Goal: Task Accomplishment & Management: Manage account settings

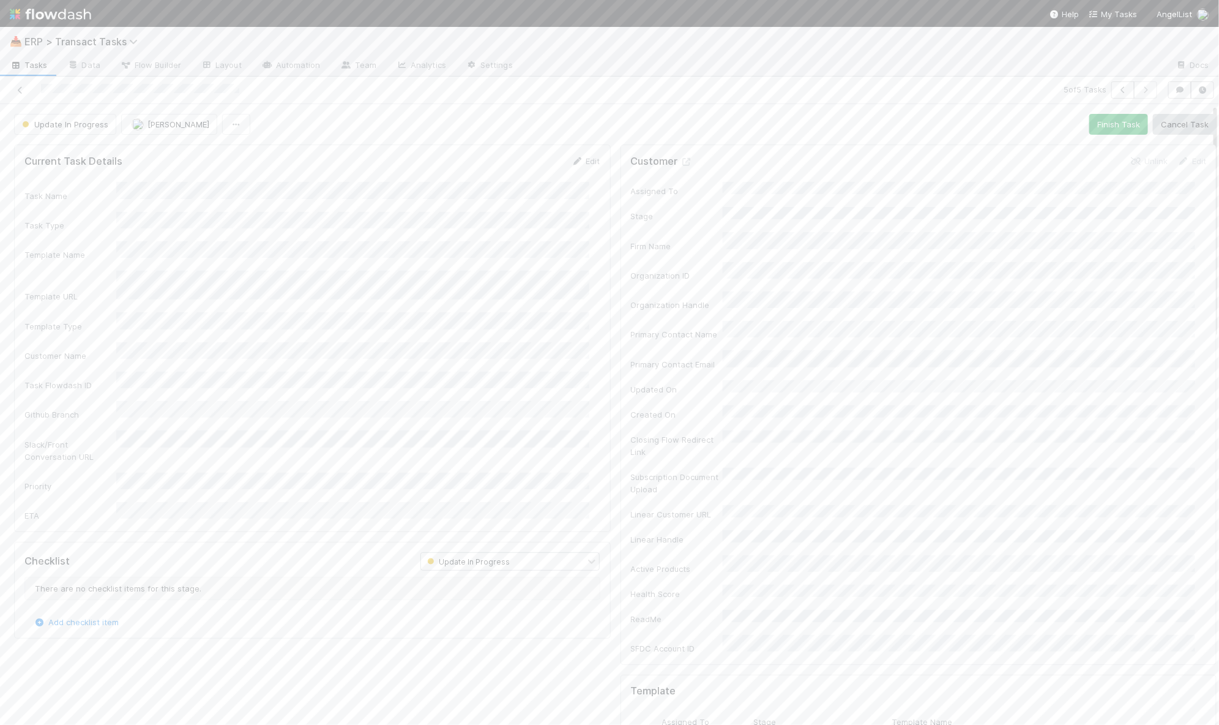
click at [38, 65] on span "Tasks" at bounding box center [29, 65] width 38 height 12
click at [860, 512] on div "First Draft Pending" at bounding box center [819, 525] width 138 height 26
click at [250, 556] on div "There are no checklist items for this stage." at bounding box center [312, 567] width 576 height 23
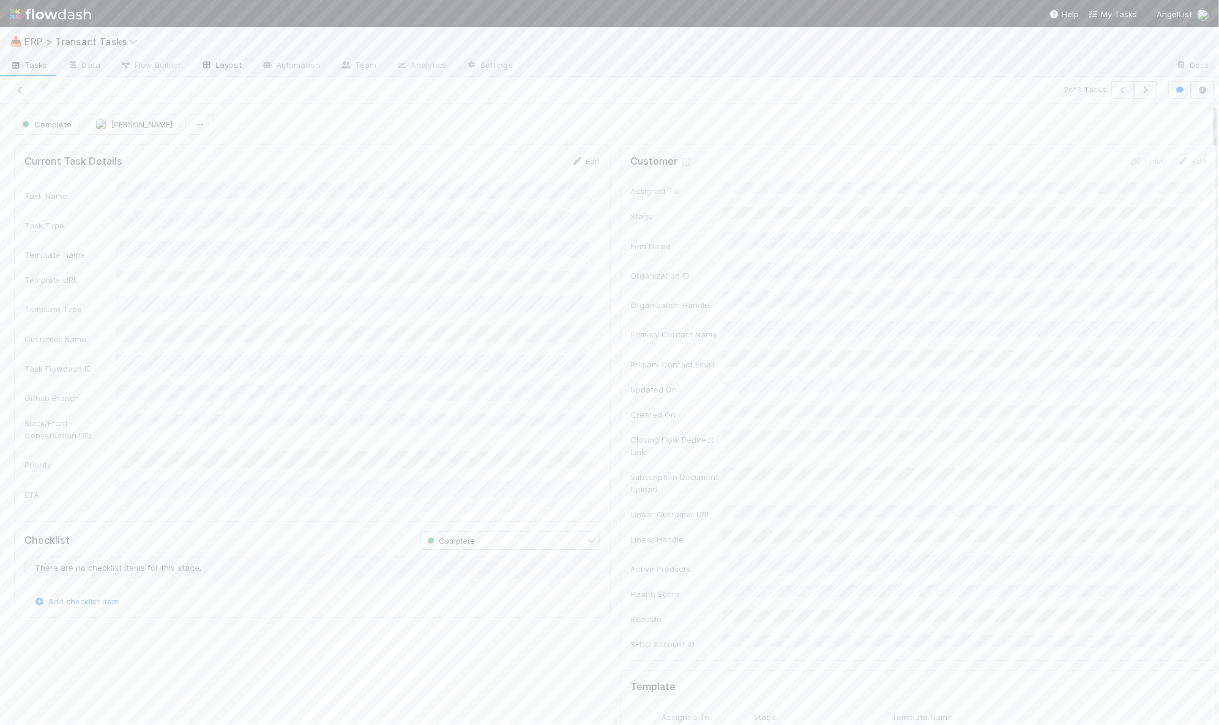
click at [221, 59] on link "Layout" at bounding box center [221, 66] width 61 height 20
click at [149, 69] on span "Flow Builder" at bounding box center [150, 65] width 61 height 12
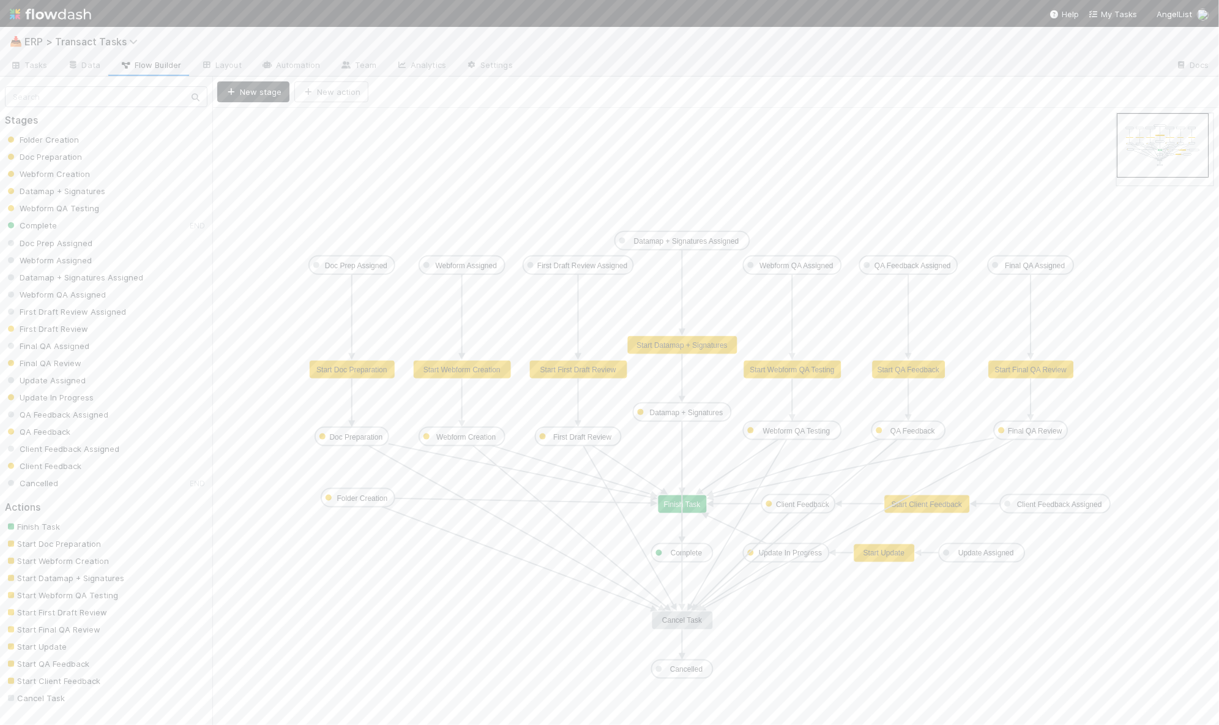
click at [879, 553] on text "Start Update" at bounding box center [885, 553] width 42 height 9
type input "Start Doc Preparation"
click at [358, 370] on text "Start Doc Preparation" at bounding box center [351, 369] width 70 height 9
click at [362, 434] on text "Doc Preparation" at bounding box center [356, 437] width 53 height 9
click at [278, 61] on link "Automation" at bounding box center [291, 66] width 79 height 20
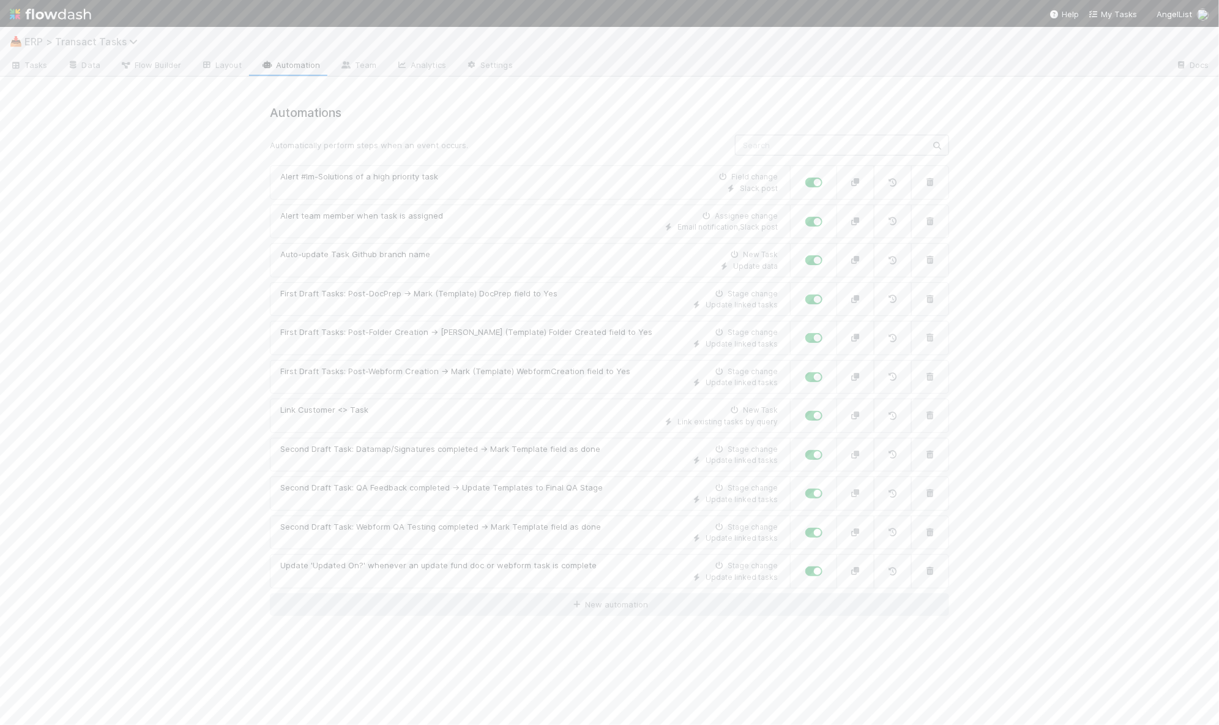
click at [112, 38] on span "ERP > Transact Tasks" at bounding box center [83, 41] width 119 height 12
click at [129, 239] on div "🔗 ERP > Transact Templates" at bounding box center [159, 242] width 291 height 12
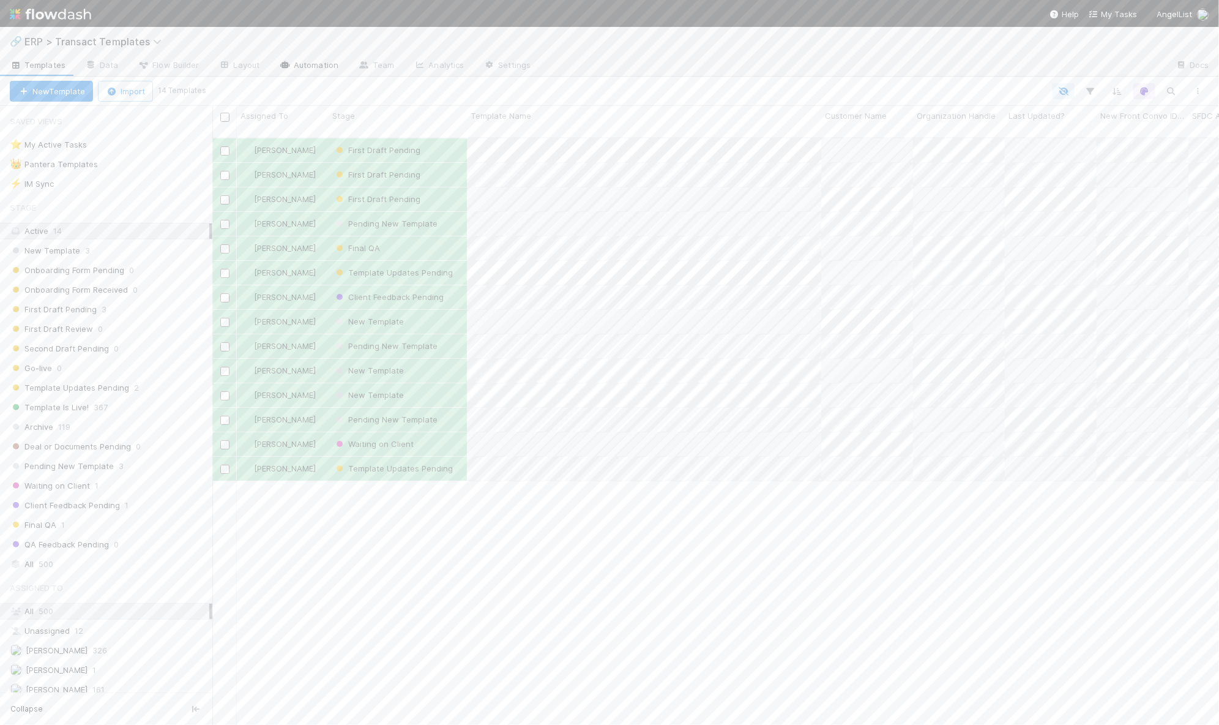
click at [334, 62] on link "Automation" at bounding box center [308, 66] width 79 height 20
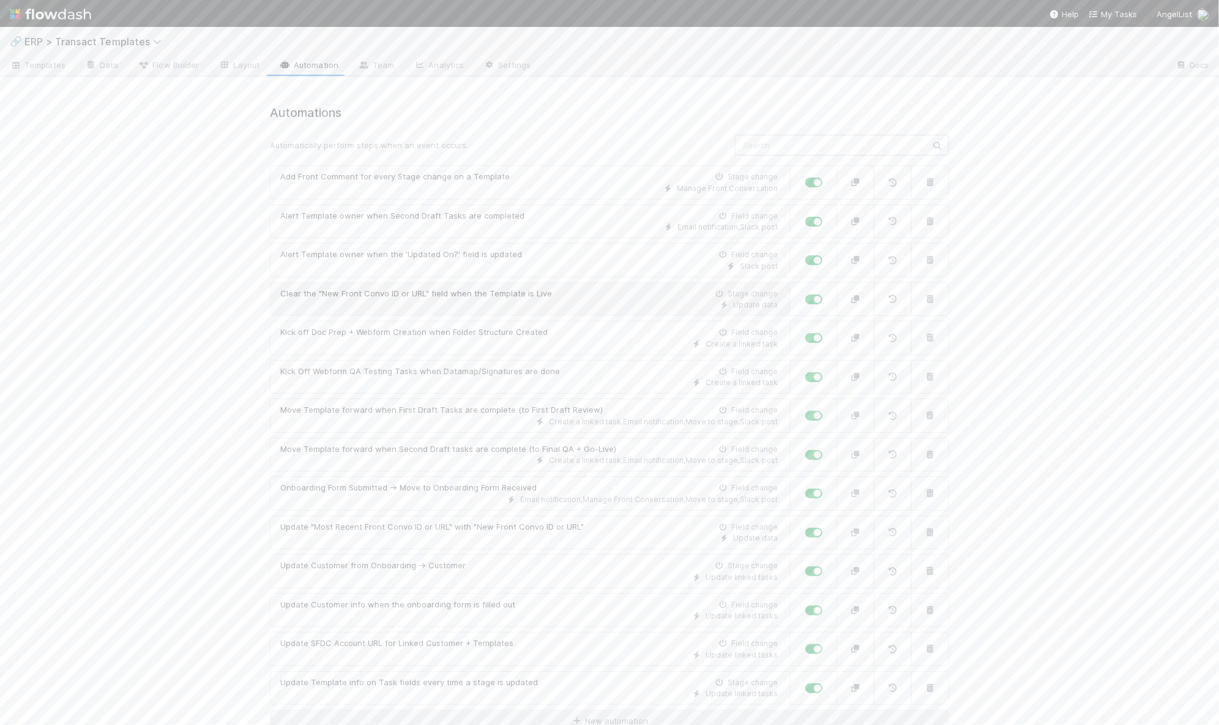
scroll to position [1, 0]
click at [109, 41] on span "ERP > Transact Templates" at bounding box center [95, 41] width 143 height 12
click at [127, 237] on div "📥 ERP > Transact Tasks" at bounding box center [159, 231] width 291 height 12
click at [271, 59] on link "Automation" at bounding box center [291, 66] width 79 height 20
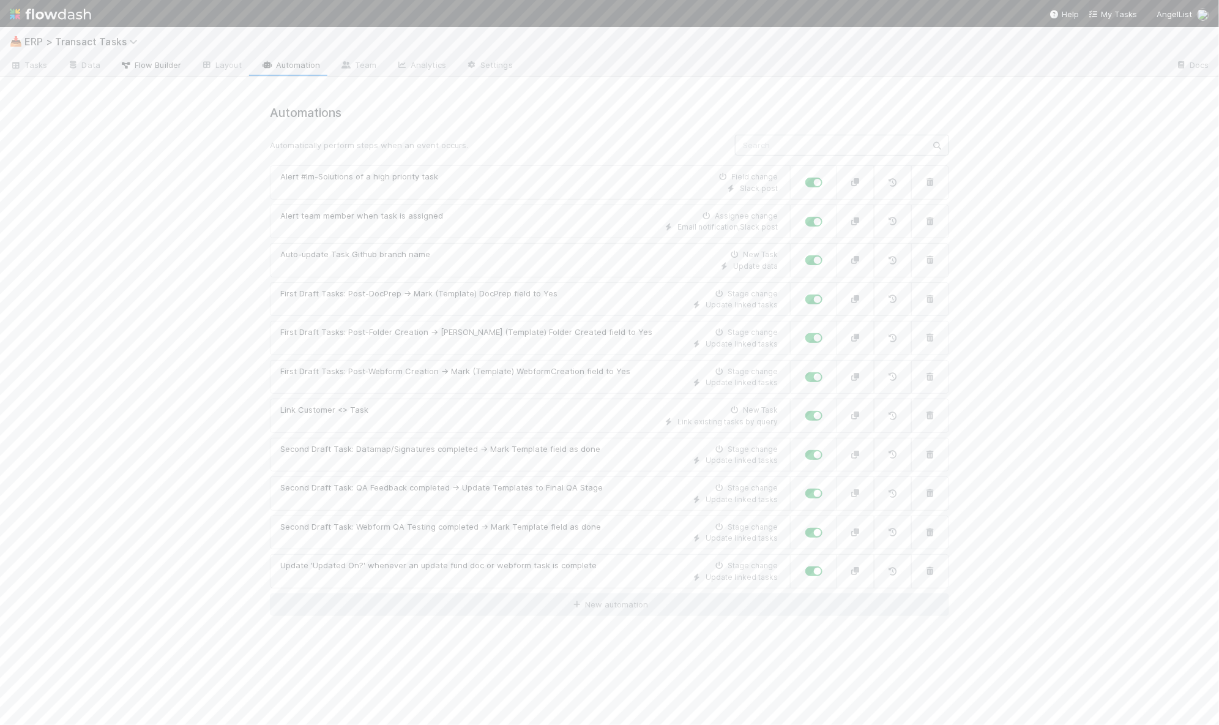
click at [173, 66] on span "Flow Builder" at bounding box center [150, 65] width 61 height 12
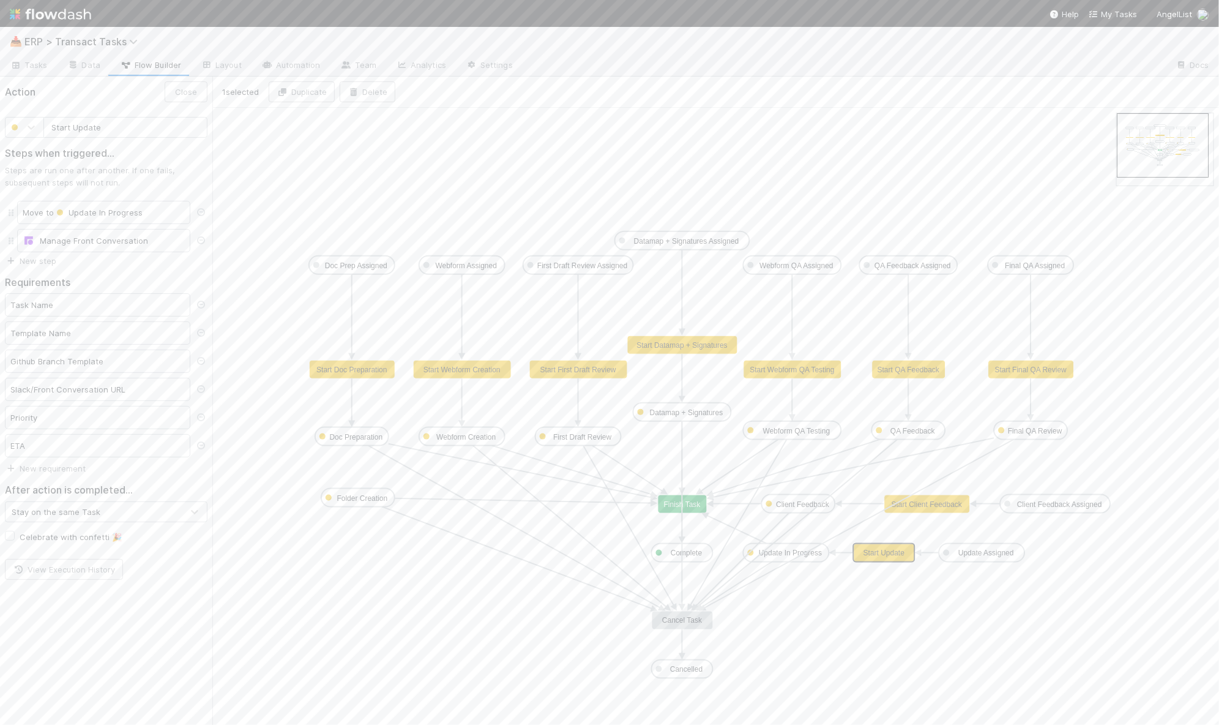
click at [861, 551] on rect at bounding box center [884, 553] width 61 height 18
click at [95, 241] on div "Manage Front Conversation" at bounding box center [104, 240] width 162 height 12
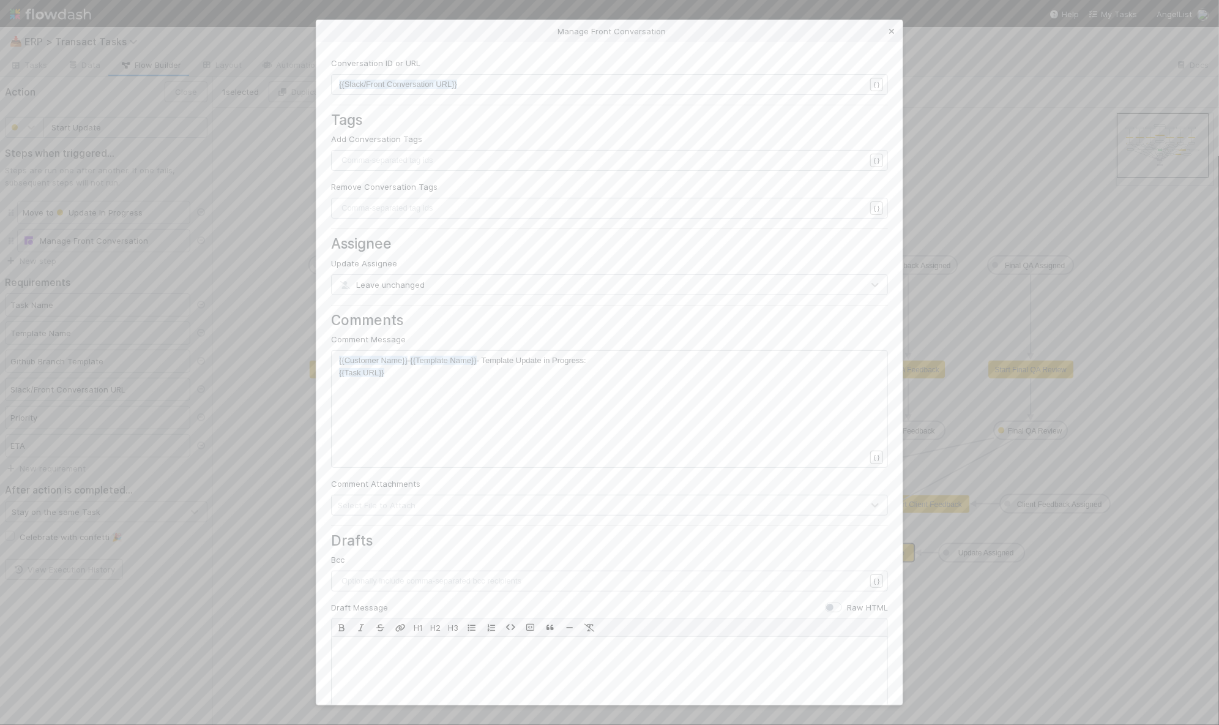
click at [895, 31] on icon at bounding box center [892, 32] width 12 height 8
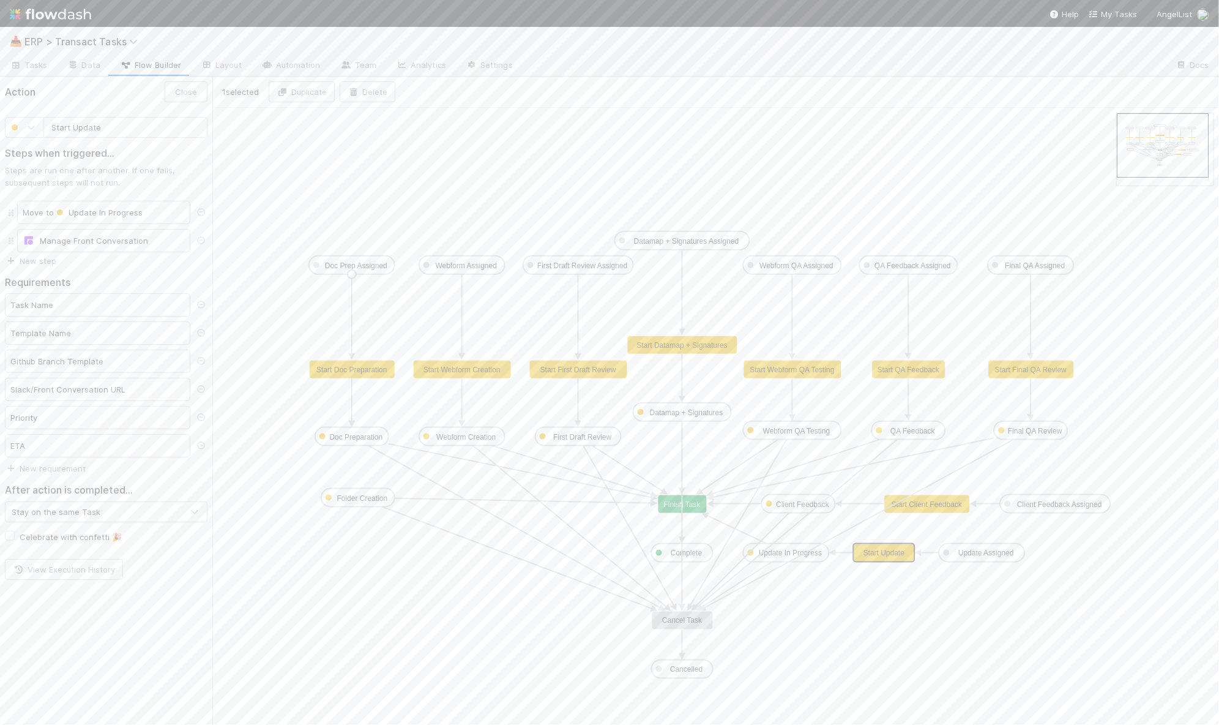
click at [350, 266] on text "Doc Prep Assigned" at bounding box center [356, 265] width 62 height 9
click at [335, 372] on text "Start Doc Preparation" at bounding box center [351, 369] width 70 height 9
type input "Start Webform Creation"
click at [439, 372] on text "Start Webform Creation" at bounding box center [462, 369] width 77 height 9
click at [205, 61] on icon at bounding box center [207, 64] width 12 height 7
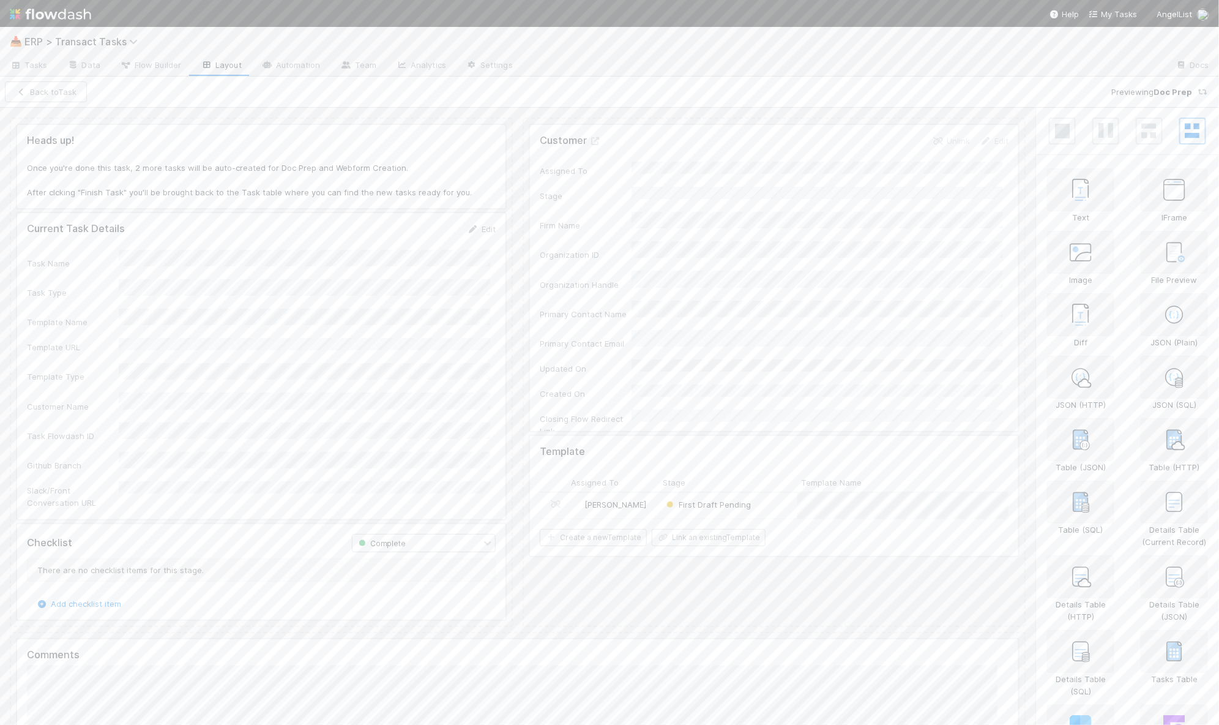
click at [296, 65] on link "Automation" at bounding box center [291, 66] width 79 height 20
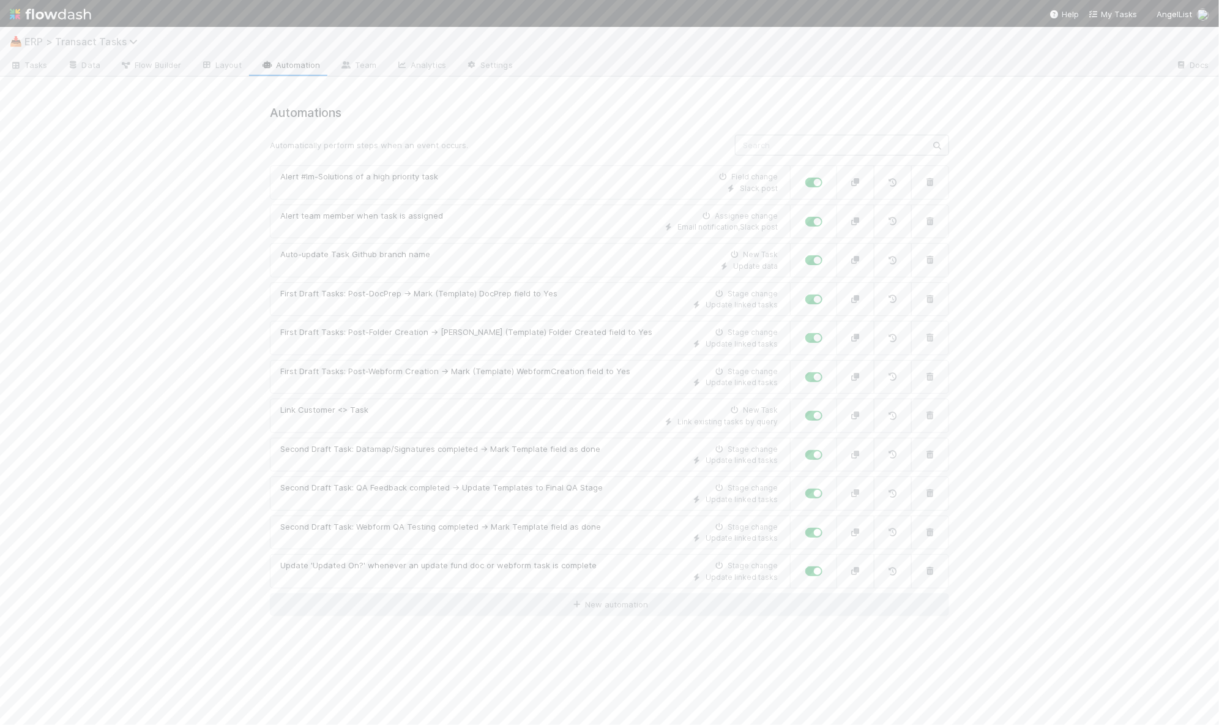
click at [83, 46] on span "ERP > Transact Tasks" at bounding box center [83, 41] width 119 height 12
click at [111, 189] on div "©️ ERP > Transact Customers" at bounding box center [159, 186] width 291 height 12
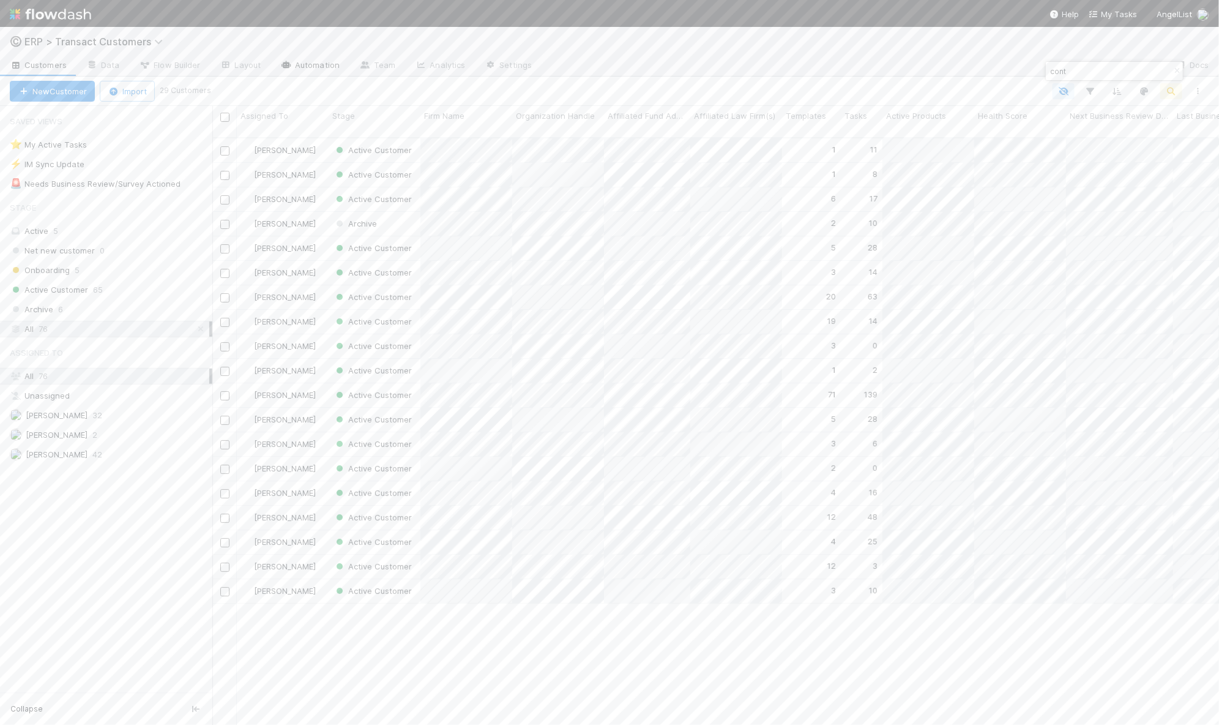
click at [318, 61] on link "Automation" at bounding box center [310, 66] width 79 height 20
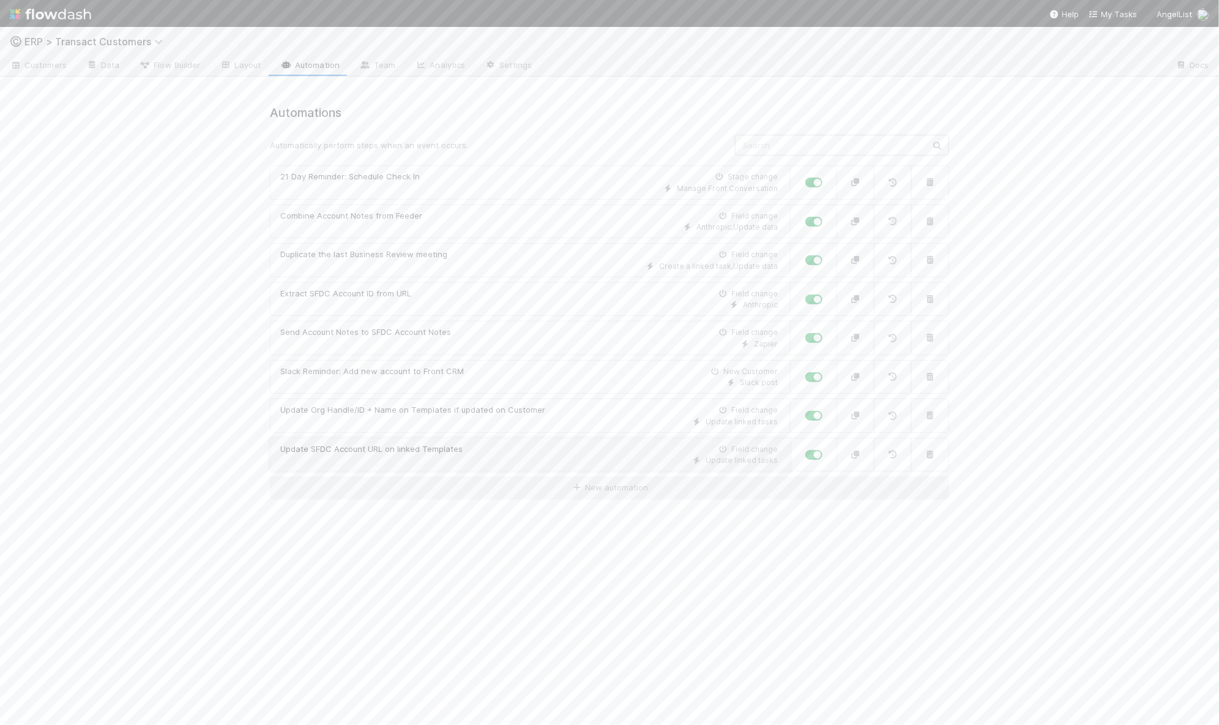
click at [519, 449] on div "Update SFDC Account URL on linked Templates Field change" at bounding box center [529, 449] width 498 height 12
click at [96, 24] on nav "Help My Tasks AngelList" at bounding box center [609, 13] width 1219 height 27
click at [99, 32] on span "ERP > Transact Customers" at bounding box center [96, 32] width 144 height 12
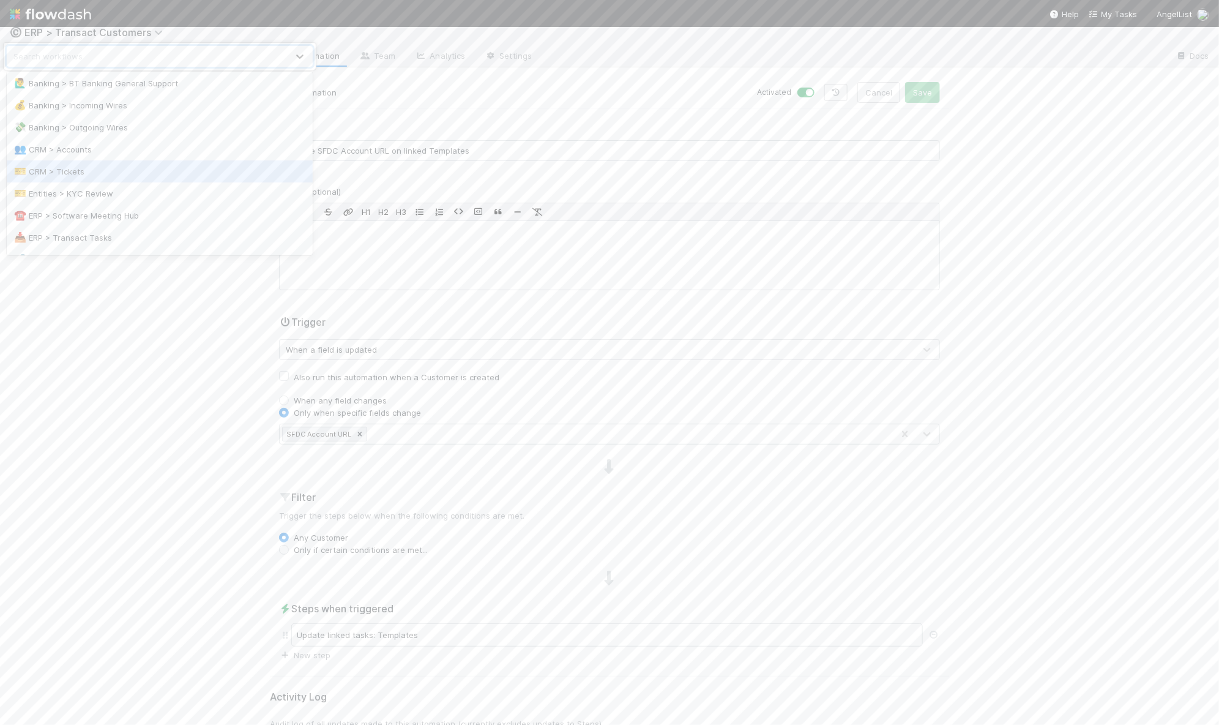
scroll to position [46, 0]
click at [108, 331] on div "option ERP > Transact Tasks focused, 10 of 18. 18 results available. Use Up and…" at bounding box center [609, 362] width 1219 height 725
click at [58, 62] on link "Customers" at bounding box center [38, 57] width 77 height 20
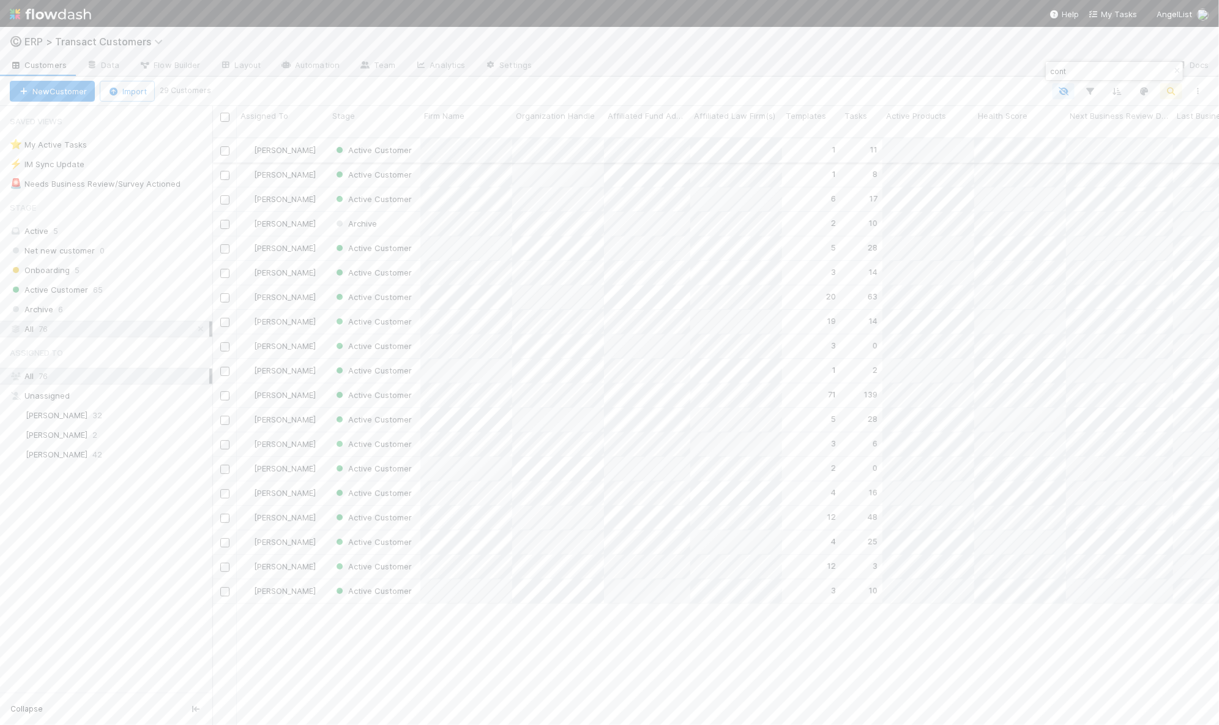
scroll to position [586, 995]
click at [326, 143] on div "[PERSON_NAME]" at bounding box center [283, 150] width 92 height 24
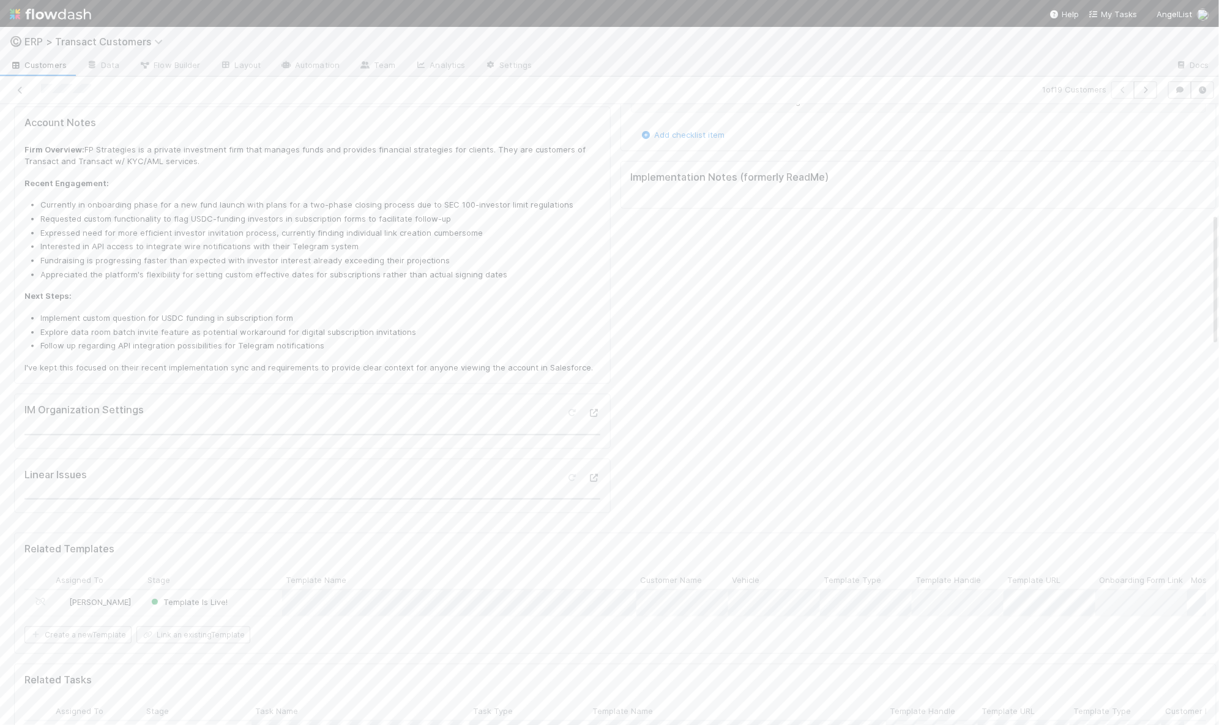
scroll to position [595, 0]
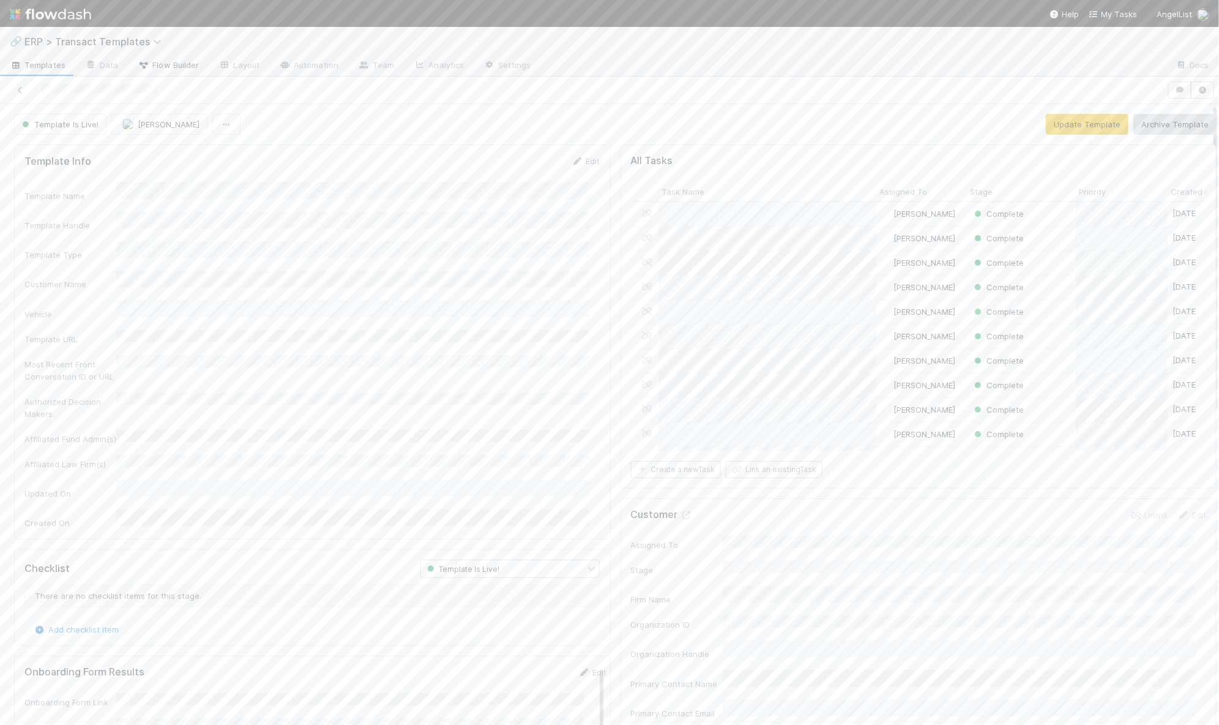
click at [178, 68] on span "Flow Builder" at bounding box center [168, 65] width 61 height 12
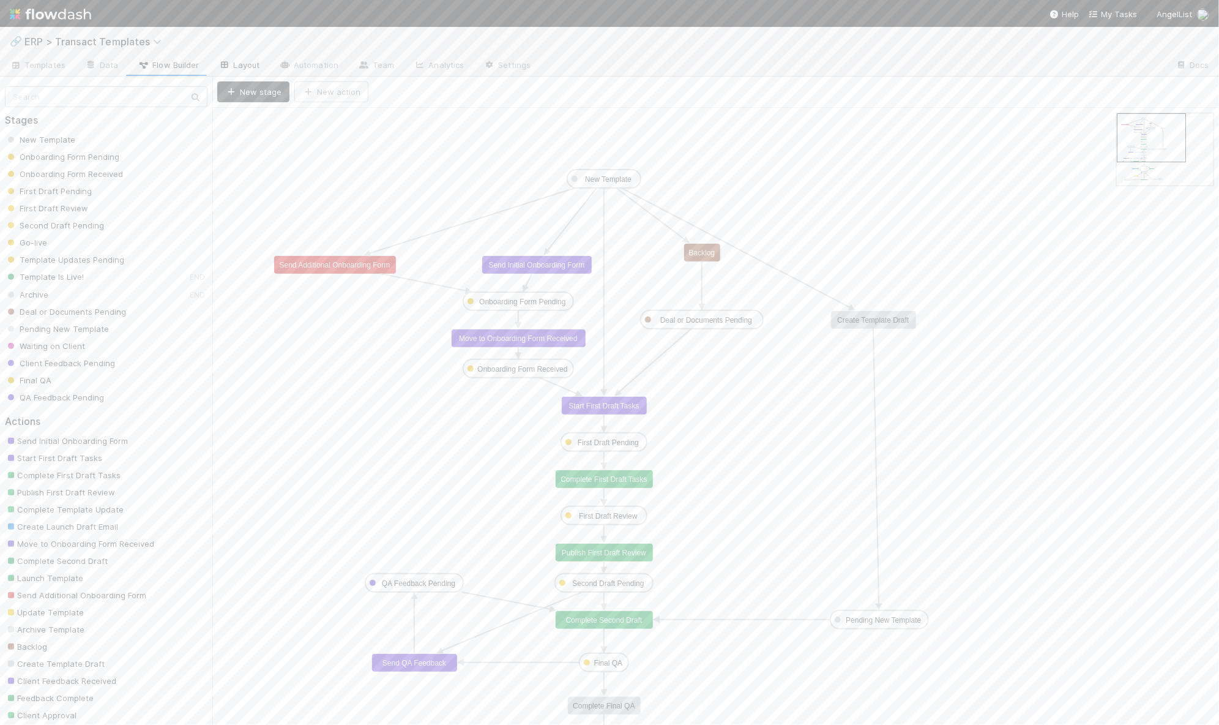
click at [237, 63] on link "Layout" at bounding box center [239, 66] width 61 height 20
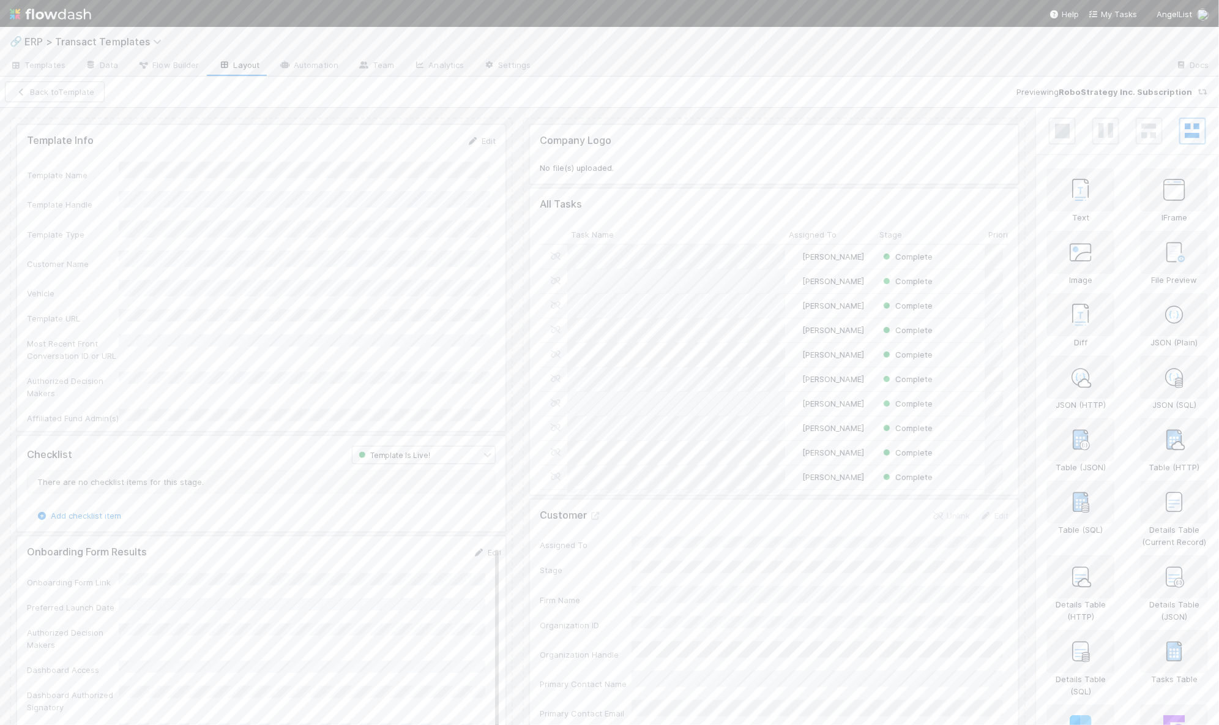
scroll to position [237, 452]
click at [303, 62] on link "Automation" at bounding box center [308, 66] width 79 height 20
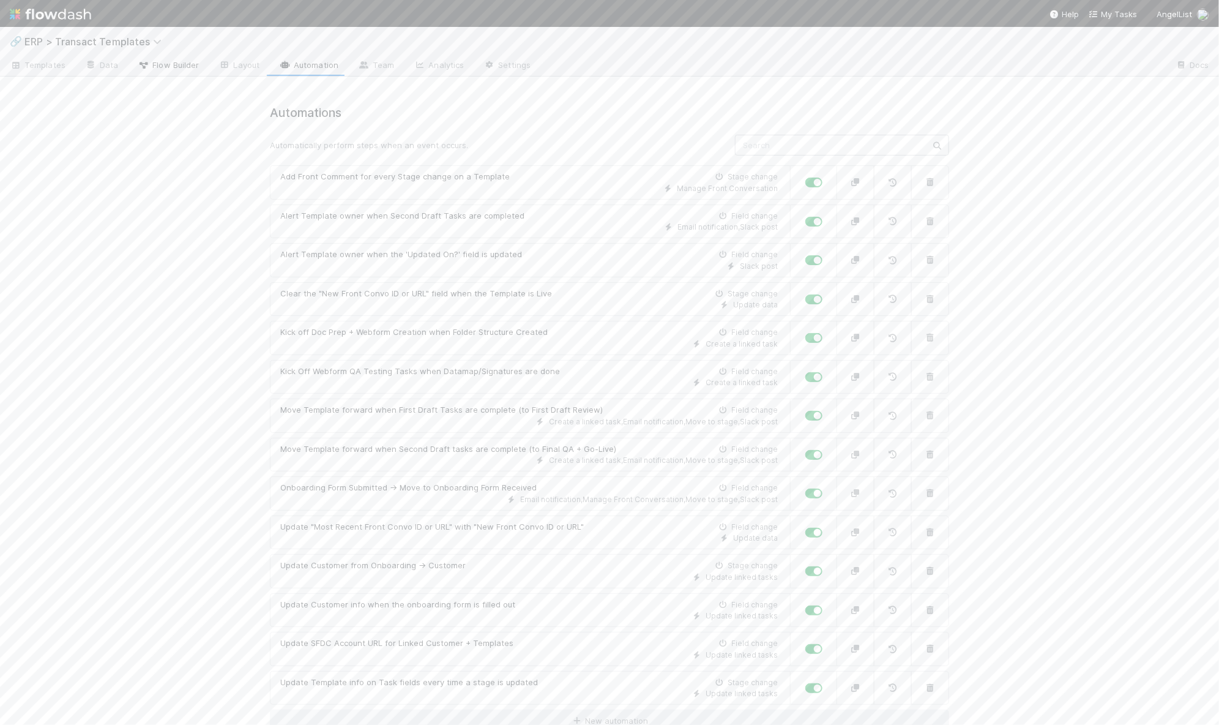
click at [173, 66] on span "Flow Builder" at bounding box center [168, 65] width 61 height 12
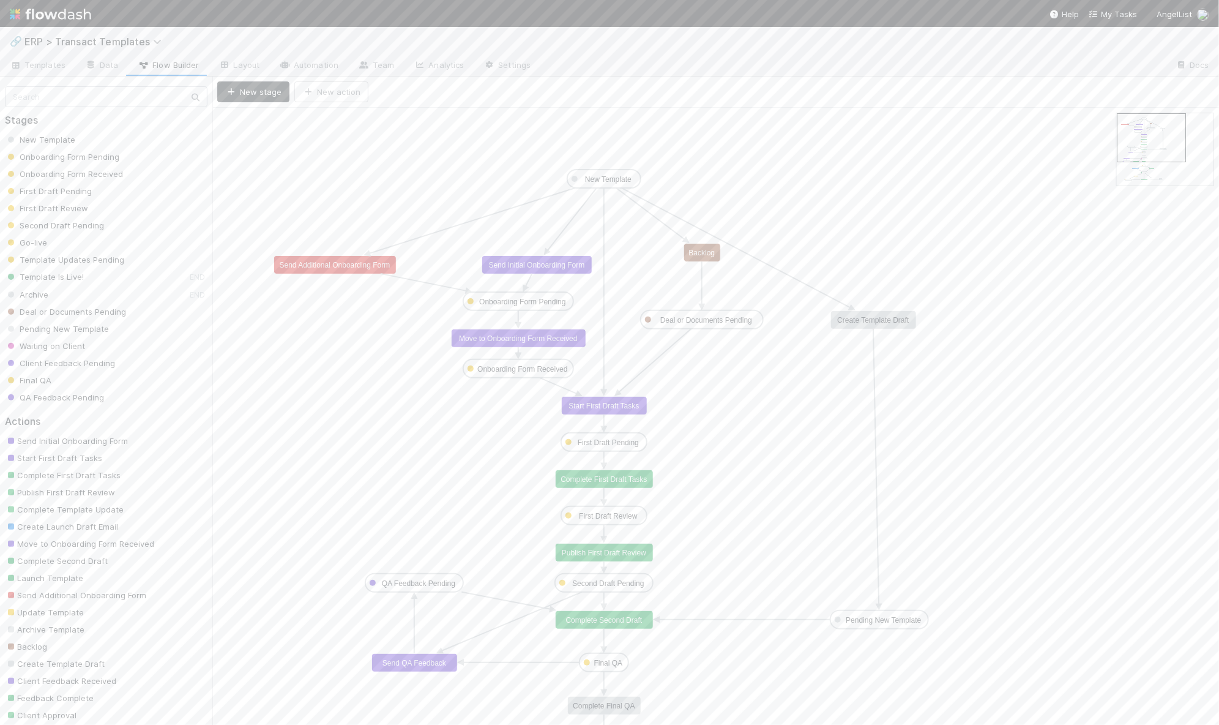
click at [346, 265] on text "Send Additional Onboarding Form" at bounding box center [335, 265] width 111 height 9
click at [37, 327] on link "New requirement" at bounding box center [45, 328] width 81 height 10
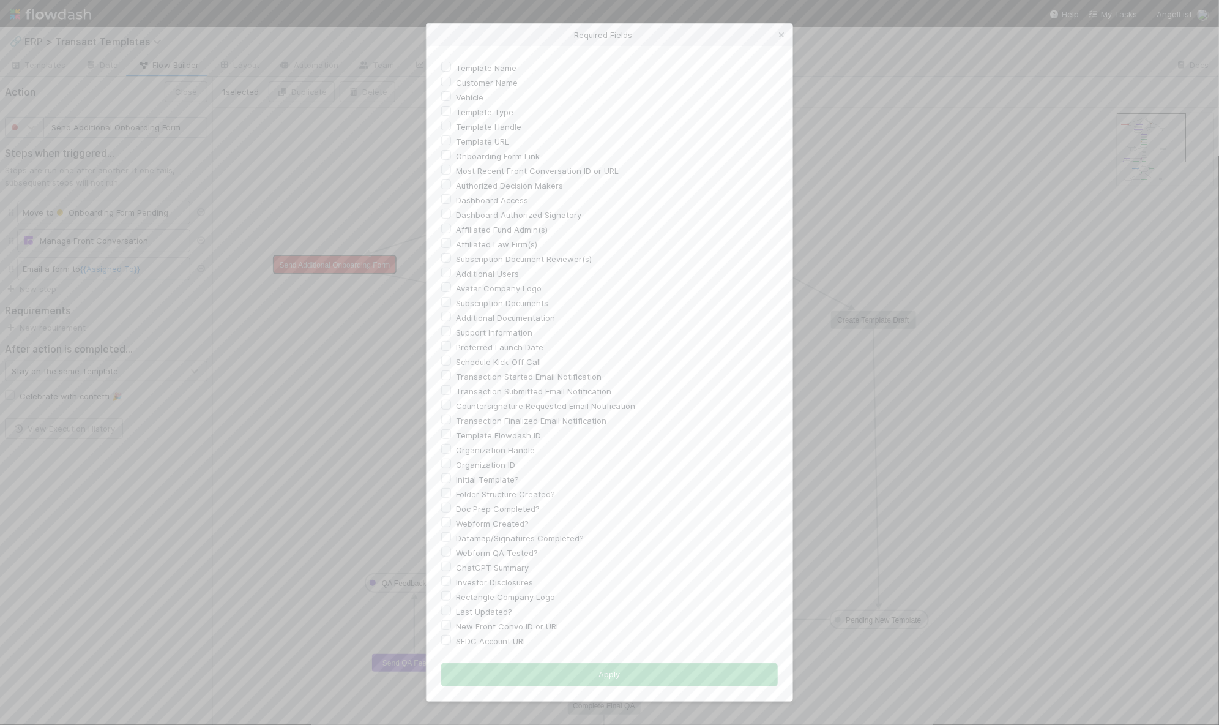
click at [456, 172] on label "Most Recent Front Conversation ID or URL" at bounding box center [537, 170] width 163 height 15
click at [446, 172] on input "Most Recent Front Conversation ID or URL" at bounding box center [446, 168] width 10 height 11
checkbox input "true"
click at [588, 675] on button "Apply" at bounding box center [609, 674] width 337 height 23
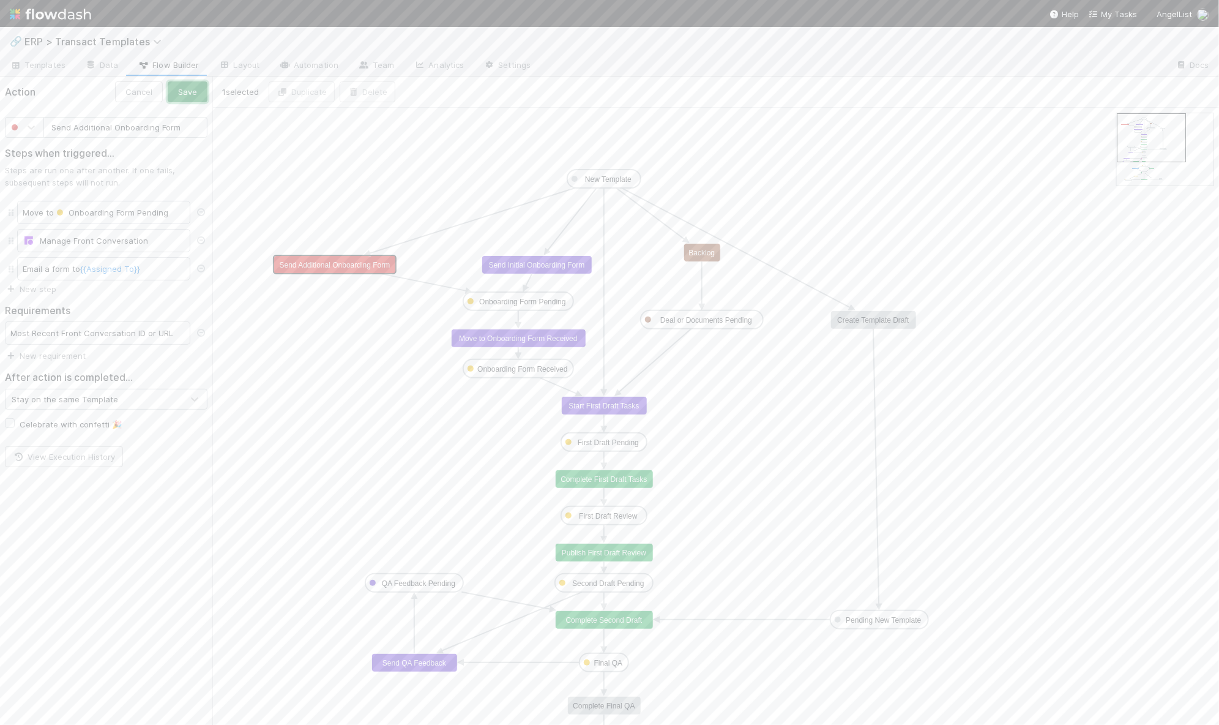
click at [197, 97] on button "Save" at bounding box center [188, 91] width 40 height 21
type input "Send Initial Onboarding Form"
click at [548, 266] on text "Send Initial Onboarding Form" at bounding box center [537, 265] width 96 height 9
click at [53, 305] on div "After action is completed... Stay on the same Template" at bounding box center [106, 328] width 212 height 47
click at [52, 299] on link "New requirement" at bounding box center [45, 299] width 81 height 10
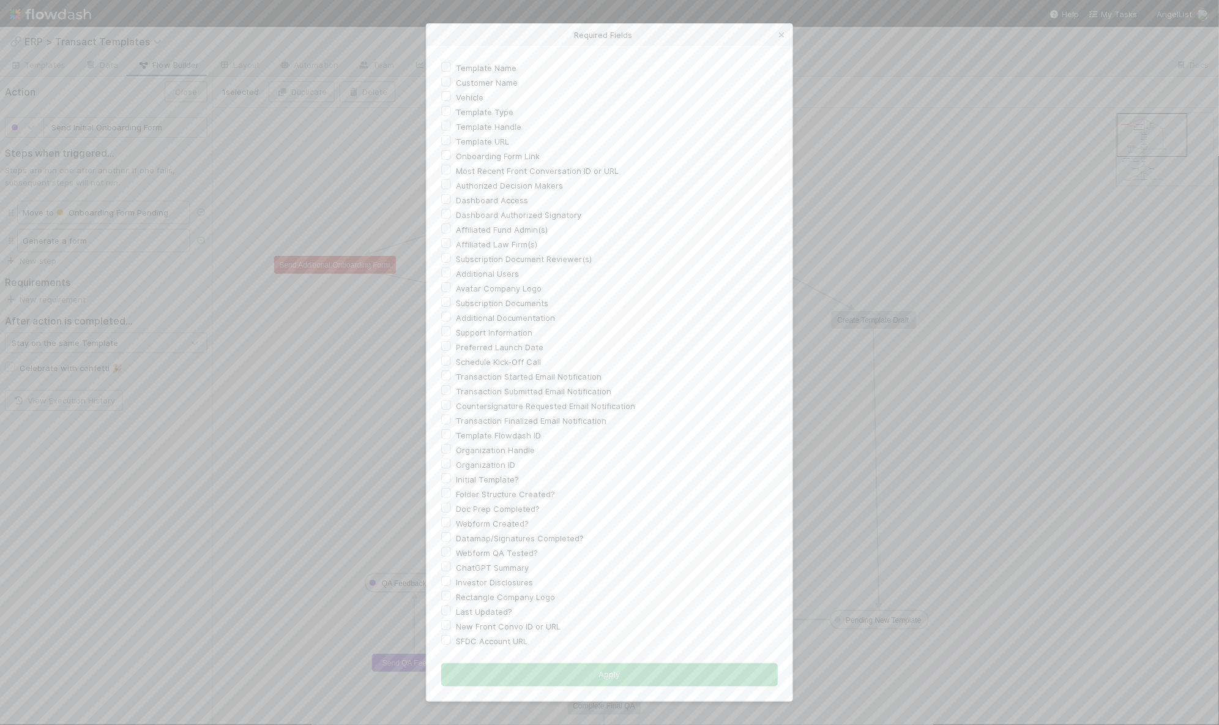
click at [456, 169] on label "Most Recent Front Conversation ID or URL" at bounding box center [537, 170] width 163 height 15
click at [450, 169] on input "Most Recent Front Conversation ID or URL" at bounding box center [446, 168] width 10 height 11
checkbox input "true"
click at [622, 674] on button "Apply" at bounding box center [609, 674] width 337 height 23
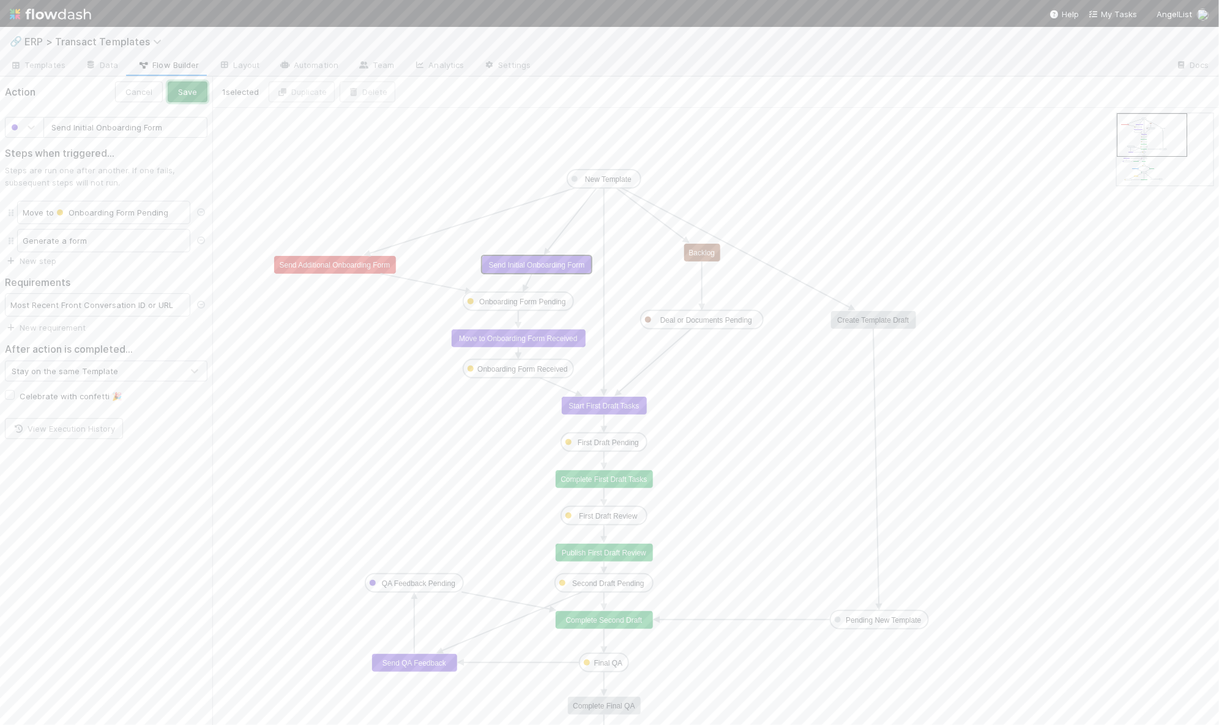
click at [185, 91] on button "Save" at bounding box center [188, 91] width 40 height 21
type input "Backlog"
click at [709, 253] on text "Backlog" at bounding box center [702, 252] width 26 height 9
click at [43, 270] on link "New requirement" at bounding box center [45, 271] width 81 height 10
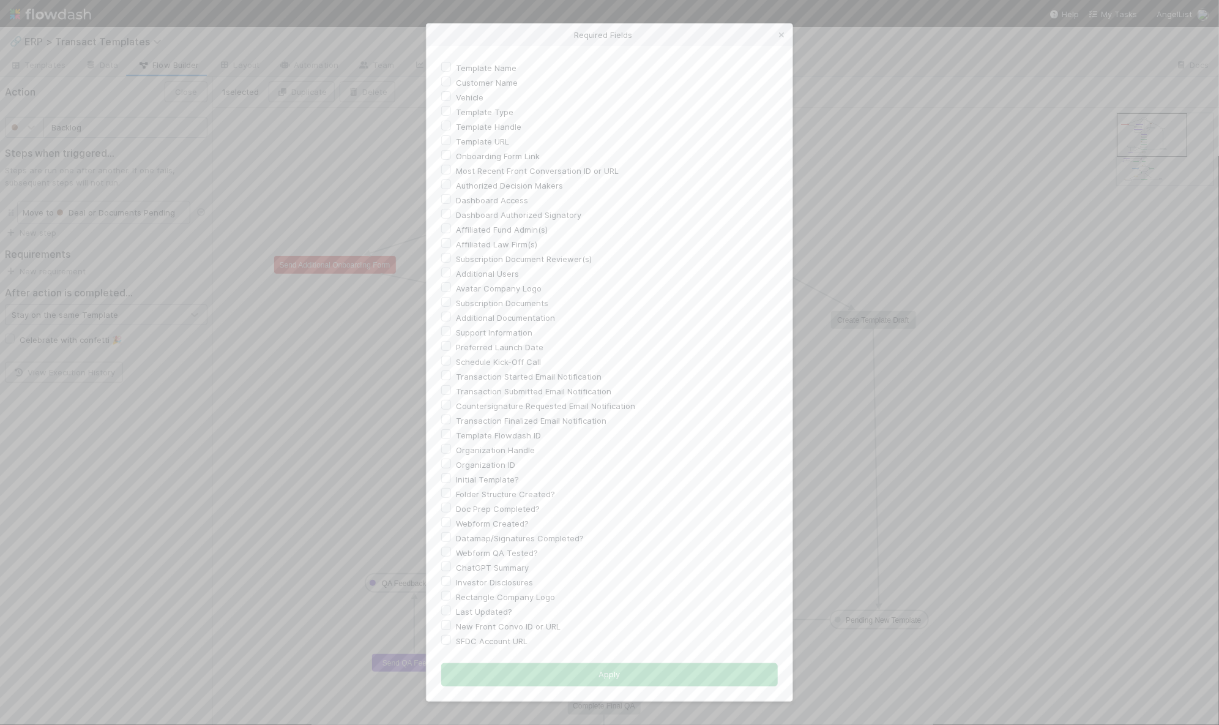
click at [456, 172] on label "Most Recent Front Conversation ID or URL" at bounding box center [537, 170] width 163 height 15
click at [446, 172] on input "Most Recent Front Conversation ID or URL" at bounding box center [446, 168] width 10 height 11
checkbox input "true"
click at [622, 678] on button "Apply" at bounding box center [609, 674] width 337 height 23
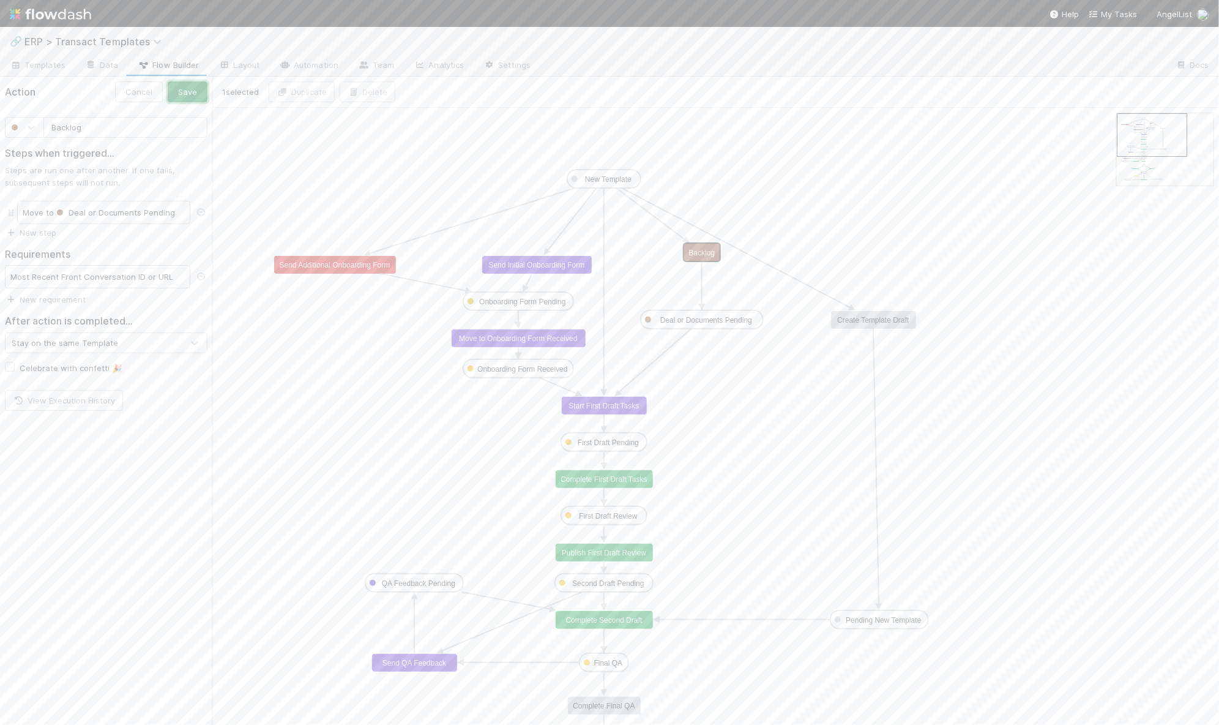
click at [181, 86] on button "Save" at bounding box center [188, 91] width 40 height 21
type input "Create Template Draft"
click at [870, 321] on text "Create Template Draft" at bounding box center [873, 320] width 72 height 9
click at [54, 297] on link "New requirement" at bounding box center [45, 299] width 81 height 10
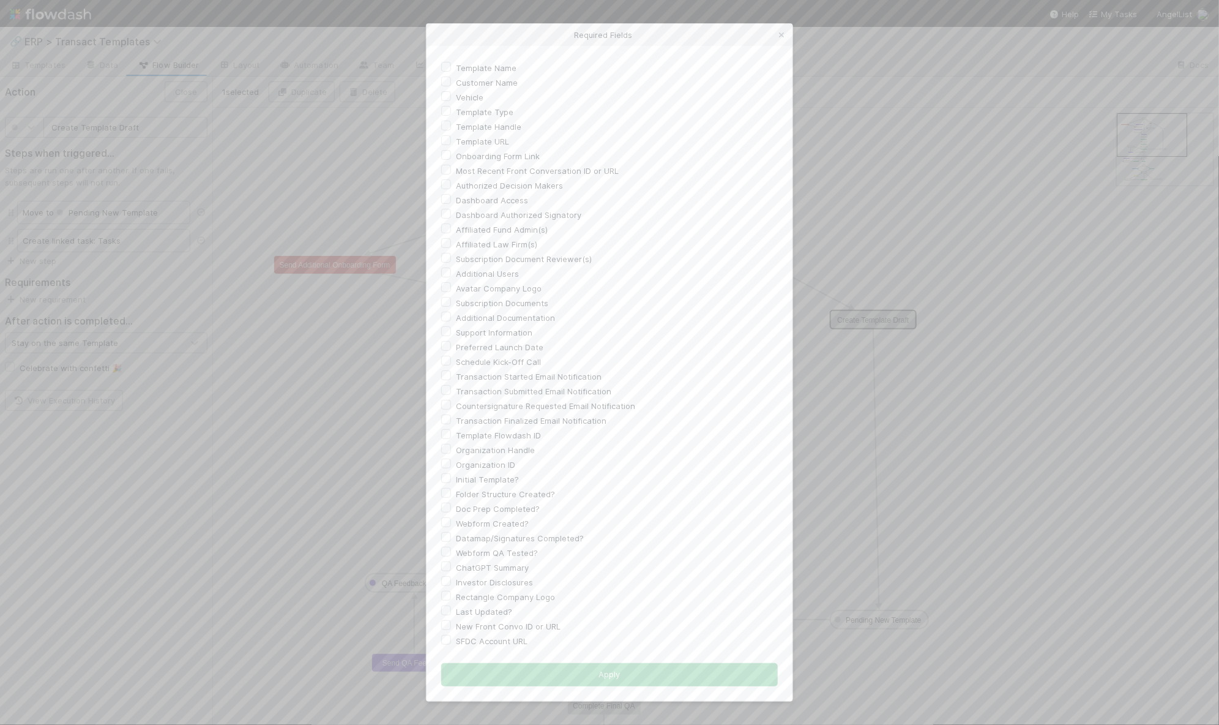
click at [456, 168] on label "Most Recent Front Conversation ID or URL" at bounding box center [537, 170] width 163 height 15
click at [450, 168] on input "Most Recent Front Conversation ID or URL" at bounding box center [446, 168] width 10 height 11
checkbox input "true"
click at [595, 682] on button "Apply" at bounding box center [609, 674] width 337 height 23
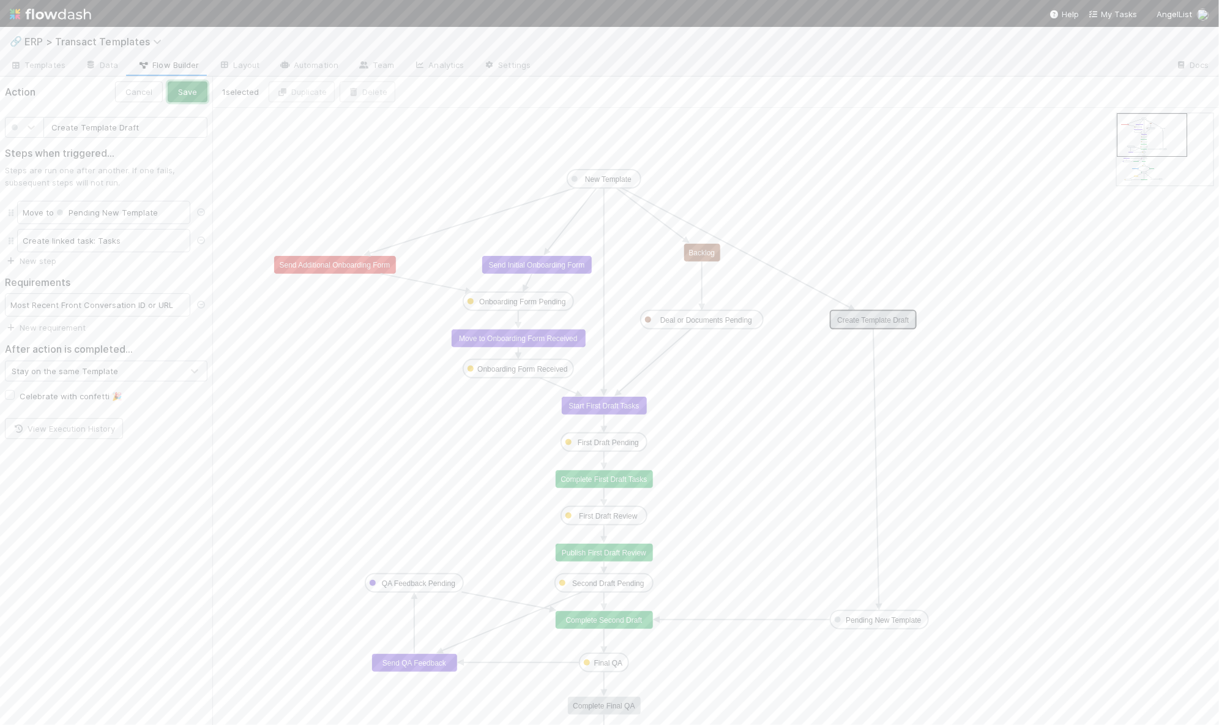
click at [178, 92] on button "Save" at bounding box center [188, 91] width 40 height 21
click at [299, 65] on link "Automation" at bounding box center [308, 66] width 79 height 20
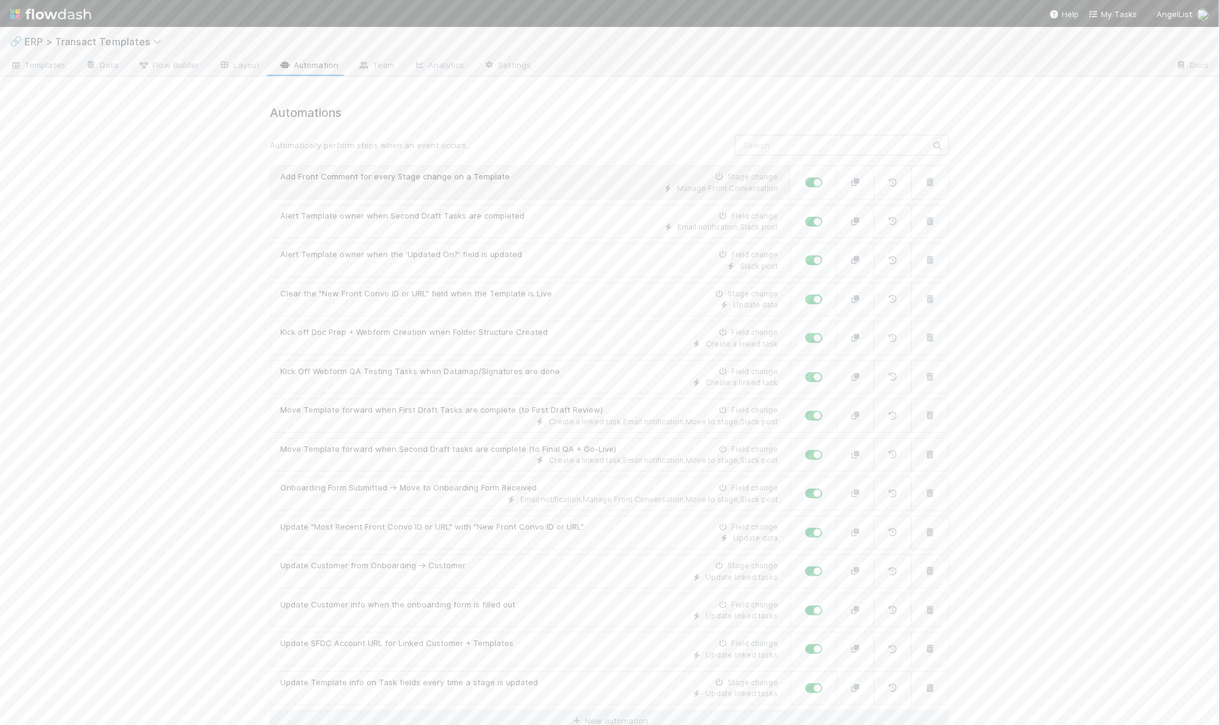
scroll to position [1, 0]
click at [905, 152] on input "text" at bounding box center [842, 144] width 214 height 21
type input "front"
click at [419, 299] on div "Update data" at bounding box center [529, 304] width 498 height 11
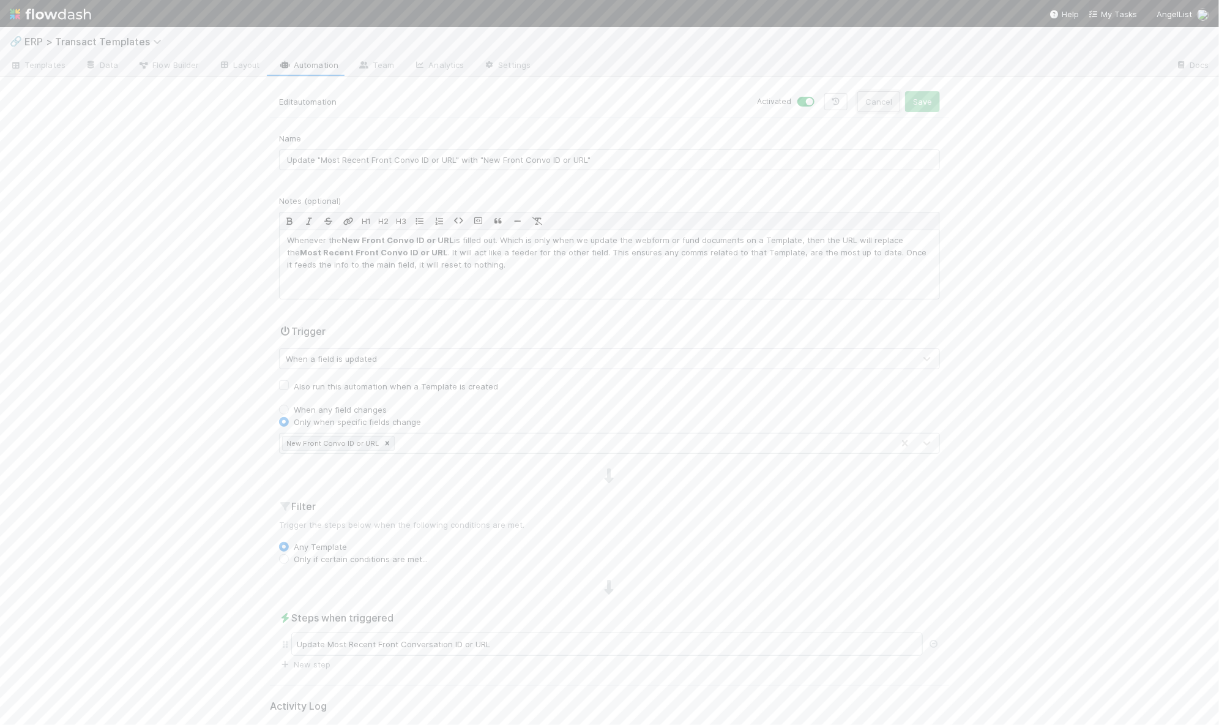
click at [879, 102] on button "Cancel" at bounding box center [878, 101] width 43 height 21
click at [113, 43] on span "ERP > Transact Templates" at bounding box center [95, 41] width 143 height 12
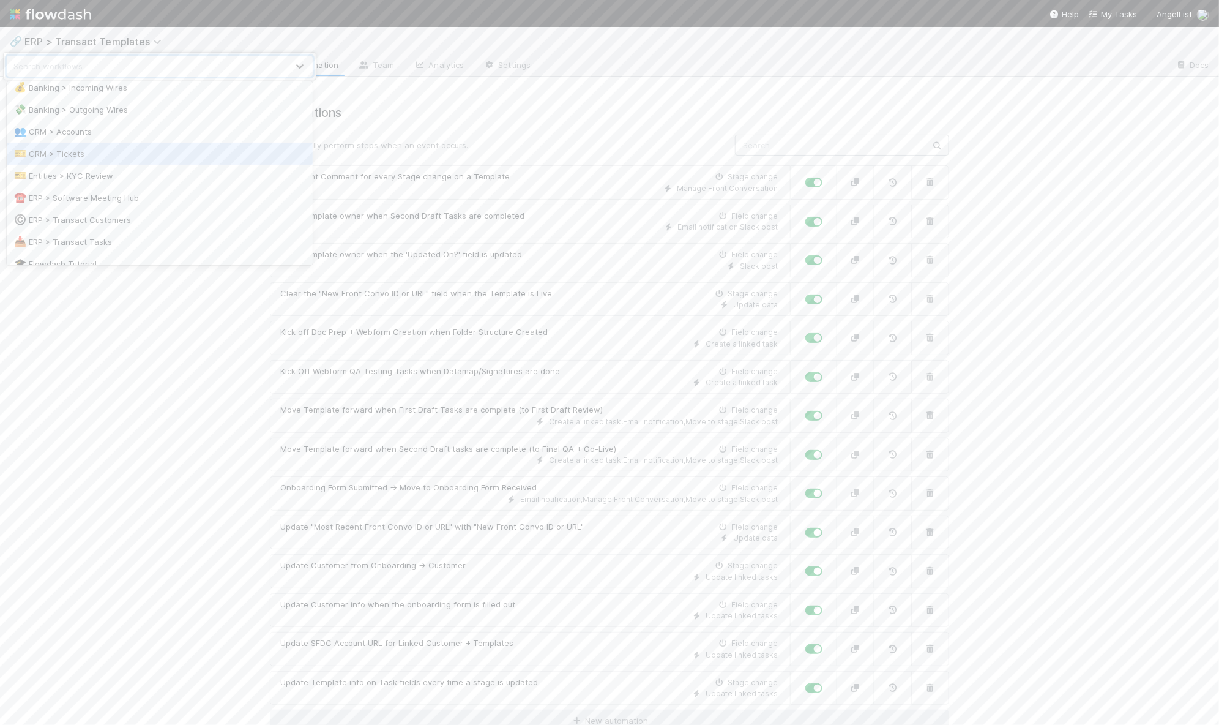
scroll to position [83, 0]
click at [144, 405] on div "Search workflows" at bounding box center [609, 362] width 1219 height 725
click at [167, 64] on span "Flow Builder" at bounding box center [168, 65] width 61 height 12
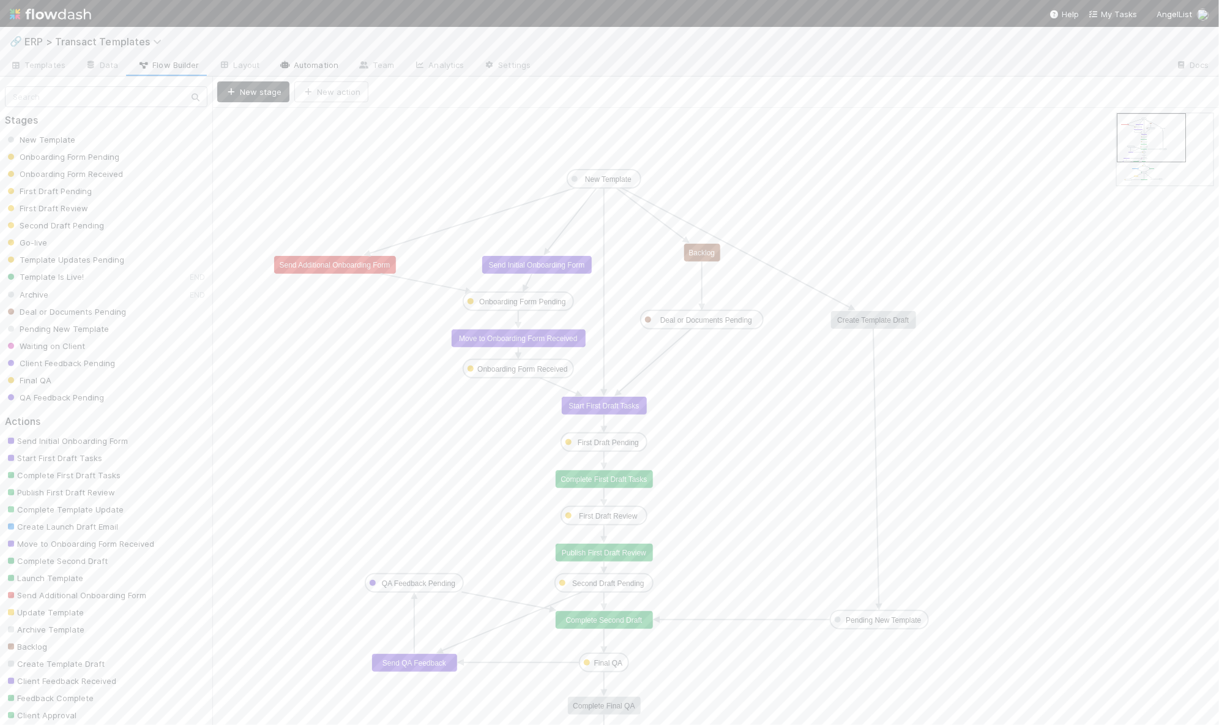
click at [315, 68] on link "Automation" at bounding box center [308, 66] width 79 height 20
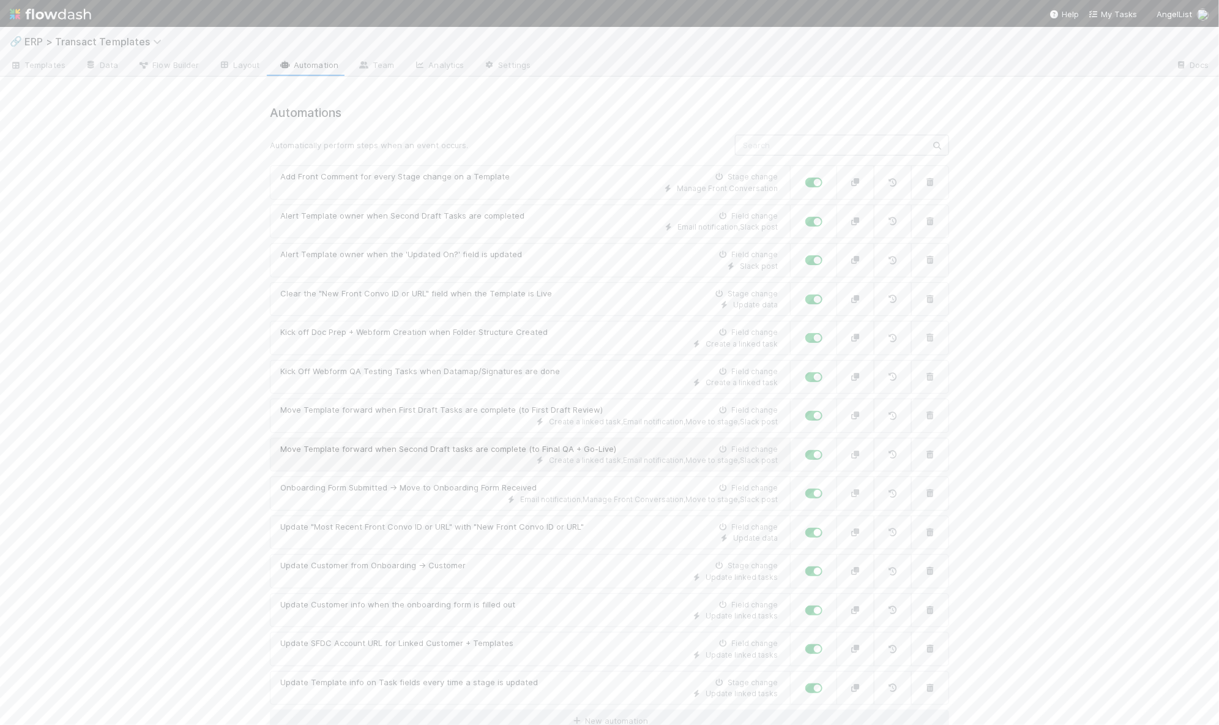
scroll to position [1, 0]
click at [652, 710] on link "New automation" at bounding box center [609, 720] width 679 height 23
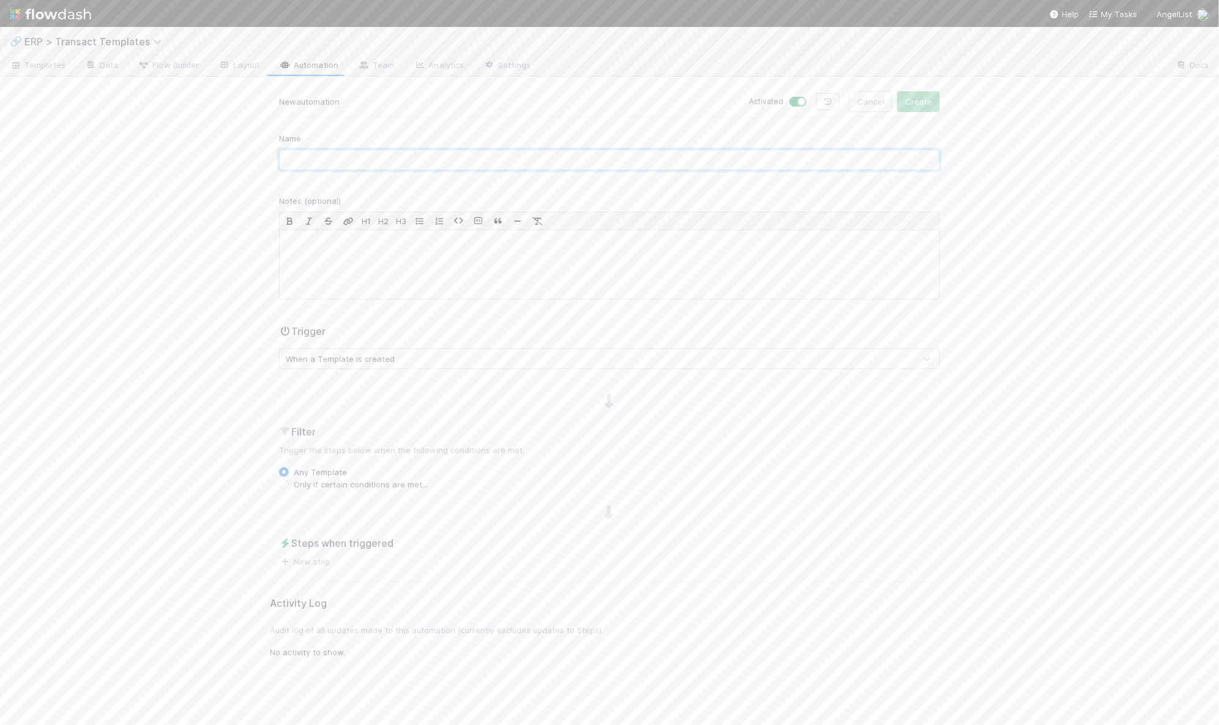
click at [386, 159] on input "text" at bounding box center [609, 159] width 661 height 21
type input "Update Front Conversation URL on linked Tasks"
click at [384, 334] on div "Trigger When a Template is created" at bounding box center [609, 346] width 661 height 45
click at [384, 356] on div "When a Template is created" at bounding box center [340, 359] width 109 height 12
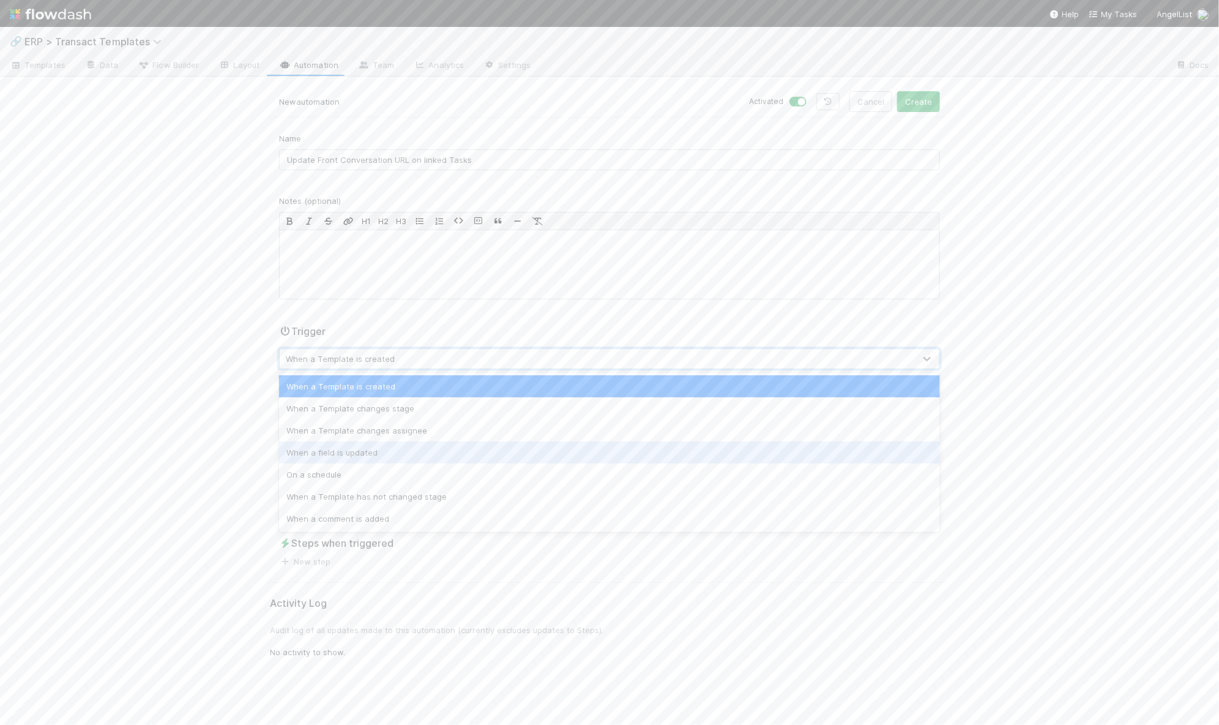
click at [373, 449] on div "When a field is updated" at bounding box center [609, 452] width 661 height 22
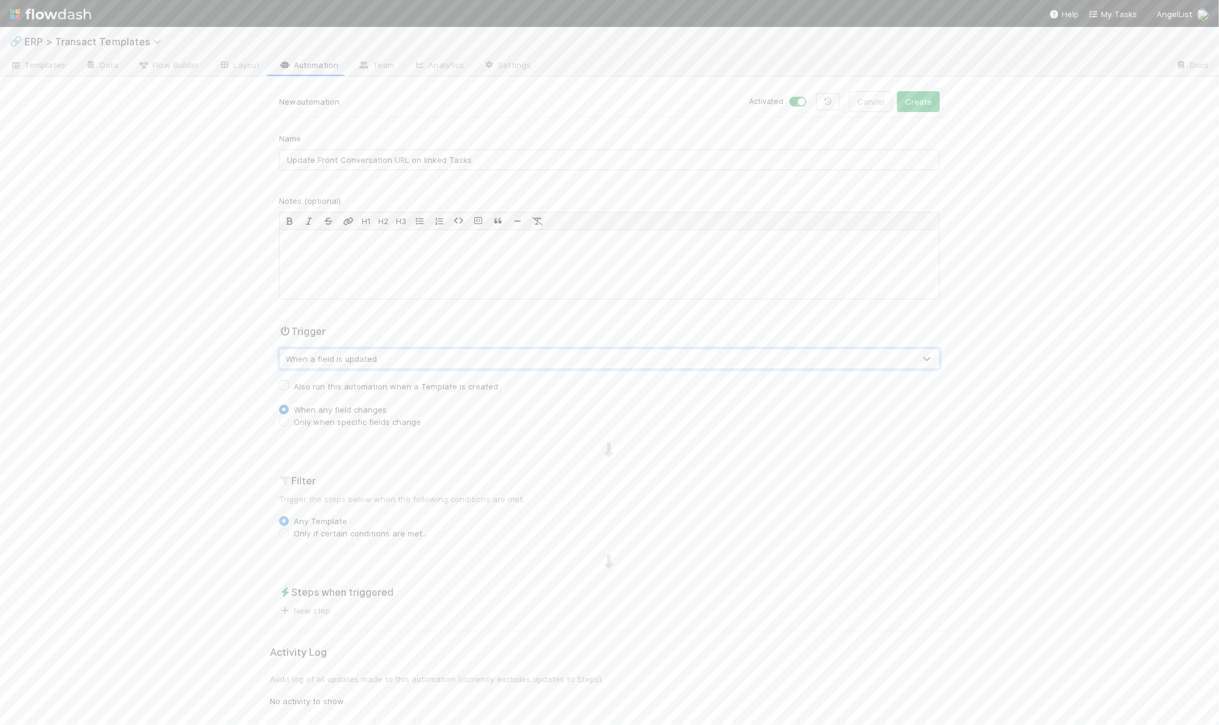
click at [294, 420] on label "Only when specific fields change" at bounding box center [357, 422] width 127 height 12
click at [286, 420] on input "Only when specific fields change" at bounding box center [284, 421] width 10 height 11
radio input "true"
click at [293, 438] on div "Type field name..." at bounding box center [316, 443] width 67 height 12
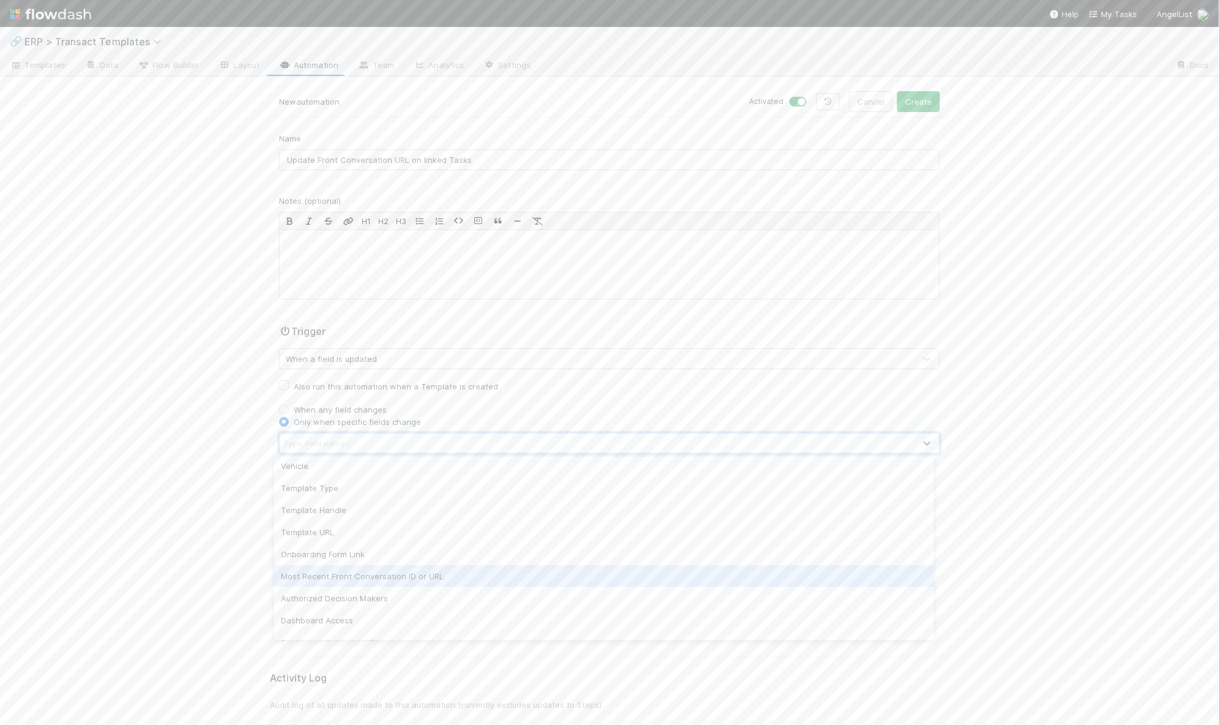
click at [351, 577] on div "Most Recent Front Conversation ID or URL" at bounding box center [604, 576] width 661 height 22
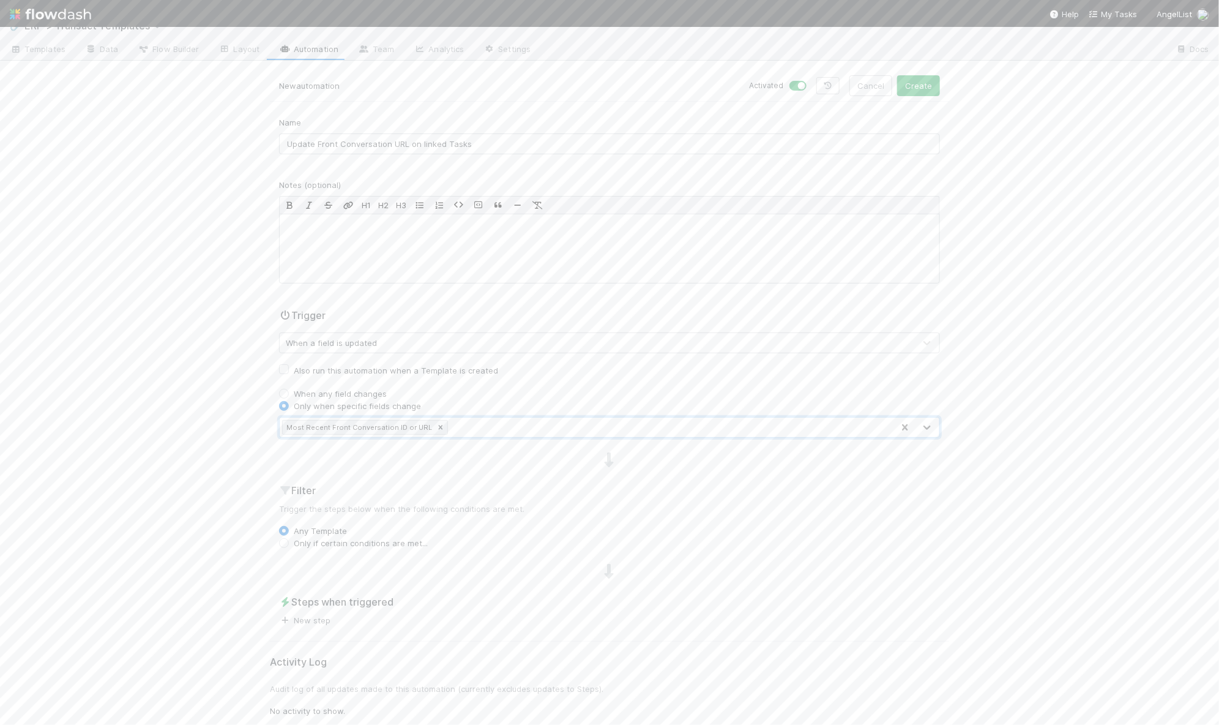
click at [299, 620] on link "New step" at bounding box center [304, 620] width 51 height 10
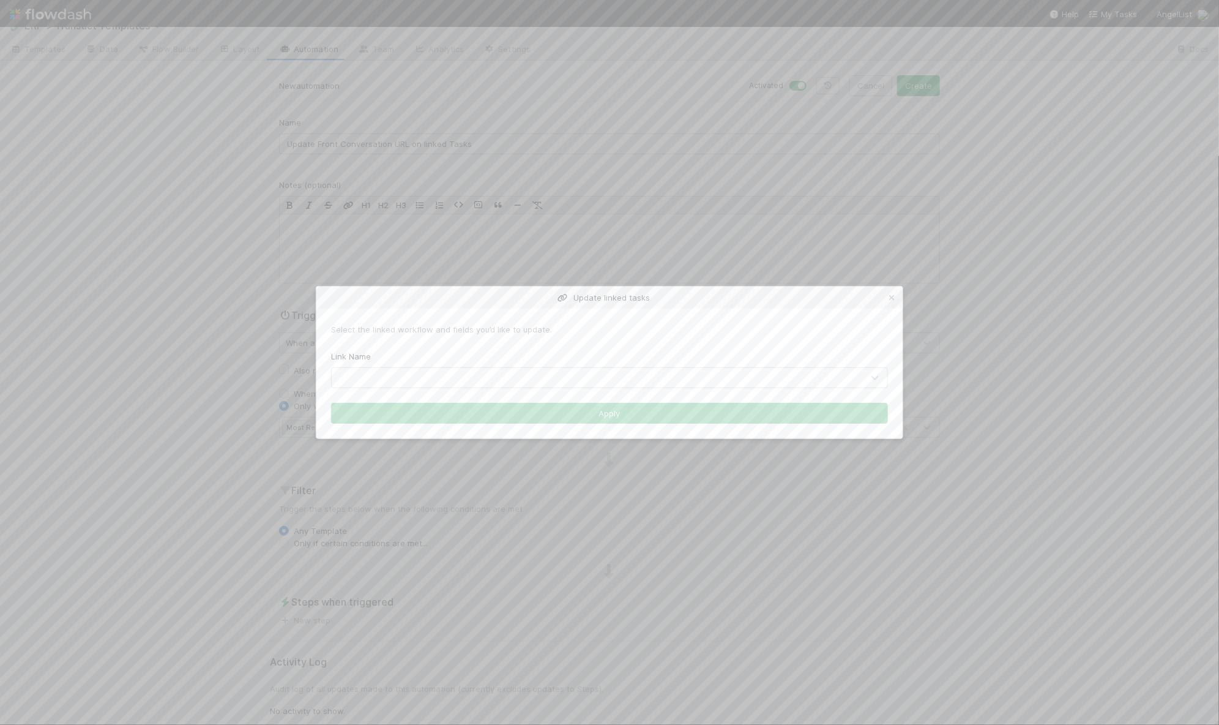
click at [410, 378] on div at bounding box center [597, 378] width 531 height 20
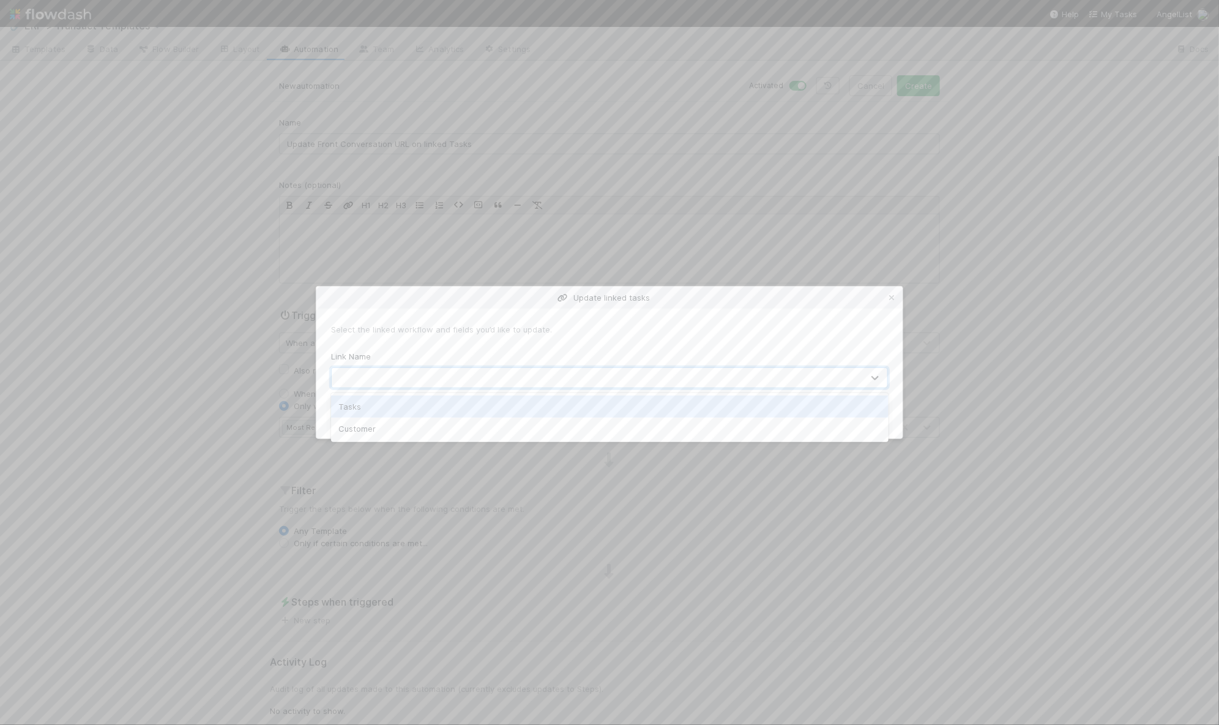
click at [399, 405] on div "Tasks" at bounding box center [610, 406] width 558 height 22
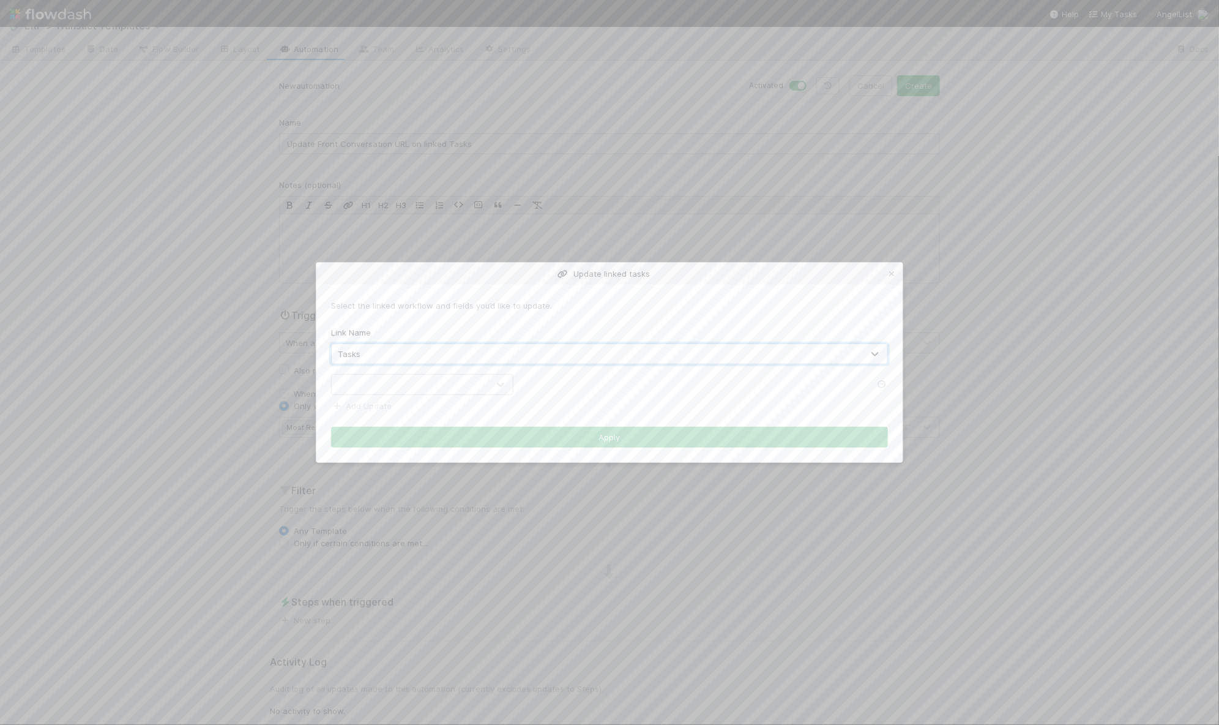
click at [400, 389] on div at bounding box center [410, 385] width 157 height 20
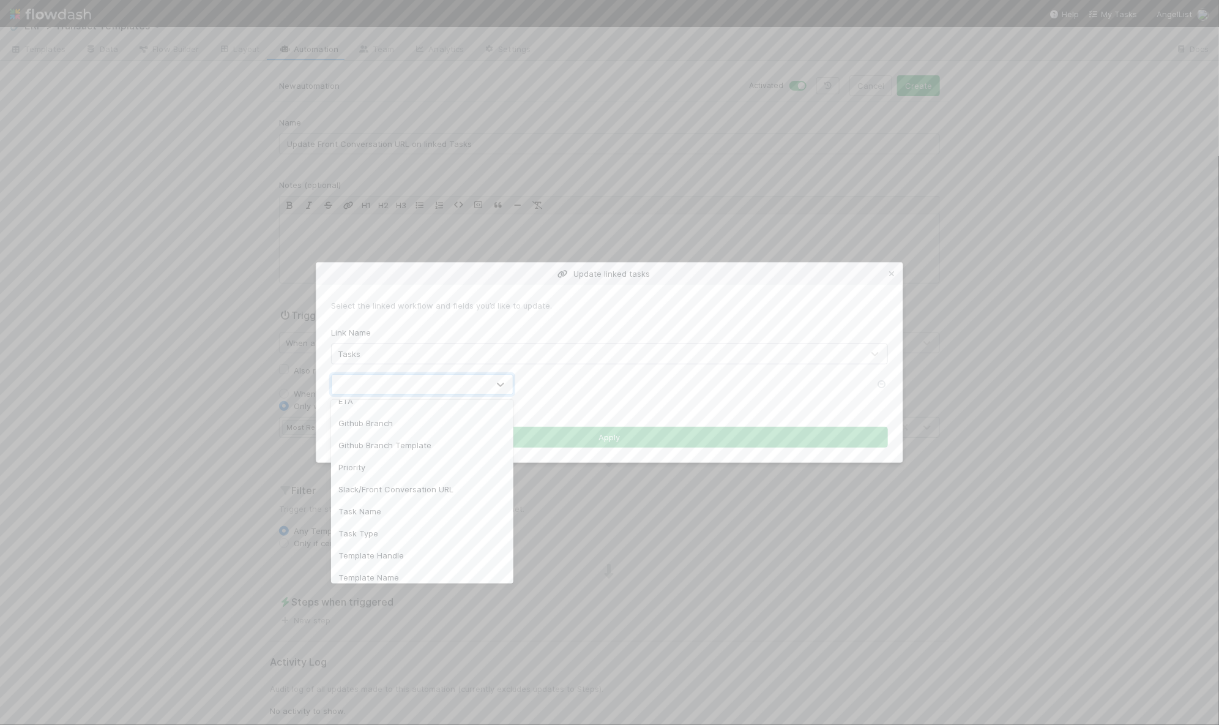
scroll to position [80, 0]
click at [398, 484] on div "Slack/Front Conversation URL" at bounding box center [422, 488] width 183 height 22
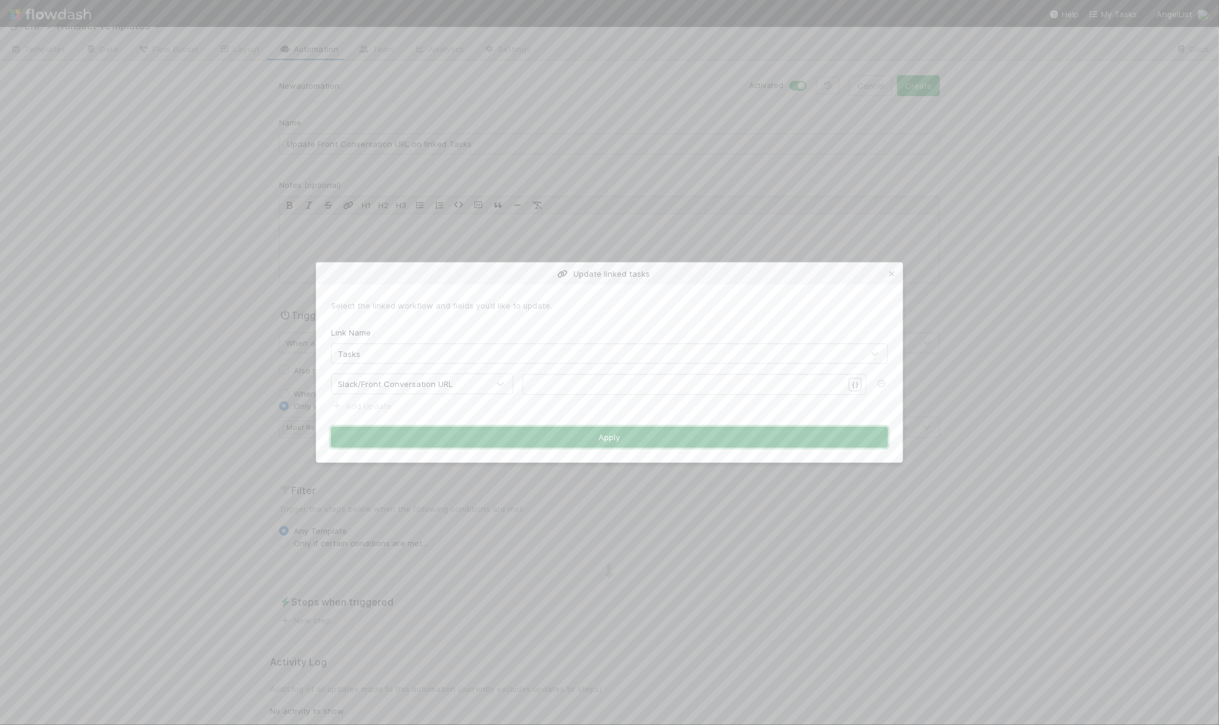
drag, startPoint x: 537, startPoint y: 439, endPoint x: 597, endPoint y: 398, distance: 72.7
click at [597, 397] on form "Select the linked workflow and fields you’d like to update. Link Name Tasks Sla…" at bounding box center [609, 373] width 557 height 149
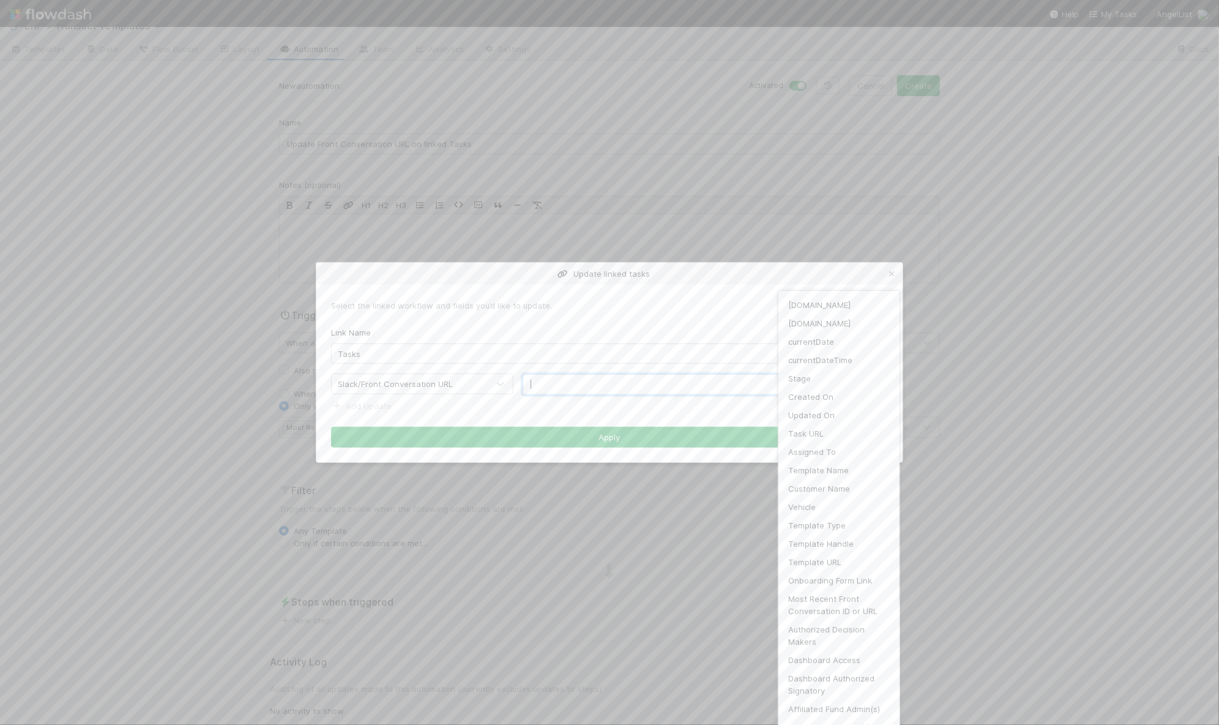
click at [856, 724] on div "Update linked tasks Select the linked workflow and fields you’d like to update.…" at bounding box center [609, 725] width 1219 height 0
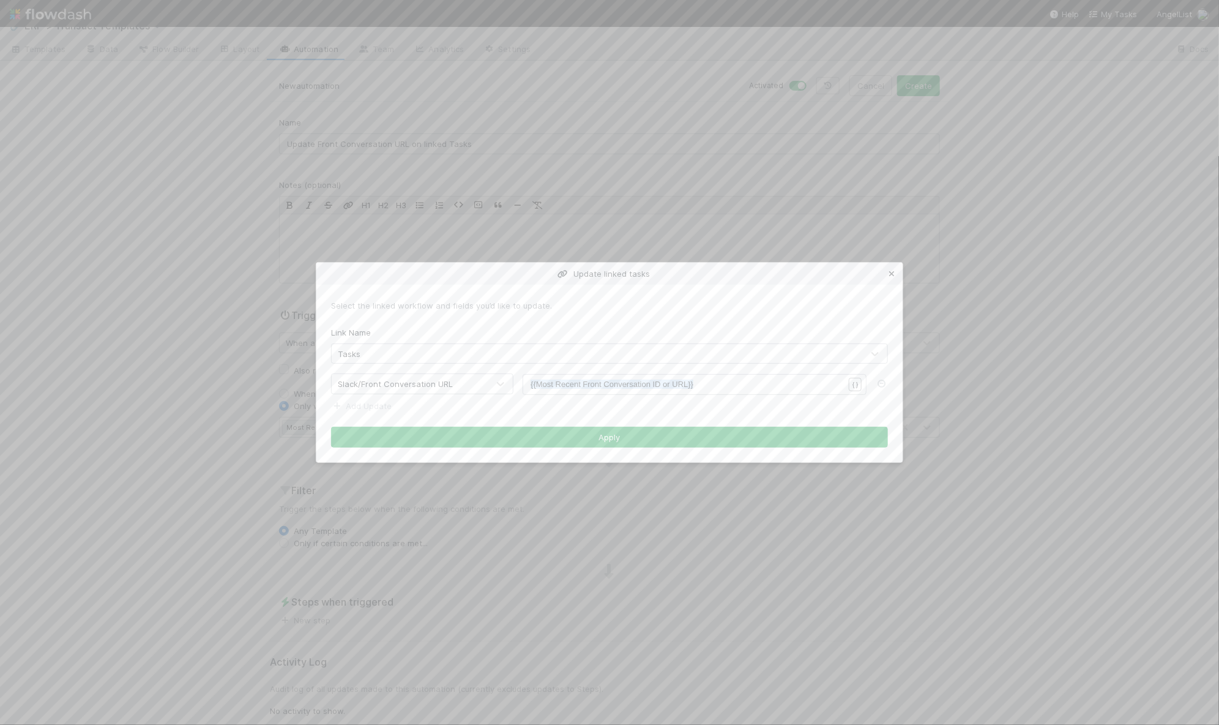
click at [892, 272] on icon at bounding box center [892, 274] width 12 height 8
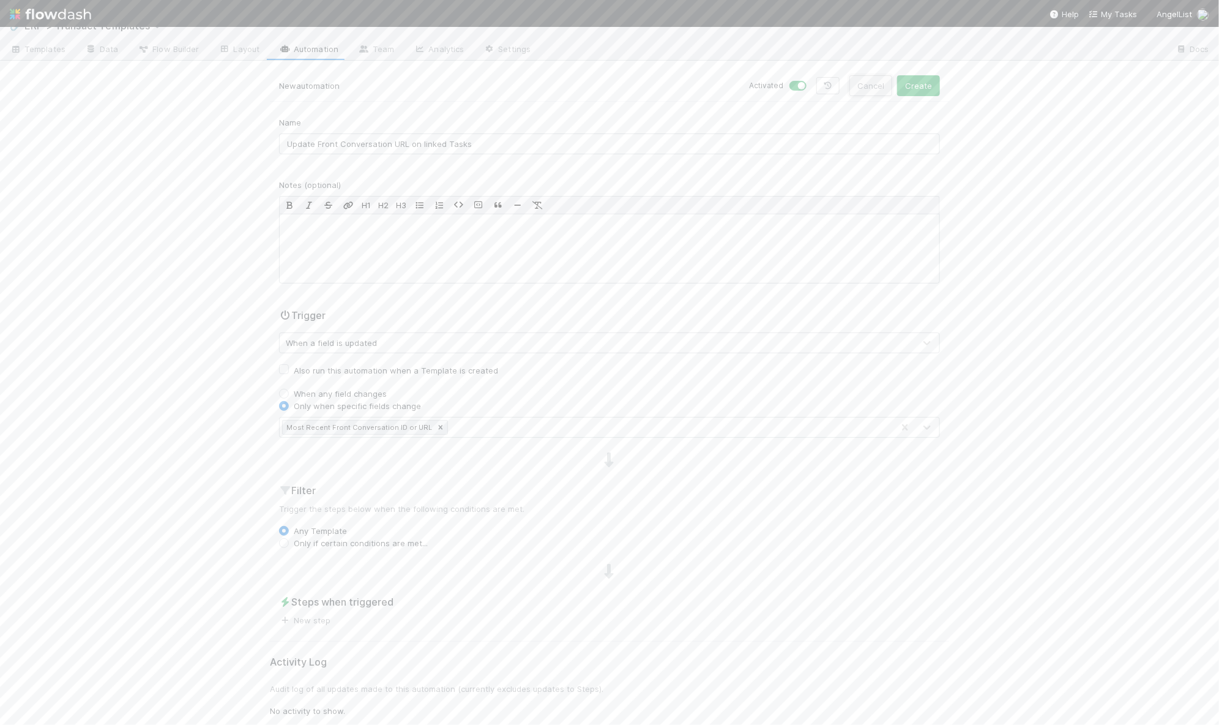
click at [867, 78] on button "Cancel" at bounding box center [871, 85] width 43 height 21
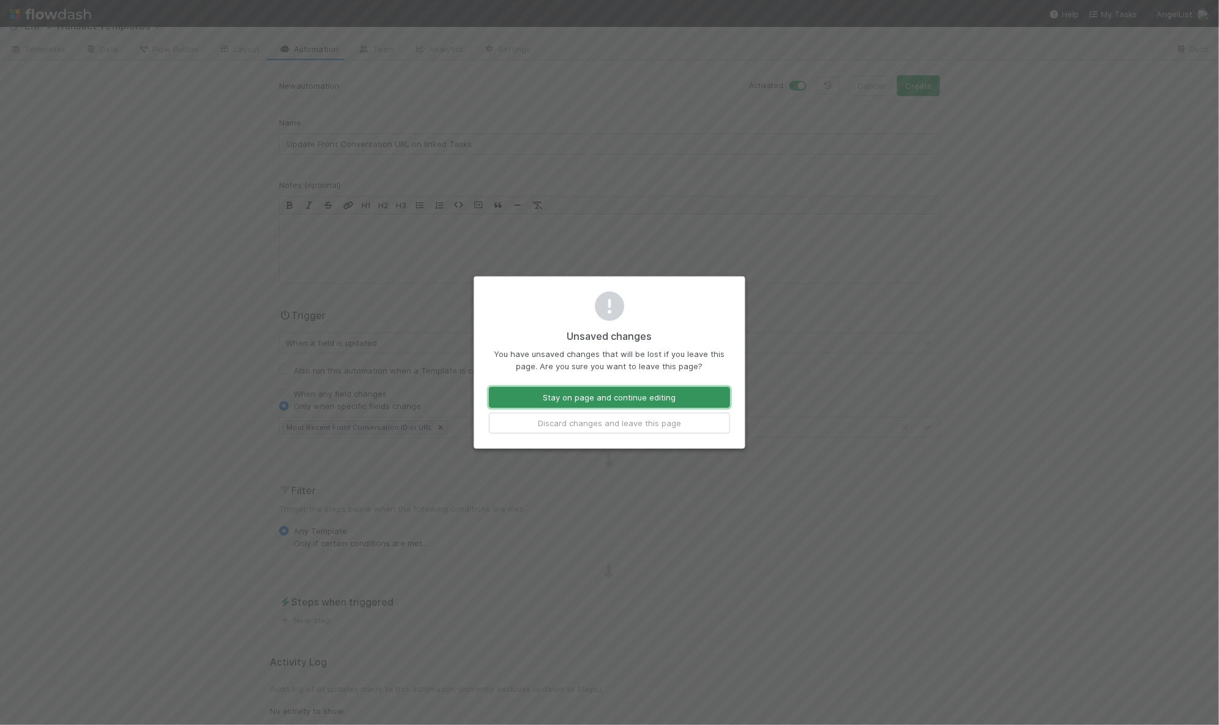
click at [594, 395] on button "Stay on page and continue editing" at bounding box center [609, 397] width 241 height 21
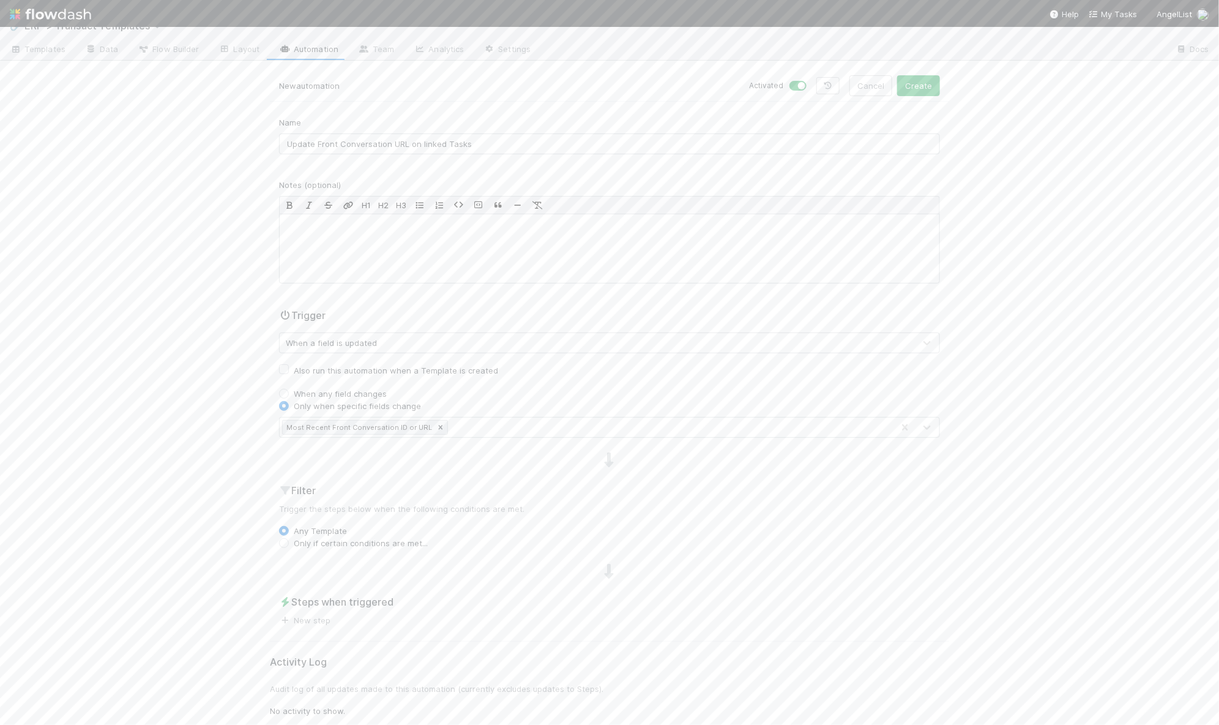
click at [308, 623] on span "New step" at bounding box center [304, 620] width 51 height 12
click at [310, 615] on link "New step" at bounding box center [304, 620] width 51 height 10
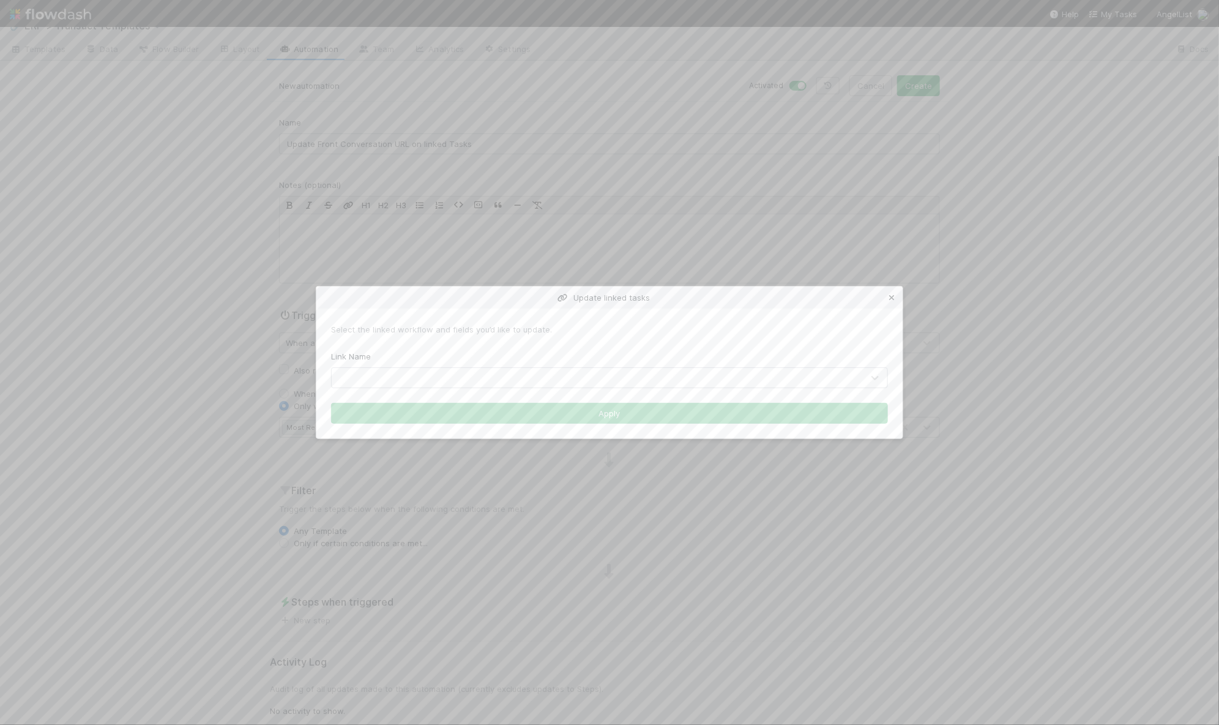
click at [891, 297] on icon at bounding box center [892, 298] width 12 height 8
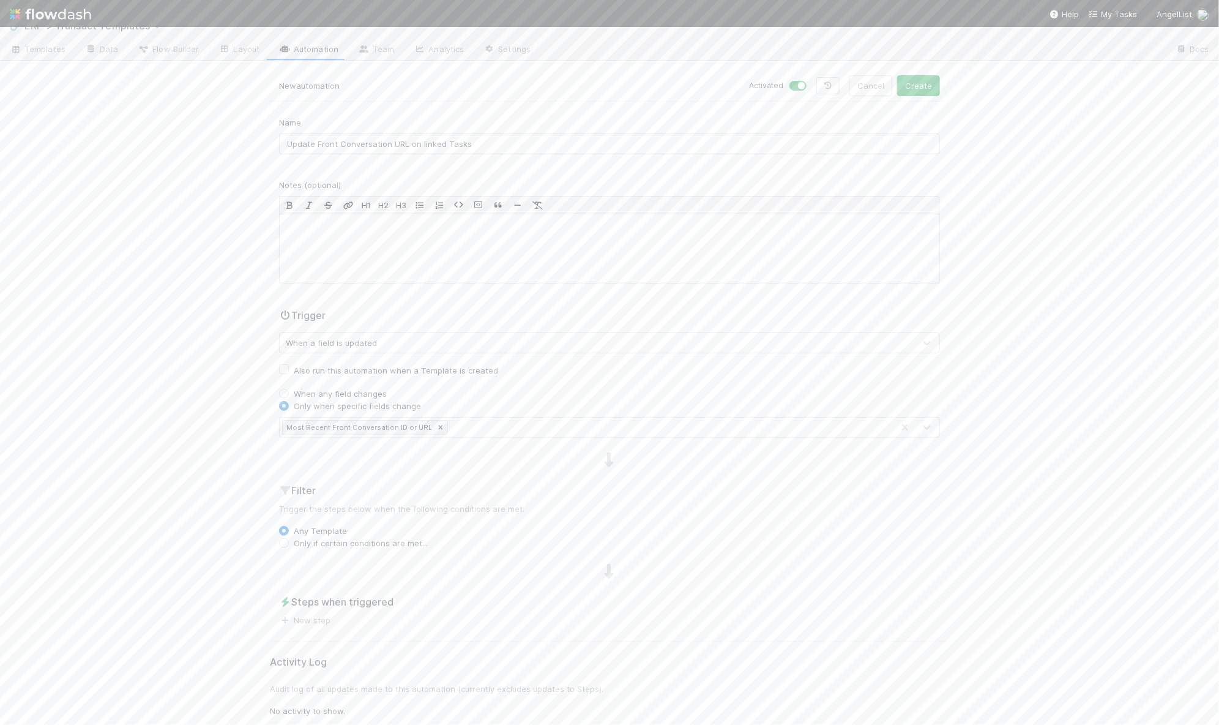
click at [294, 542] on label "Only if certain conditions are met..." at bounding box center [361, 543] width 134 height 12
click at [280, 542] on input "Only if certain conditions are met..." at bounding box center [284, 542] width 10 height 11
radio input "true"
click at [558, 563] on button "Add Filter" at bounding box center [609, 568] width 661 height 18
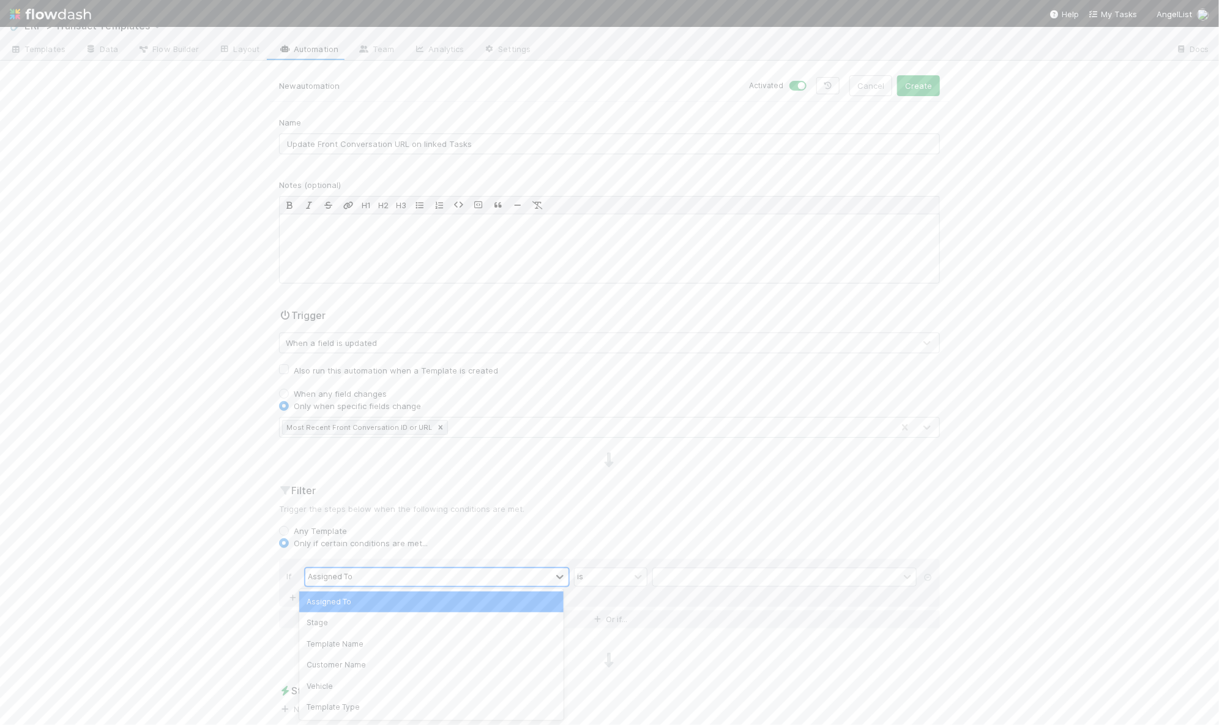
click at [554, 573] on icon at bounding box center [560, 576] width 12 height 12
click at [508, 618] on div "Stage" at bounding box center [431, 622] width 264 height 21
click at [616, 579] on div "is" at bounding box center [602, 577] width 55 height 18
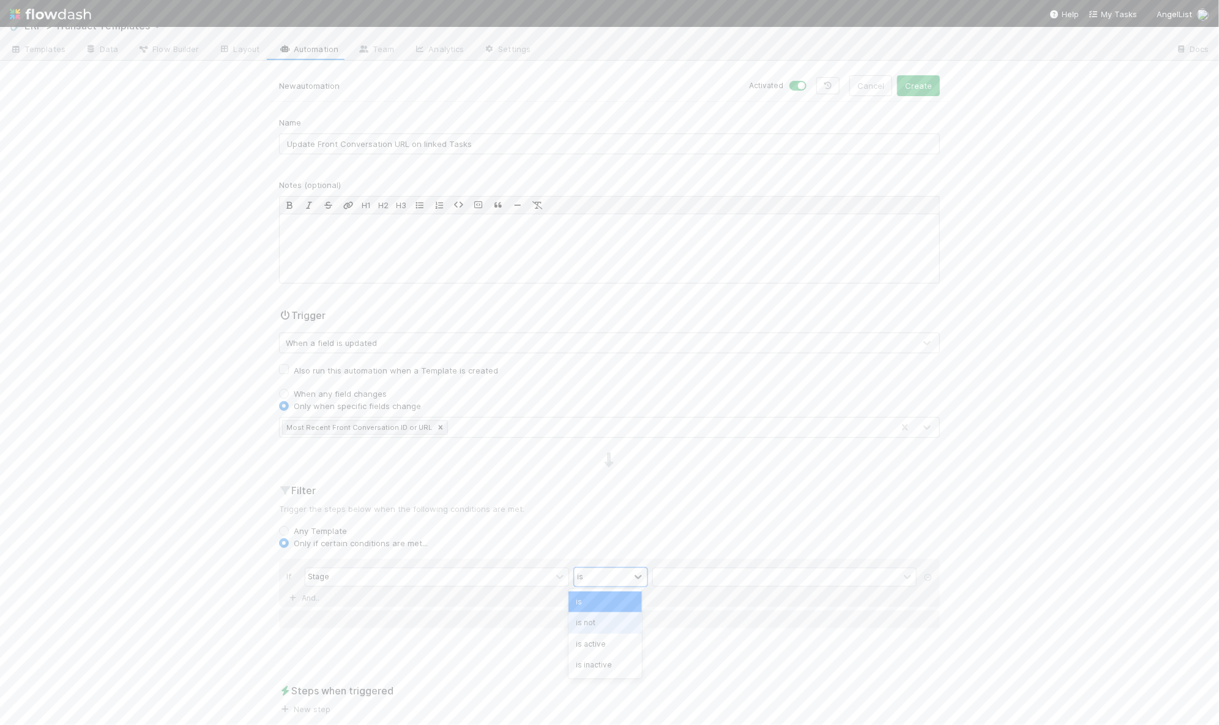
click at [610, 621] on div "is not" at bounding box center [605, 622] width 73 height 21
click at [683, 571] on div at bounding box center [776, 577] width 246 height 18
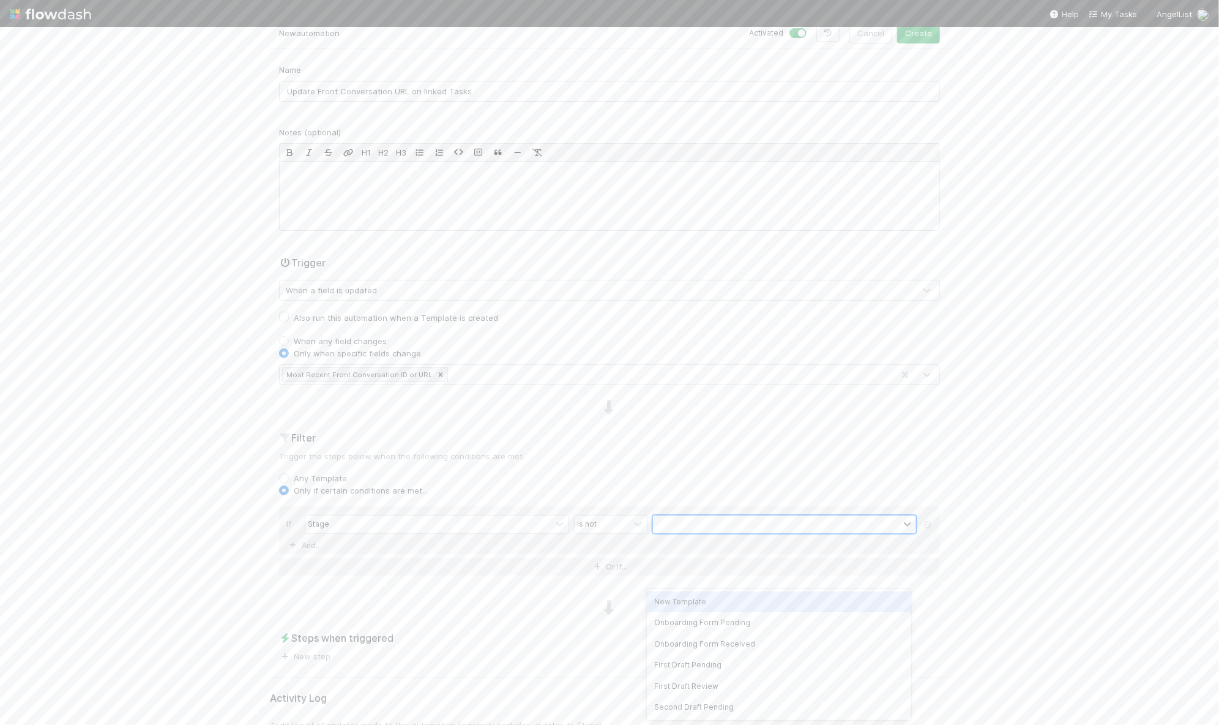
scroll to position [69, 0]
click at [294, 477] on label "Any Template" at bounding box center [320, 477] width 53 height 12
click at [279, 477] on input "Any Template" at bounding box center [284, 476] width 10 height 11
radio input "true"
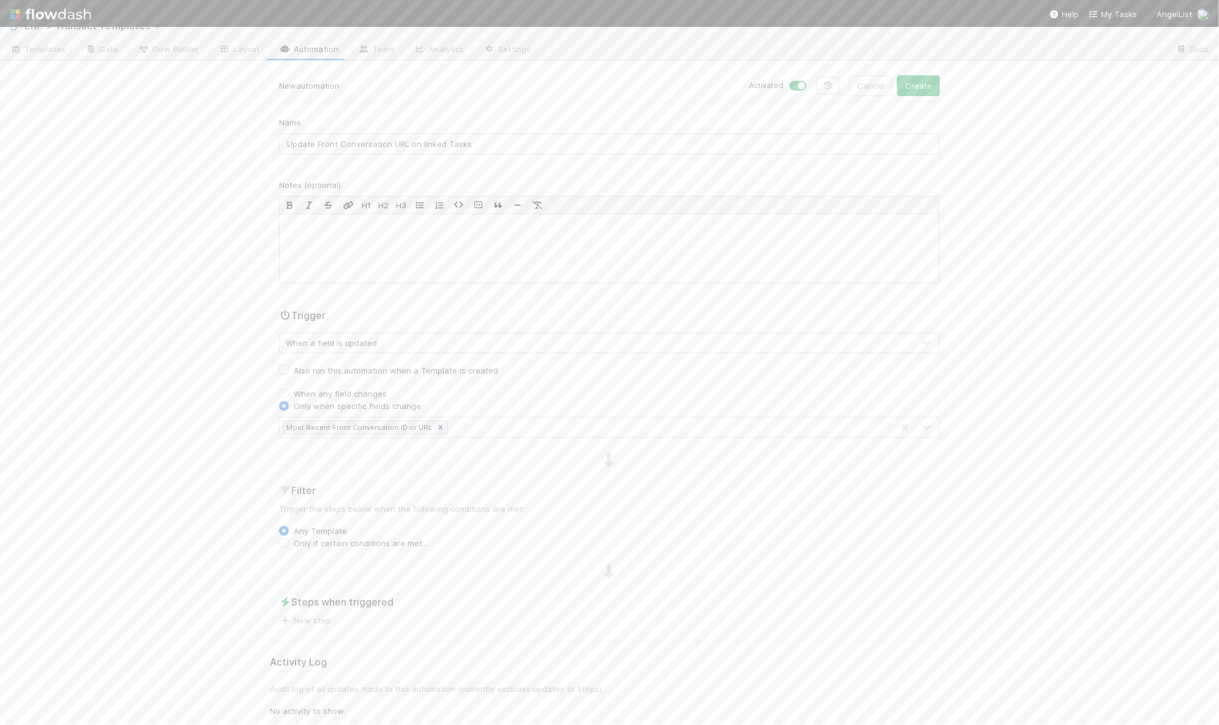
click at [294, 539] on label "Only if certain conditions are met..." at bounding box center [361, 543] width 134 height 12
click at [281, 539] on input "Only if certain conditions are met..." at bounding box center [284, 542] width 10 height 11
radio input "true"
click at [392, 570] on div "Stage" at bounding box center [428, 577] width 246 height 18
click at [506, 527] on div "Any Template" at bounding box center [609, 531] width 661 height 12
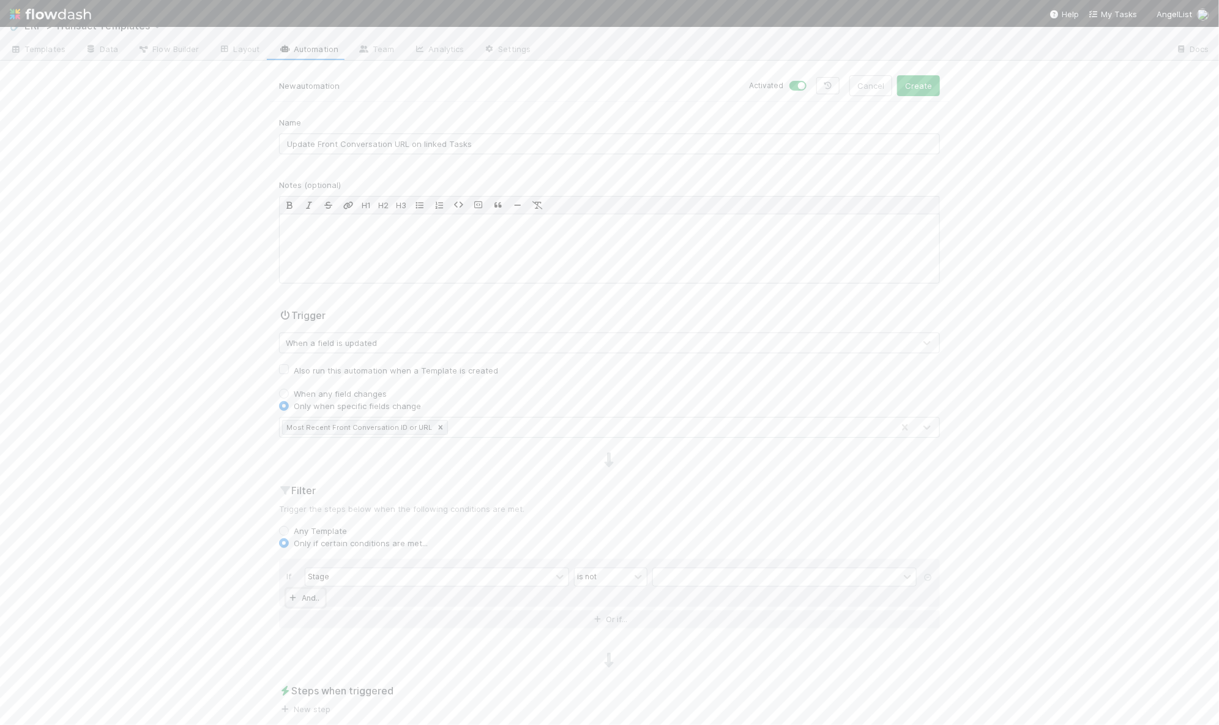
click at [288, 594] on icon at bounding box center [293, 597] width 12 height 7
click at [922, 595] on icon at bounding box center [928, 598] width 12 height 7
click at [521, 563] on div "If Stage is not And.." at bounding box center [609, 583] width 661 height 48
click at [518, 575] on div "Stage" at bounding box center [428, 577] width 246 height 18
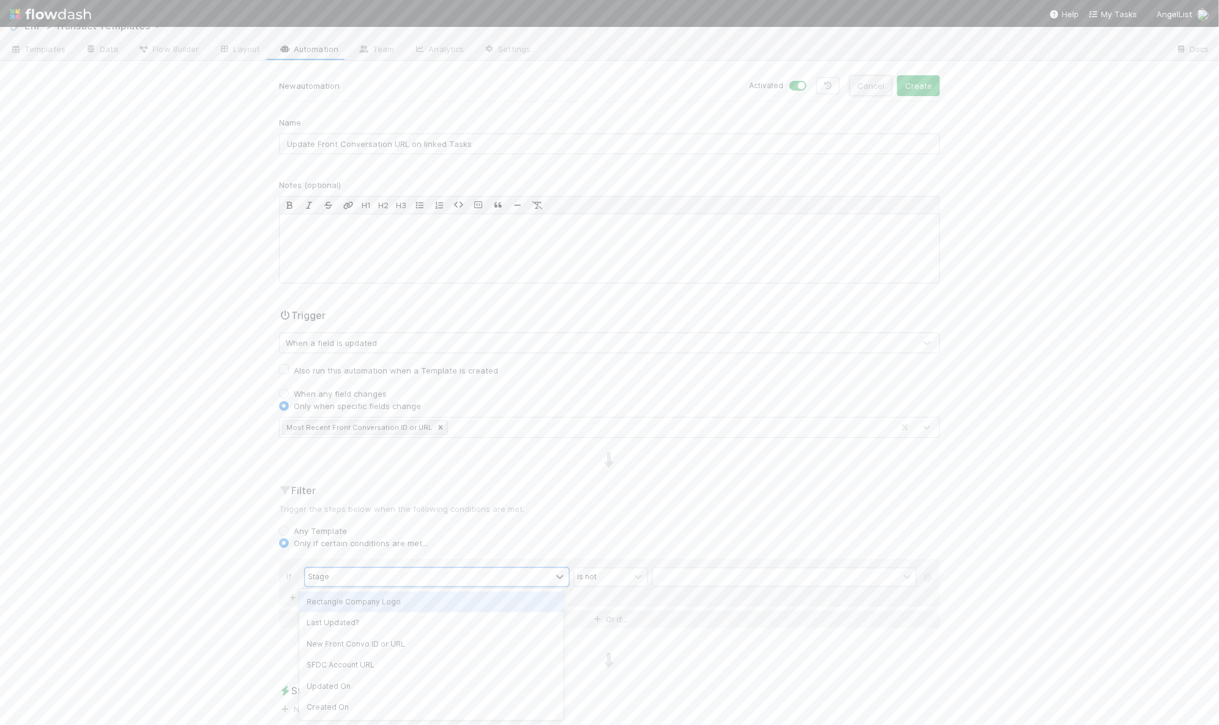
click at [872, 83] on button "Cancel" at bounding box center [871, 85] width 43 height 21
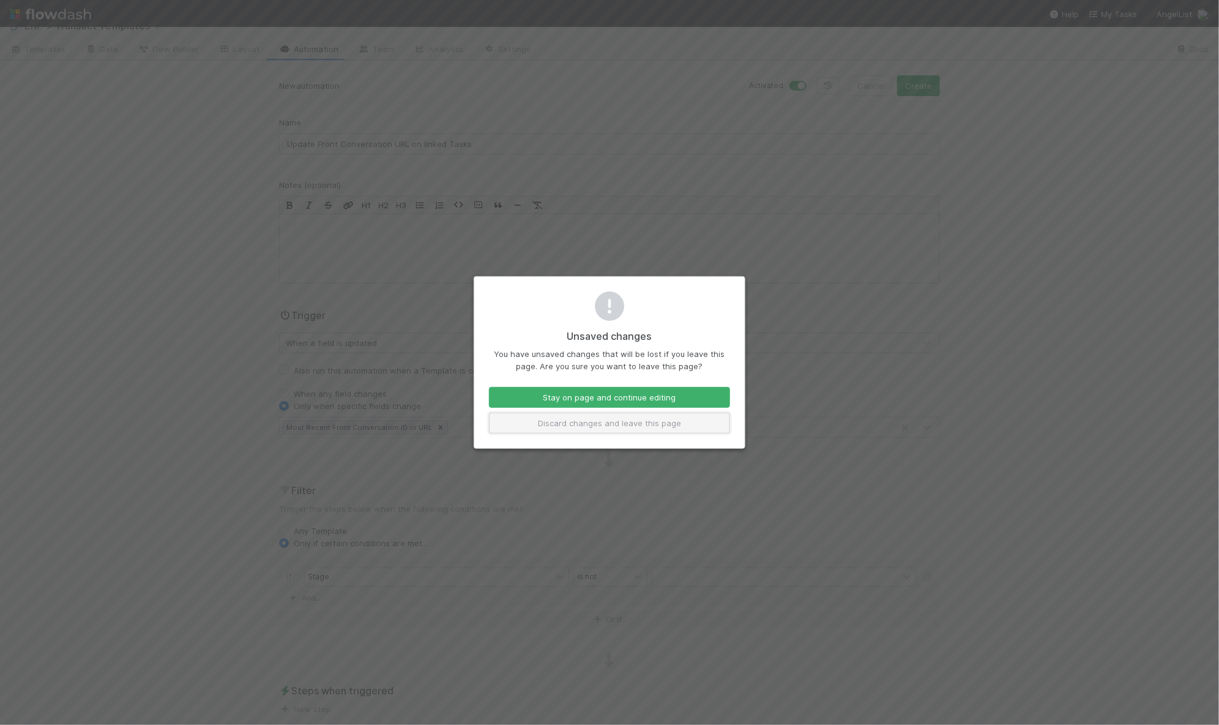
click at [648, 420] on button "Discard changes and leave this page" at bounding box center [609, 423] width 241 height 21
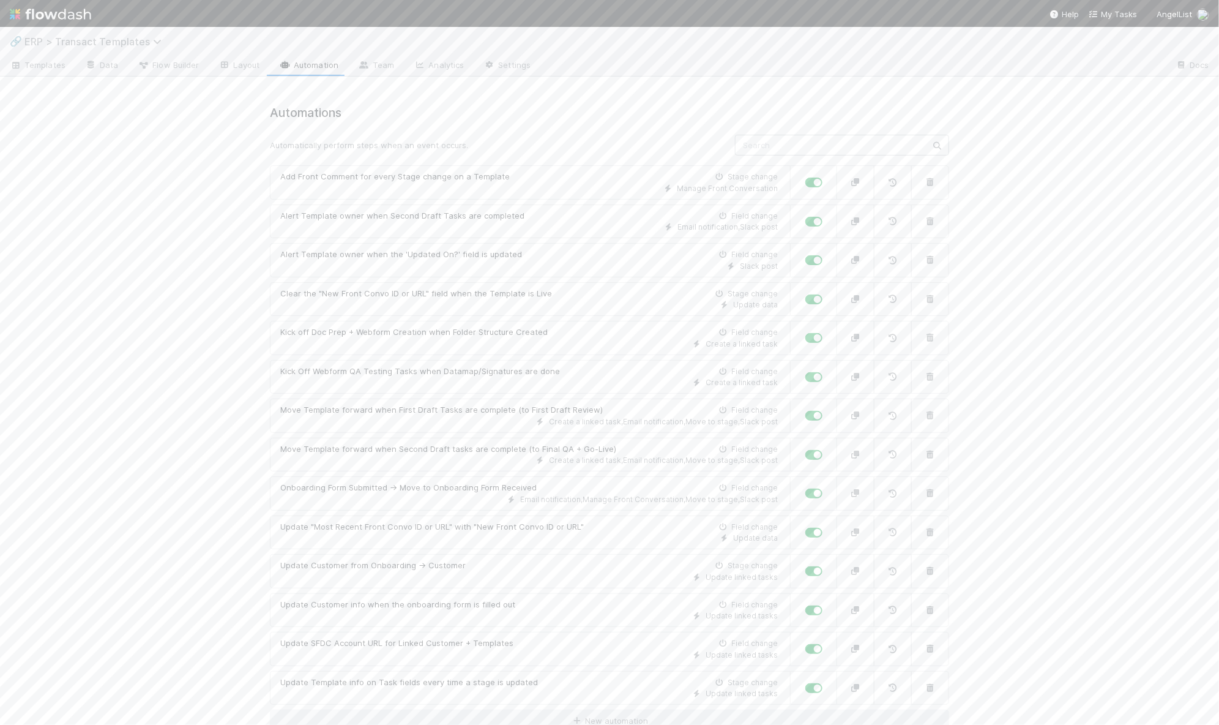
click at [153, 43] on icon at bounding box center [159, 42] width 12 height 10
click at [149, 181] on div "📥 ERP > Transact Tasks" at bounding box center [160, 174] width 306 height 22
click at [280, 63] on link "Automation" at bounding box center [291, 66] width 79 height 20
click at [521, 593] on link "New automation" at bounding box center [609, 604] width 679 height 23
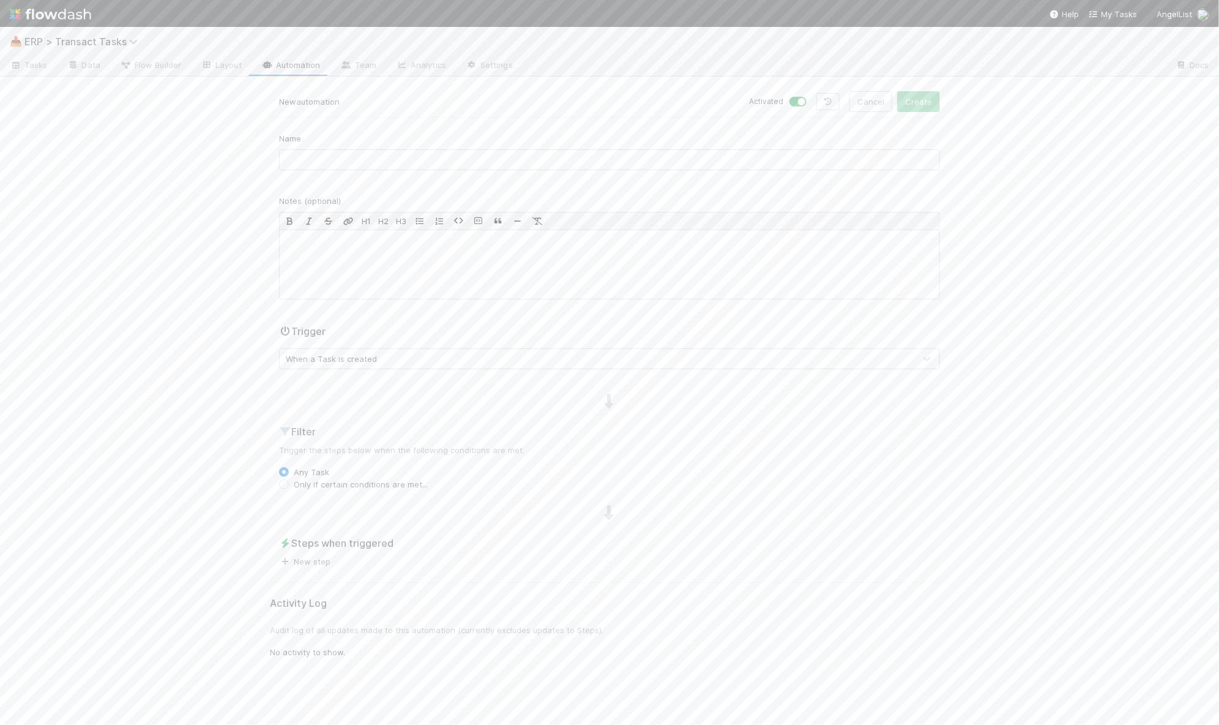
click at [307, 558] on link "New step" at bounding box center [304, 561] width 51 height 10
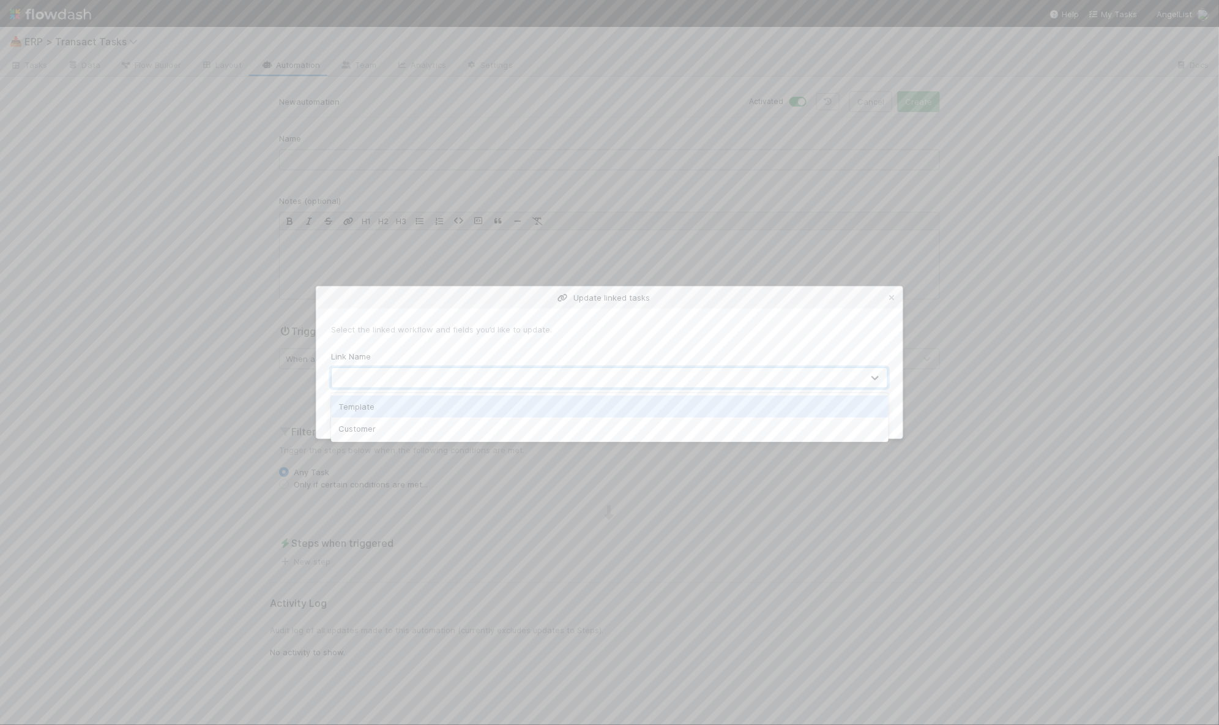
click at [460, 379] on div at bounding box center [597, 378] width 531 height 20
click at [255, 420] on div "Update linked tasks Select the linked workflow and fields you’d like to update.…" at bounding box center [609, 362] width 1219 height 725
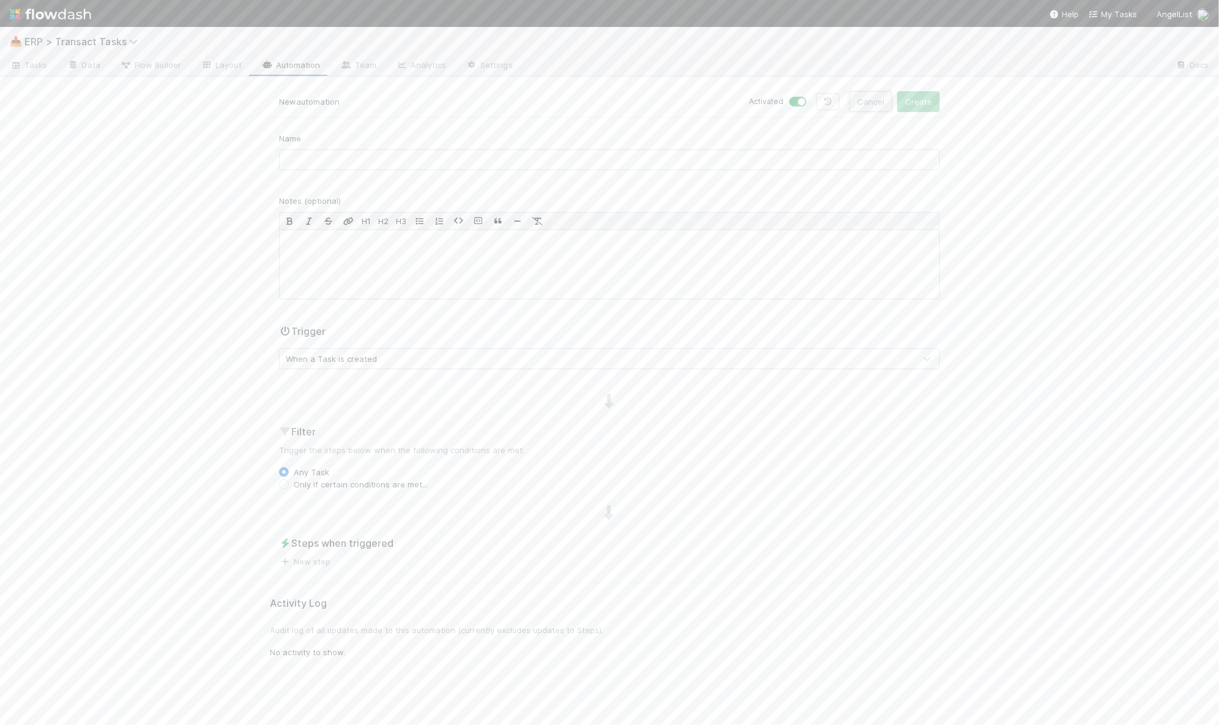
click at [859, 108] on button "Cancel" at bounding box center [871, 101] width 43 height 21
click at [32, 67] on span "Tasks" at bounding box center [29, 65] width 38 height 12
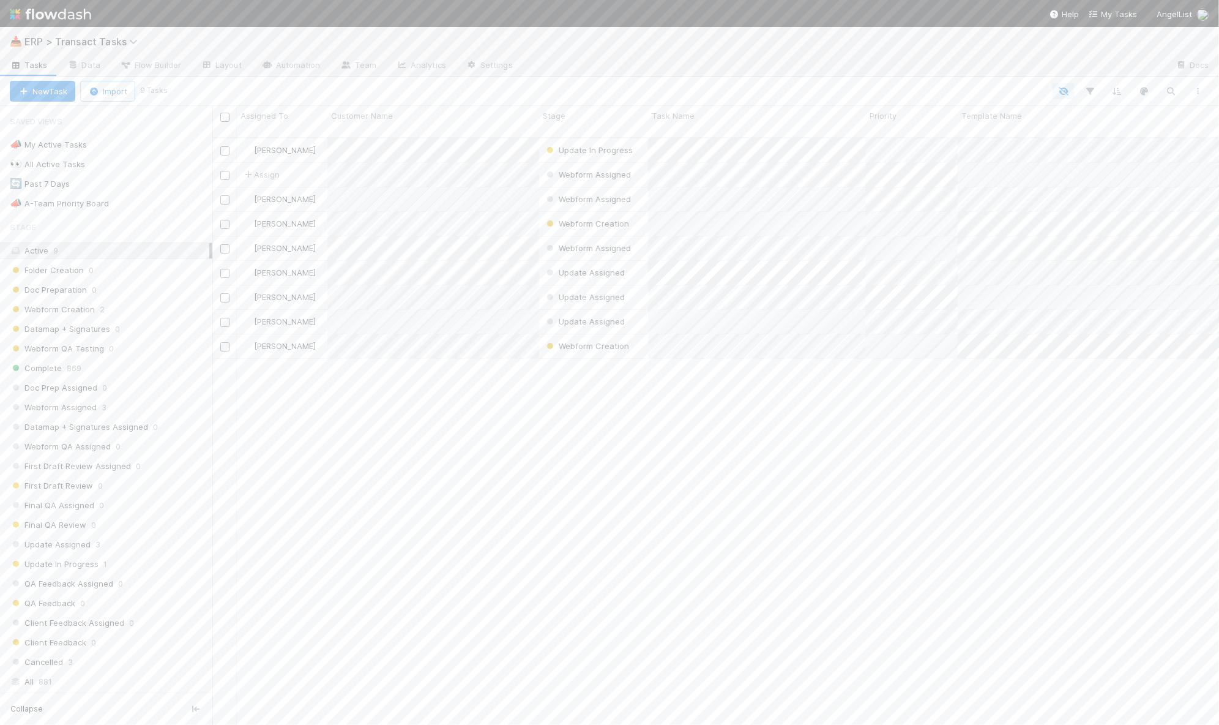
scroll to position [586, 995]
click at [138, 63] on span "Flow Builder" at bounding box center [150, 65] width 61 height 12
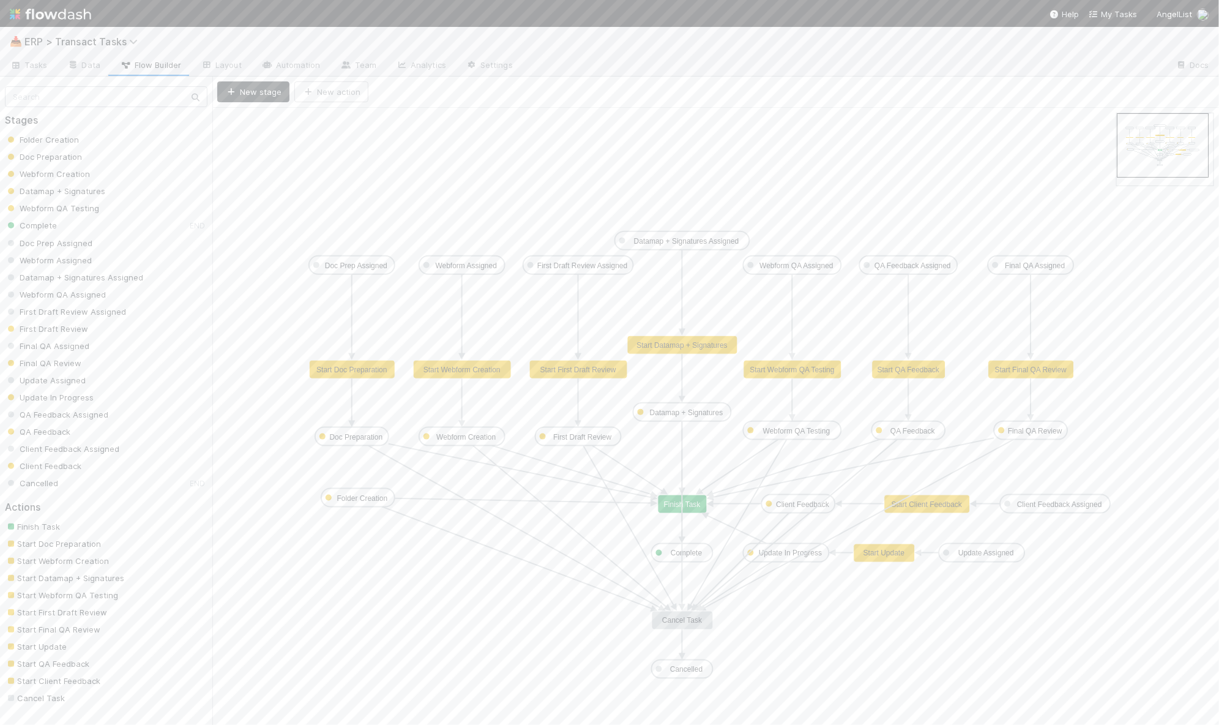
click at [342, 368] on text "Start Doc Preparation" at bounding box center [351, 369] width 70 height 9
click at [78, 69] on link "Data" at bounding box center [84, 66] width 53 height 20
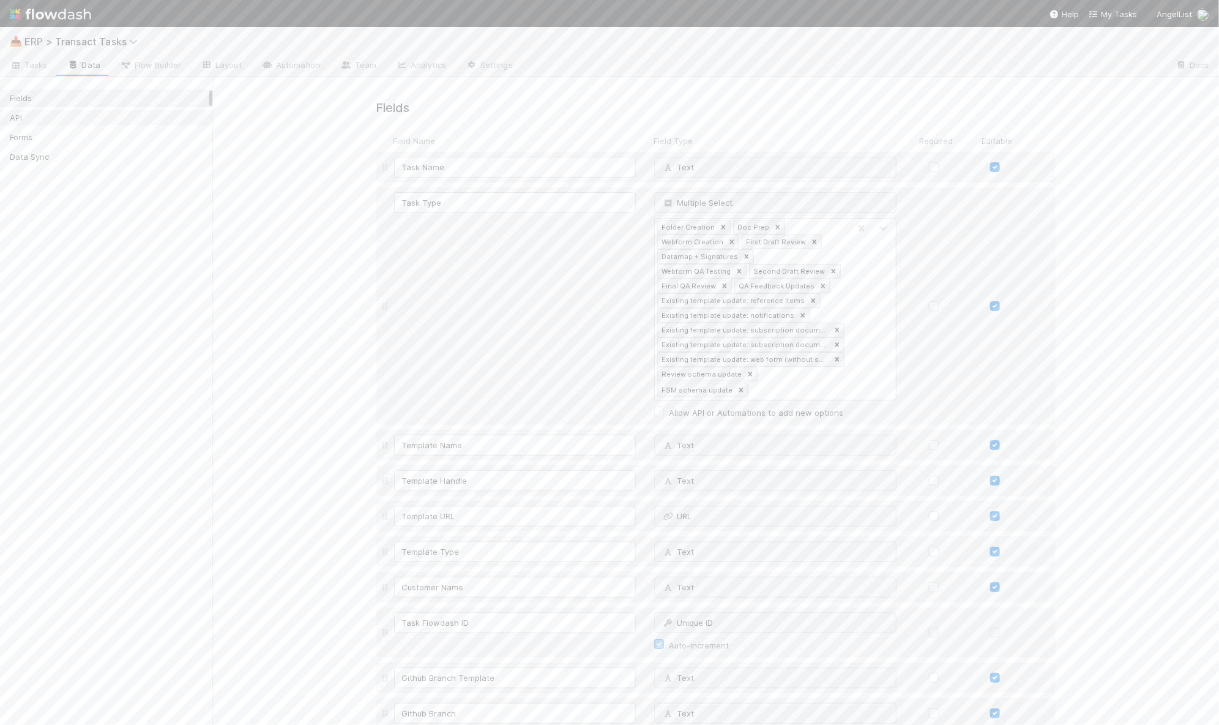
click at [43, 121] on div "API" at bounding box center [110, 117] width 200 height 15
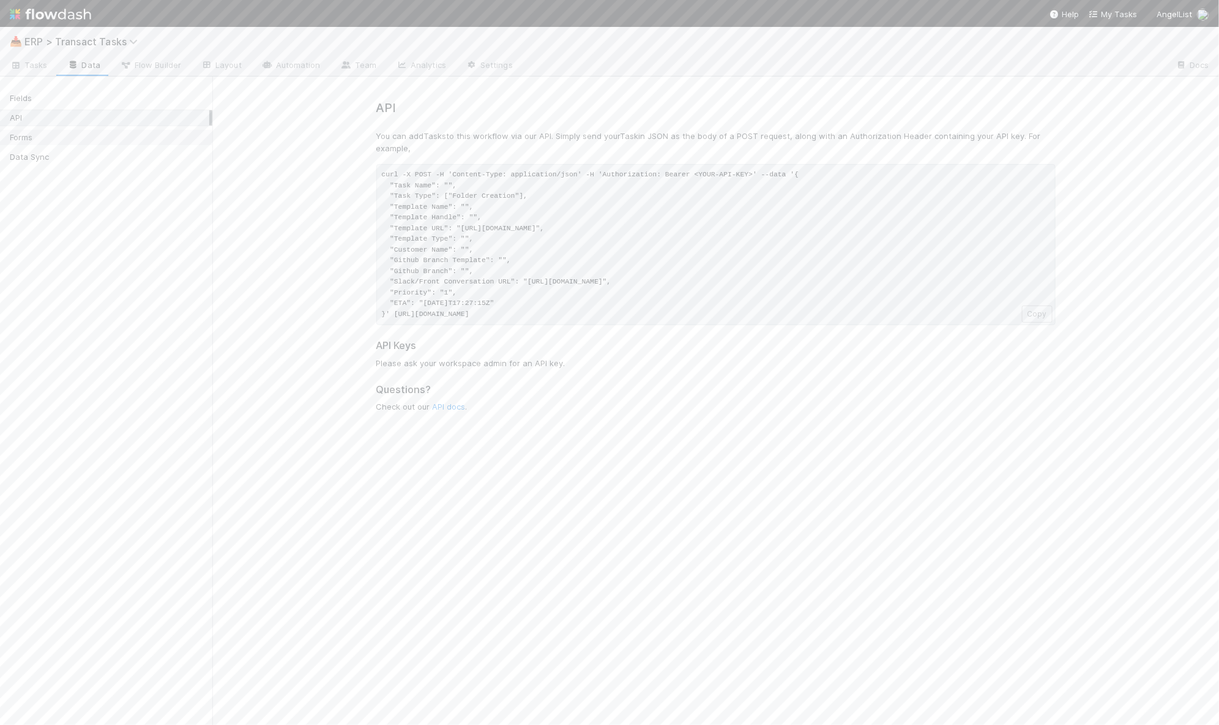
click at [42, 133] on div "Forms" at bounding box center [110, 137] width 200 height 15
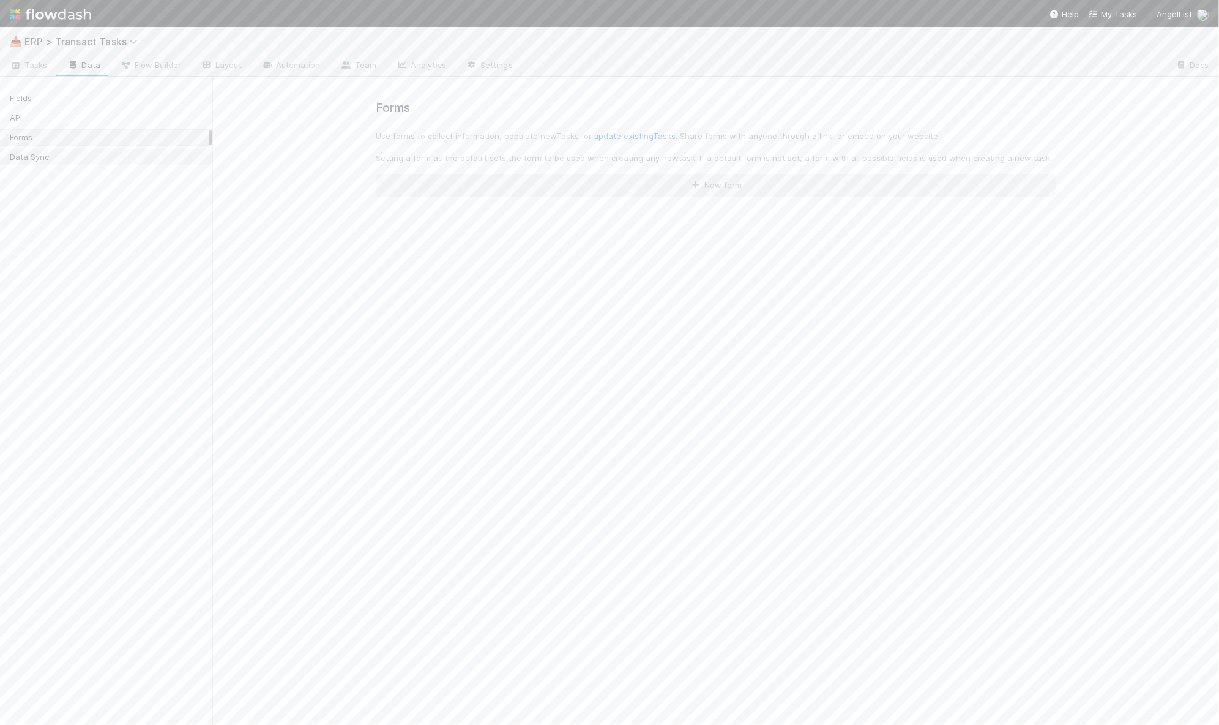
click at [45, 152] on div "Data Sync" at bounding box center [110, 156] width 200 height 15
click at [304, 71] on link "Automation" at bounding box center [291, 66] width 79 height 20
click at [25, 62] on span "Tasks" at bounding box center [29, 65] width 38 height 12
click at [79, 33] on div "📥 ERP > Transact Tasks" at bounding box center [609, 41] width 1219 height 29
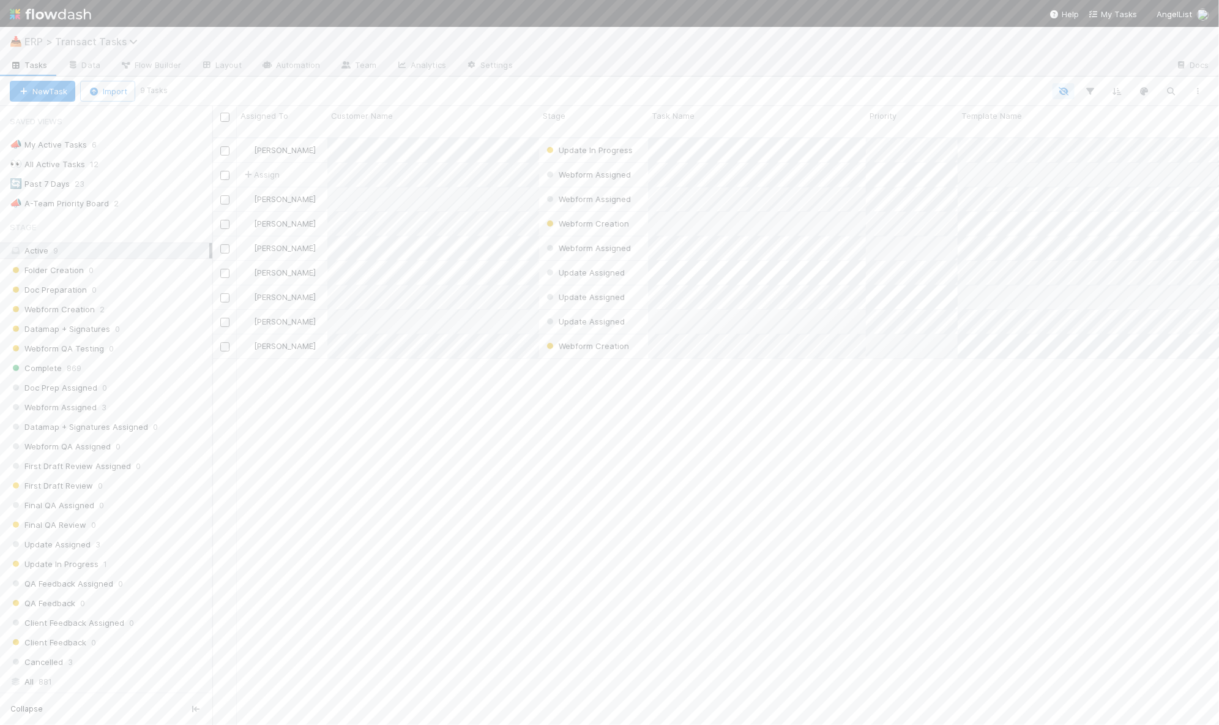
click at [81, 39] on span "ERP > Transact Tasks" at bounding box center [83, 41] width 119 height 12
click at [97, 219] on div "🔗 ERP > Transact Templates" at bounding box center [159, 225] width 291 height 12
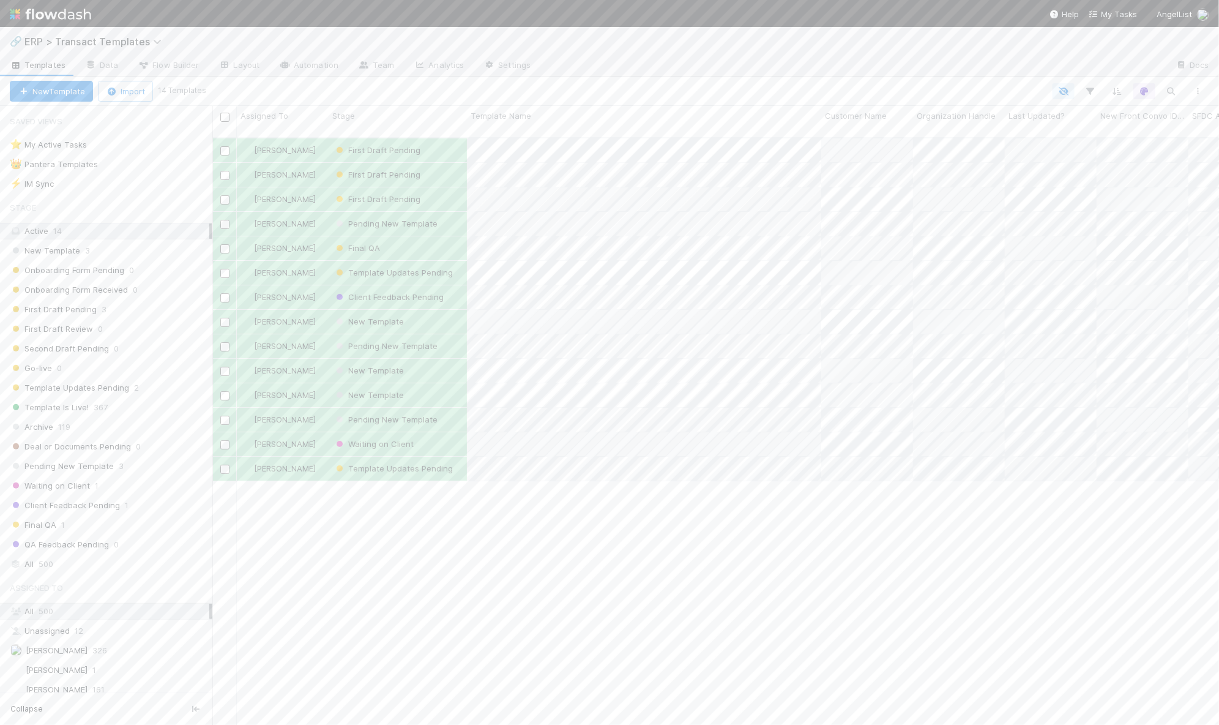
scroll to position [586, 995]
click at [114, 40] on span "ERP > Transact Templates" at bounding box center [95, 41] width 143 height 12
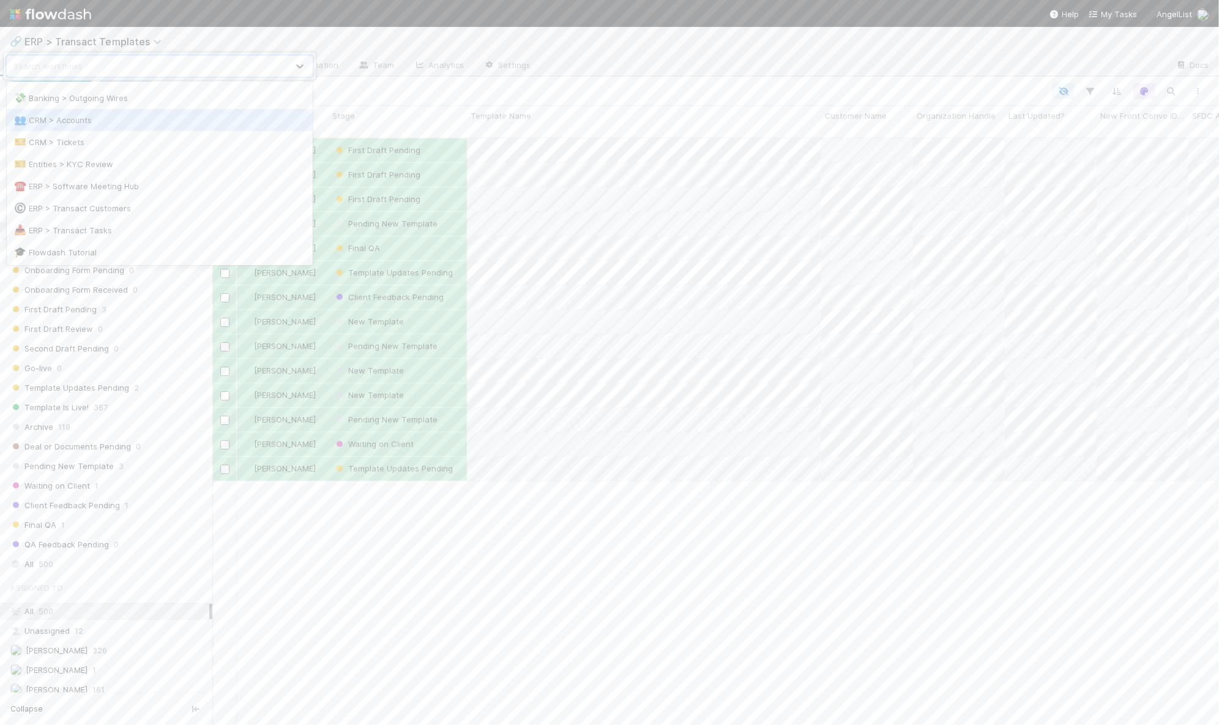
scroll to position [146, 0]
click at [122, 145] on div "©️ ERP > Transact Customers" at bounding box center [159, 147] width 291 height 12
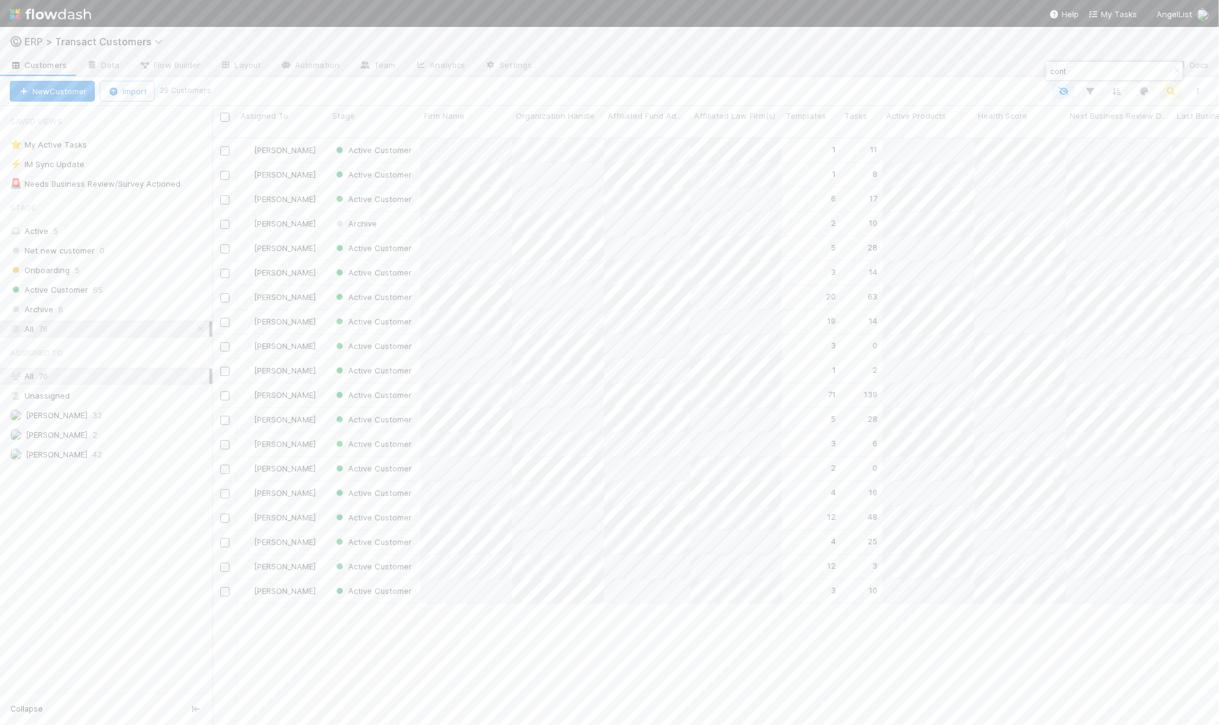
scroll to position [586, 995]
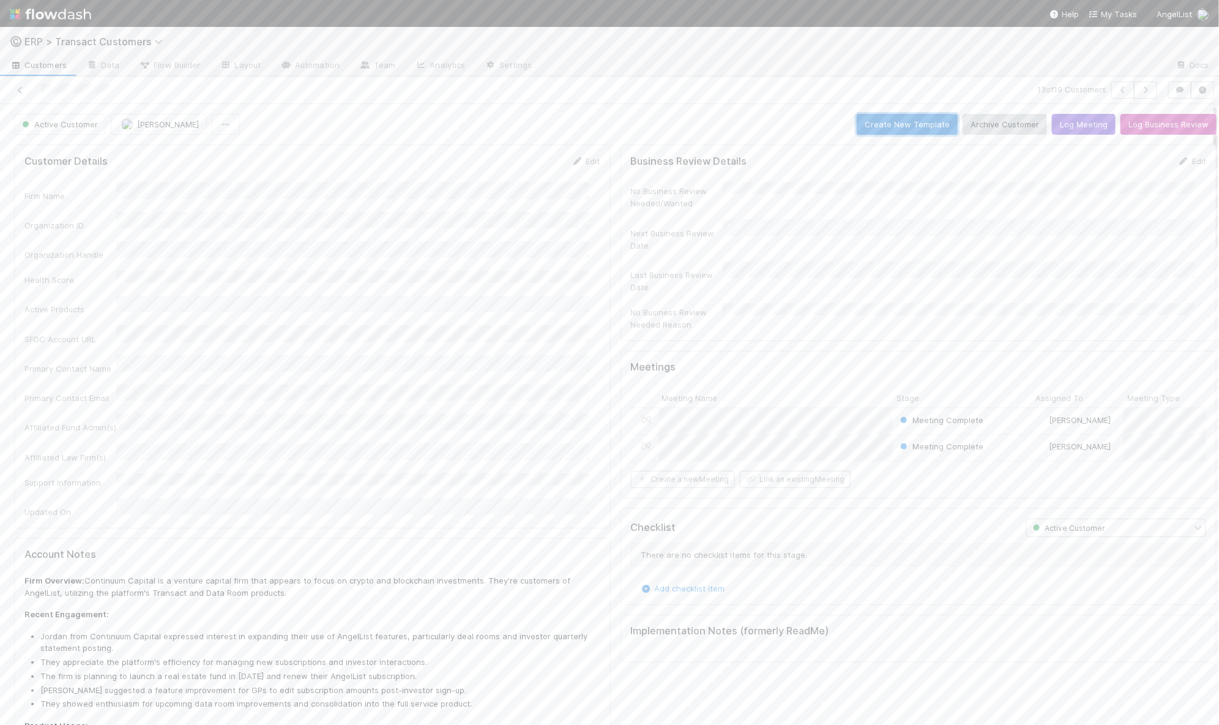
click at [888, 124] on button "Create New Template" at bounding box center [907, 124] width 101 height 21
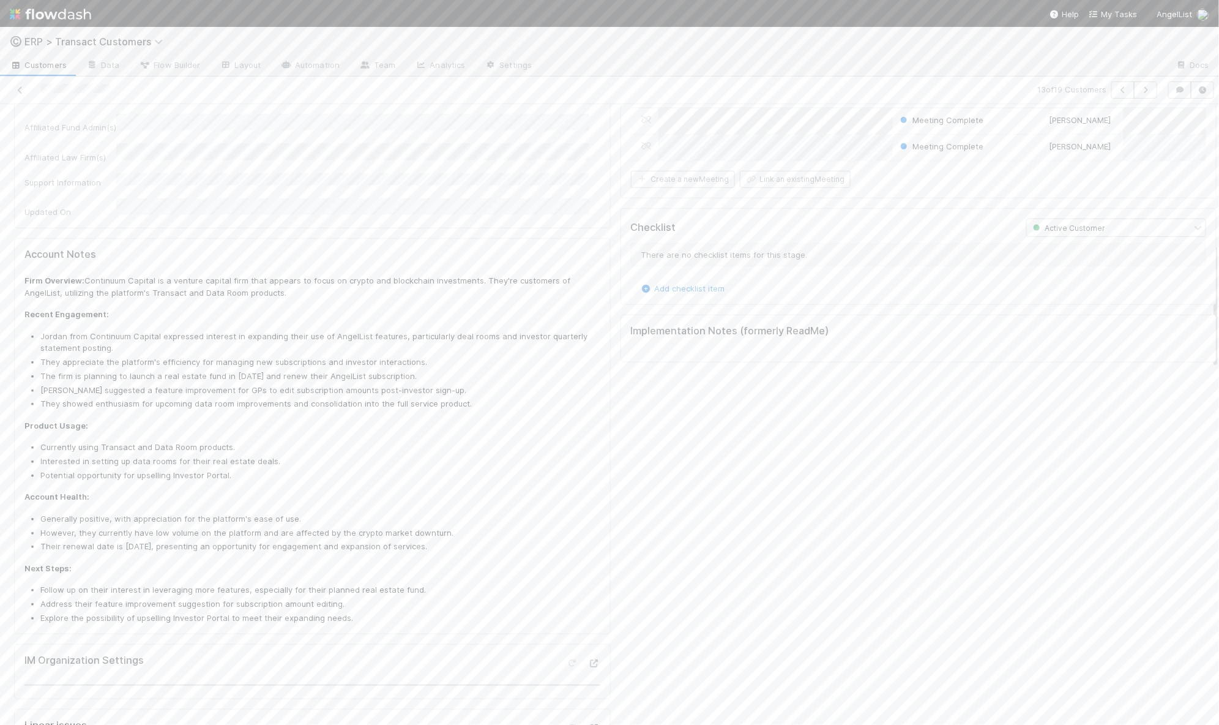
scroll to position [909, 0]
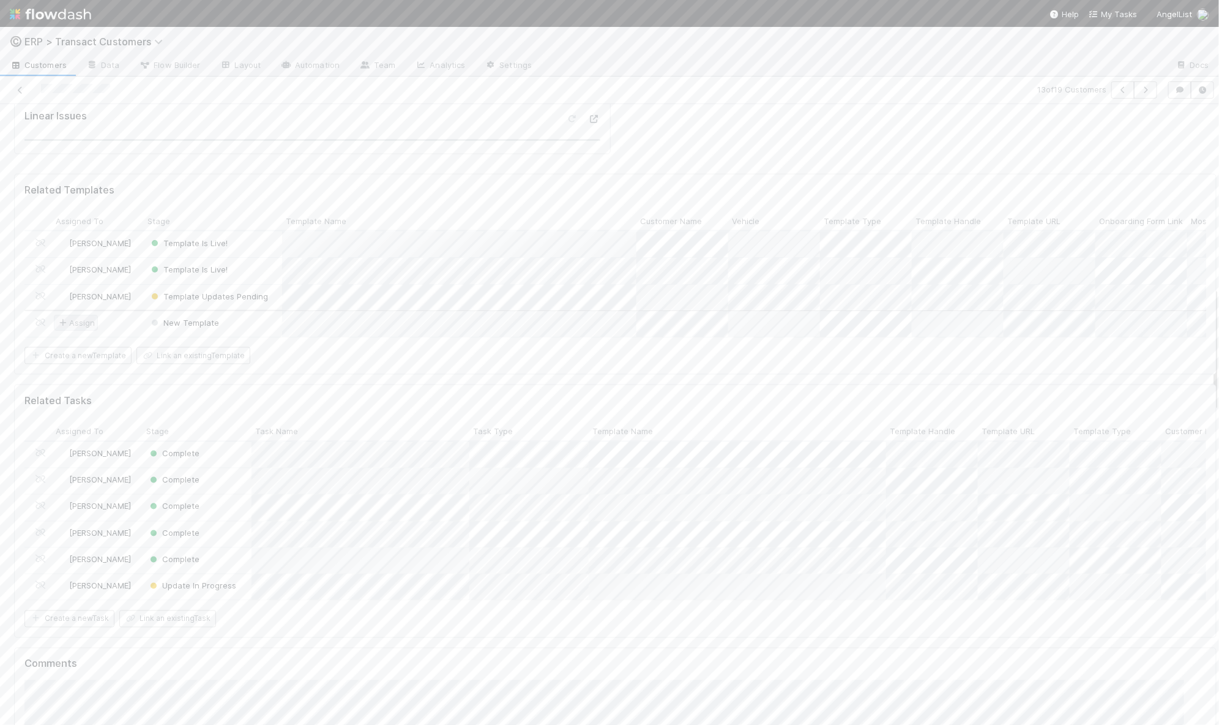
click at [94, 316] on span "Assign" at bounding box center [76, 322] width 38 height 12
click at [117, 332] on span "[PERSON_NAME] you" at bounding box center [115, 329] width 80 height 10
click at [138, 311] on div "[PERSON_NAME]" at bounding box center [98, 324] width 92 height 26
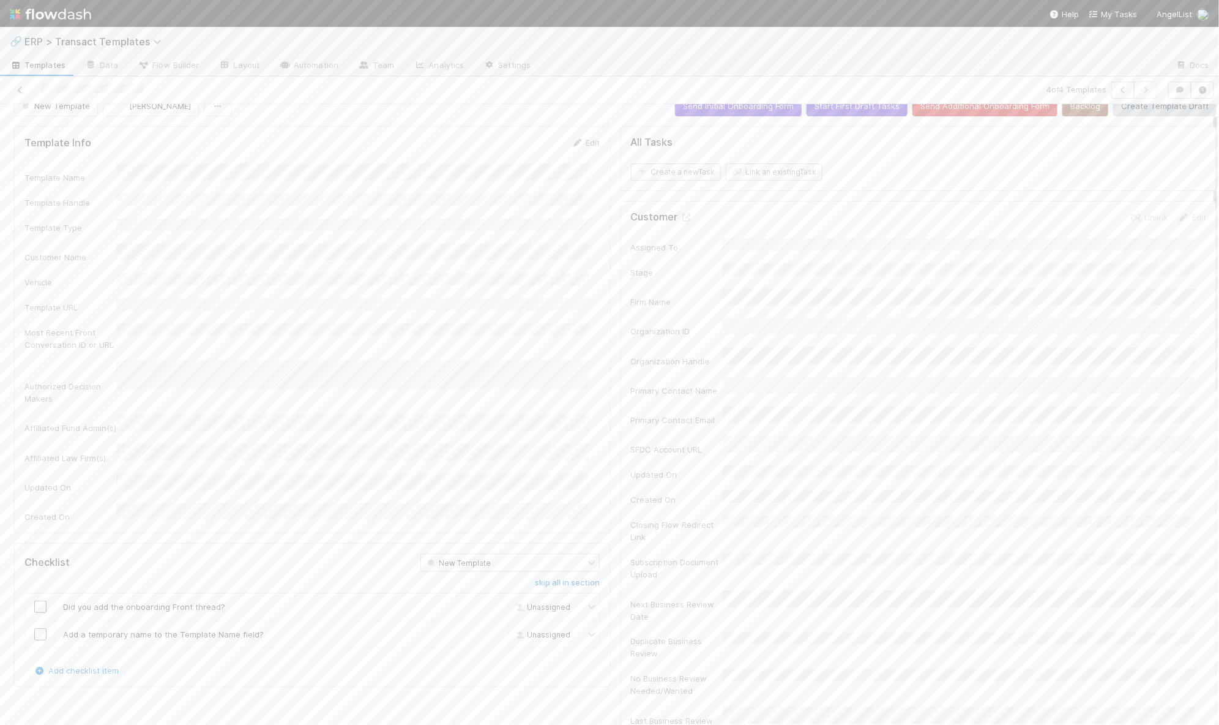
scroll to position [19, 0]
click at [531, 137] on button "Save" at bounding box center [535, 146] width 35 height 21
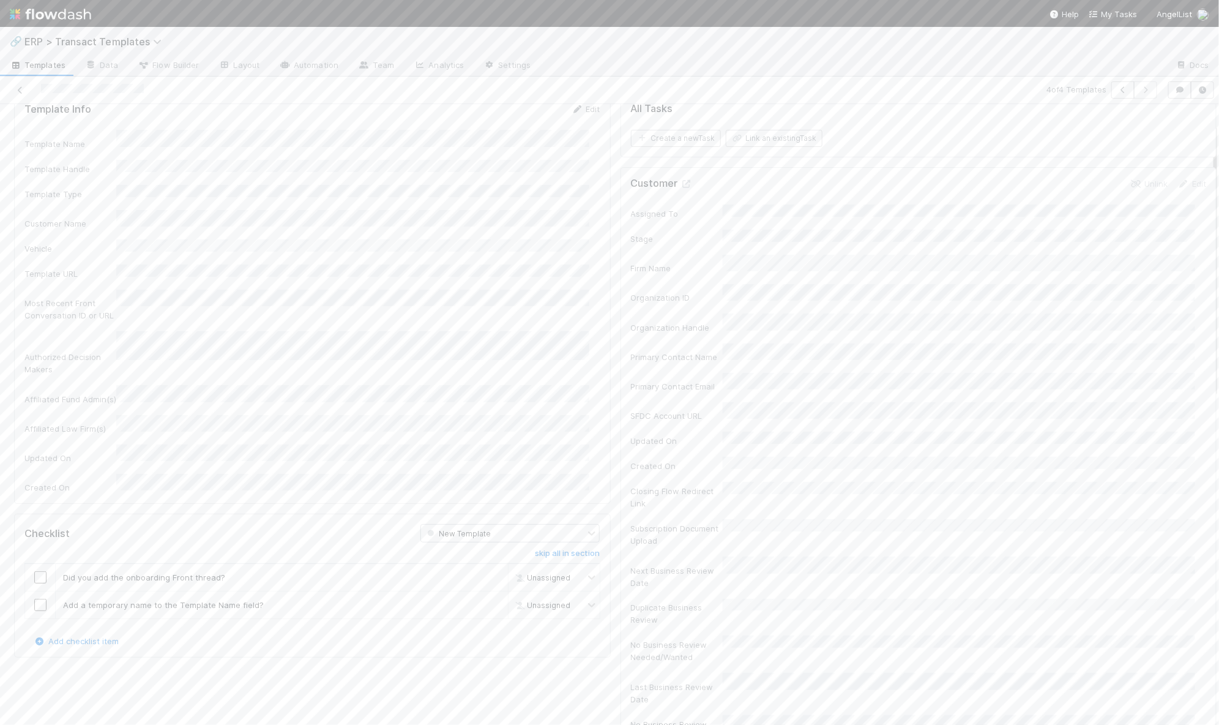
scroll to position [0, 0]
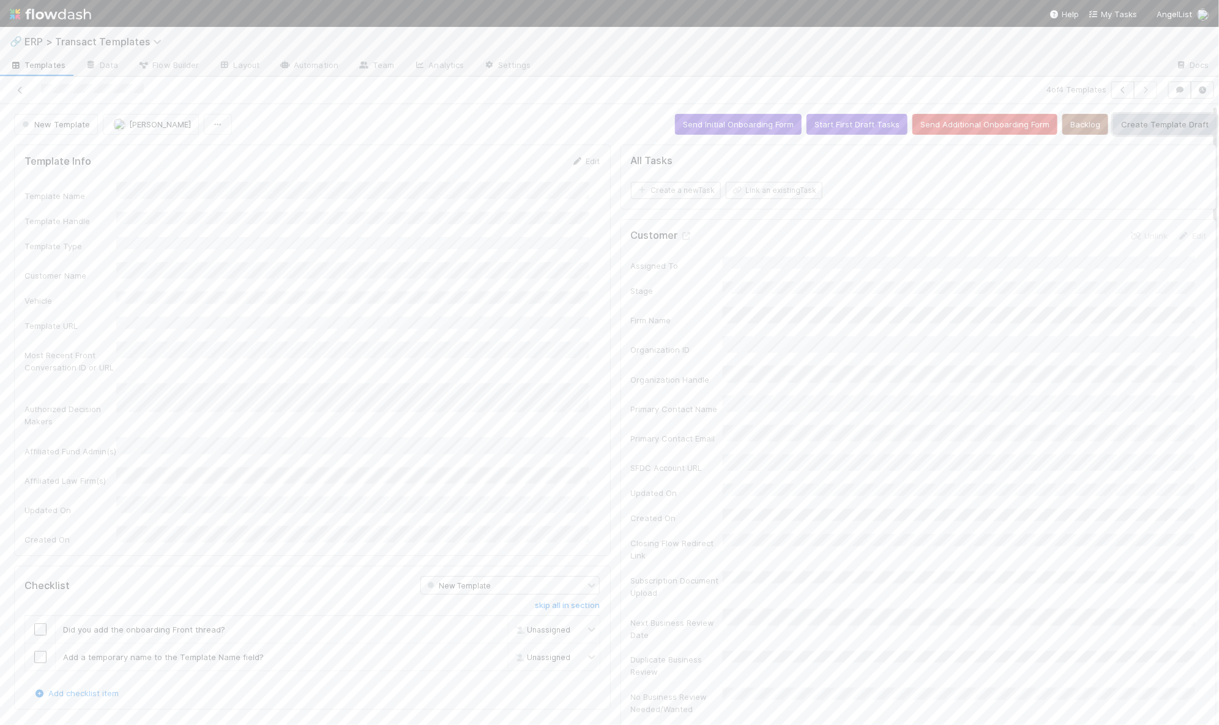
click at [1119, 122] on button "Create Template Draft" at bounding box center [1164, 124] width 103 height 21
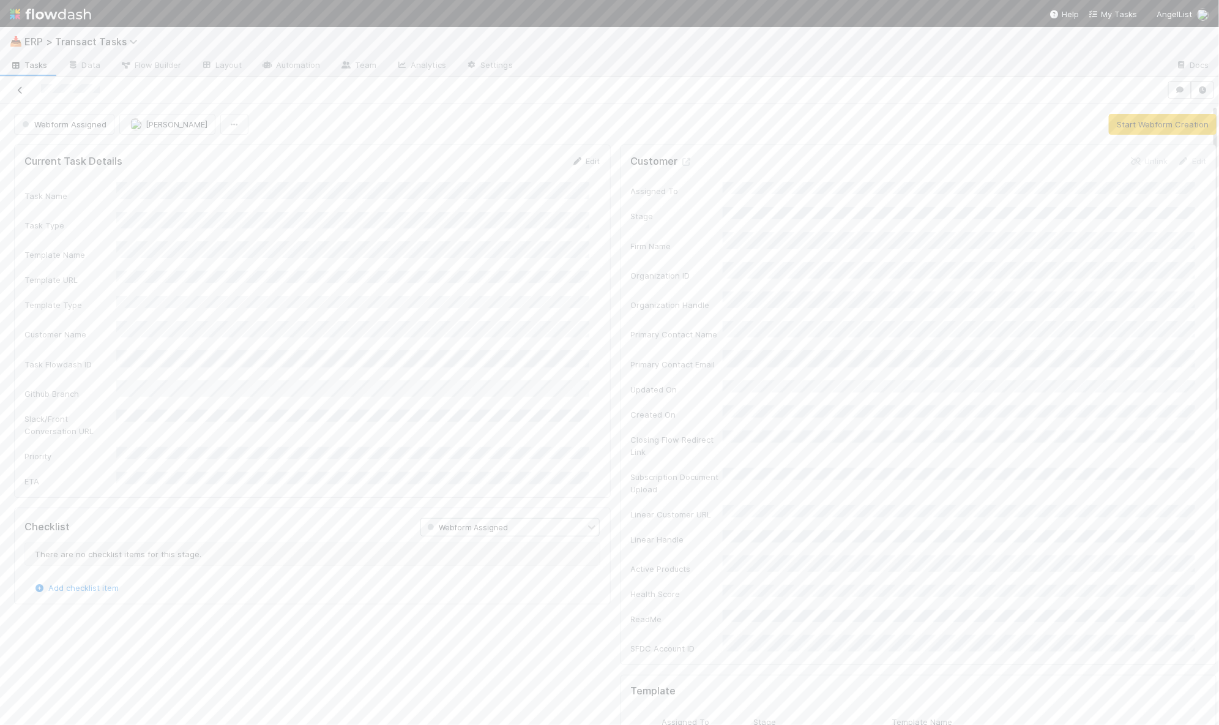
click at [19, 91] on icon at bounding box center [20, 90] width 12 height 8
click at [1105, 125] on button "Finish Task" at bounding box center [1118, 124] width 59 height 21
click at [1064, 128] on button "Complete Template Update" at bounding box center [1068, 124] width 122 height 21
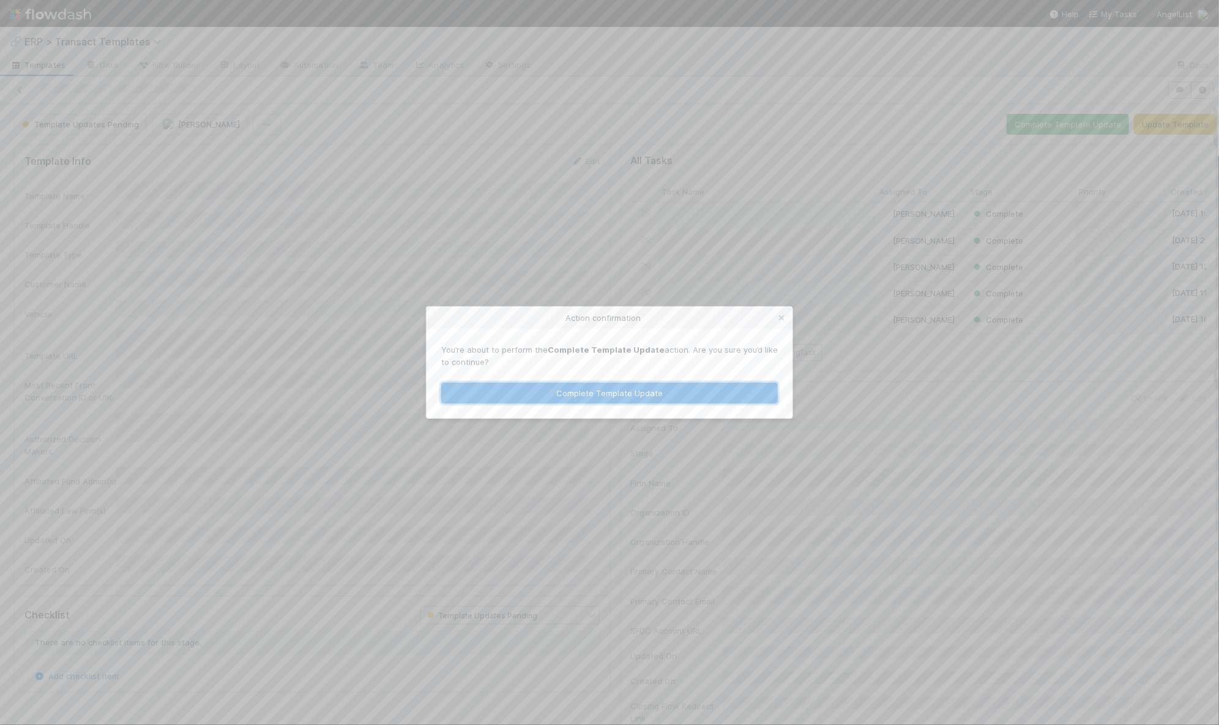
click at [734, 386] on button "Complete Template Update" at bounding box center [609, 393] width 337 height 21
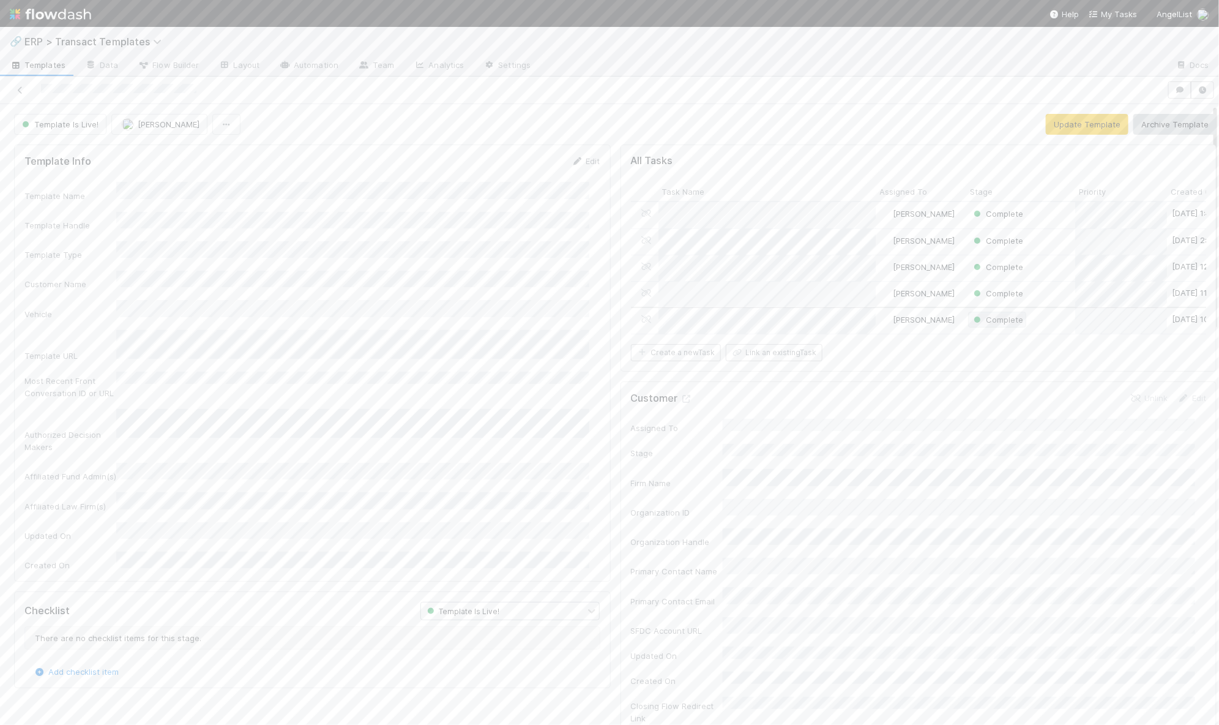
click at [978, 318] on span "Complete" at bounding box center [997, 320] width 52 height 10
click at [913, 364] on div at bounding box center [609, 362] width 1219 height 725
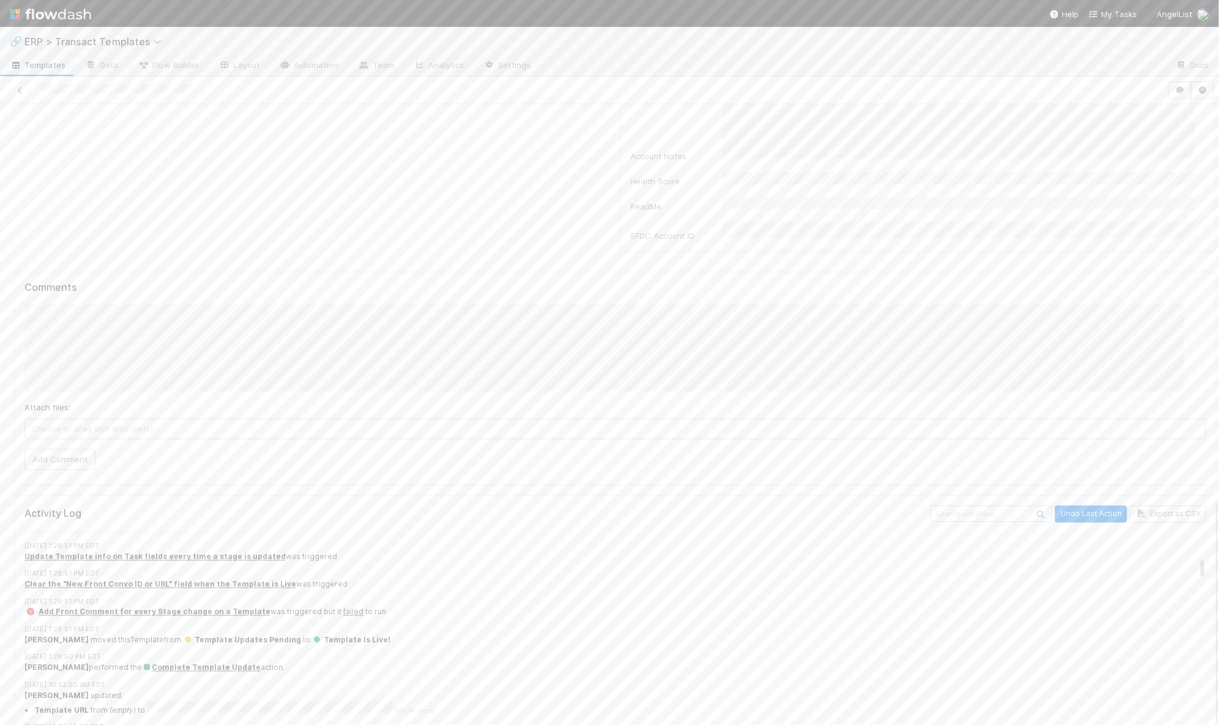
scroll to position [473, 0]
click at [1078, 506] on button "Undo Last Action" at bounding box center [1091, 514] width 72 height 17
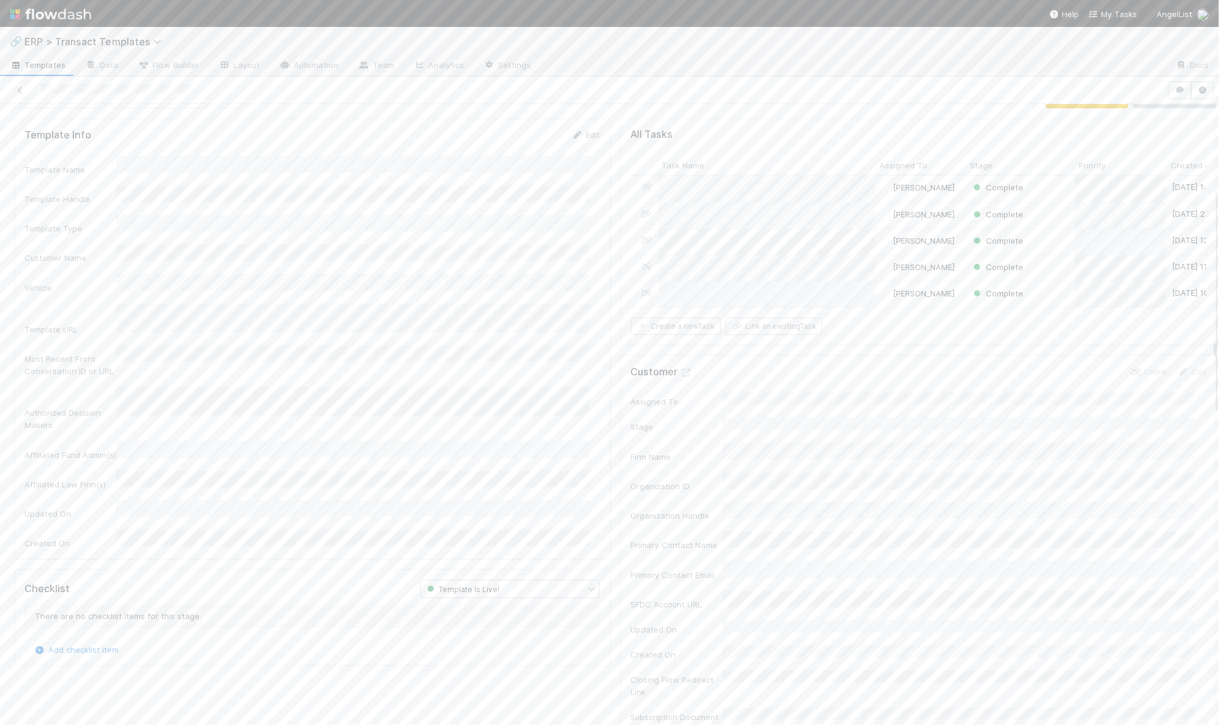
scroll to position [0, 0]
click at [89, 129] on button "Template Is Live!" at bounding box center [60, 124] width 92 height 21
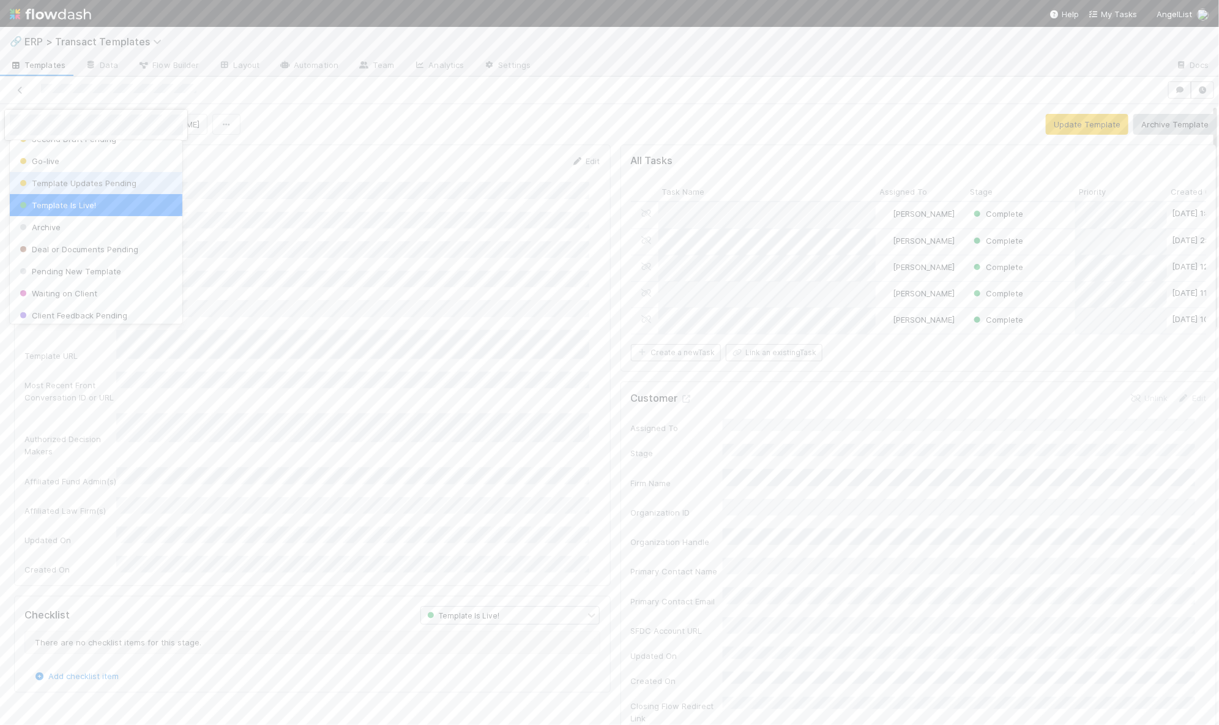
scroll to position [125, 0]
click at [963, 386] on div at bounding box center [609, 362] width 1219 height 725
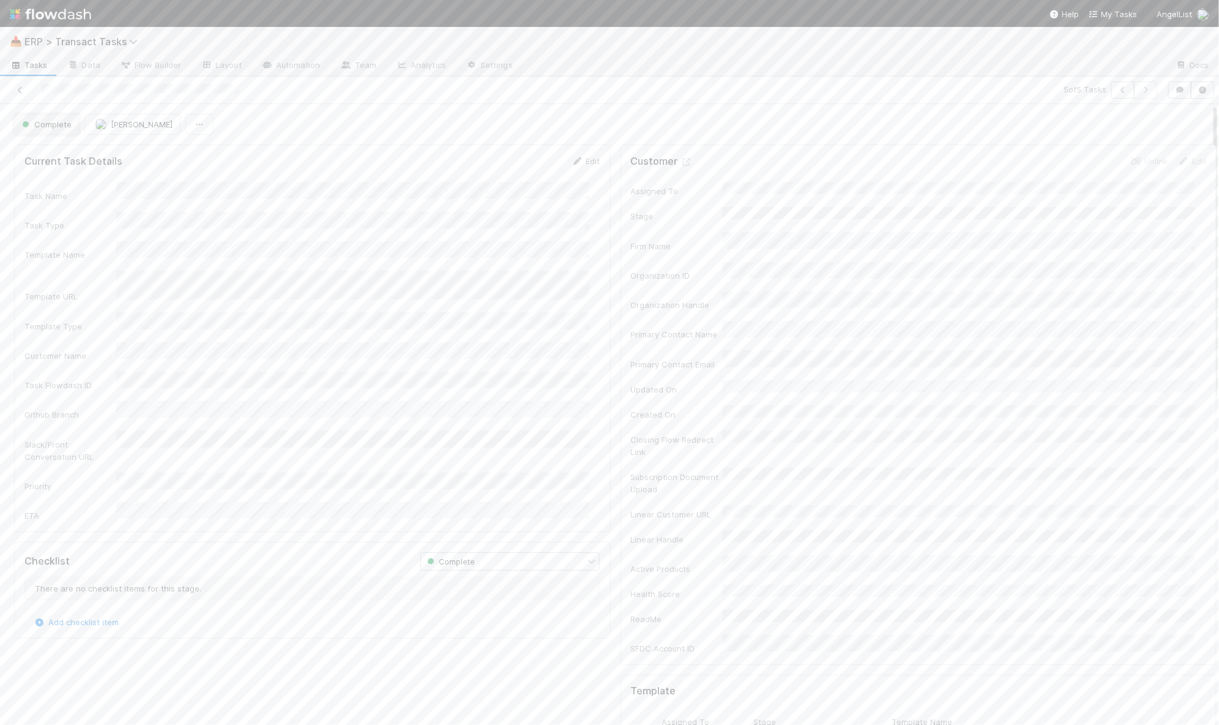
click at [40, 130] on button "Complete" at bounding box center [46, 124] width 65 height 21
click at [86, 253] on span "Update In Progress" at bounding box center [61, 258] width 89 height 10
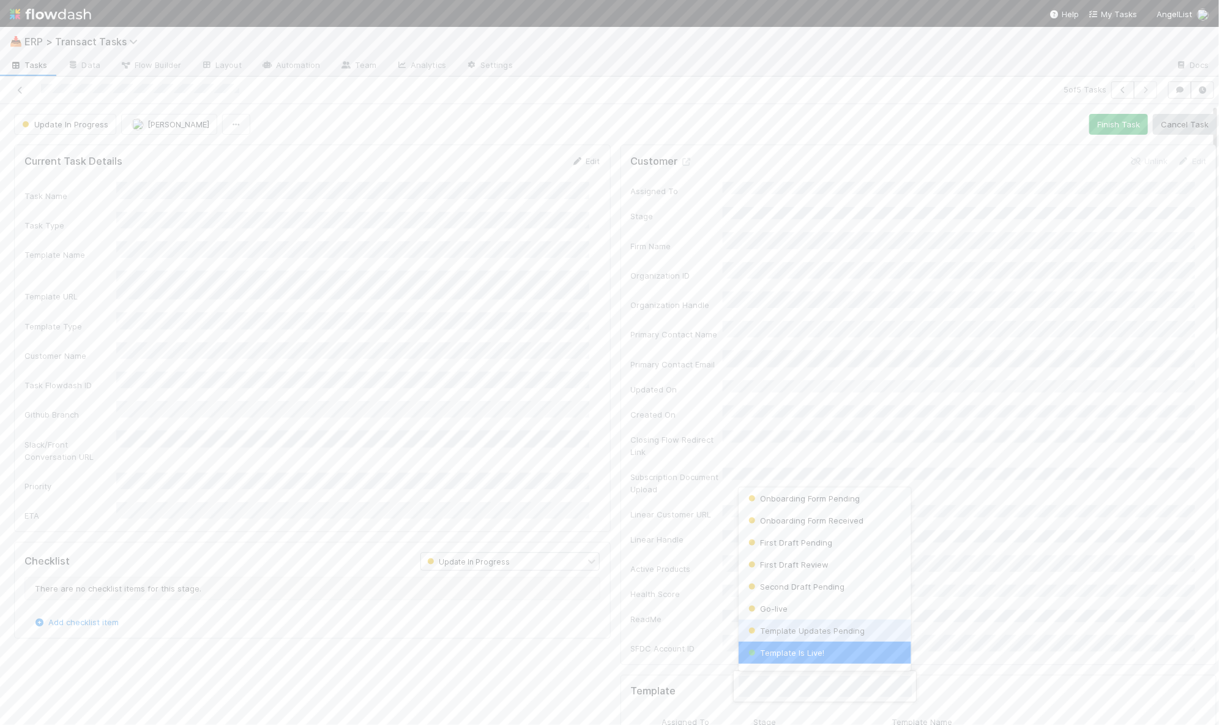
click at [806, 633] on span "Template Updates Pending" at bounding box center [805, 631] width 119 height 10
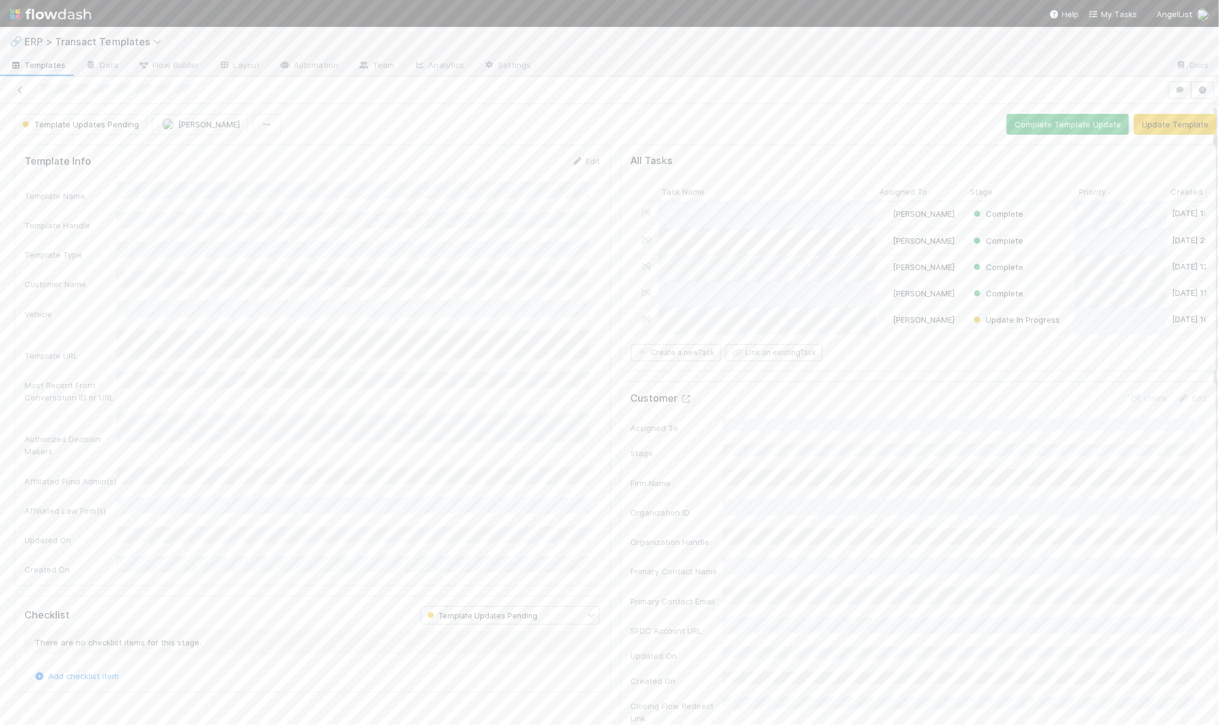
click at [681, 403] on icon at bounding box center [687, 399] width 12 height 8
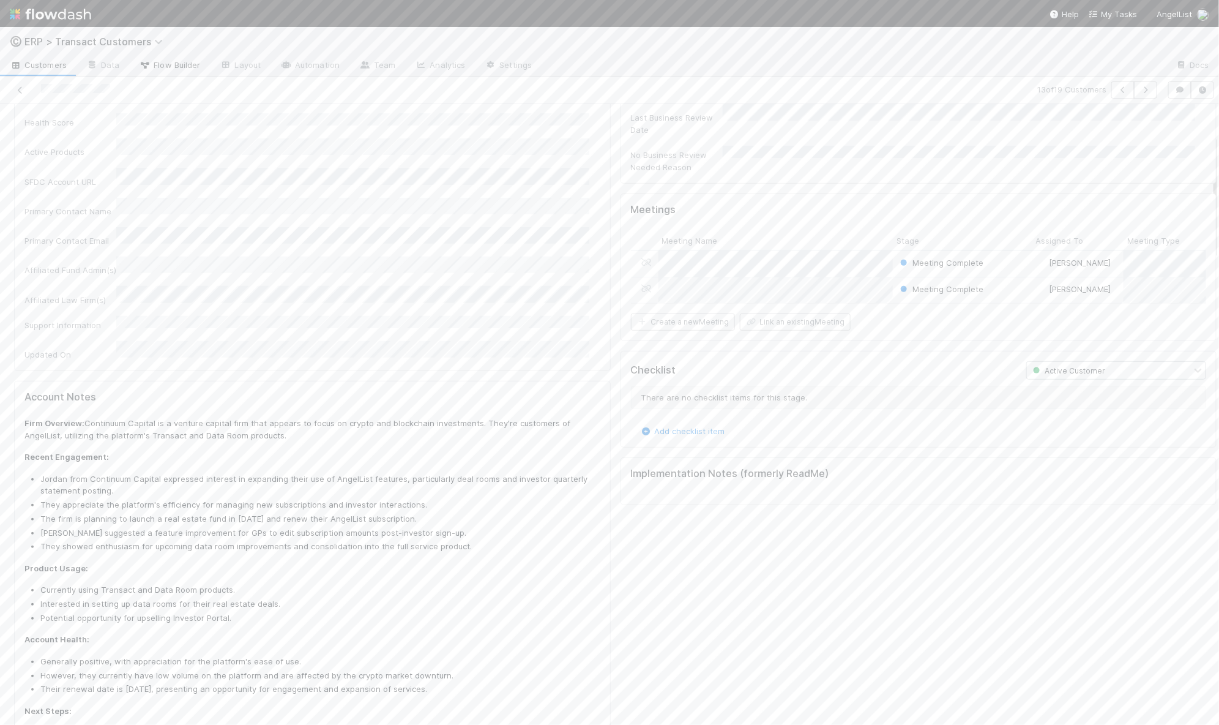
scroll to position [164, 0]
click at [132, 44] on span "ERP > Transact Customers" at bounding box center [96, 41] width 144 height 12
type input "templ"
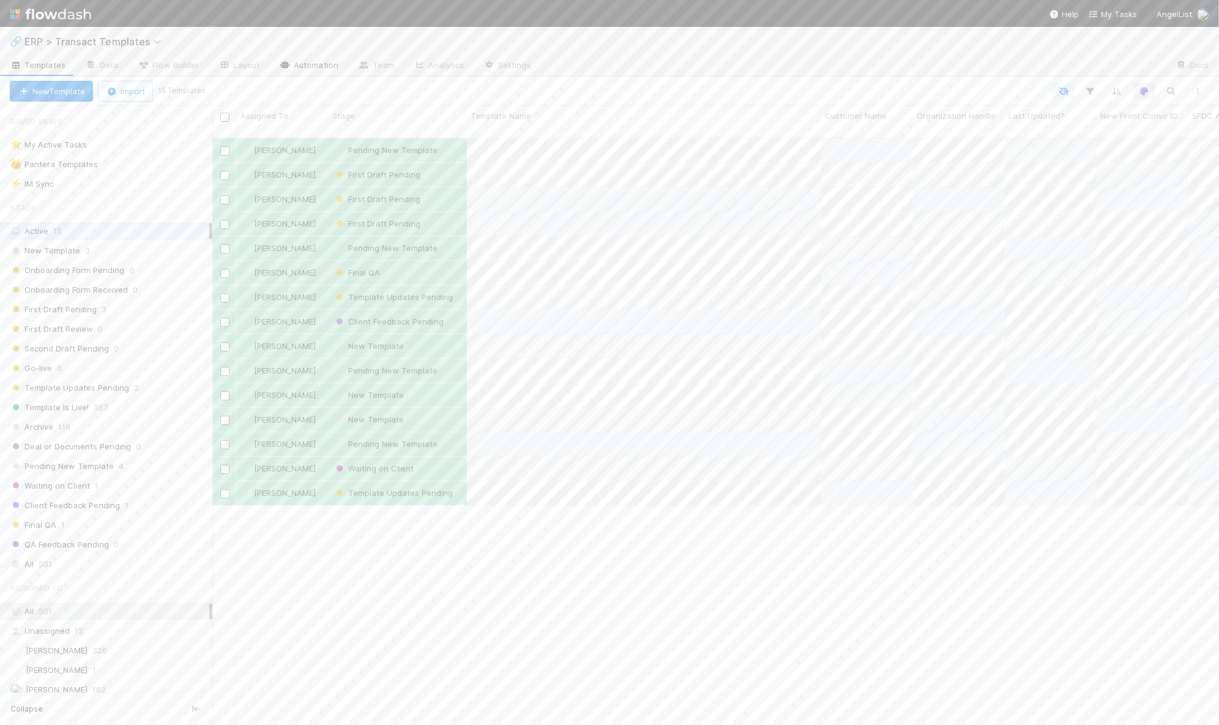
scroll to position [586, 995]
click at [306, 67] on link "Automation" at bounding box center [308, 66] width 79 height 20
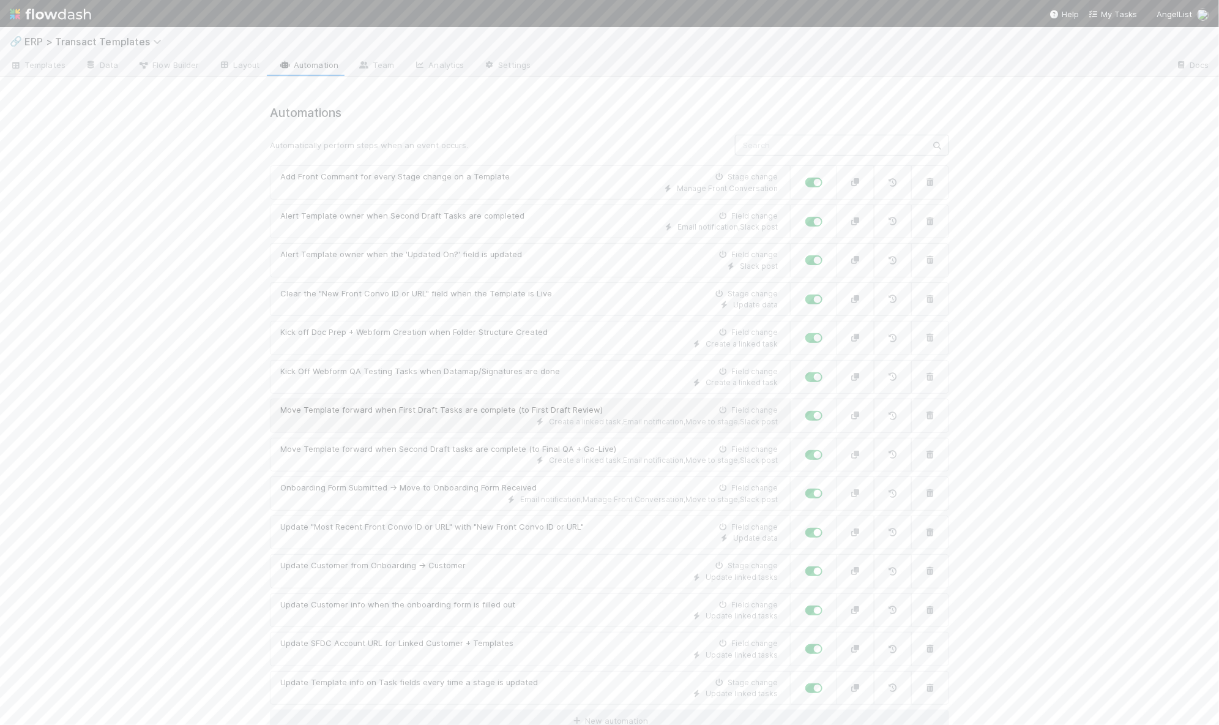
scroll to position [1, 0]
click at [646, 716] on link "New automation" at bounding box center [609, 720] width 679 height 23
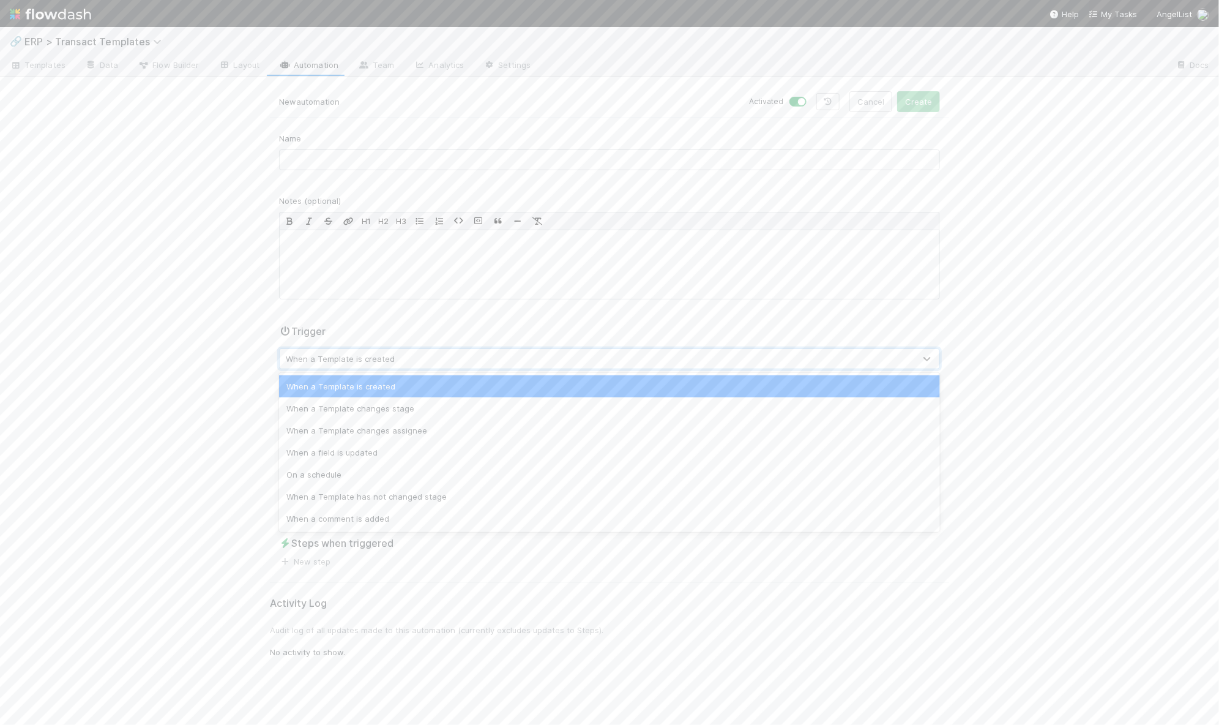
click at [364, 357] on div "When a Template is created" at bounding box center [340, 359] width 109 height 12
click at [386, 454] on div "When a field is updated" at bounding box center [609, 452] width 661 height 22
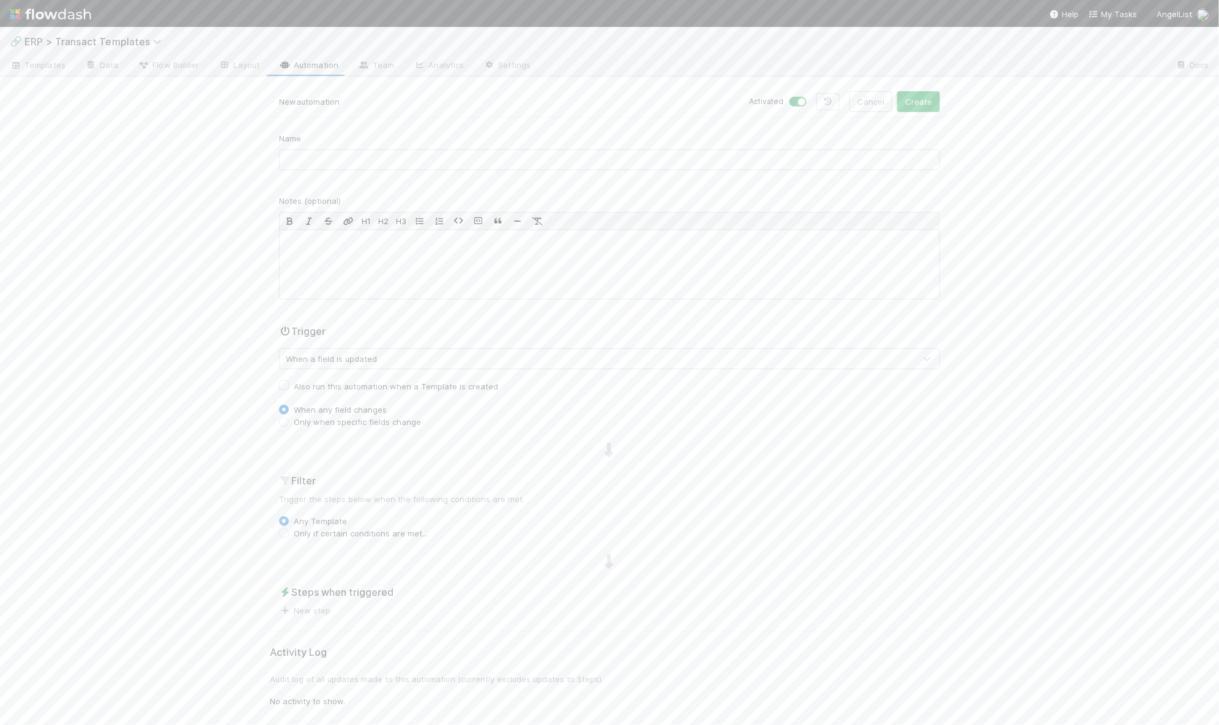
click at [294, 420] on label "Only when specific fields change" at bounding box center [357, 422] width 127 height 12
click at [283, 420] on input "Only when specific fields change" at bounding box center [284, 421] width 10 height 11
radio input "true"
click at [352, 438] on div "Type field name..." at bounding box center [597, 443] width 635 height 20
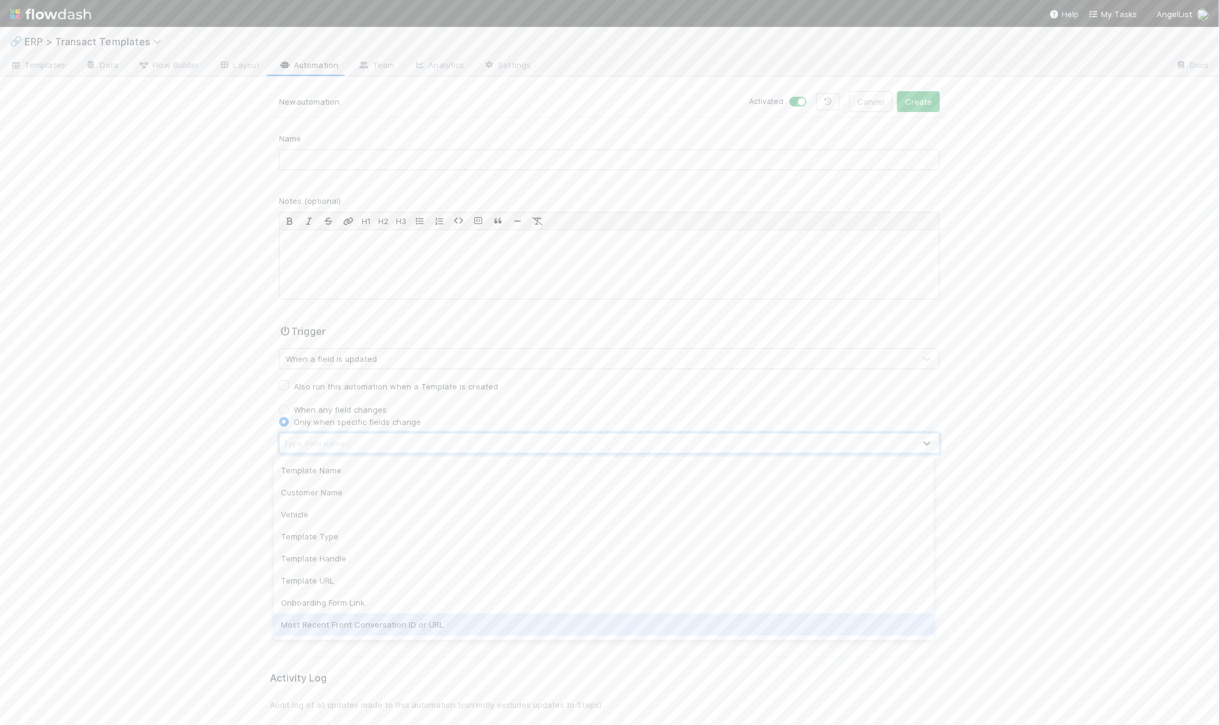
click at [362, 624] on div "Most Recent Front Conversation ID or URL" at bounding box center [604, 624] width 661 height 22
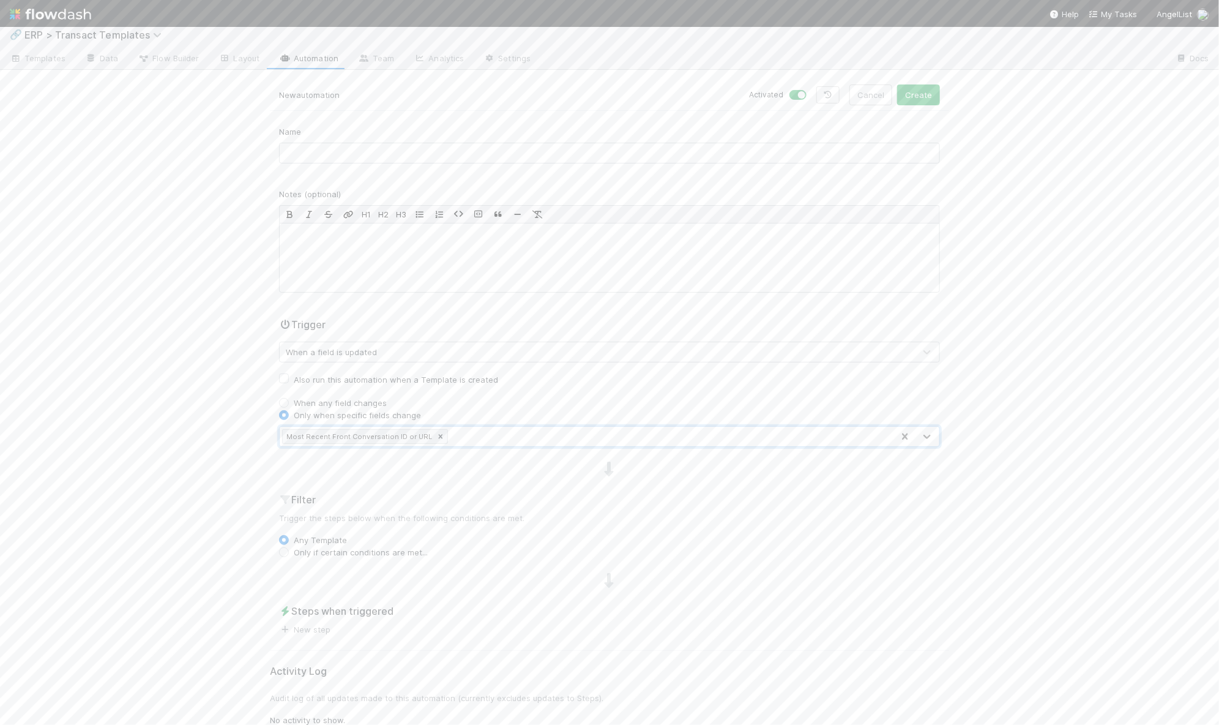
scroll to position [16, 0]
click at [299, 619] on link "New step" at bounding box center [304, 620] width 51 height 10
click at [798, 477] on div "Move to stage Assign to Update data Delete task Schedule stage change Start dat…" at bounding box center [609, 362] width 1219 height 725
click at [700, 412] on div "Trigger When a field is updated Also run this automation when a Template is cre…" at bounding box center [609, 373] width 679 height 130
click at [698, 418] on div "Most Recent Front Conversation ID or URL" at bounding box center [586, 427] width 613 height 20
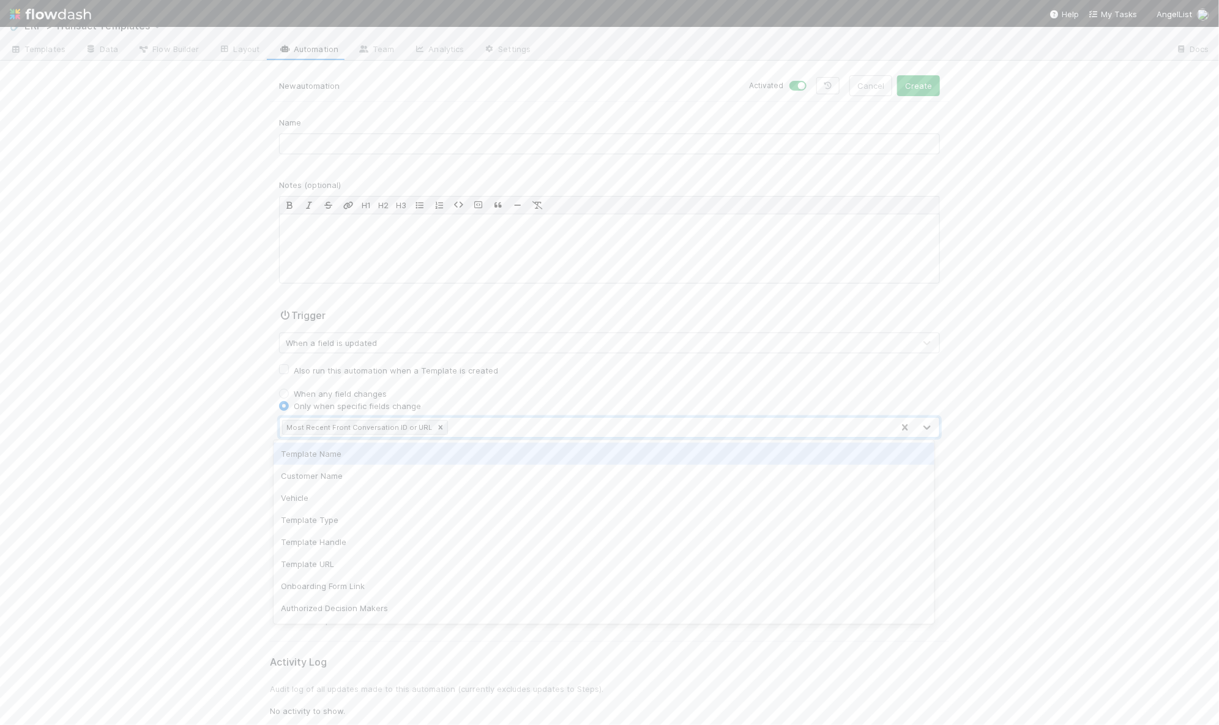
click at [697, 375] on div "Also run this automation when a Template is created" at bounding box center [609, 370] width 661 height 15
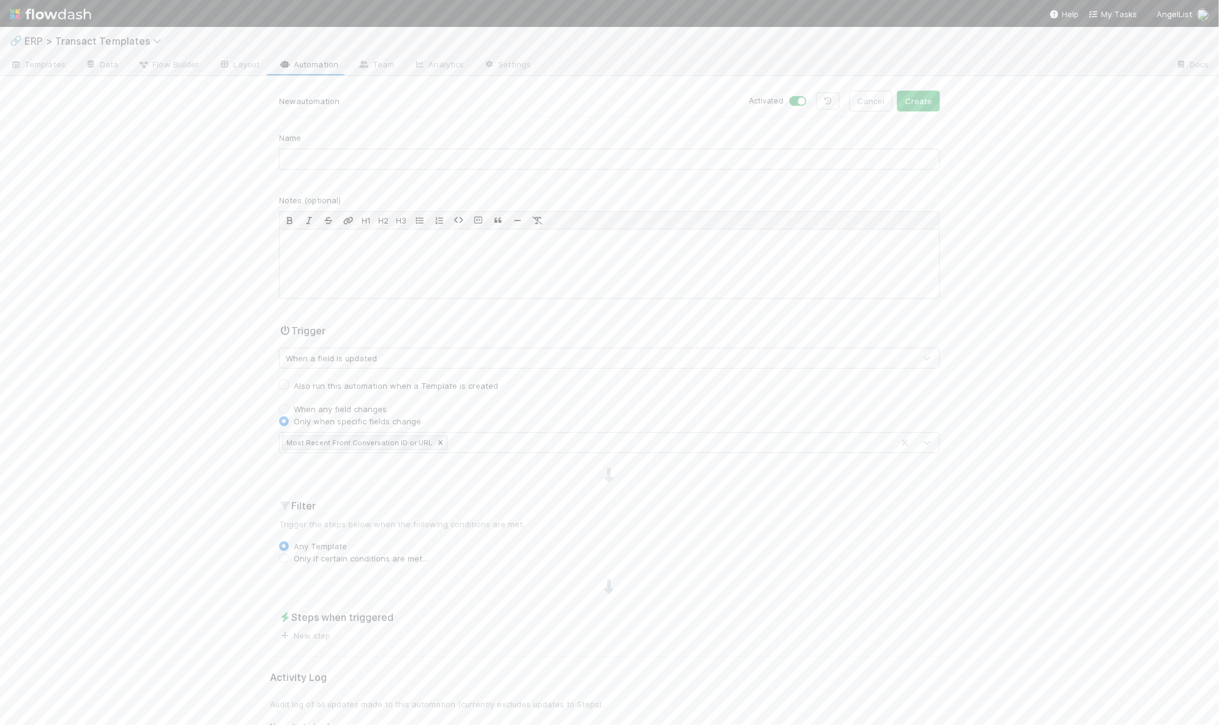
scroll to position [0, 0]
click at [294, 558] on label "Only if certain conditions are met..." at bounding box center [361, 559] width 134 height 12
click at [280, 558] on input "Only if certain conditions are met..." at bounding box center [284, 558] width 10 height 11
radio input "true"
click at [654, 586] on button "Add Filter" at bounding box center [609, 584] width 661 height 18
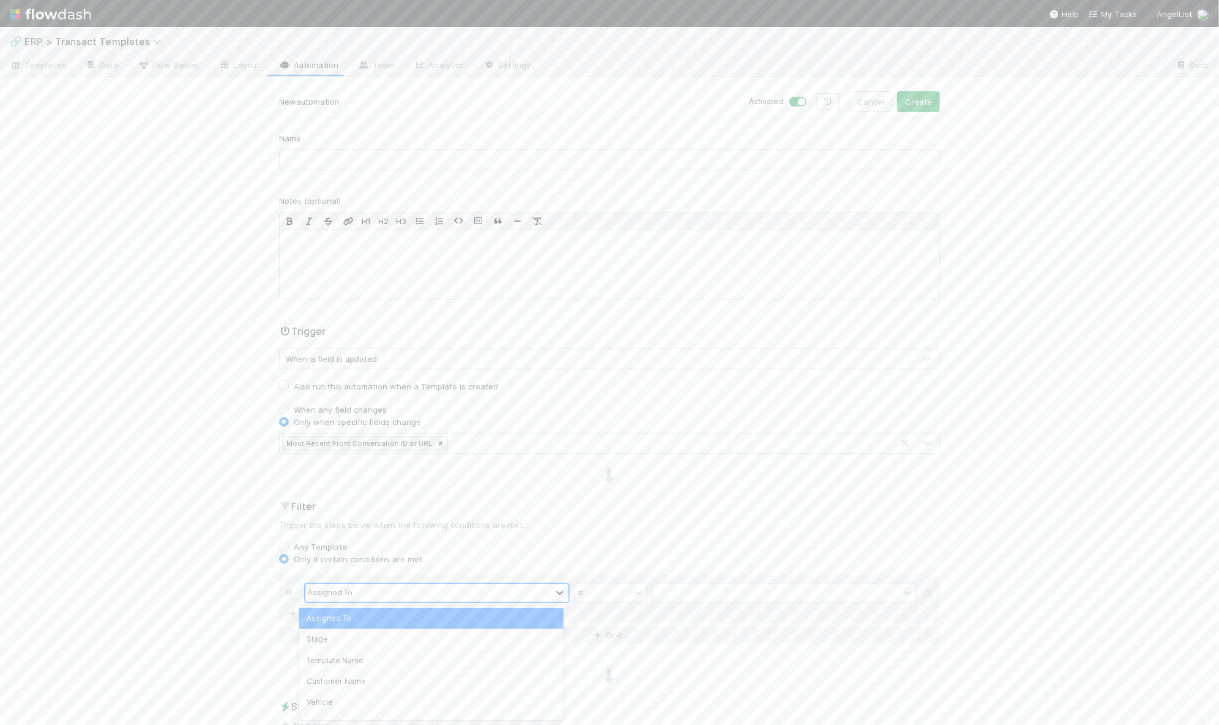
click at [554, 591] on icon at bounding box center [560, 592] width 12 height 12
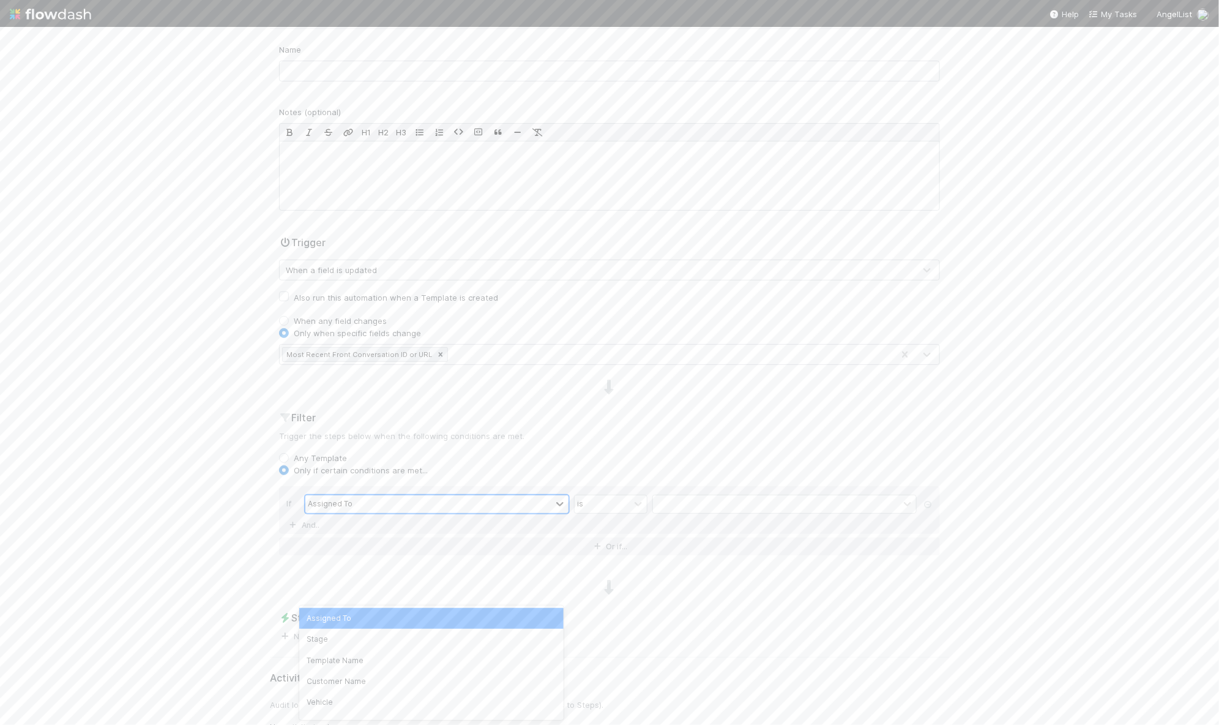
scroll to position [103, 0]
click at [554, 485] on icon at bounding box center [560, 489] width 12 height 12
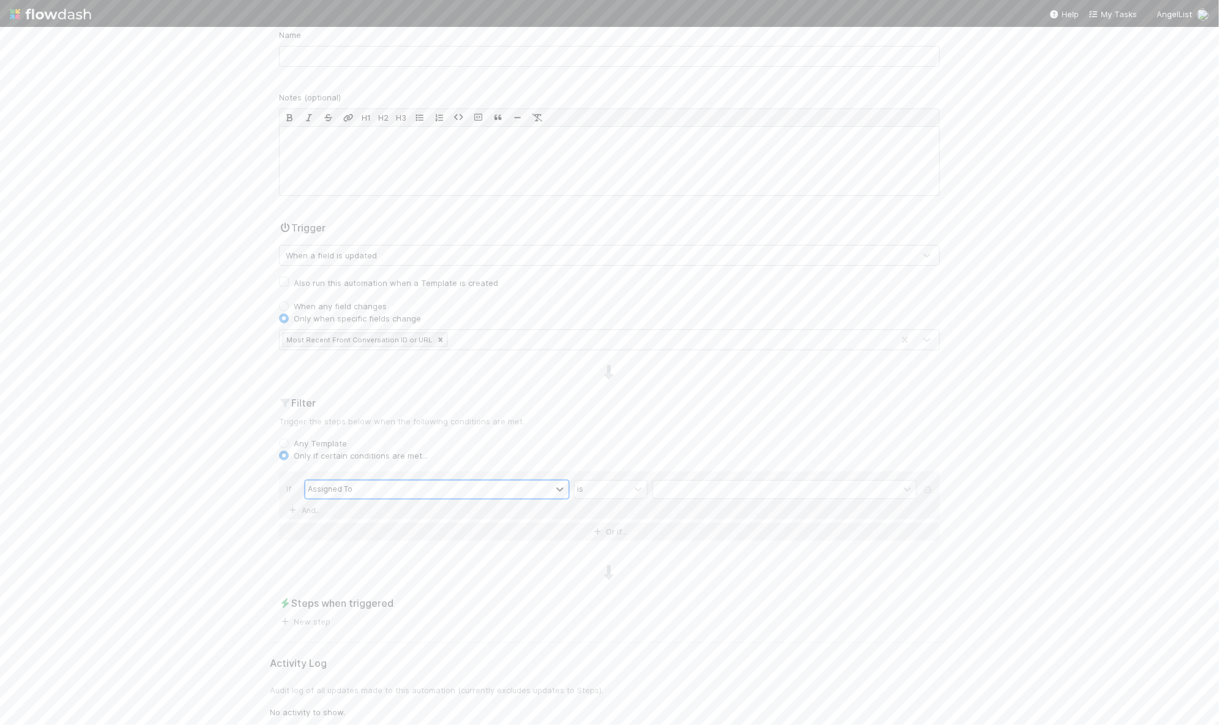
click at [556, 488] on icon at bounding box center [559, 490] width 7 height 4
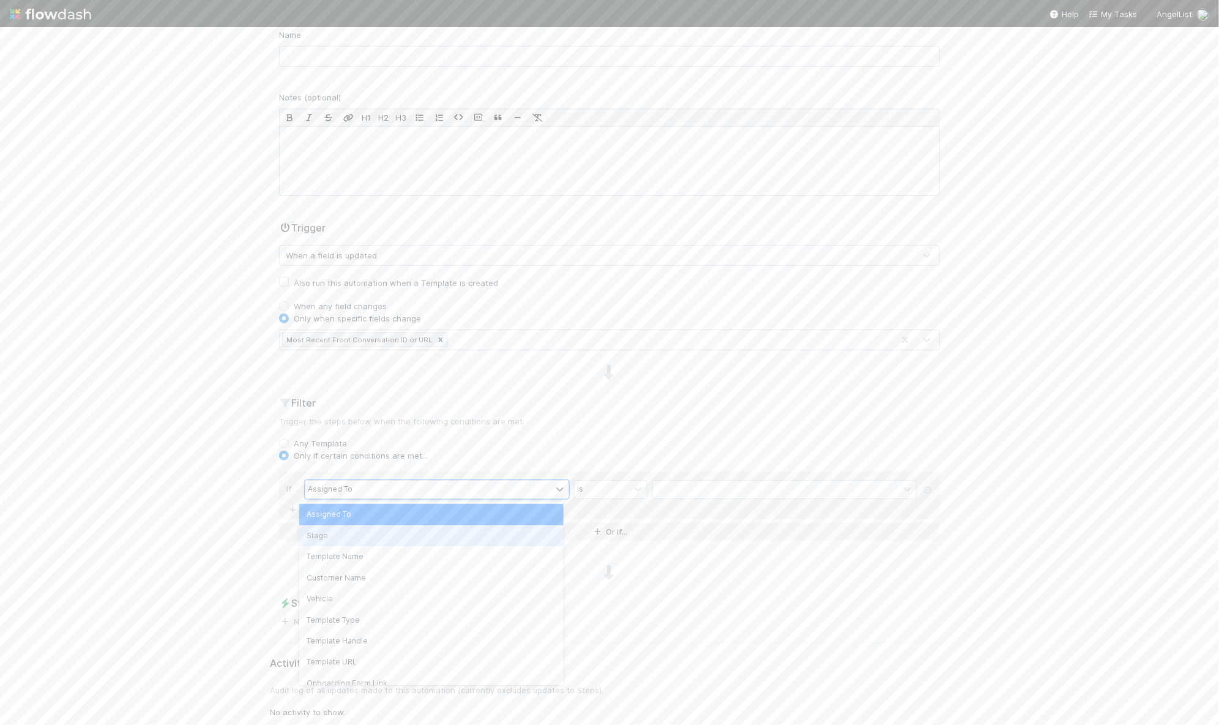
drag, startPoint x: 389, startPoint y: 536, endPoint x: 401, endPoint y: 528, distance: 14.1
click at [389, 536] on div "Stage" at bounding box center [431, 535] width 264 height 21
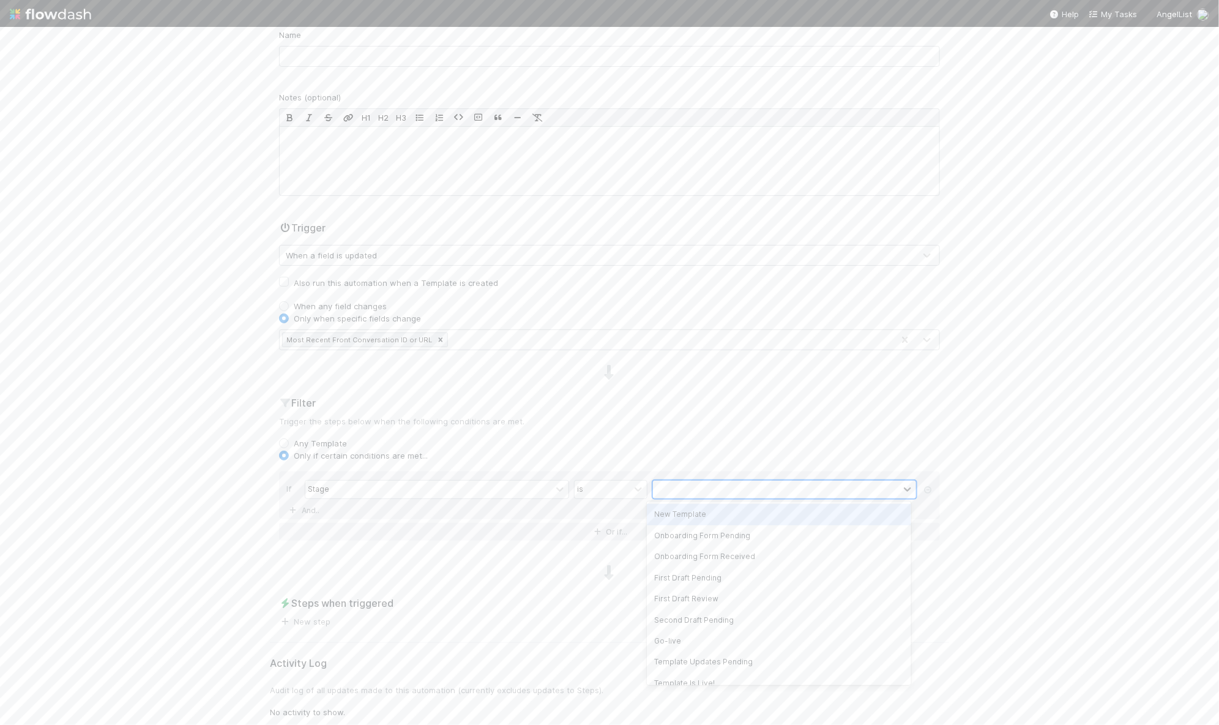
click at [697, 481] on div at bounding box center [776, 489] width 246 height 18
click at [695, 514] on div "New Template" at bounding box center [779, 514] width 264 height 21
click at [768, 491] on div "New Template" at bounding box center [768, 489] width 231 height 18
click at [756, 510] on div "Onboarding Form Pending" at bounding box center [779, 514] width 264 height 21
click at [848, 489] on div "New Template Onboarding Form Pending" at bounding box center [768, 489] width 231 height 18
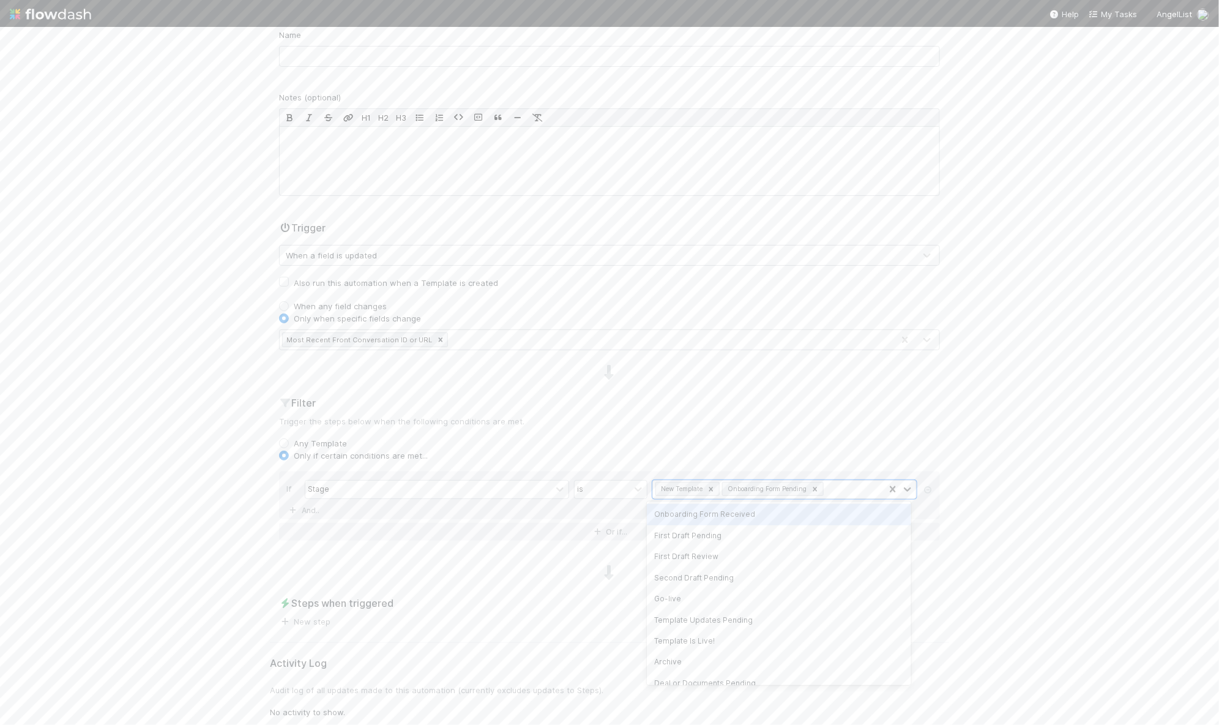
click at [832, 511] on div "Onboarding Form Received" at bounding box center [779, 514] width 264 height 21
click at [843, 496] on div "New Template Onboarding Form Pending Onboarding Form Received" at bounding box center [768, 496] width 231 height 33
click at [785, 528] on div "First Draft Pending" at bounding box center [779, 529] width 264 height 21
click at [853, 501] on div "New Template Onboarding Form Pending Onboarding Form Received First Draft Pendi…" at bounding box center [768, 496] width 231 height 33
click at [811, 525] on div "First Draft Review" at bounding box center [779, 529] width 264 height 21
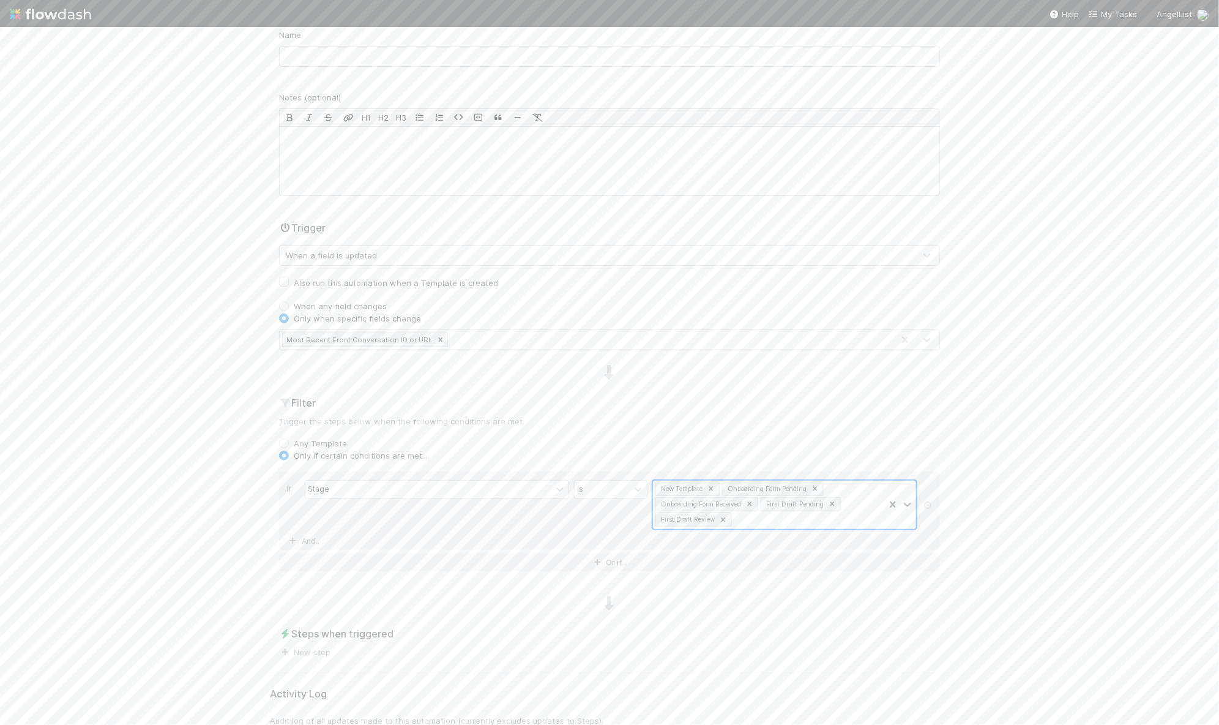
click at [848, 509] on div "New Template Onboarding Form Pending Onboarding Form Received First Draft Pendi…" at bounding box center [768, 504] width 231 height 48
click at [795, 537] on div "Second Draft Pending" at bounding box center [779, 544] width 264 height 21
click at [843, 520] on div "New Template Onboarding Form Pending Onboarding Form Received First Draft Pendi…" at bounding box center [768, 504] width 231 height 48
click at [830, 539] on div "Go-live" at bounding box center [779, 544] width 264 height 21
click at [875, 518] on div "New Template Onboarding Form Pending Onboarding Form Received First Draft Pendi…" at bounding box center [768, 504] width 231 height 48
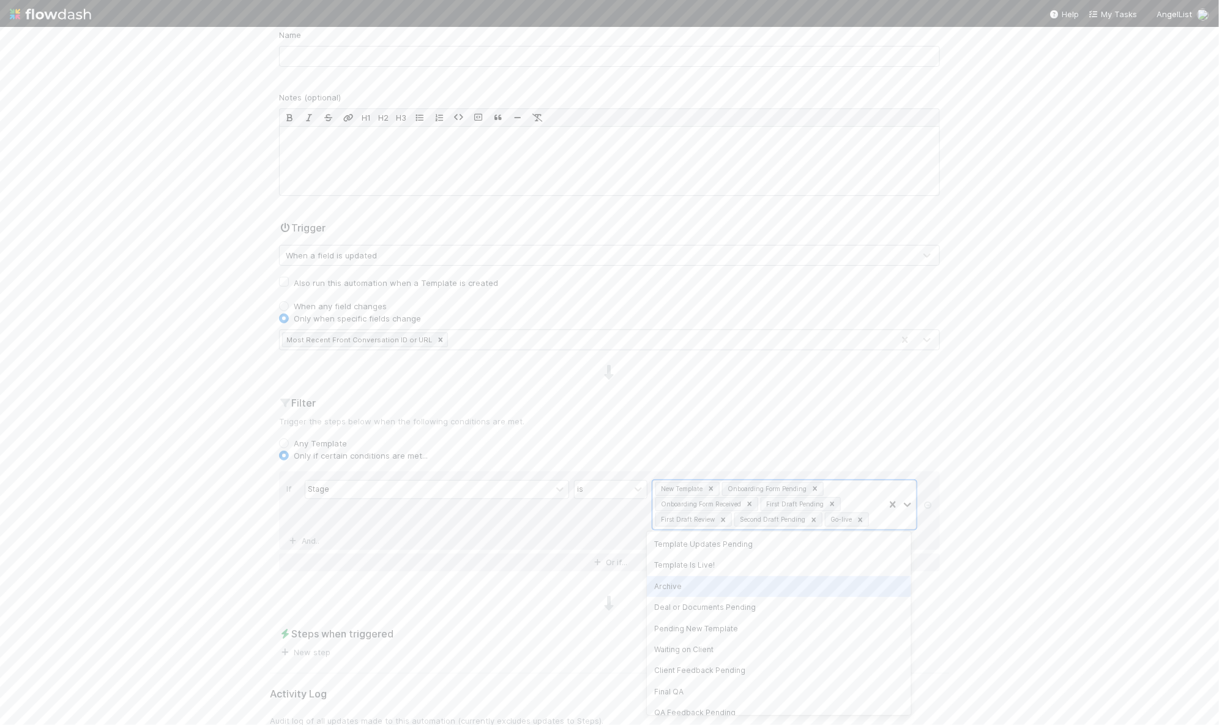
scroll to position [11, 0]
click at [831, 595] on div "Deal or Documents Pending" at bounding box center [779, 596] width 264 height 21
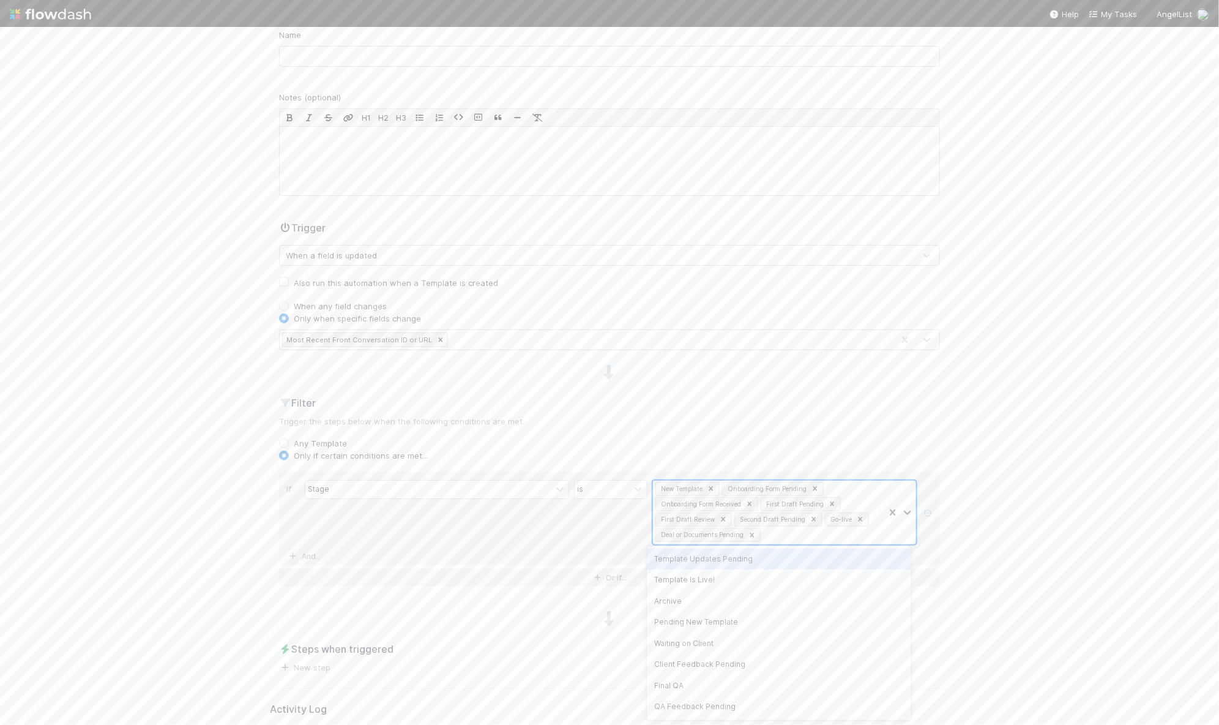
click at [853, 534] on div "New Template Onboarding Form Pending Onboarding Form Received First Draft Pendi…" at bounding box center [768, 512] width 231 height 64
click at [778, 620] on div "Pending New Template" at bounding box center [779, 621] width 264 height 21
click at [873, 526] on div "New Template Onboarding Form Pending Onboarding Form Received First Draft Pendi…" at bounding box center [768, 512] width 231 height 64
click at [755, 620] on div "Waiting on Client" at bounding box center [779, 621] width 264 height 21
click at [848, 548] on div "New Template Onboarding Form Pending Onboarding Form Received First Draft Pendi…" at bounding box center [768, 519] width 231 height 79
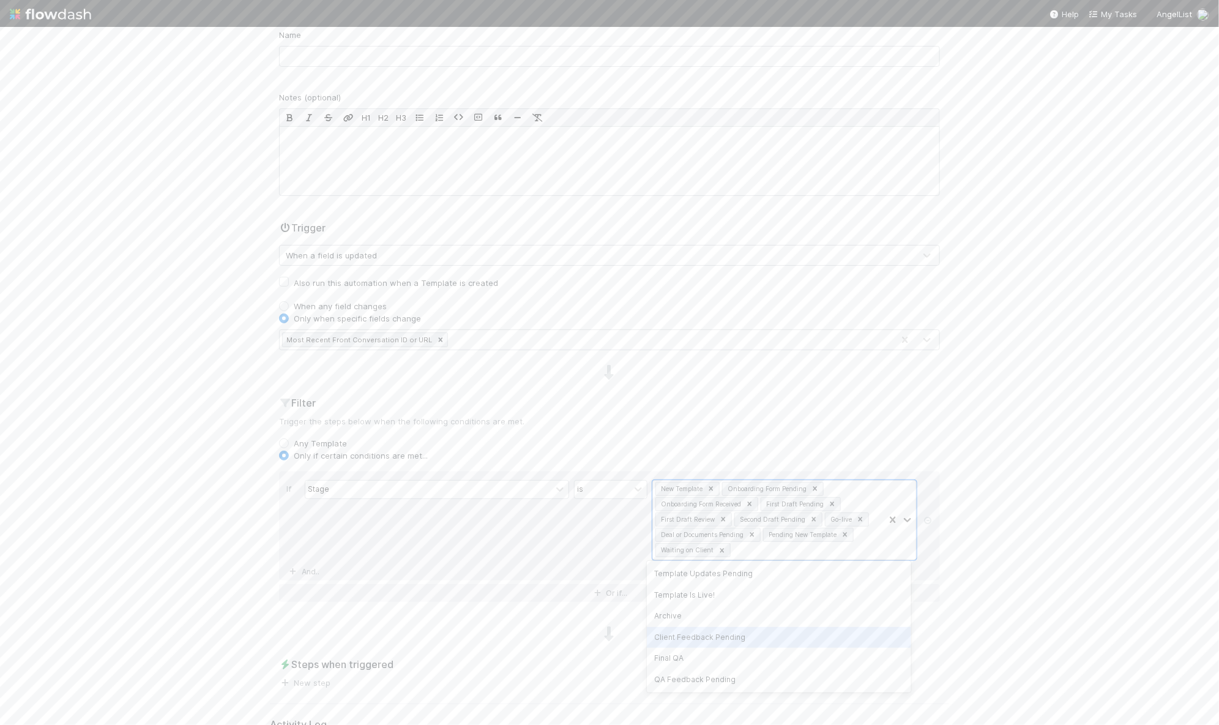
click at [747, 638] on div "Client Feedback Pending" at bounding box center [779, 637] width 264 height 21
click at [848, 547] on div "New Template Onboarding Form Pending Onboarding Form Received First Draft Pendi…" at bounding box center [768, 519] width 231 height 79
click at [770, 633] on div "Final QA" at bounding box center [779, 637] width 264 height 21
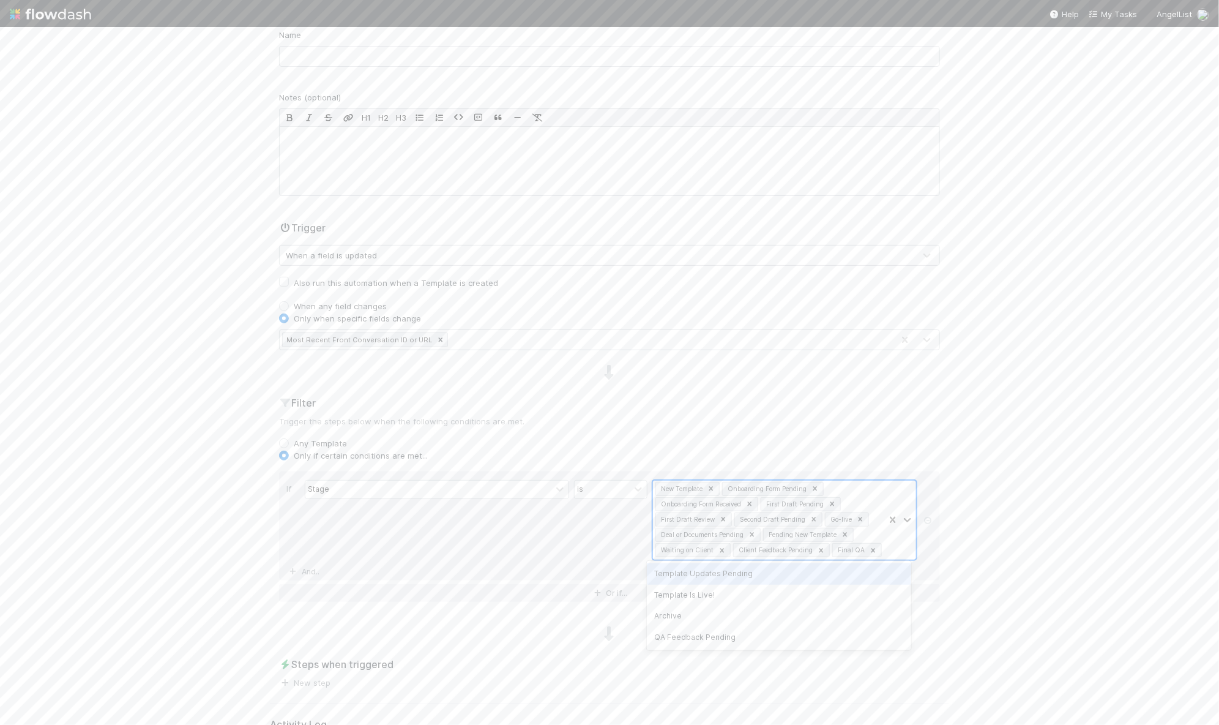
click at [875, 548] on div "New Template Onboarding Form Pending Onboarding Form Received First Draft Pendi…" at bounding box center [768, 519] width 231 height 79
click at [834, 634] on div "QA Feedback Pending" at bounding box center [779, 637] width 264 height 21
click at [1020, 539] on div "🔗 ERP > Transact Templates Templates Data Flow Builder Layout Automation Team A…" at bounding box center [609, 376] width 1219 height 698
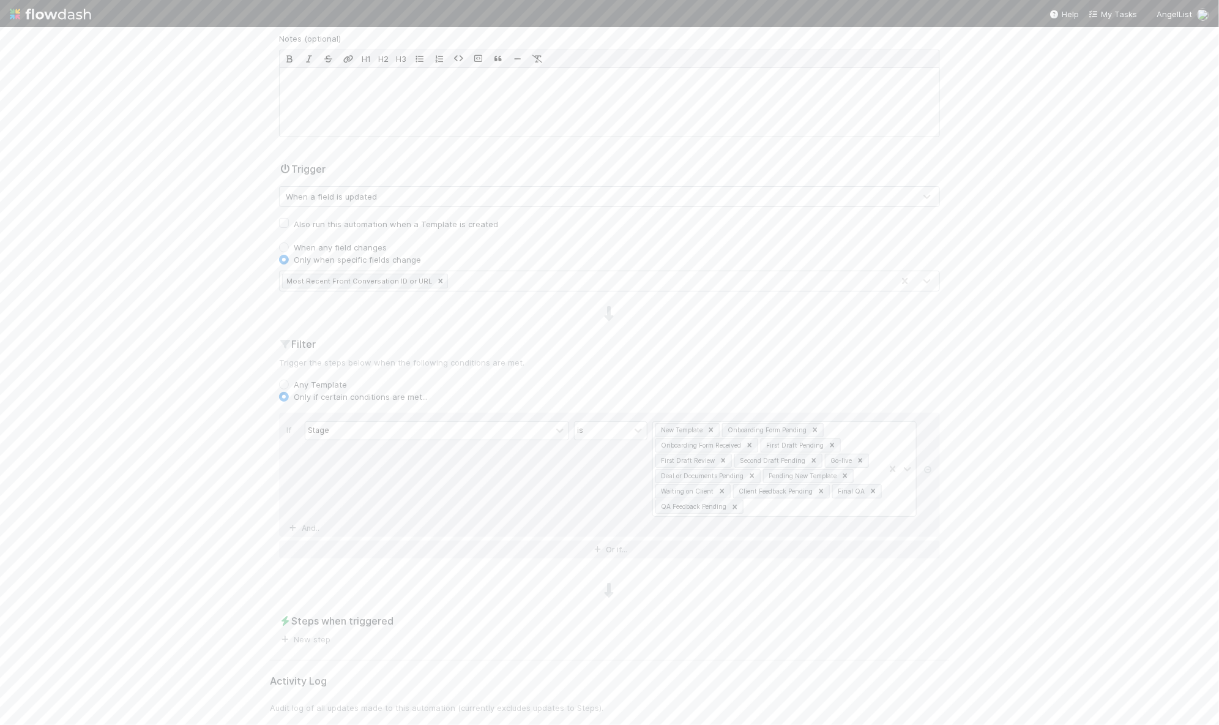
scroll to position [177, 0]
click at [301, 623] on span "New step" at bounding box center [304, 624] width 51 height 12
click at [303, 619] on link "New step" at bounding box center [304, 624] width 51 height 10
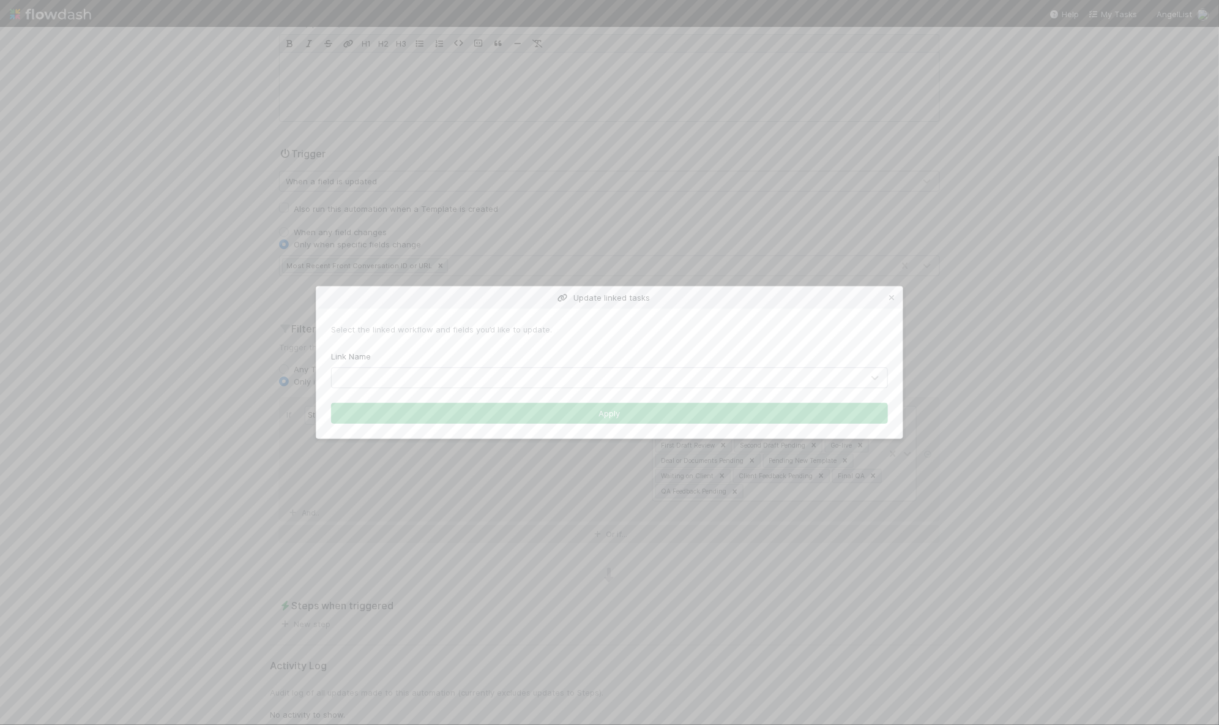
click at [422, 375] on div at bounding box center [597, 378] width 531 height 20
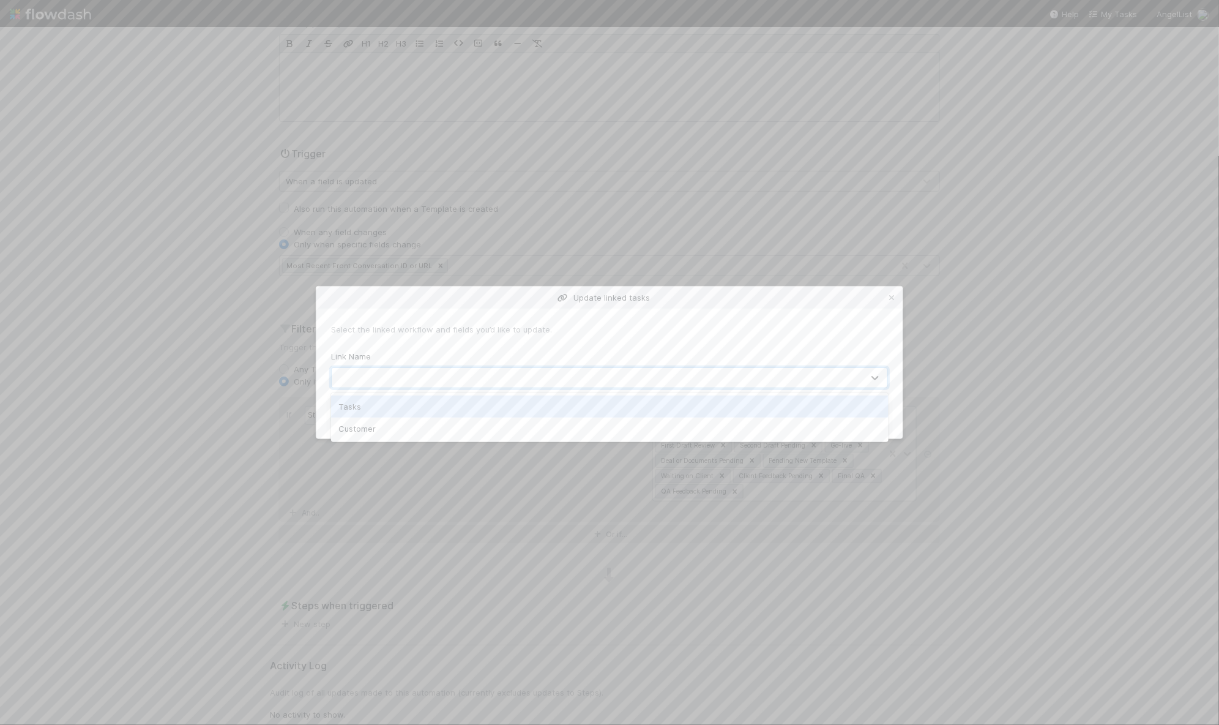
click at [419, 403] on div "Tasks" at bounding box center [610, 406] width 558 height 22
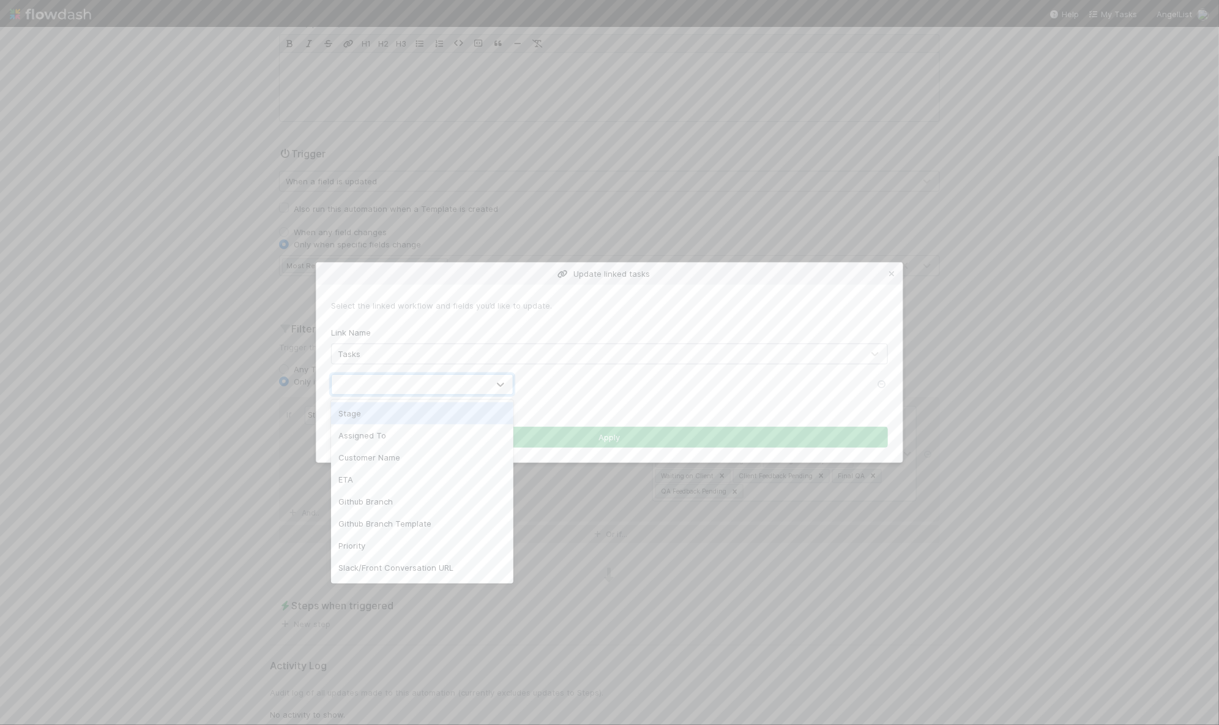
click at [416, 387] on div at bounding box center [410, 385] width 157 height 20
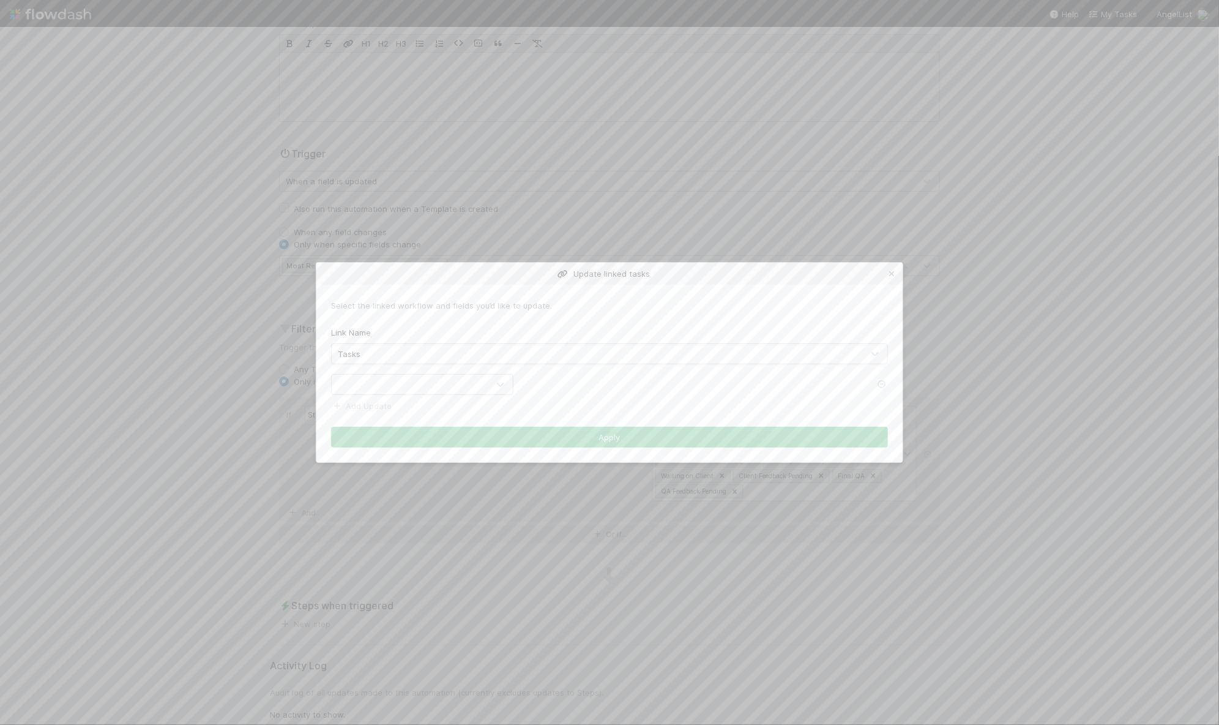
click at [628, 386] on div at bounding box center [609, 384] width 575 height 21
click at [484, 381] on div at bounding box center [410, 385] width 157 height 20
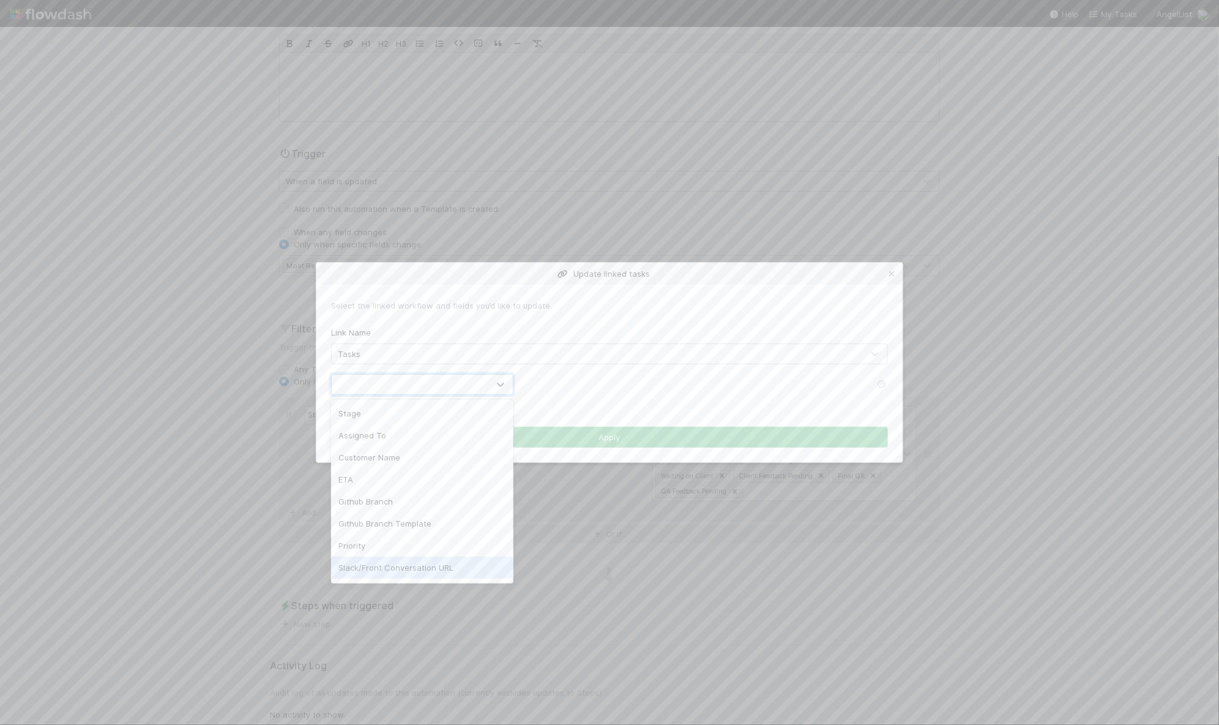
click at [454, 562] on div "Slack/Front Conversation URL" at bounding box center [422, 567] width 183 height 22
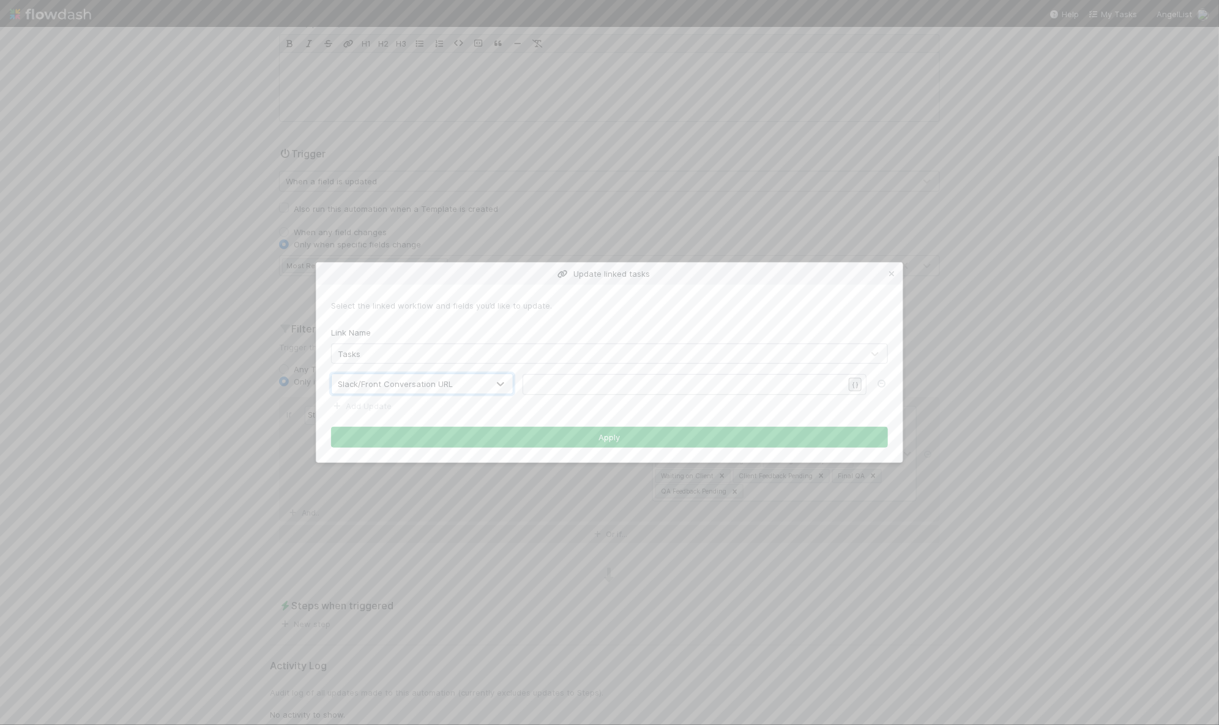
click at [852, 724] on div "Update linked tasks Select the linked workflow and fields you’d like to update.…" at bounding box center [609, 725] width 1219 height 0
click at [645, 439] on button "Apply" at bounding box center [609, 437] width 557 height 21
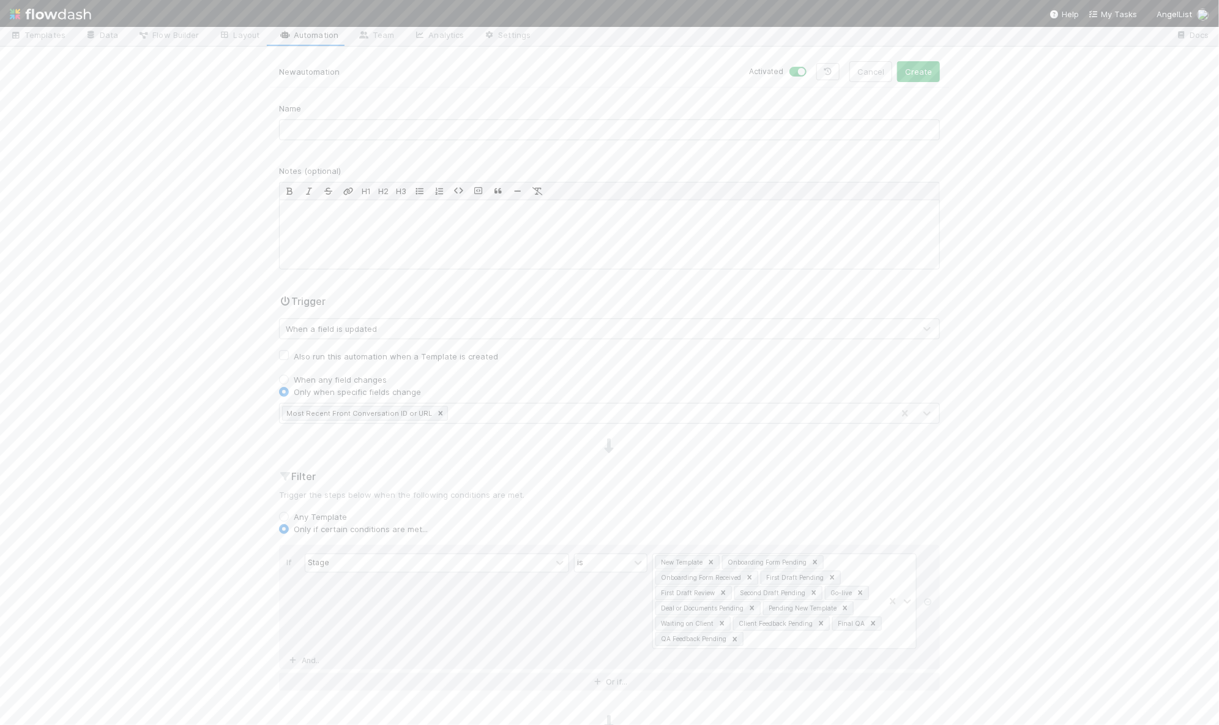
scroll to position [0, 0]
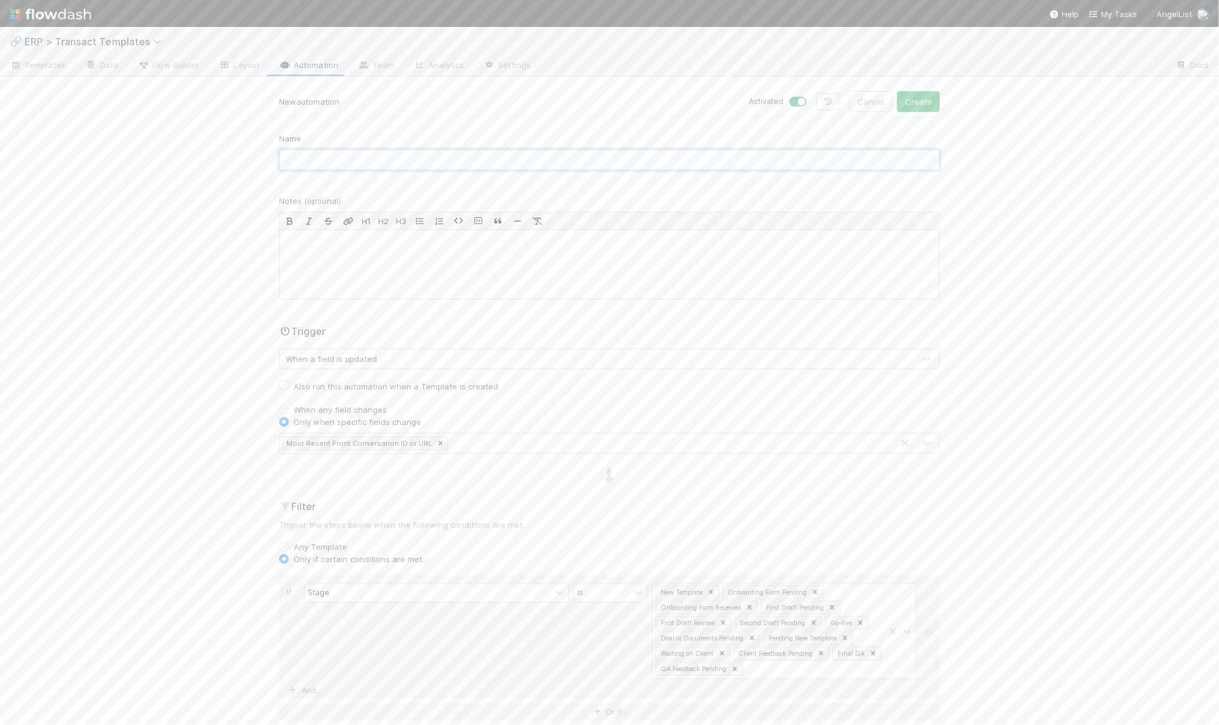
click at [370, 164] on input "text" at bounding box center [609, 159] width 661 height 21
click at [349, 160] on input "Onboarding: Update Front Conversation URL" at bounding box center [609, 159] width 661 height 21
click at [512, 157] on input "Onboarding: Add Front Conversation URL" at bounding box center [609, 159] width 661 height 21
type input "Onboarding: Add Front Conversation URL to Linked Tasks"
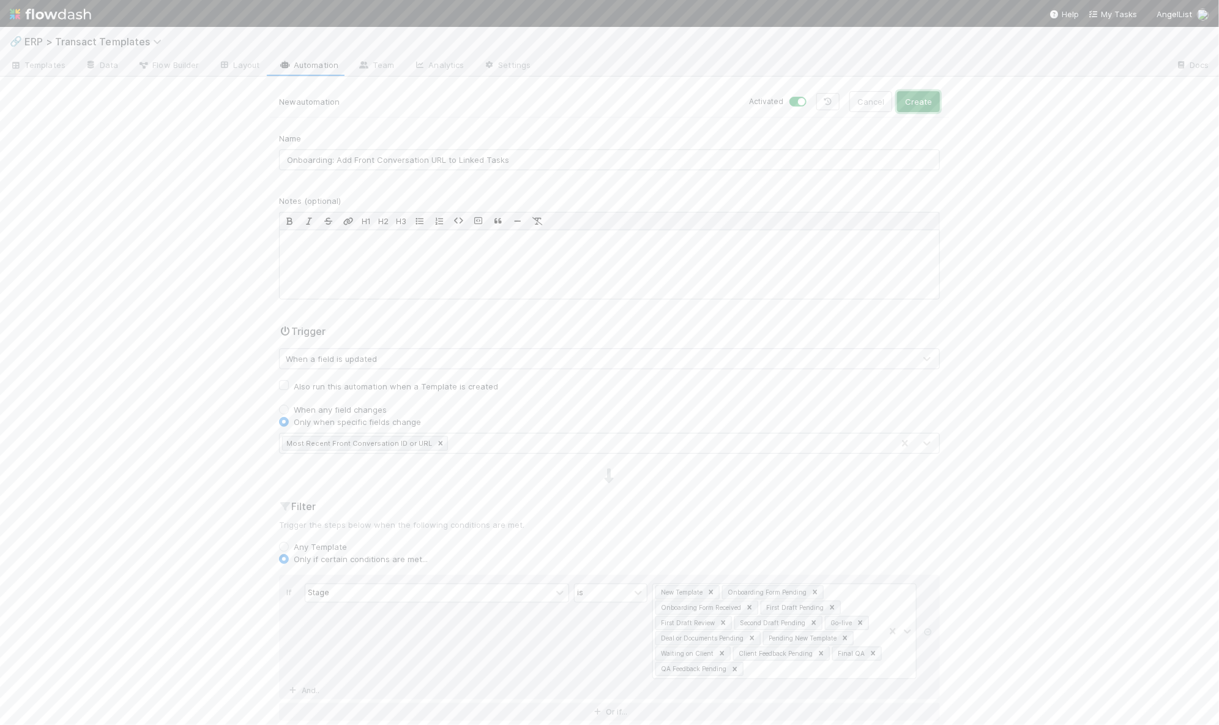
click at [910, 102] on button "Create" at bounding box center [918, 101] width 43 height 21
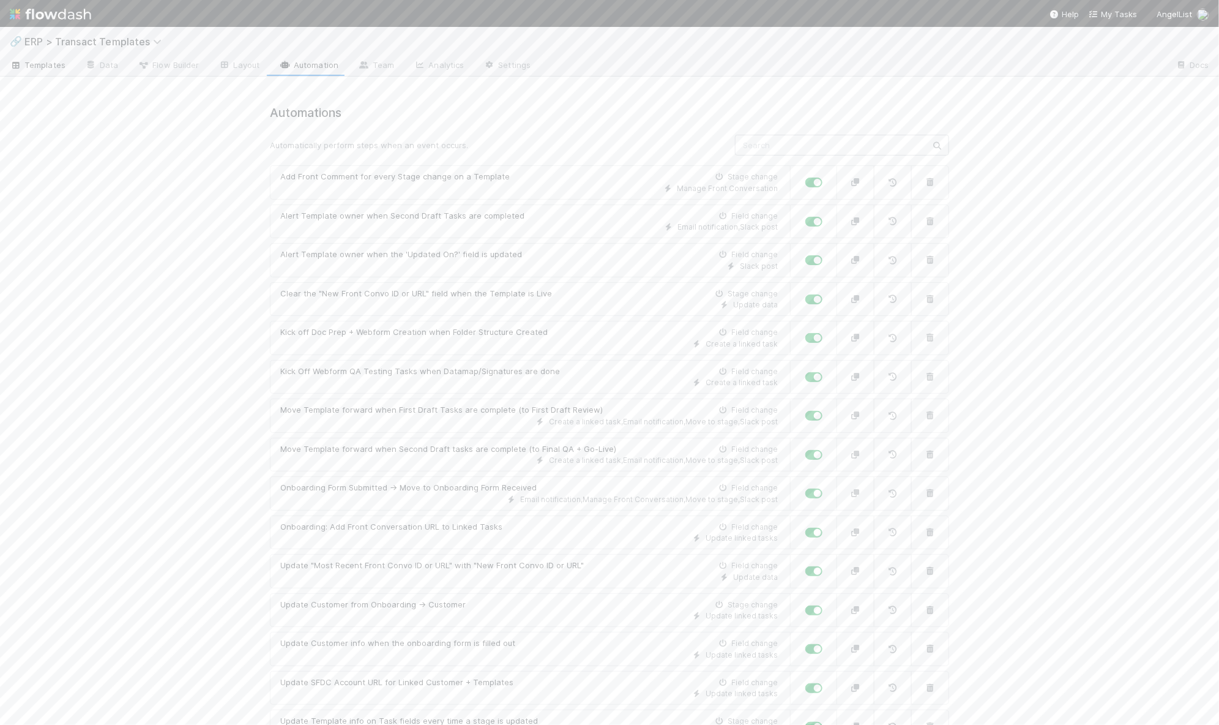
click at [48, 71] on link "Templates" at bounding box center [37, 66] width 75 height 20
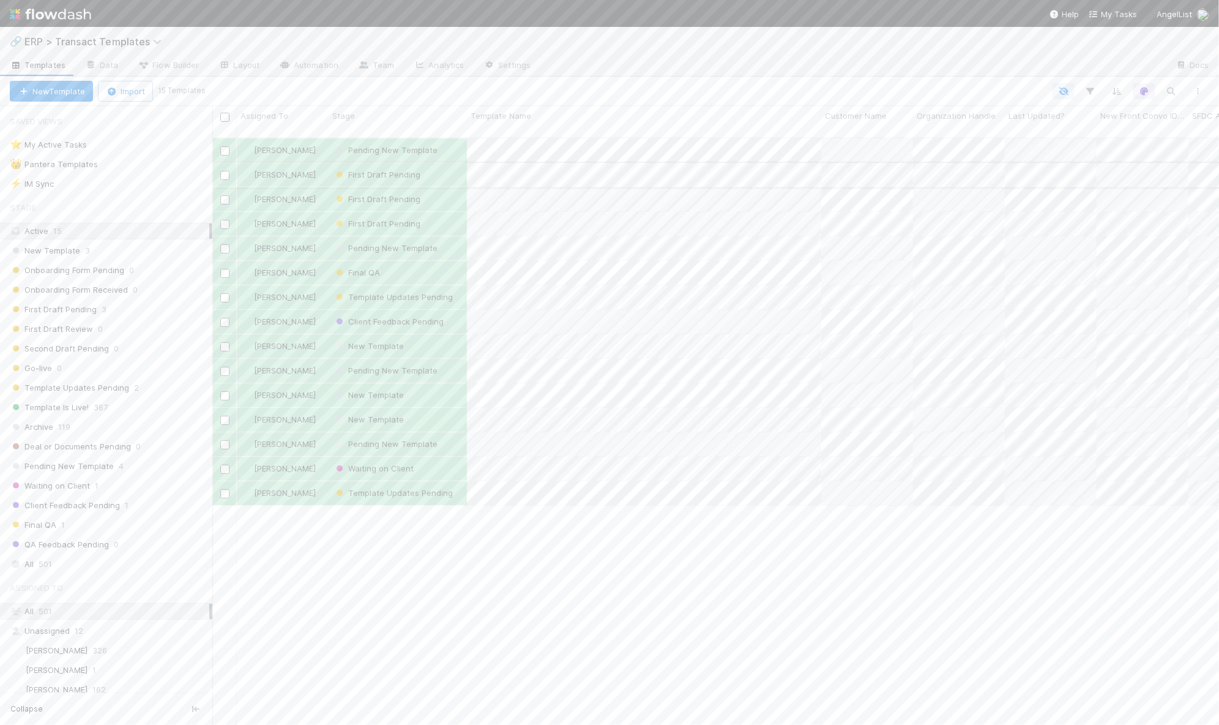
scroll to position [586, 995]
click at [320, 146] on div "[PERSON_NAME]" at bounding box center [283, 150] width 92 height 24
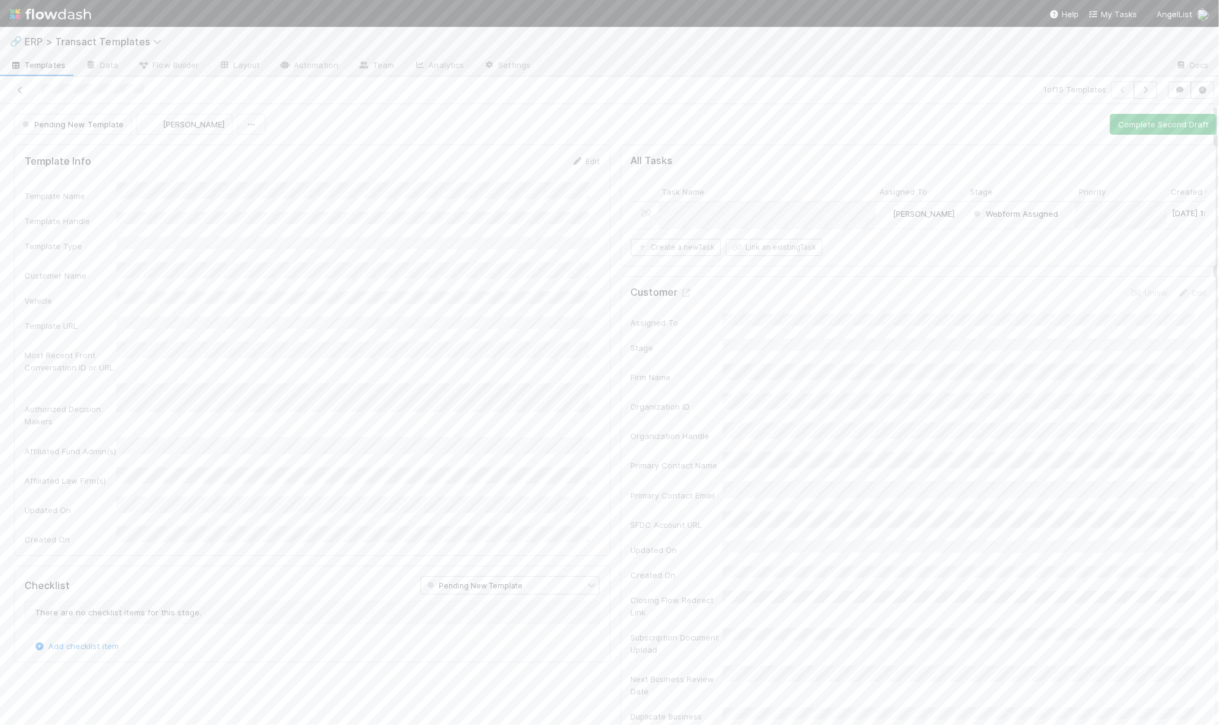
click at [106, 131] on button "Pending New Template" at bounding box center [73, 124] width 118 height 21
click at [94, 155] on div "New Template" at bounding box center [96, 154] width 173 height 22
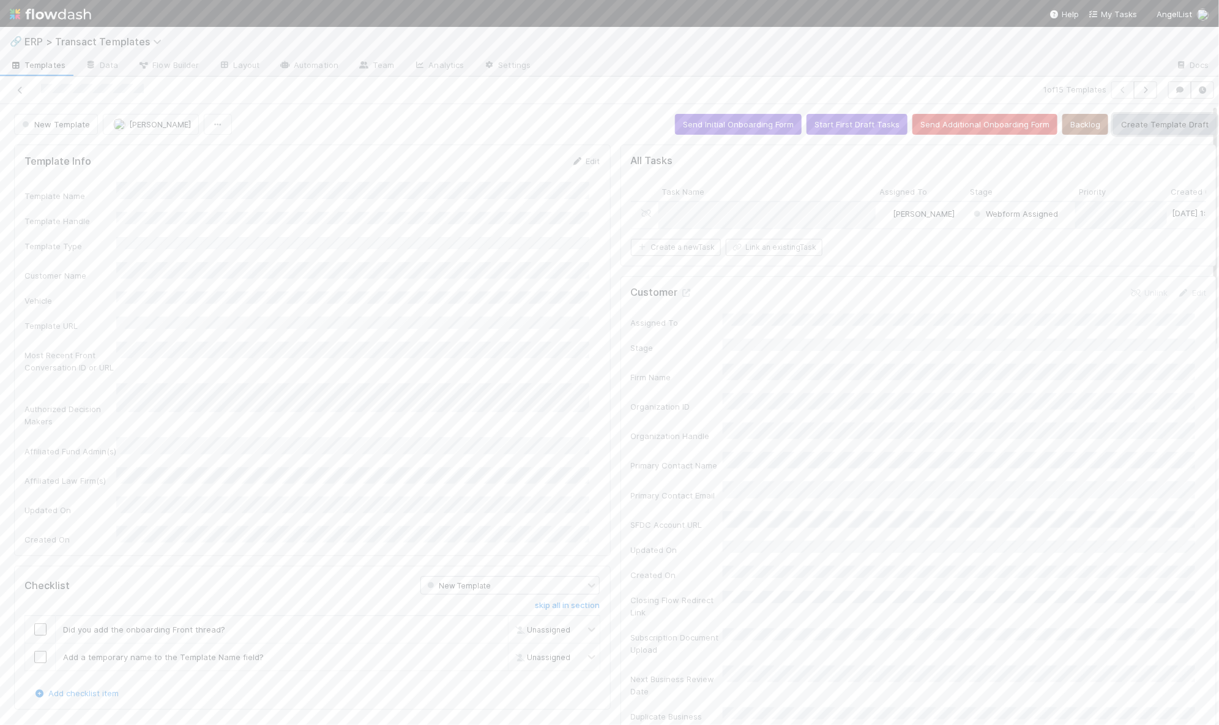
click at [1137, 127] on button "Create Template Draft" at bounding box center [1164, 124] width 103 height 21
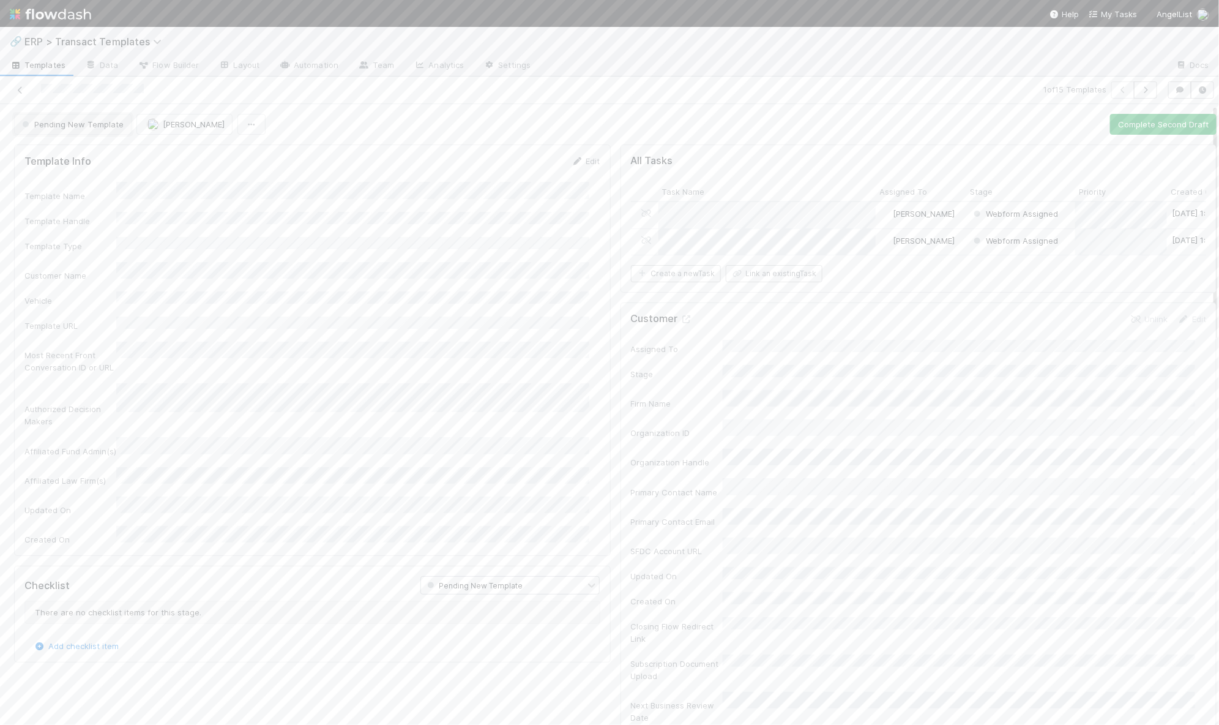
click at [70, 122] on span "Pending New Template" at bounding box center [72, 124] width 104 height 10
click at [89, 152] on div "New Template" at bounding box center [96, 154] width 173 height 22
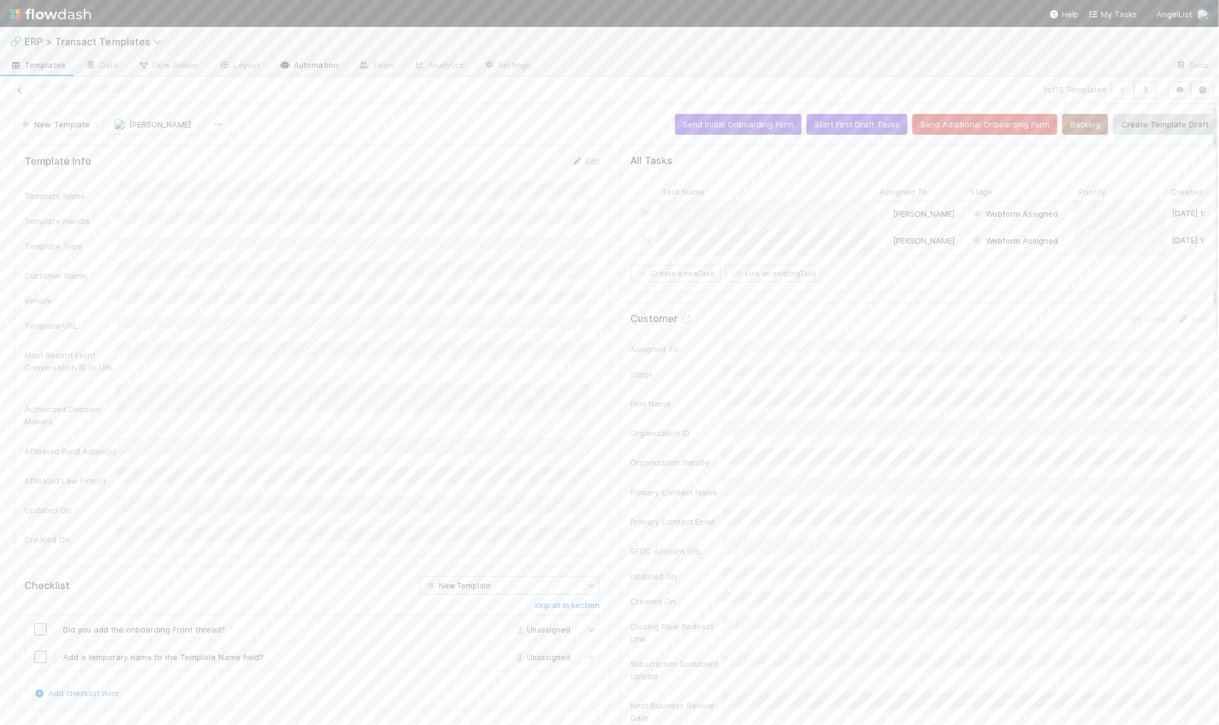
click at [307, 67] on link "Automation" at bounding box center [308, 66] width 79 height 20
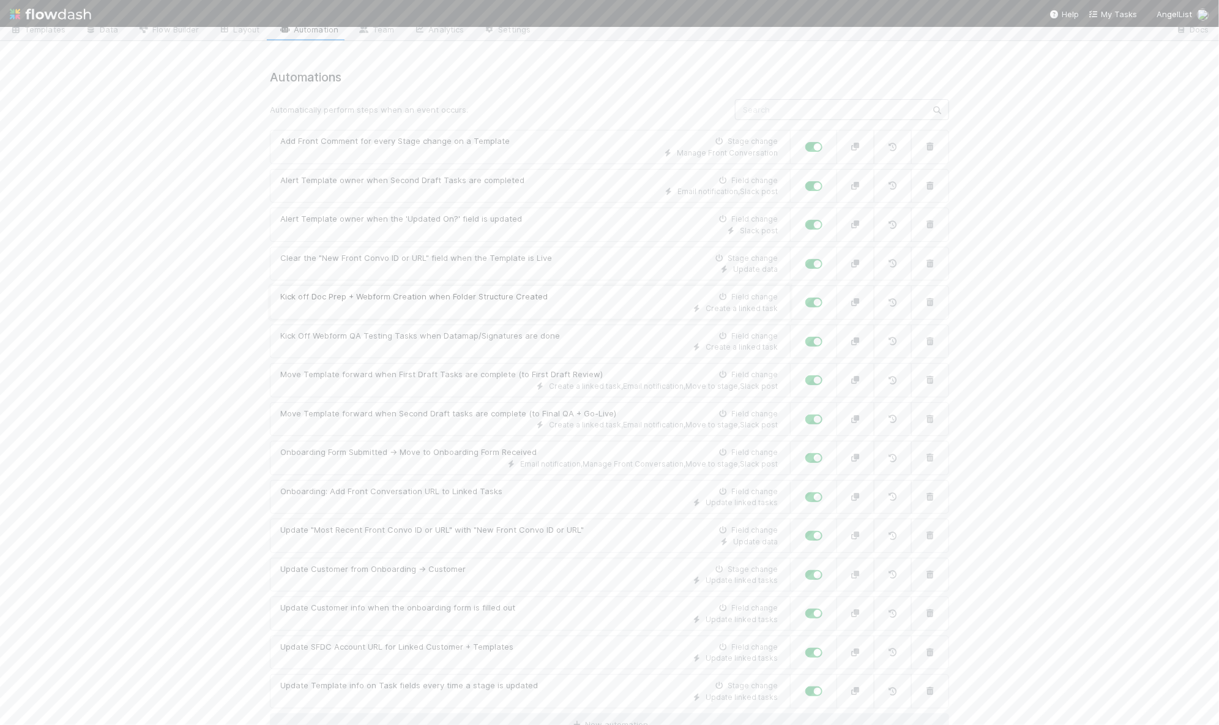
scroll to position [39, 0]
click at [564, 494] on div "Update linked tasks" at bounding box center [529, 499] width 498 height 11
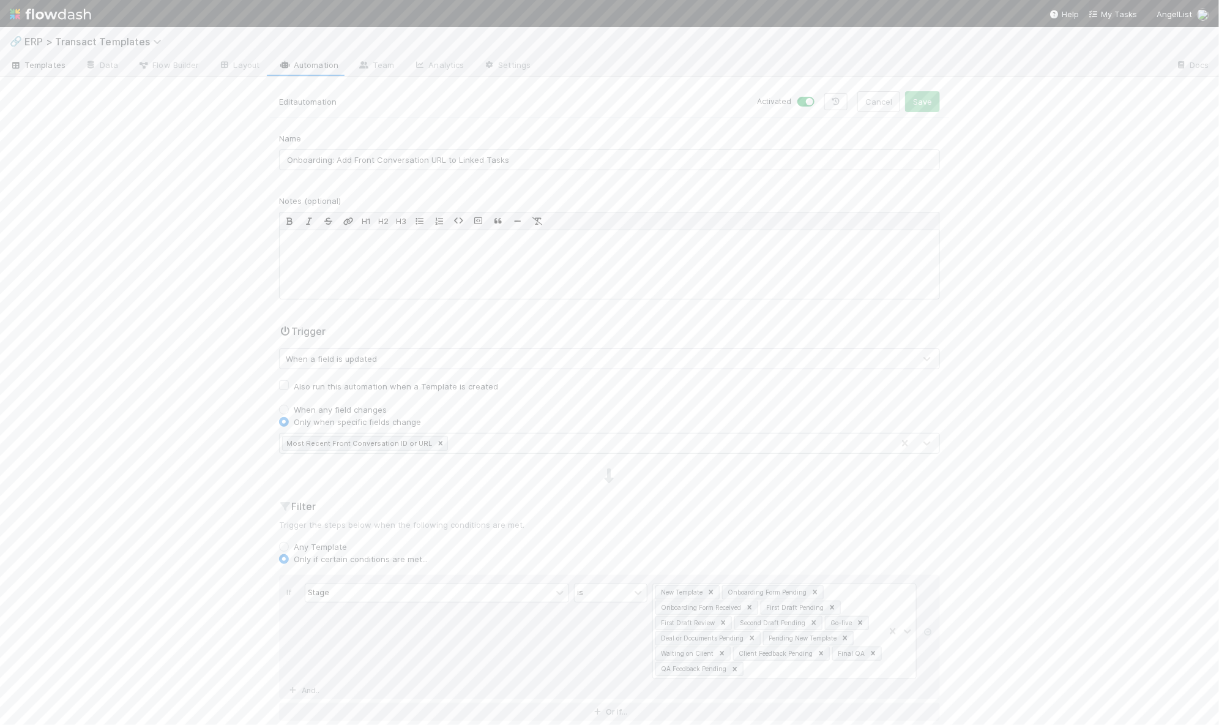
drag, startPoint x: 64, startPoint y: 345, endPoint x: 24, endPoint y: 62, distance: 285.6
click at [64, 343] on div "🔗 ERP > Transact Templates Templates Data Flow Builder Layout Automation Team A…" at bounding box center [609, 376] width 1219 height 698
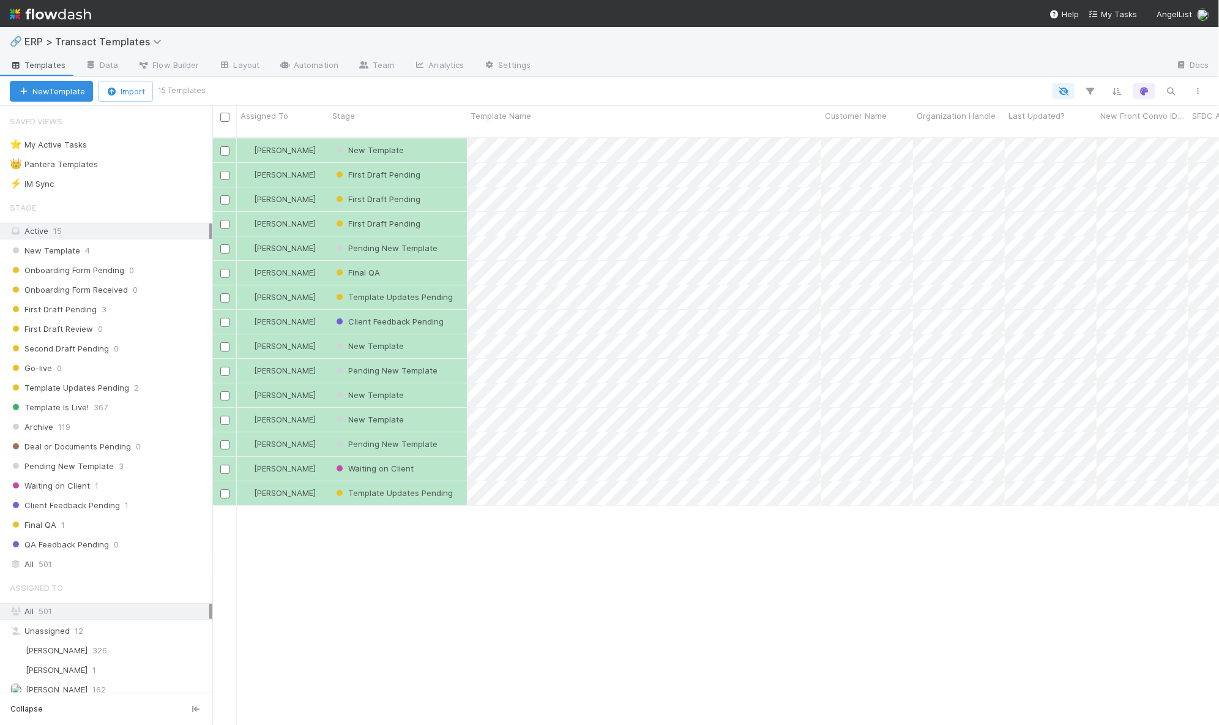
scroll to position [586, 995]
click at [448, 138] on div "New Template" at bounding box center [398, 150] width 138 height 24
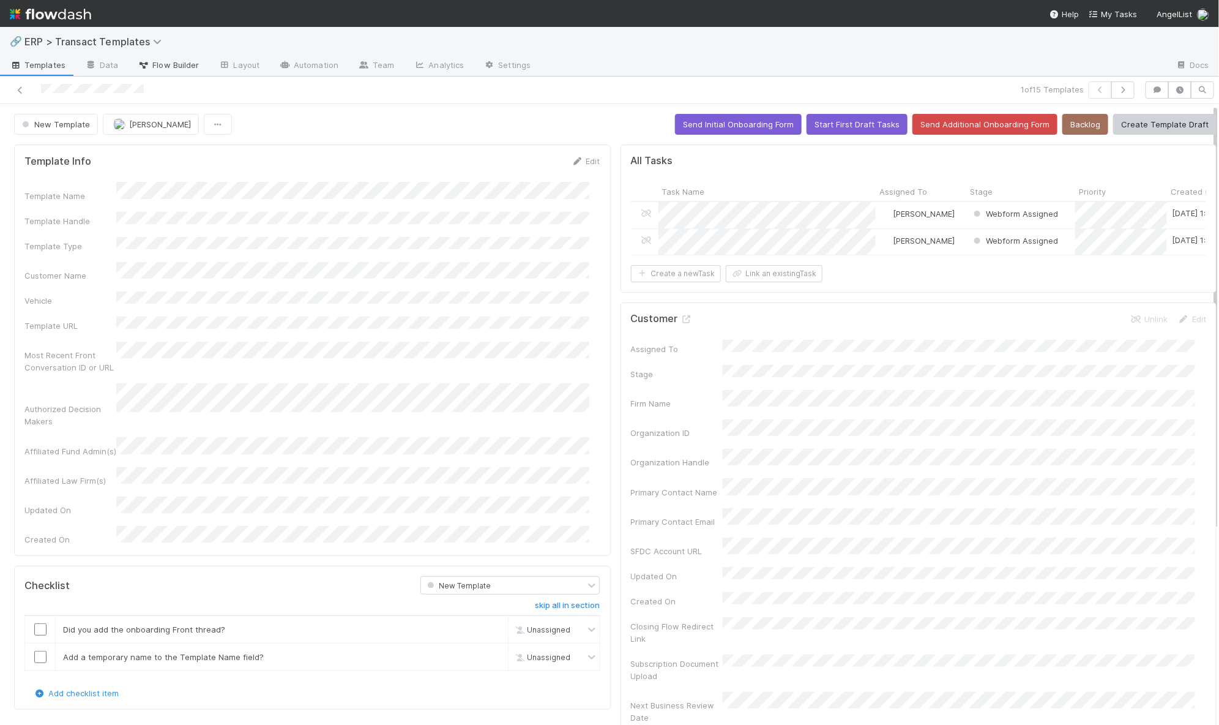
click at [157, 67] on span "Flow Builder" at bounding box center [168, 65] width 61 height 12
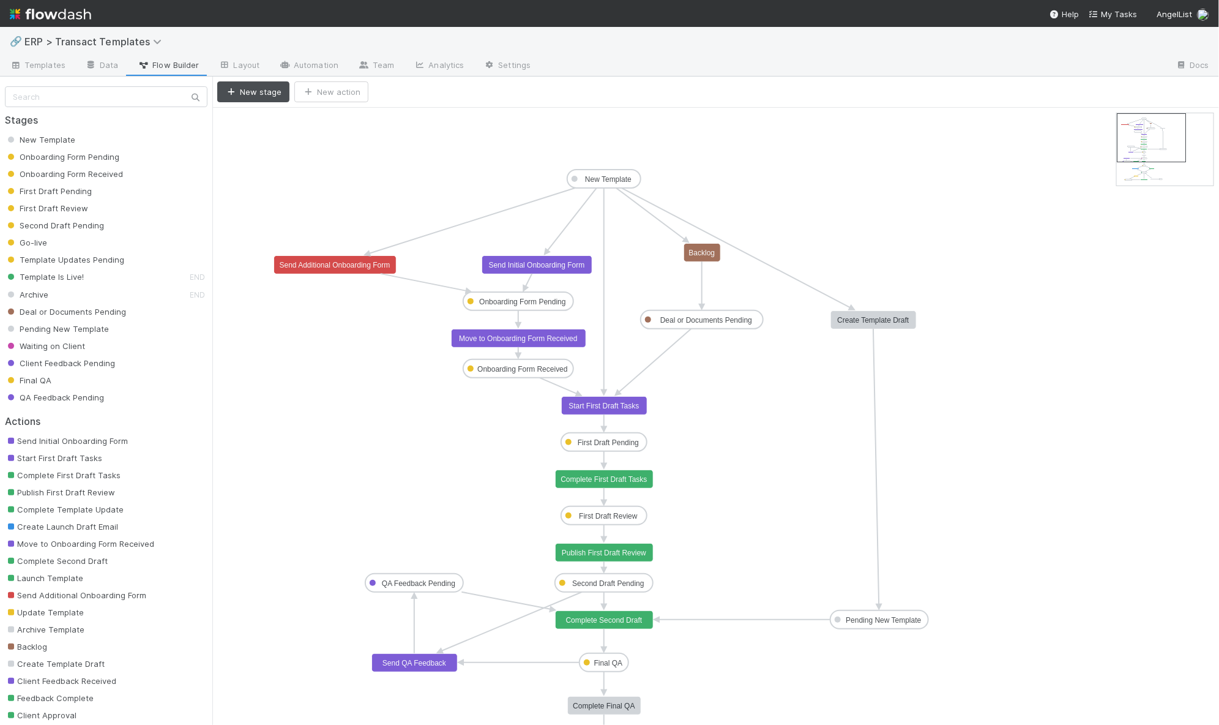
click at [379, 262] on text "Send Additional Onboarding Form" at bounding box center [335, 265] width 111 height 9
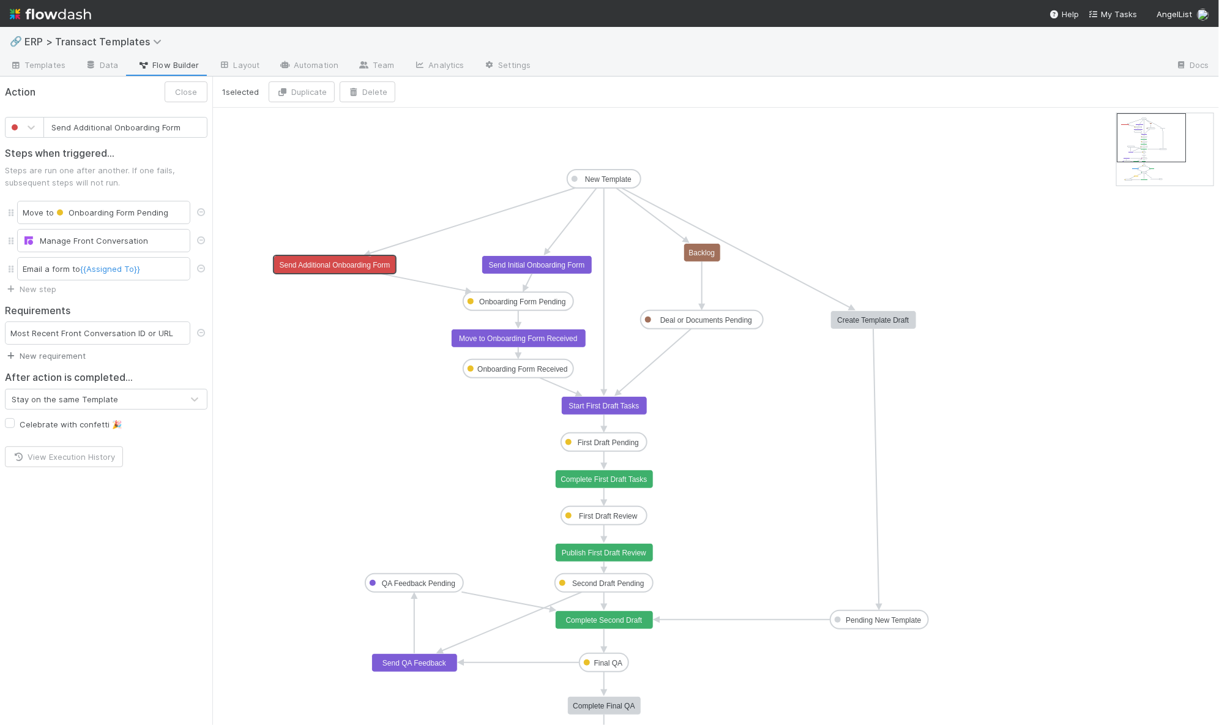
click at [69, 353] on link "New requirement" at bounding box center [45, 356] width 81 height 10
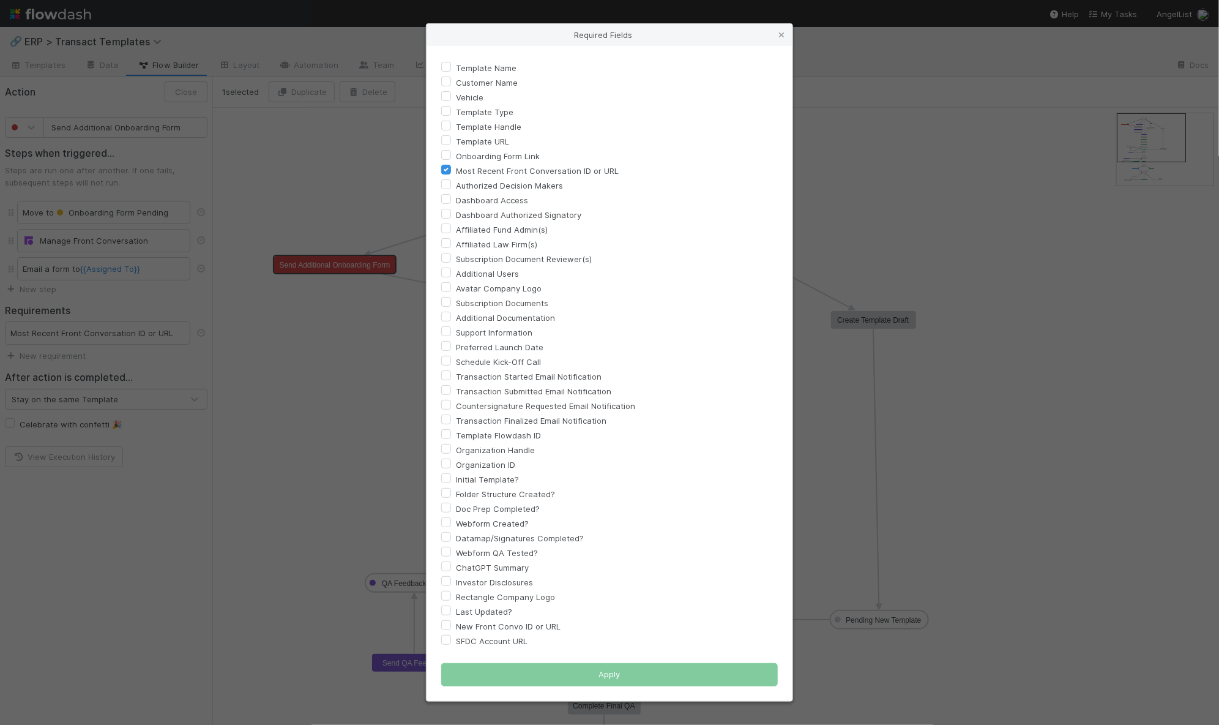
click at [456, 68] on label "Template Name" at bounding box center [486, 68] width 61 height 15
click at [449, 68] on input "Template Name" at bounding box center [446, 66] width 10 height 11
checkbox input "true"
click at [456, 81] on label "Customer Name" at bounding box center [487, 82] width 62 height 15
click at [449, 81] on input "Customer Name" at bounding box center [446, 80] width 10 height 11
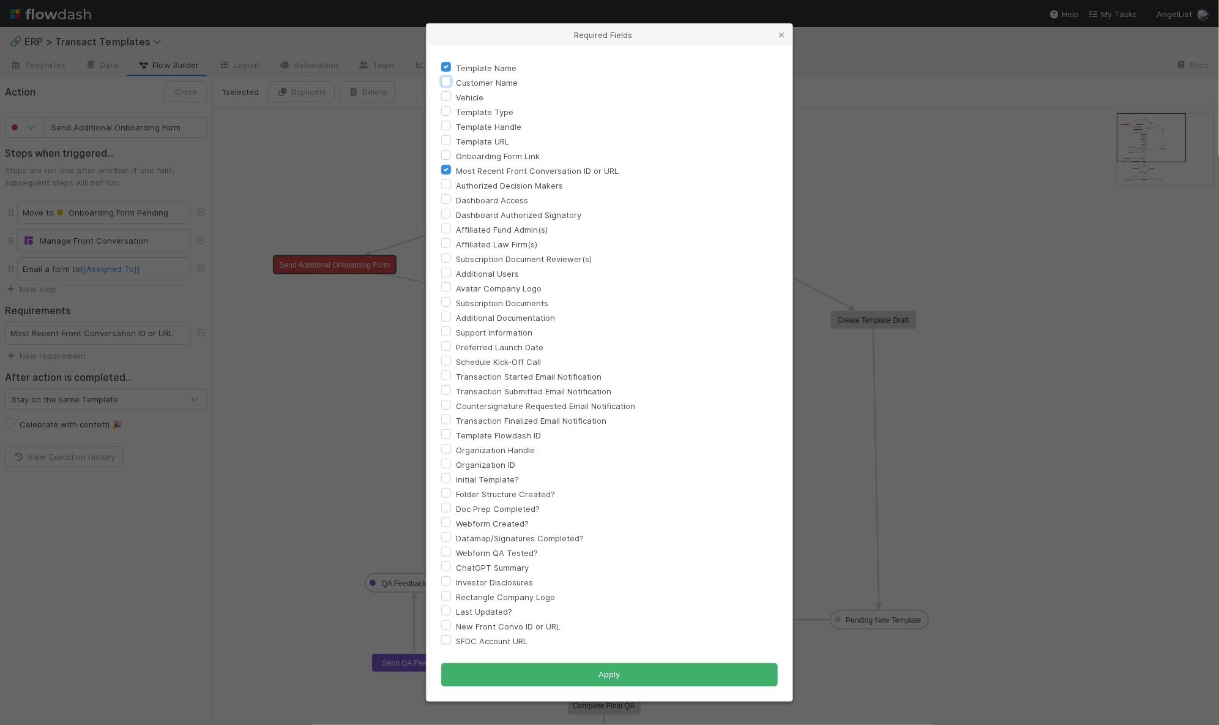
checkbox input "true"
click at [456, 95] on label "Vehicle" at bounding box center [470, 97] width 28 height 15
click at [447, 95] on input "Vehicle" at bounding box center [446, 95] width 10 height 11
checkbox input "true"
click at [456, 110] on label "Template Type" at bounding box center [485, 112] width 58 height 15
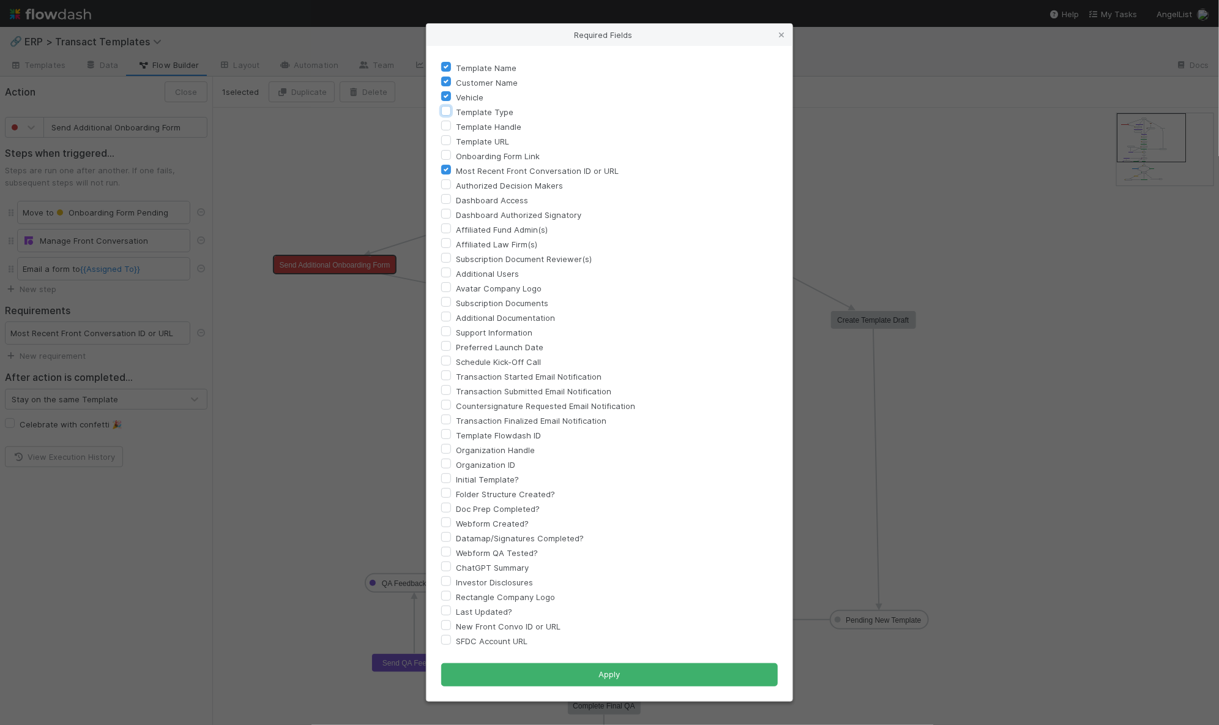
click at [447, 110] on input "Template Type" at bounding box center [446, 110] width 10 height 11
checkbox input "true"
click at [456, 127] on label "Template Handle" at bounding box center [488, 126] width 65 height 15
click at [447, 127] on input "Template Handle" at bounding box center [446, 124] width 10 height 11
checkbox input "true"
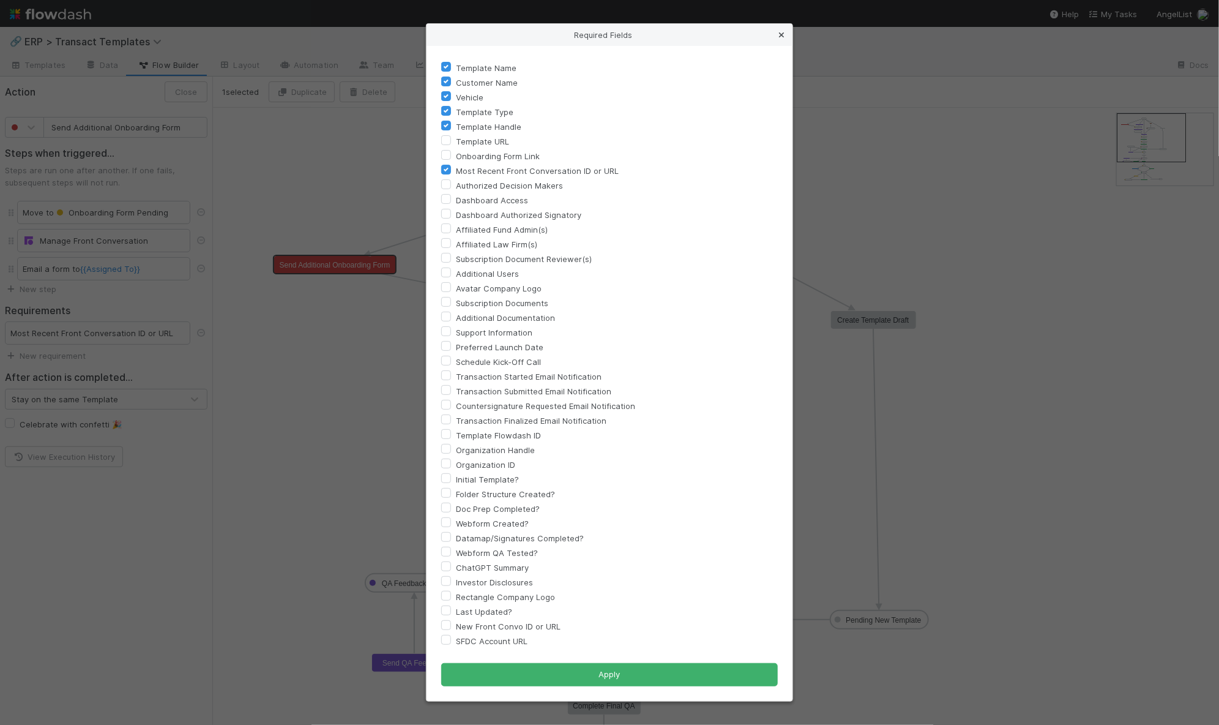
click at [783, 29] on link at bounding box center [781, 35] width 12 height 12
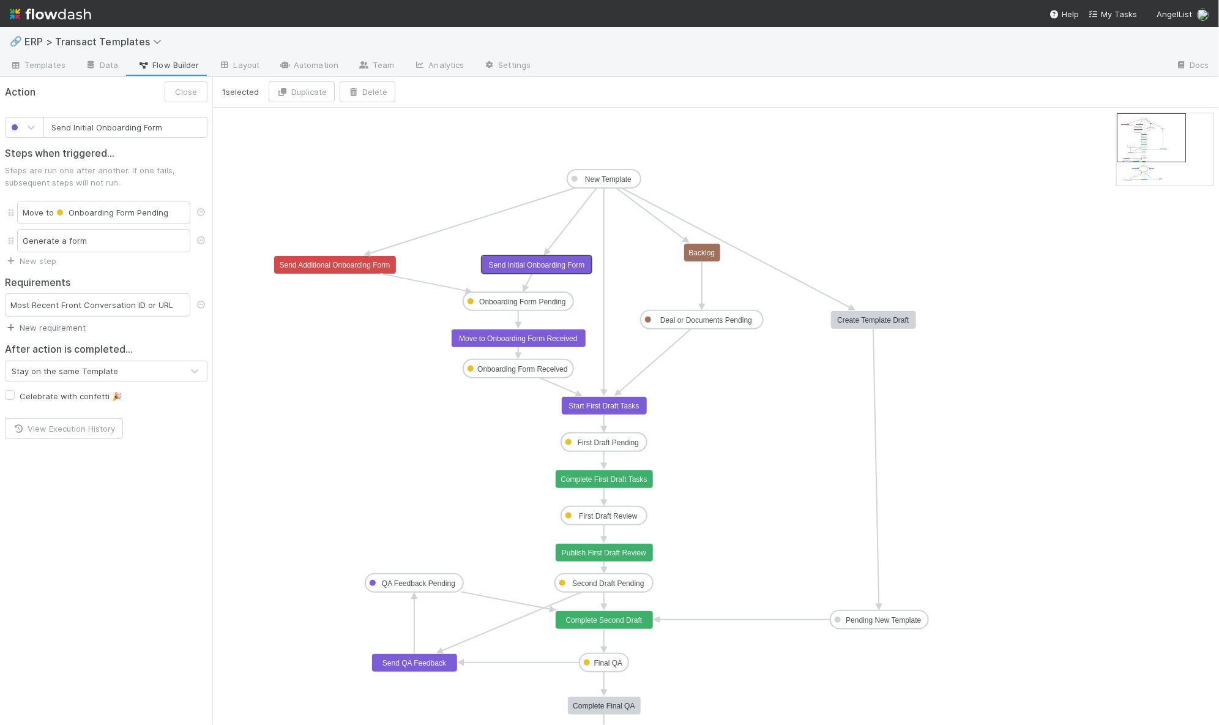
click at [542, 263] on text "Send Initial Onboarding Form" at bounding box center [537, 265] width 96 height 9
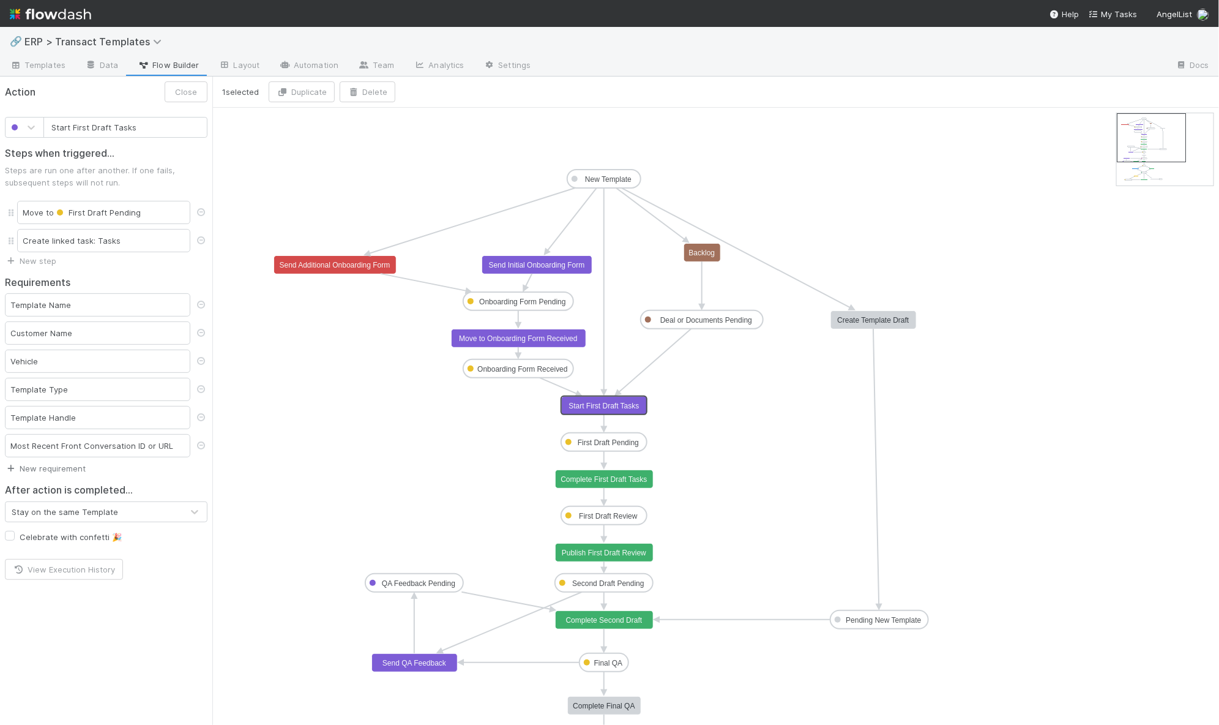
click at [616, 402] on text "Start First Draft Tasks" at bounding box center [604, 406] width 70 height 9
click at [575, 269] on rect at bounding box center [537, 265] width 110 height 18
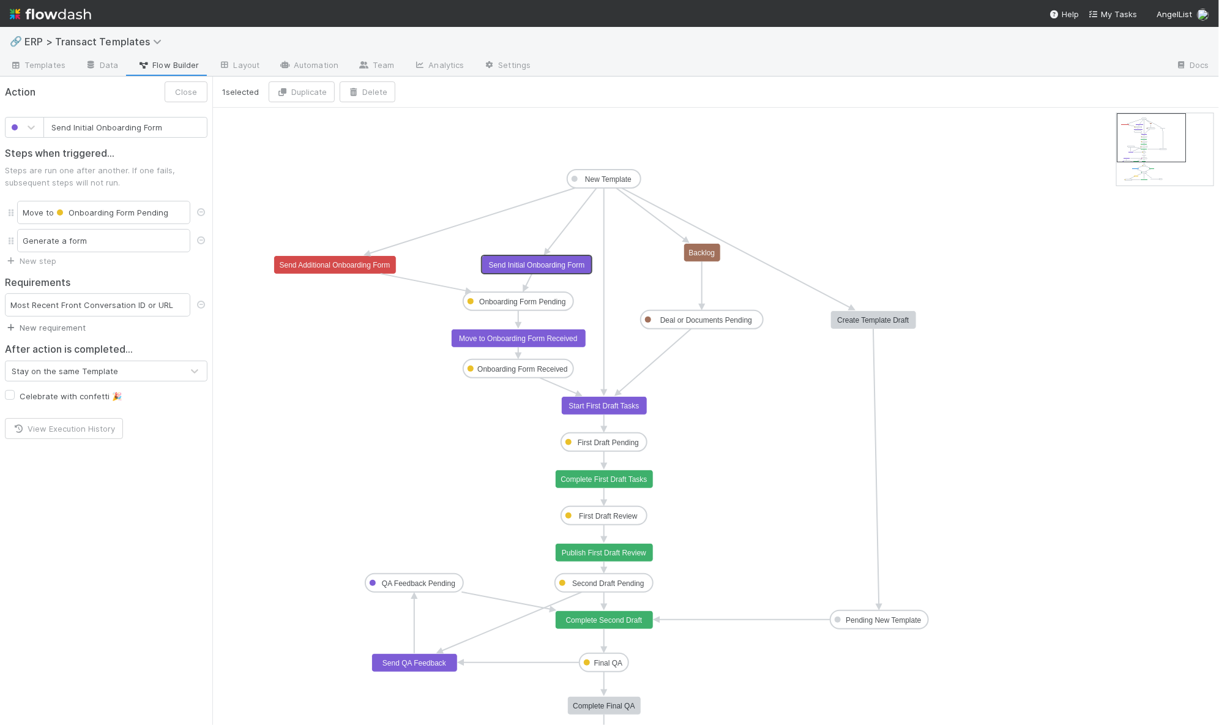
type input "Send Additional Onboarding Form"
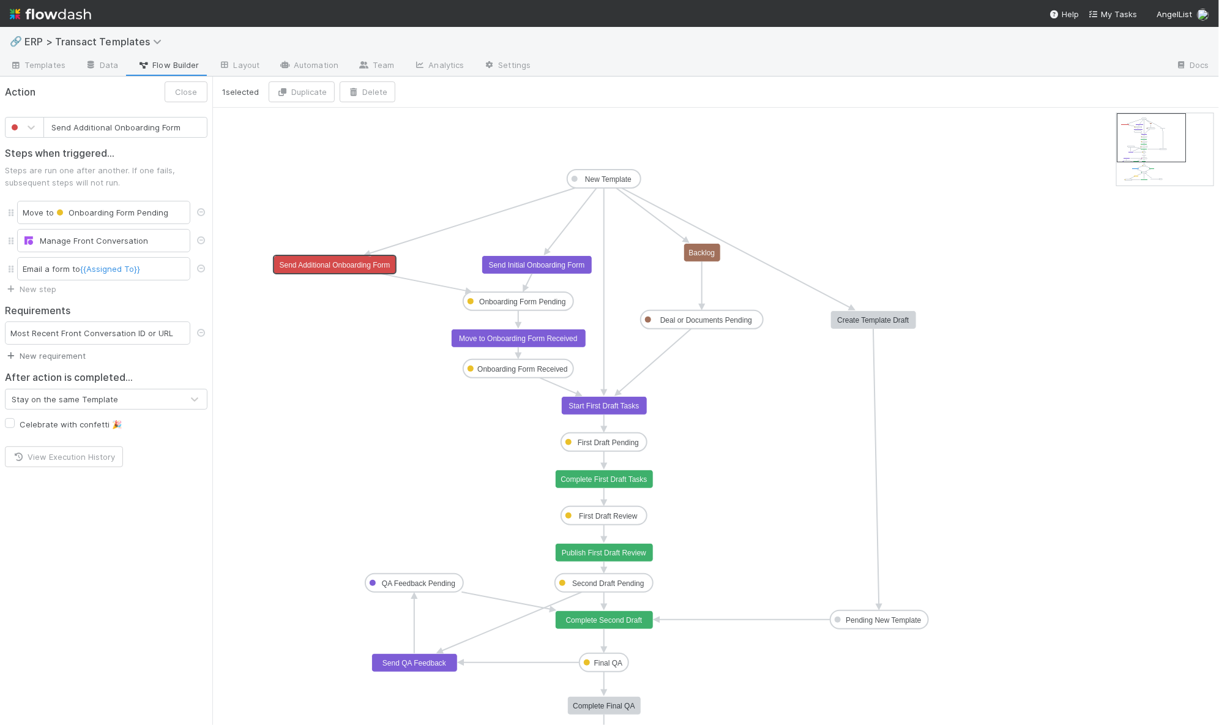
click at [371, 258] on rect at bounding box center [335, 265] width 122 height 18
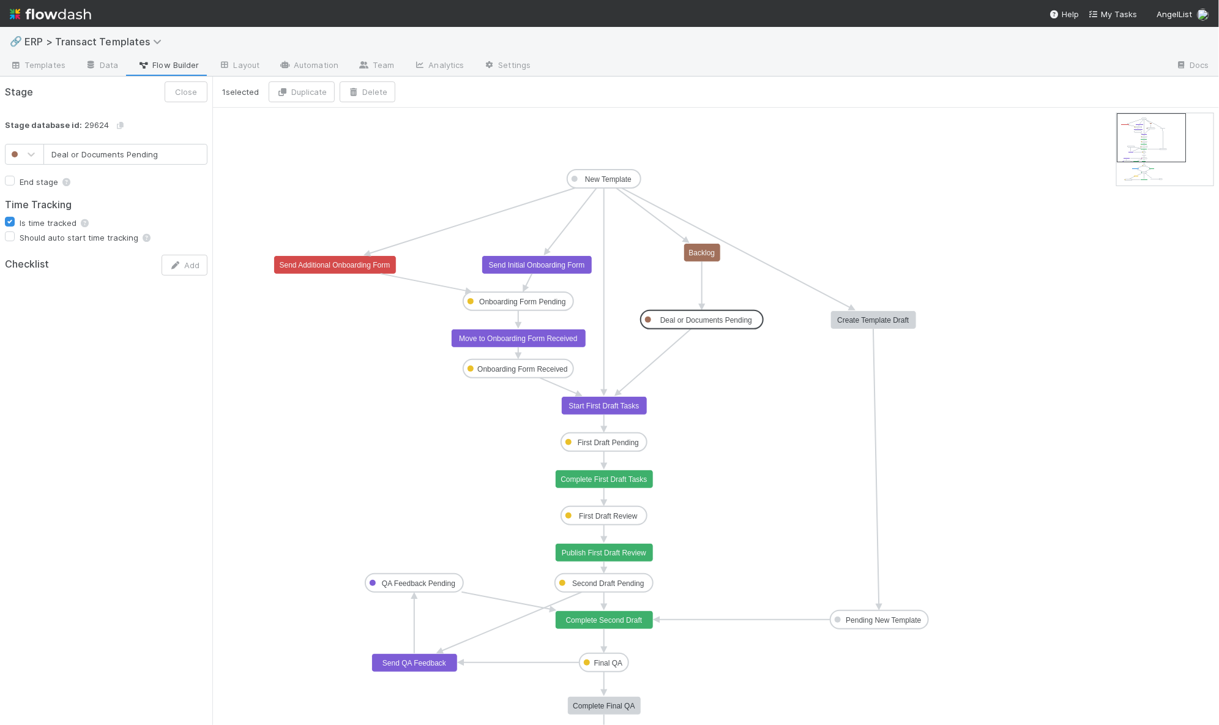
click at [733, 313] on rect at bounding box center [702, 319] width 122 height 18
click at [706, 250] on text "Backlog" at bounding box center [702, 252] width 26 height 9
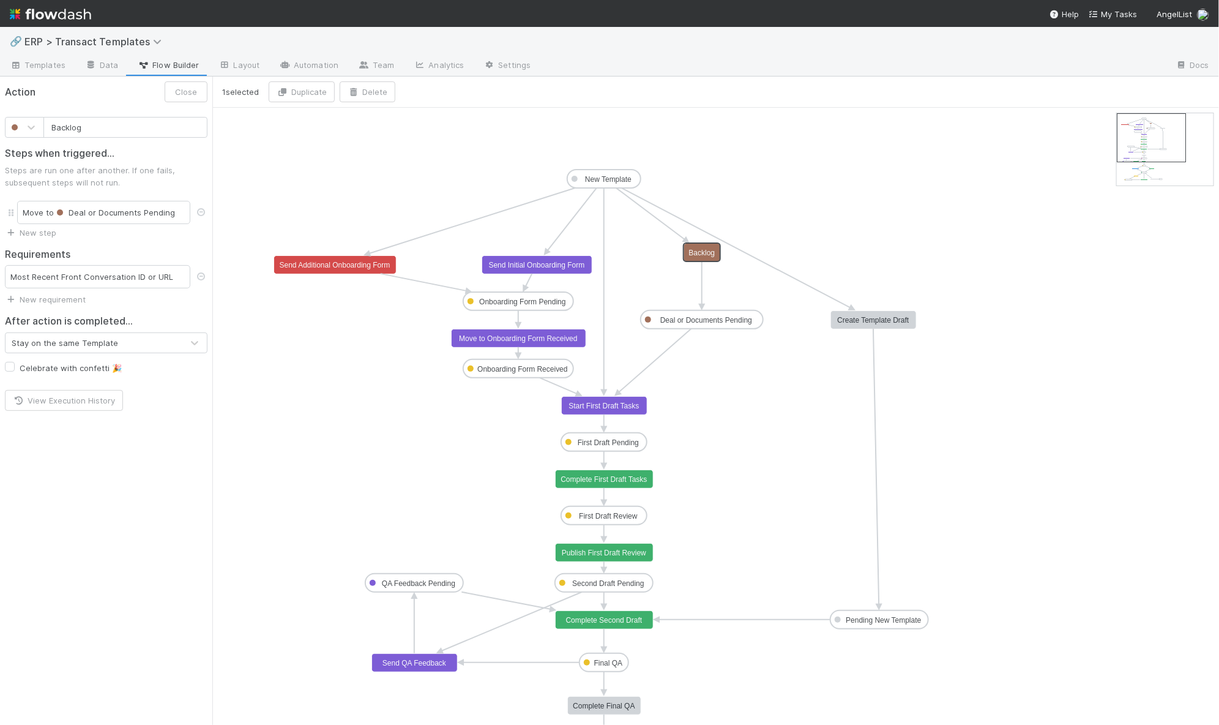
type input "Create Template Draft"
click at [864, 318] on text "Create Template Draft" at bounding box center [873, 320] width 72 height 9
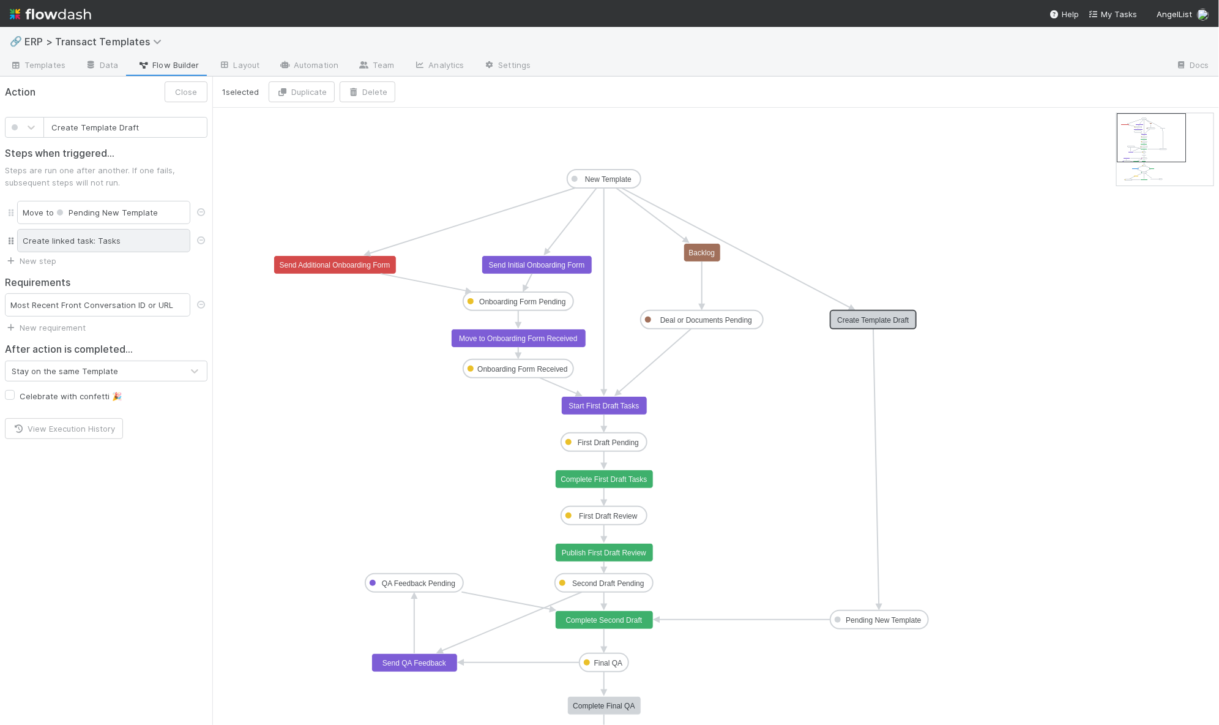
click at [92, 243] on div "Create linked task: Tasks" at bounding box center [103, 240] width 173 height 23
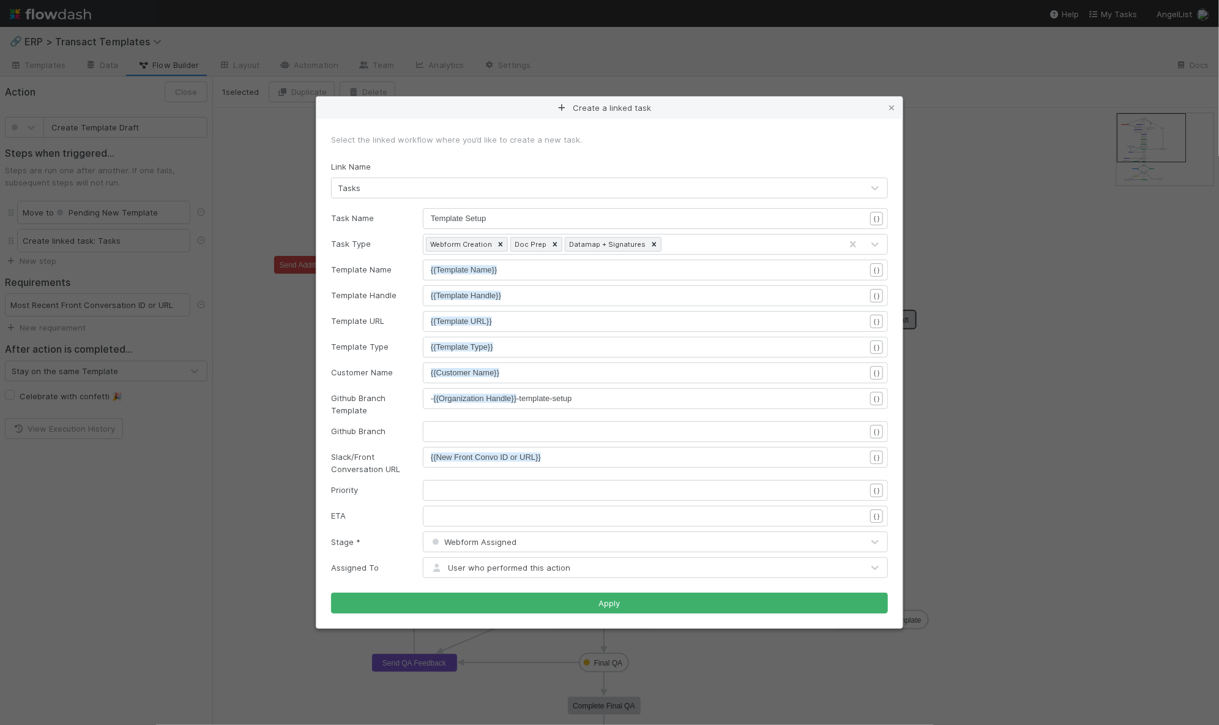
click at [555, 444] on form "Select the linked workflow where you’d like to create a new task. Link Name Tas…" at bounding box center [609, 373] width 557 height 480
click at [558, 453] on pre "{{New Front Convo ID or URL}}" at bounding box center [654, 457] width 446 height 12
drag, startPoint x: 569, startPoint y: 457, endPoint x: 359, endPoint y: 439, distance: 211.2
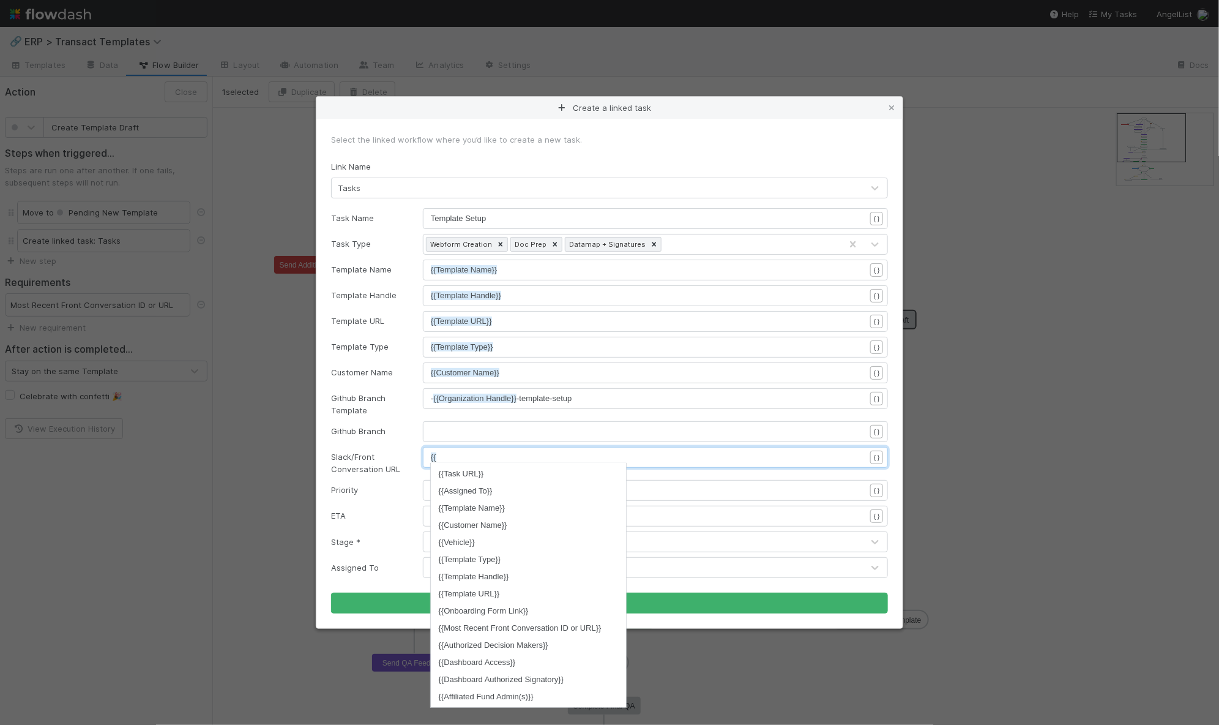
scroll to position [119, 0]
type textarea "{{"
click at [548, 626] on li "{{Most Recent Front Conversation ID or URL}}" at bounding box center [528, 627] width 195 height 17
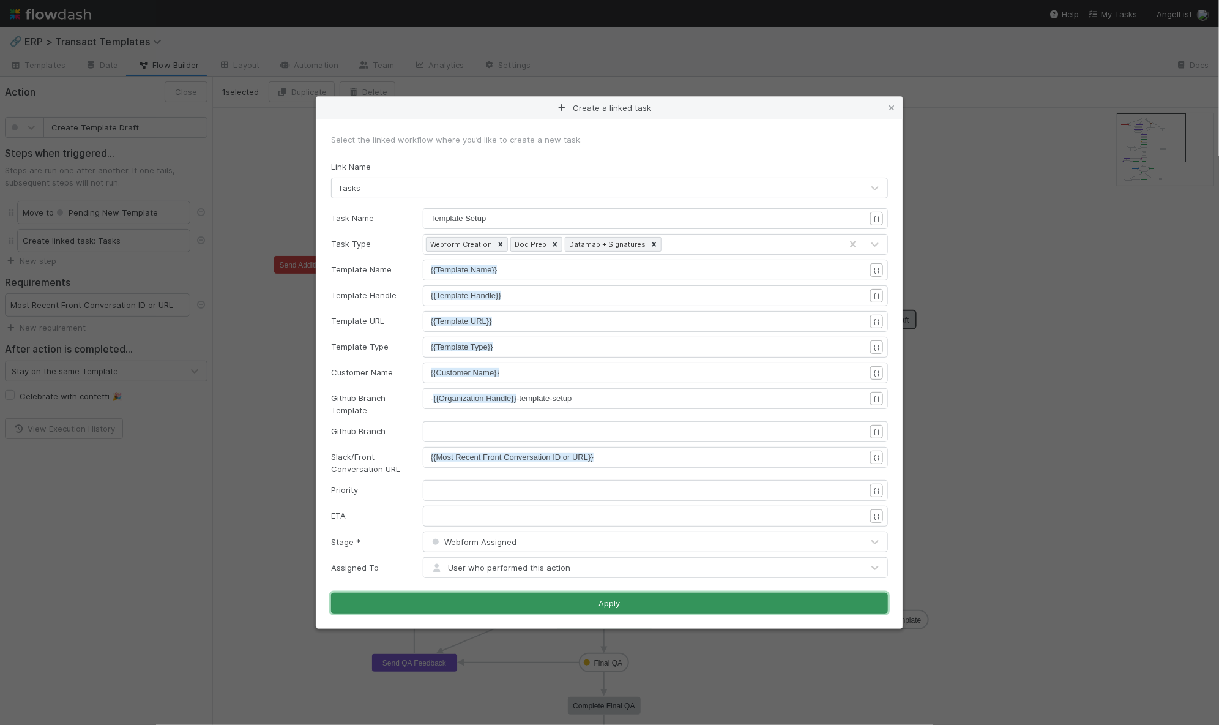
click at [565, 602] on button "Apply" at bounding box center [609, 602] width 557 height 21
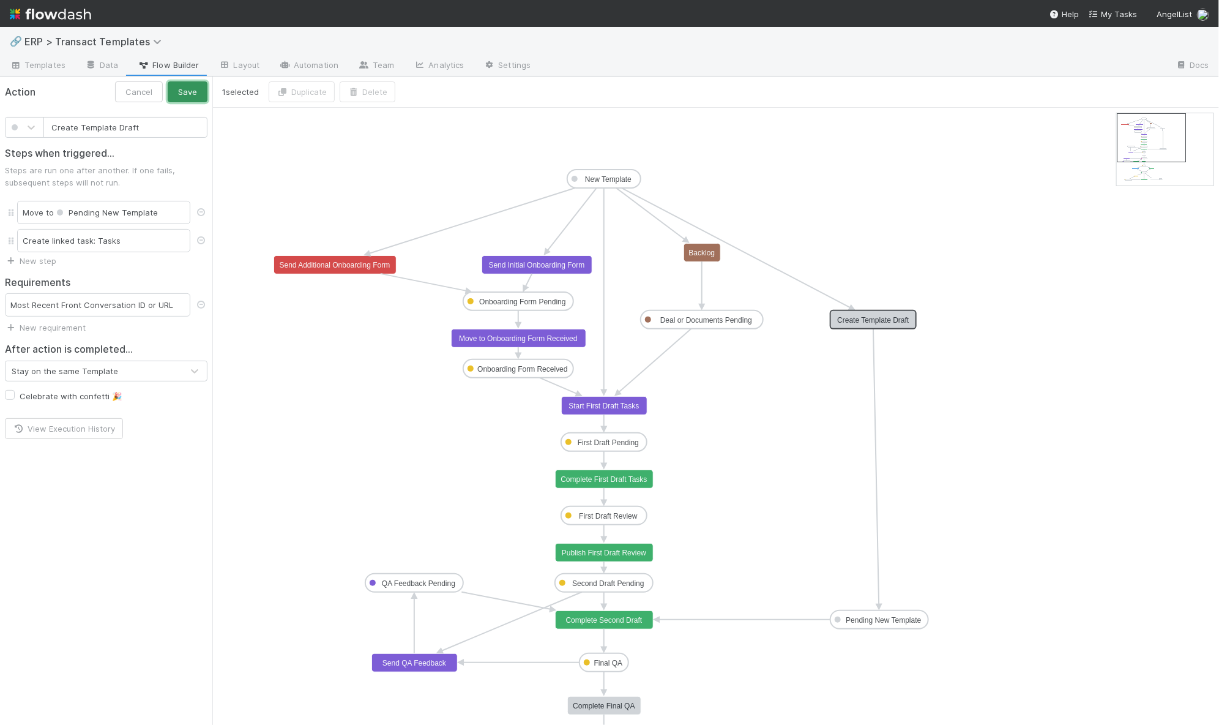
click at [200, 92] on button "Save" at bounding box center [188, 91] width 40 height 21
click at [701, 249] on text "Backlog" at bounding box center [702, 252] width 26 height 9
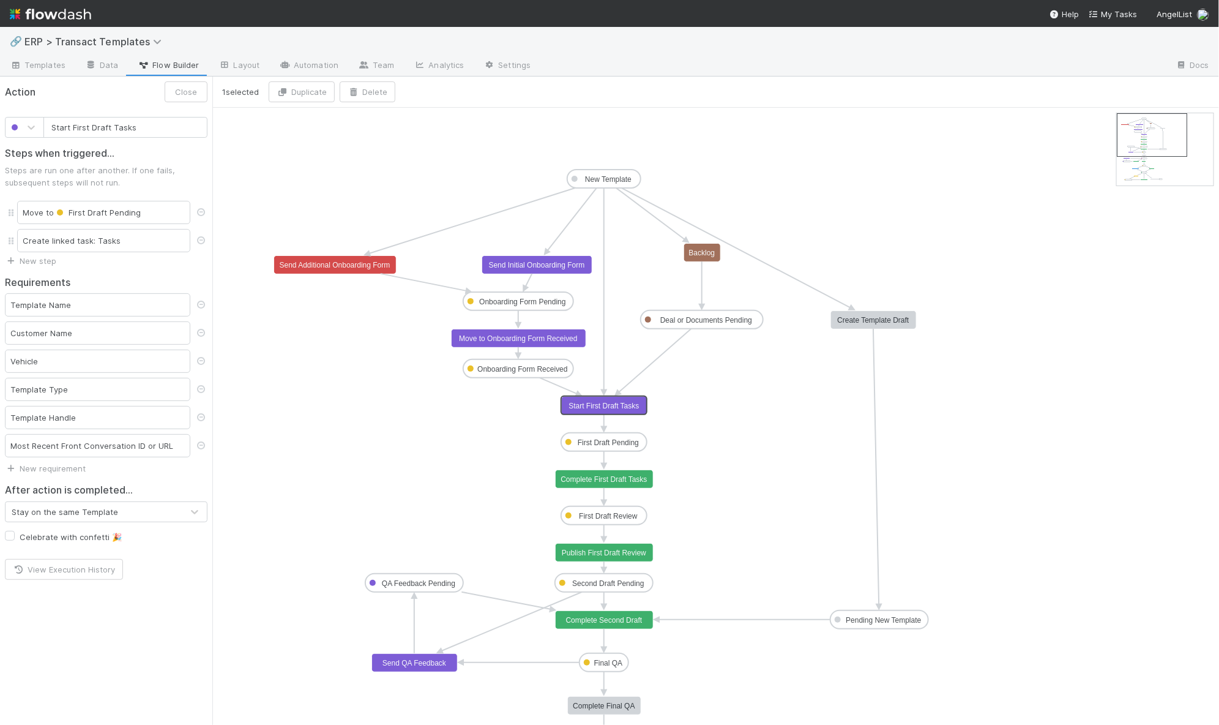
click at [618, 402] on text "Start First Draft Tasks" at bounding box center [604, 406] width 70 height 9
type input "Send Initial Onboarding Form"
click at [537, 259] on rect at bounding box center [537, 265] width 110 height 18
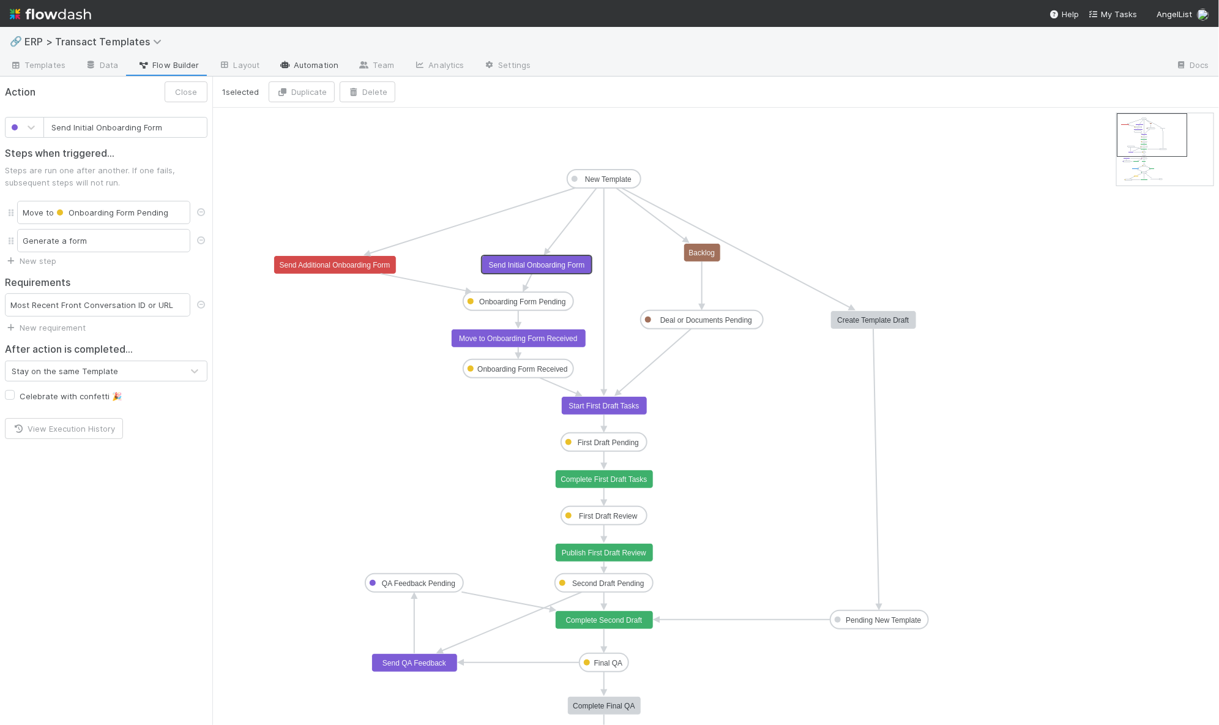
click at [304, 62] on link "Automation" at bounding box center [308, 66] width 79 height 20
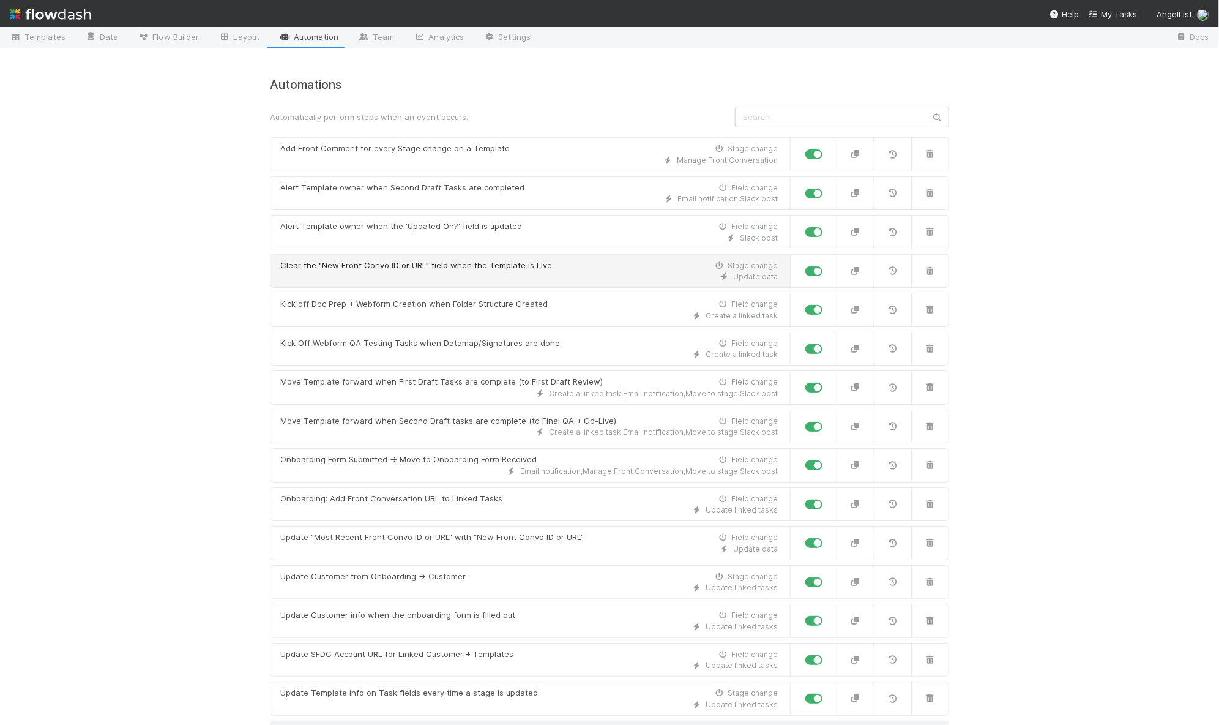
scroll to position [39, 0]
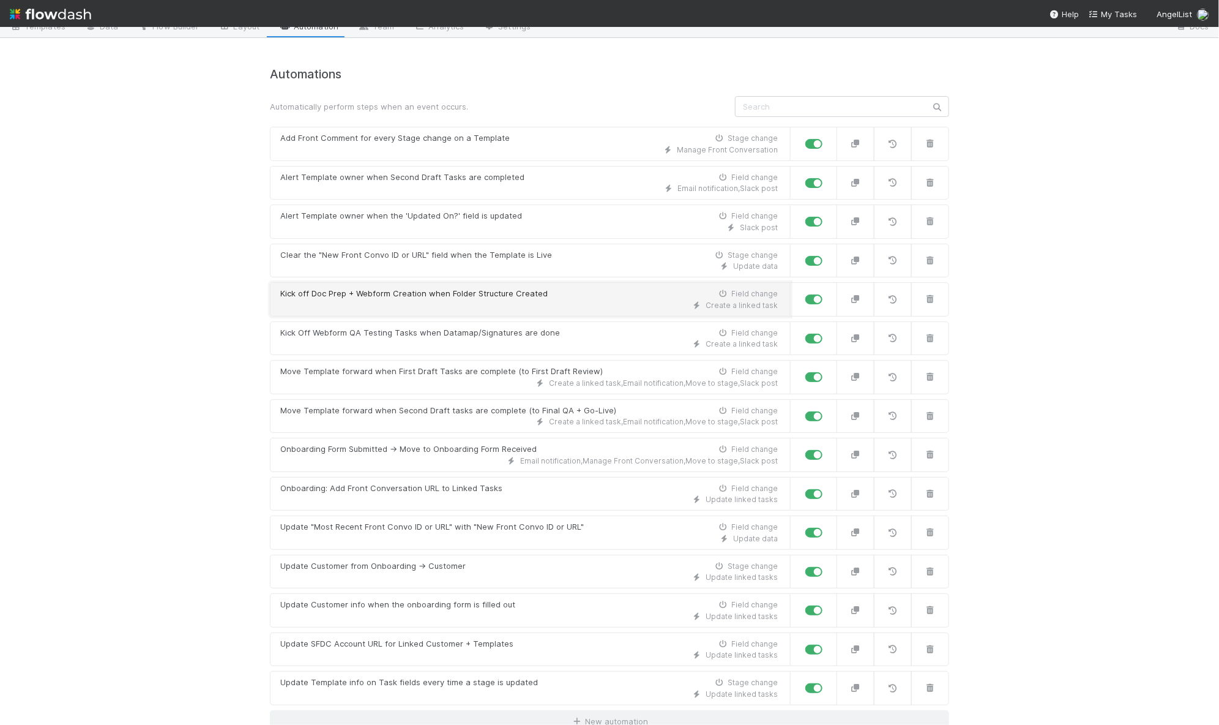
click at [403, 289] on div "Kick off Doc Prep + Webform Creation when Folder Structure Created" at bounding box center [413, 294] width 267 height 12
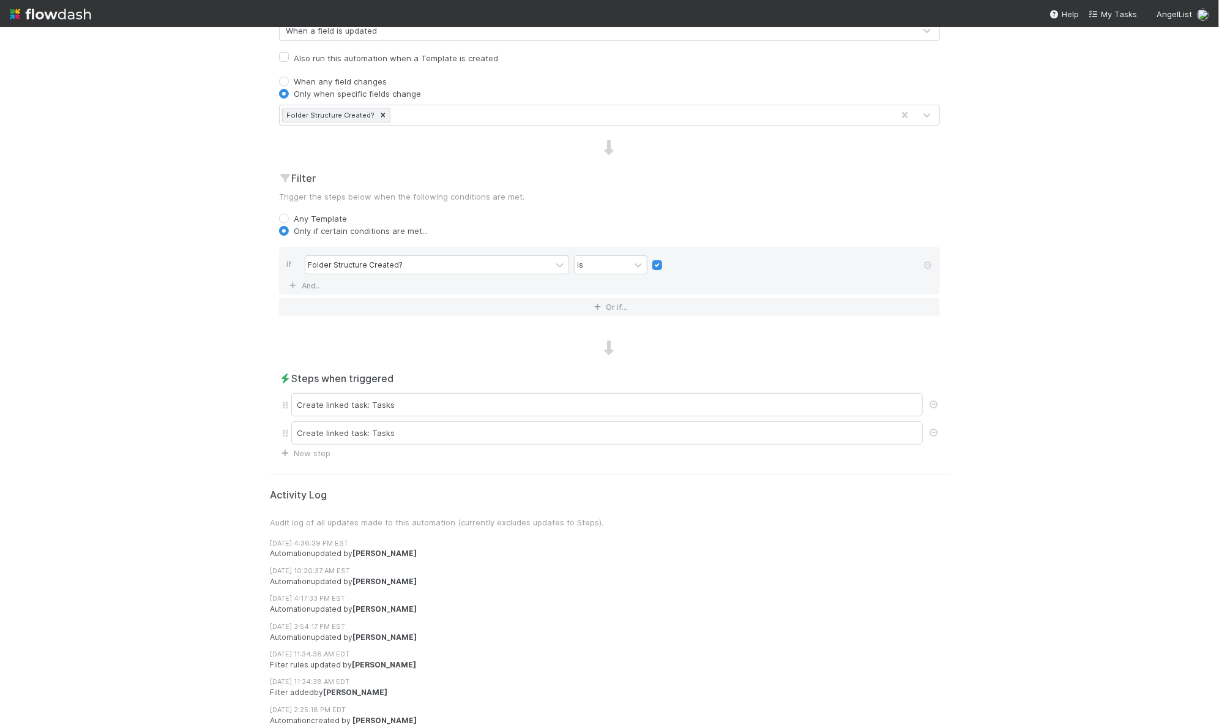
scroll to position [331, 0]
click at [386, 398] on div "Create linked task: Tasks" at bounding box center [607, 401] width 632 height 23
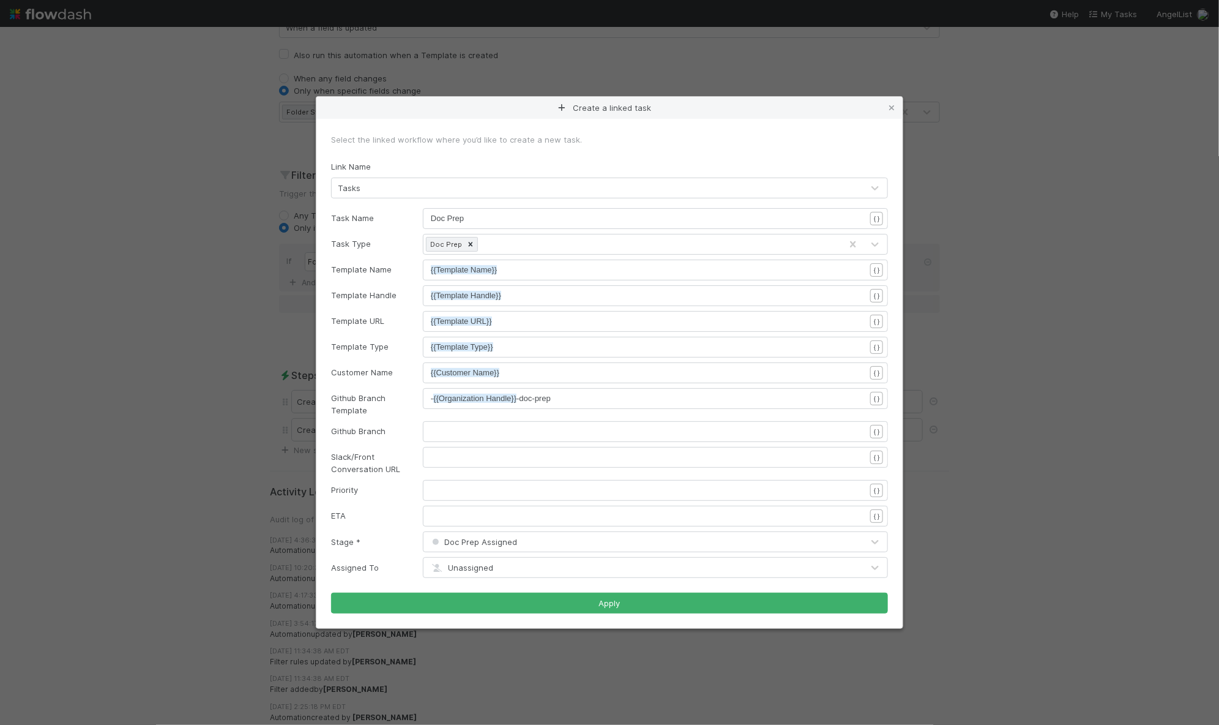
click at [490, 460] on pre "​" at bounding box center [654, 457] width 446 height 12
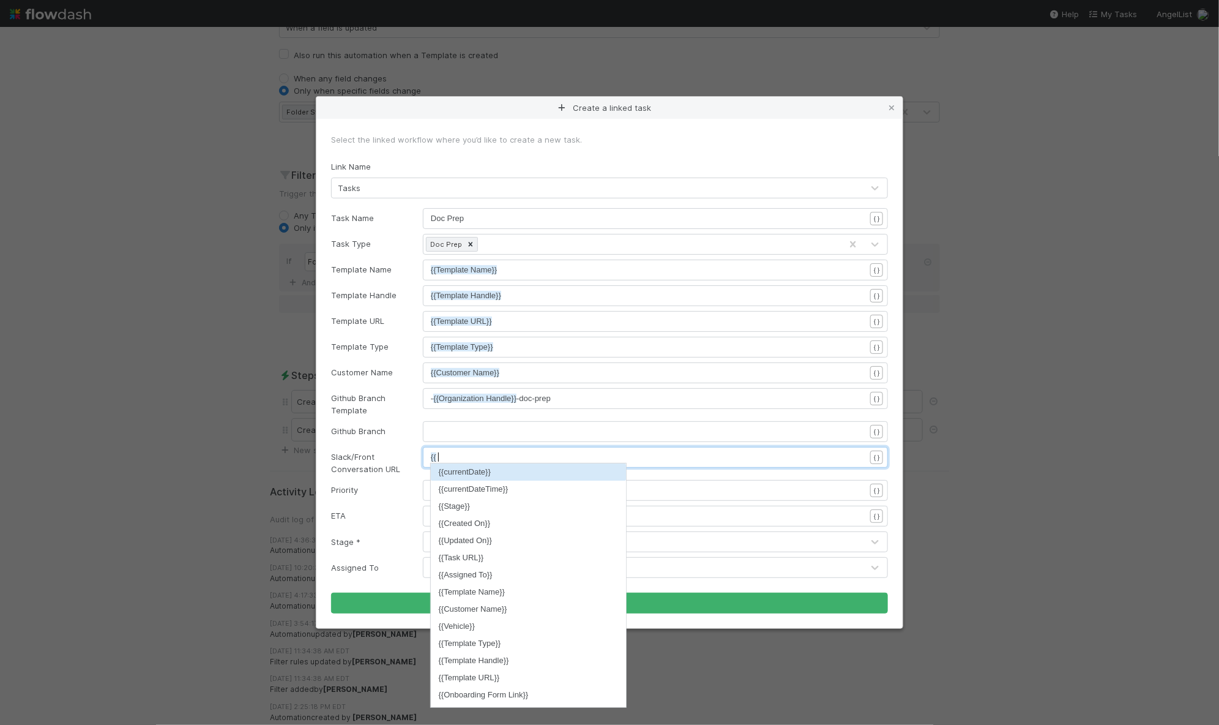
scroll to position [4, 7]
type textarea "{{"
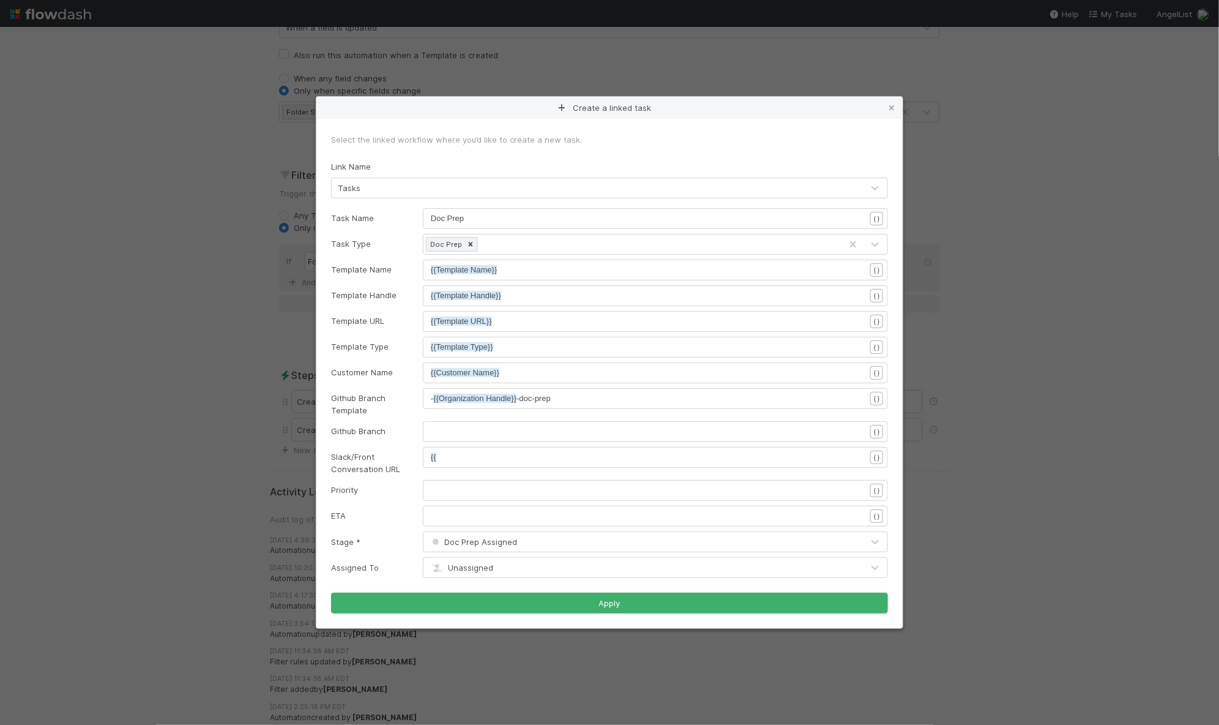
click at [482, 449] on div "xxxxxxxxxx {{" at bounding box center [655, 457] width 465 height 21
click at [480, 454] on pre "{{" at bounding box center [654, 457] width 446 height 12
type textarea "front"
click at [527, 471] on li "{{Most Recent Front Conversation ID or URL}}" at bounding box center [519, 471] width 177 height 17
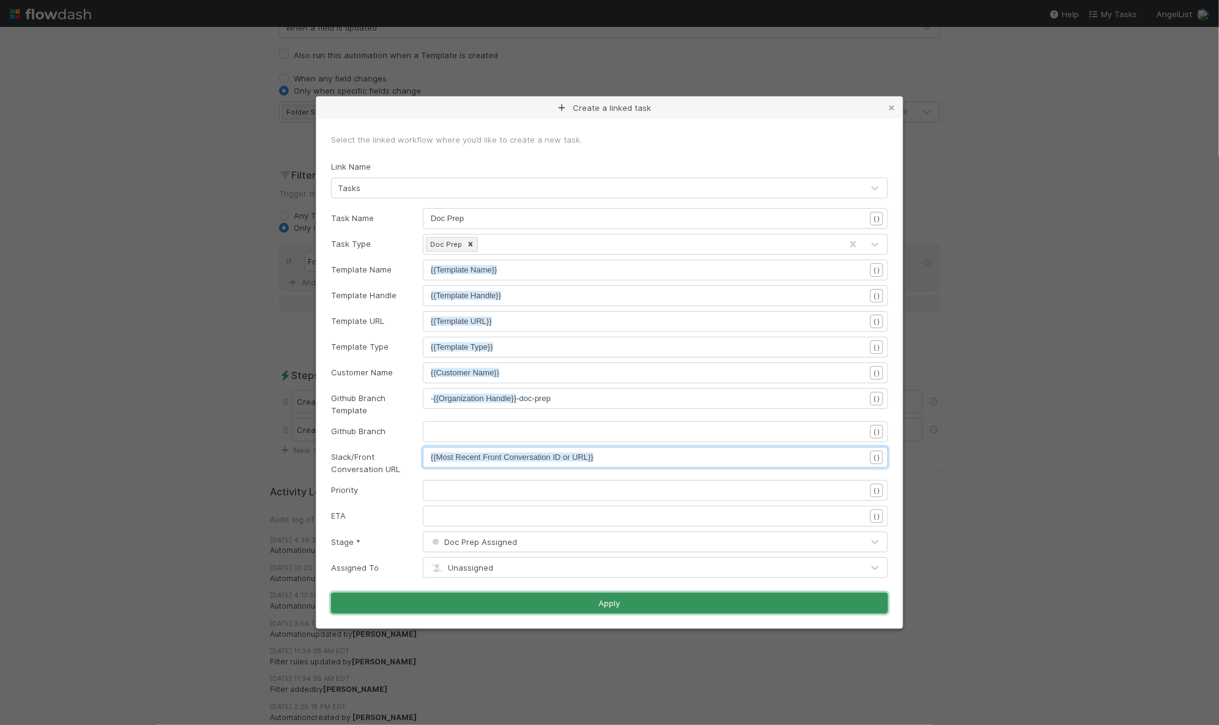
click at [527, 604] on button "Apply" at bounding box center [609, 602] width 557 height 21
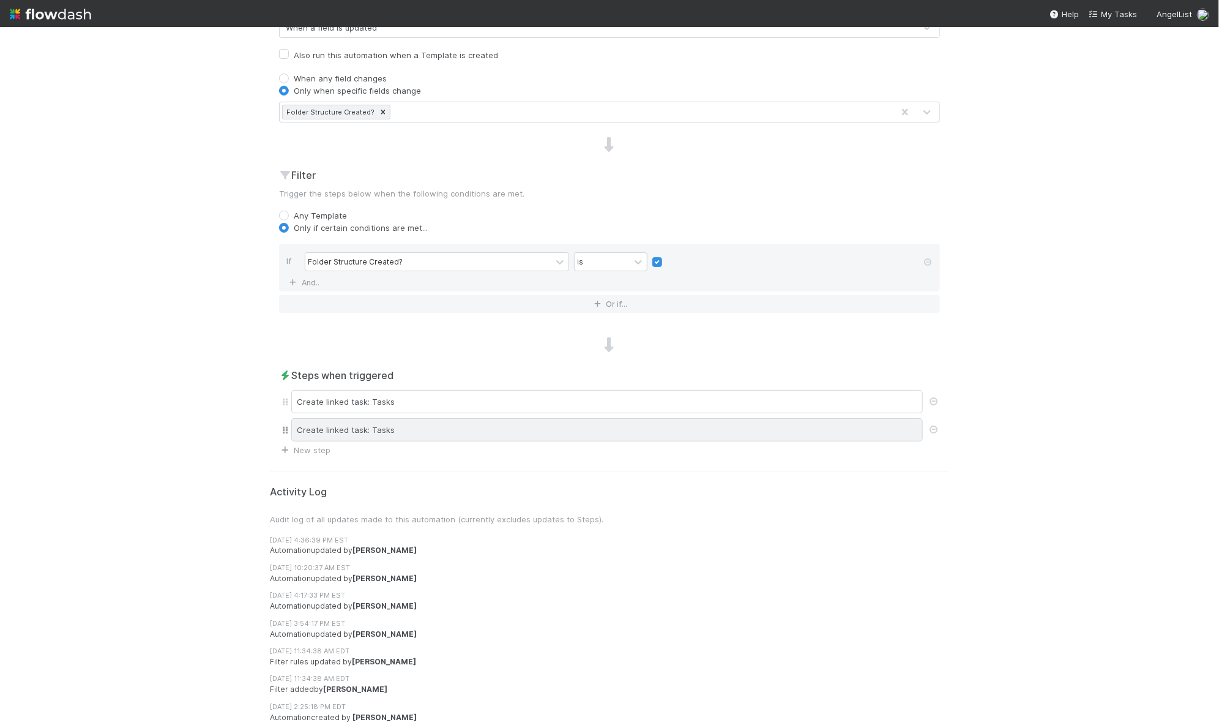
click at [405, 425] on div "Create linked task: Tasks" at bounding box center [607, 429] width 632 height 23
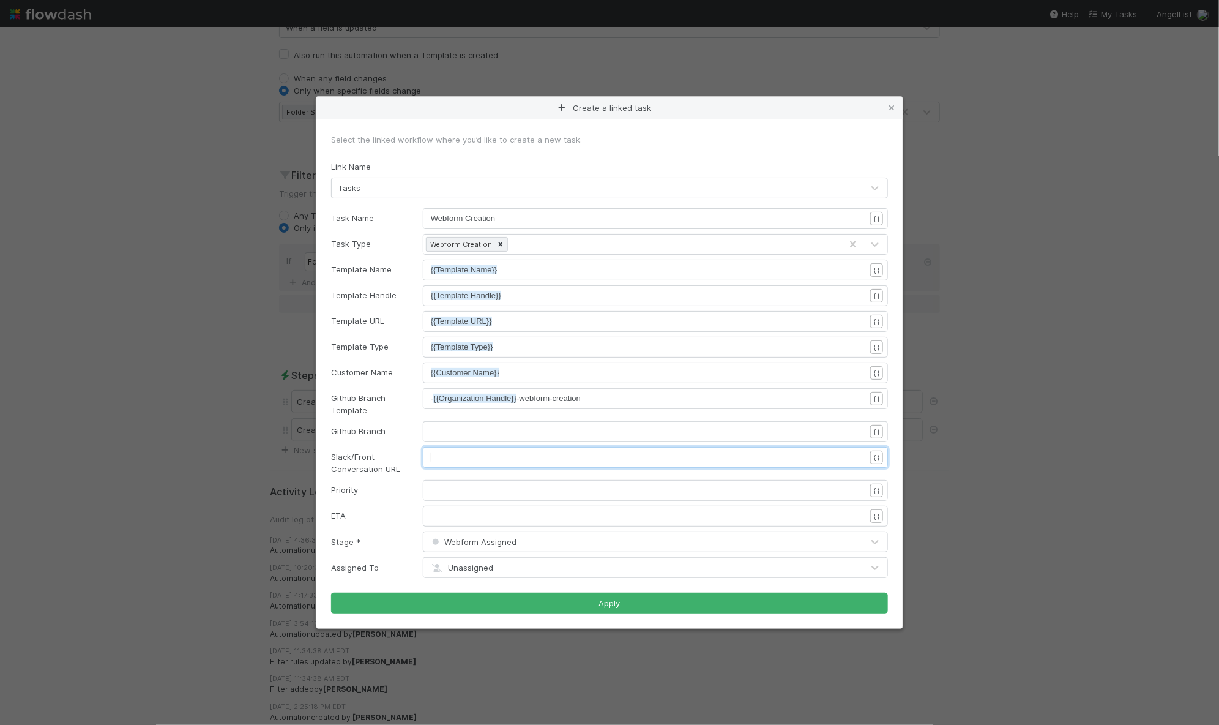
click at [463, 459] on pre "​" at bounding box center [654, 457] width 446 height 12
type textarea "{{ front"
click at [486, 471] on li "{{Most Recent Front Conversation ID or URL}}" at bounding box center [519, 471] width 177 height 17
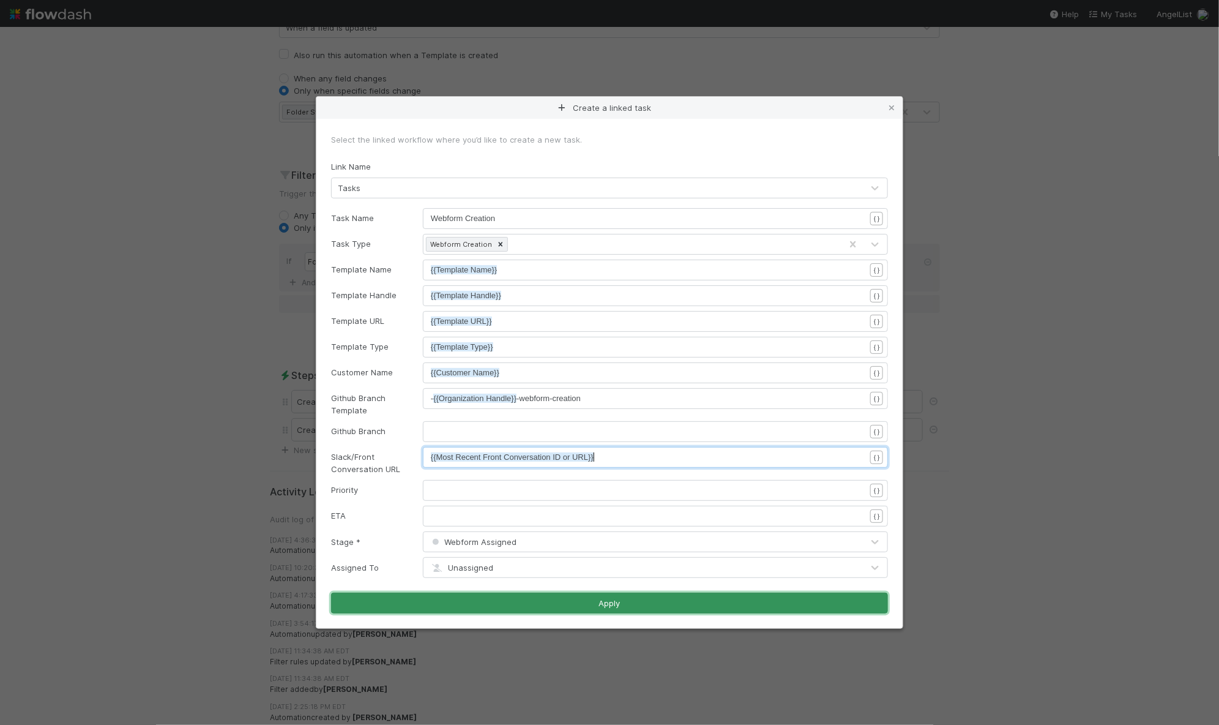
click at [681, 610] on button "Apply" at bounding box center [609, 602] width 557 height 21
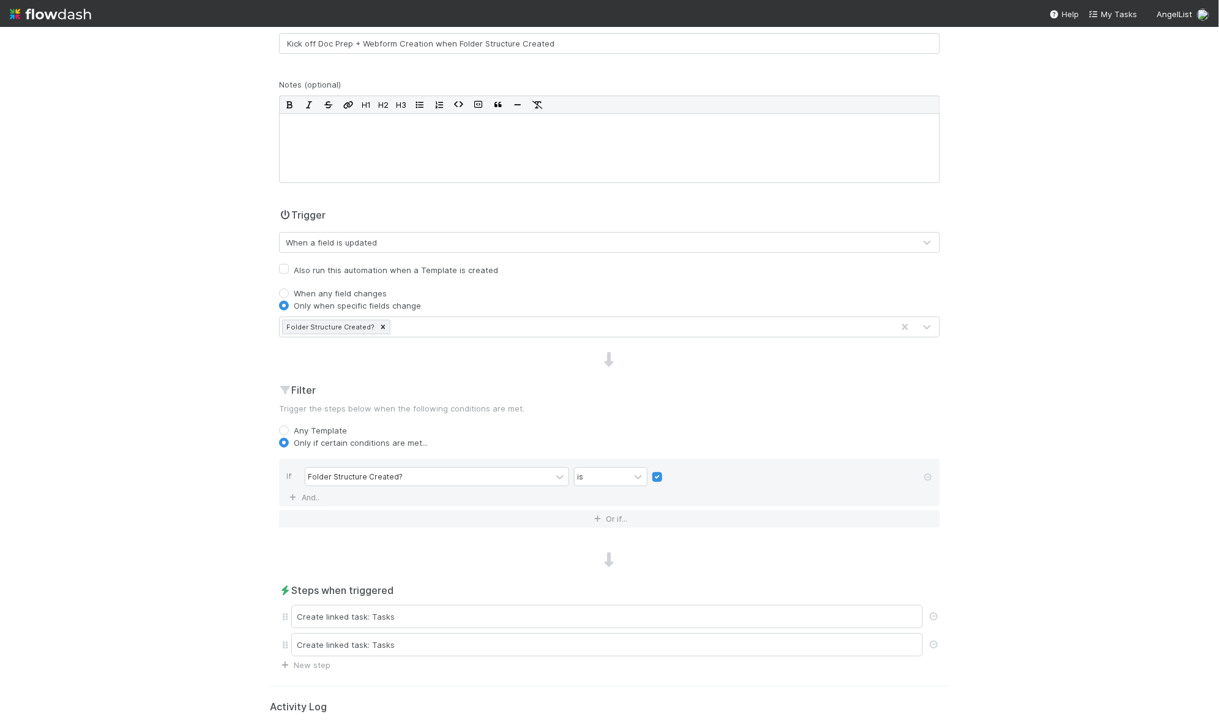
scroll to position [0, 0]
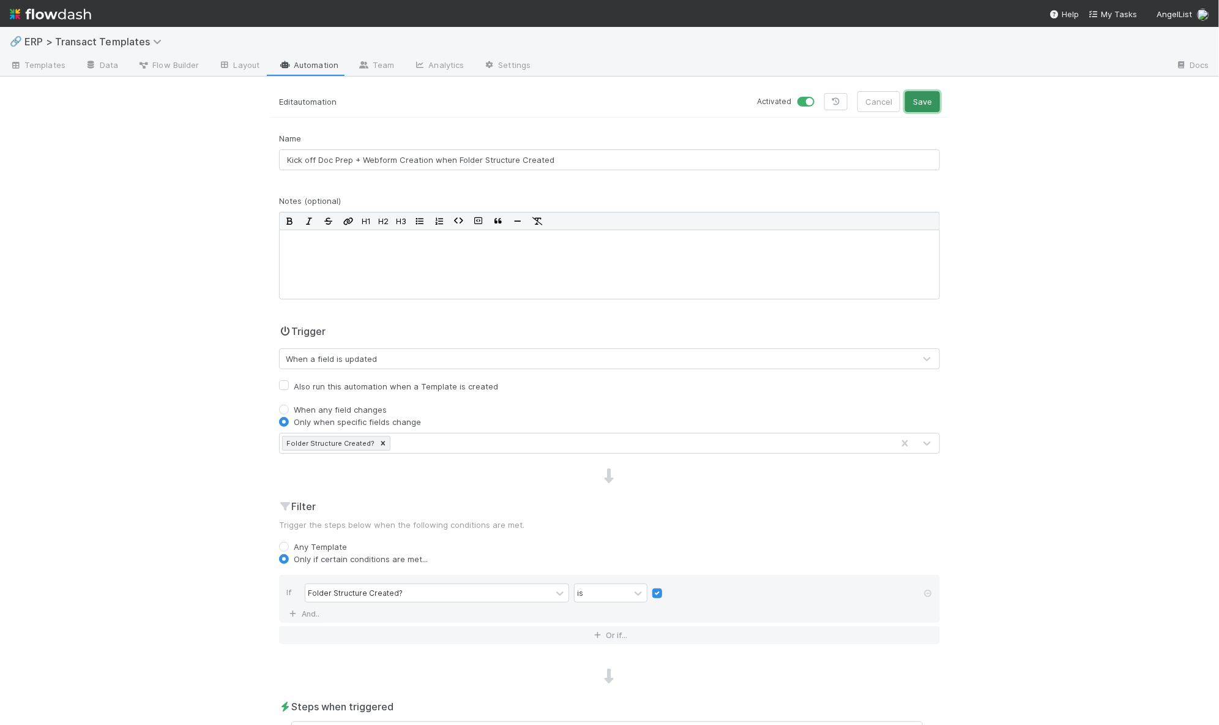
click at [917, 101] on button "Save" at bounding box center [922, 101] width 35 height 21
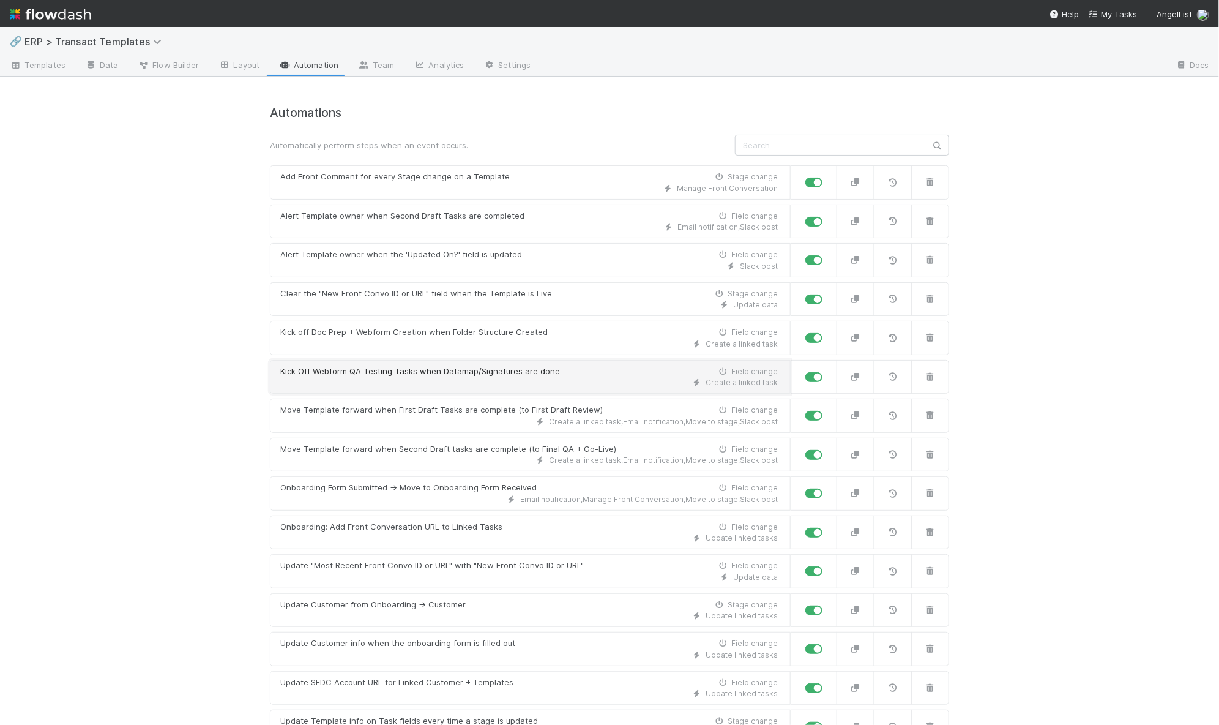
click at [423, 373] on div "Kick Off Webform QA Testing Tasks when Datamap/Signatures are done" at bounding box center [420, 371] width 280 height 12
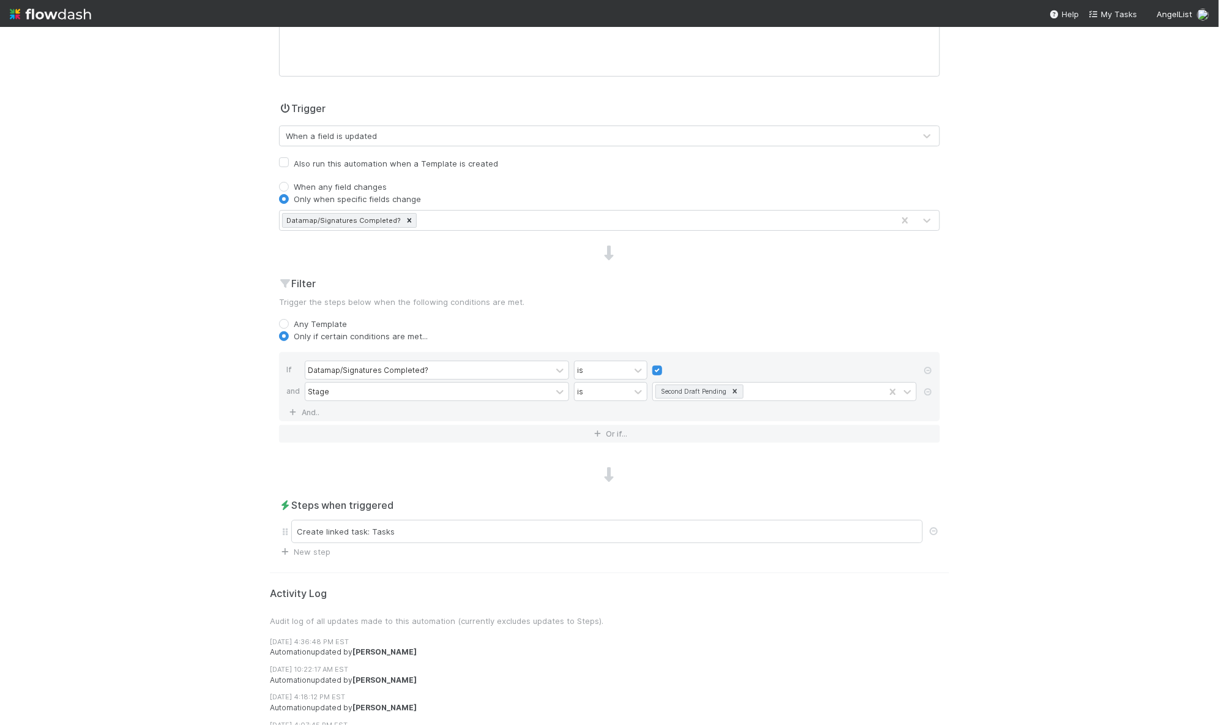
scroll to position [269, 0]
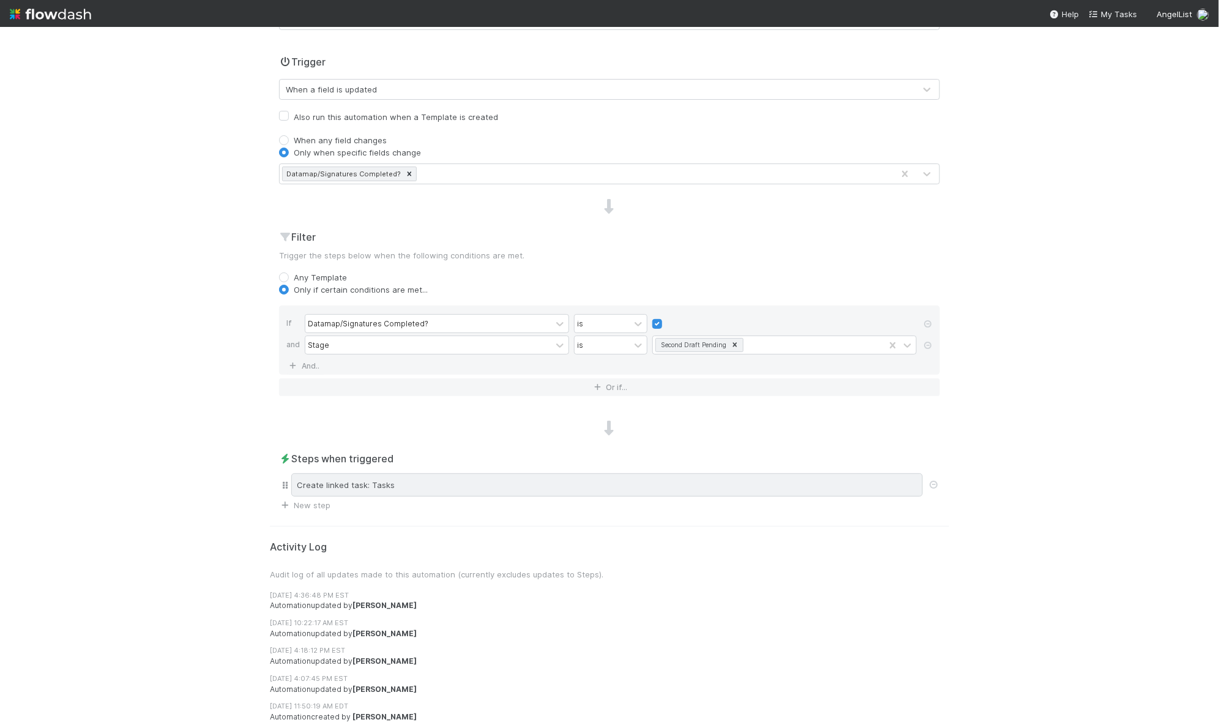
click at [398, 473] on div "Create linked task: Tasks" at bounding box center [607, 484] width 632 height 23
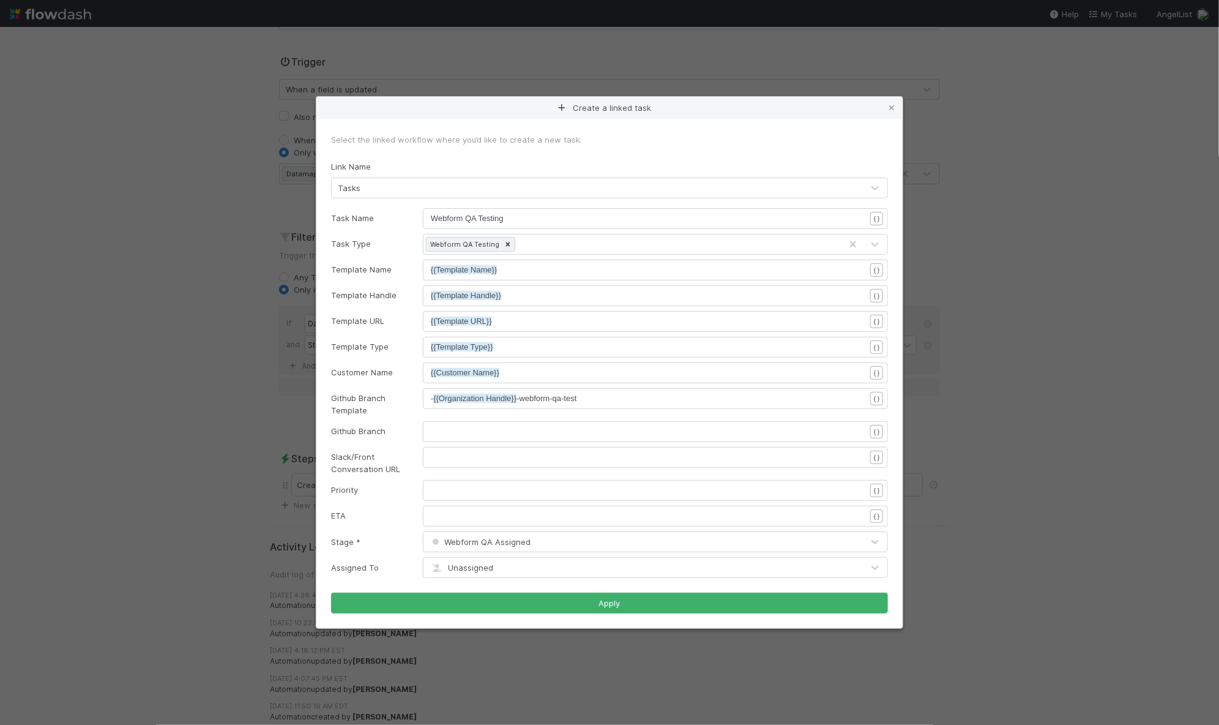
click at [444, 471] on div "Slack/Front Conversation URL xxxxxxxxxx ​ { }" at bounding box center [609, 461] width 575 height 28
click at [447, 465] on div "xxxxxxxxxx ​" at bounding box center [663, 472] width 465 height 43
type textarea "{{ front"
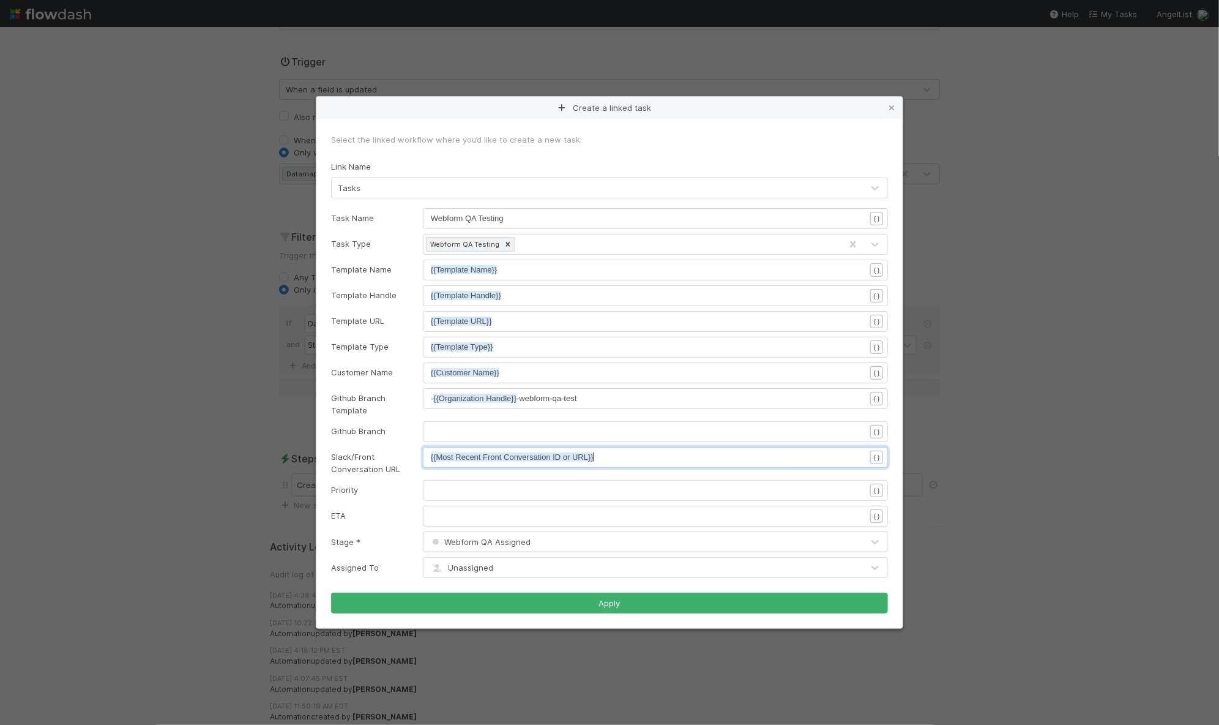
click at [495, 591] on form "Select the linked workflow where you’d like to create a new task. Link Name Tas…" at bounding box center [609, 373] width 557 height 480
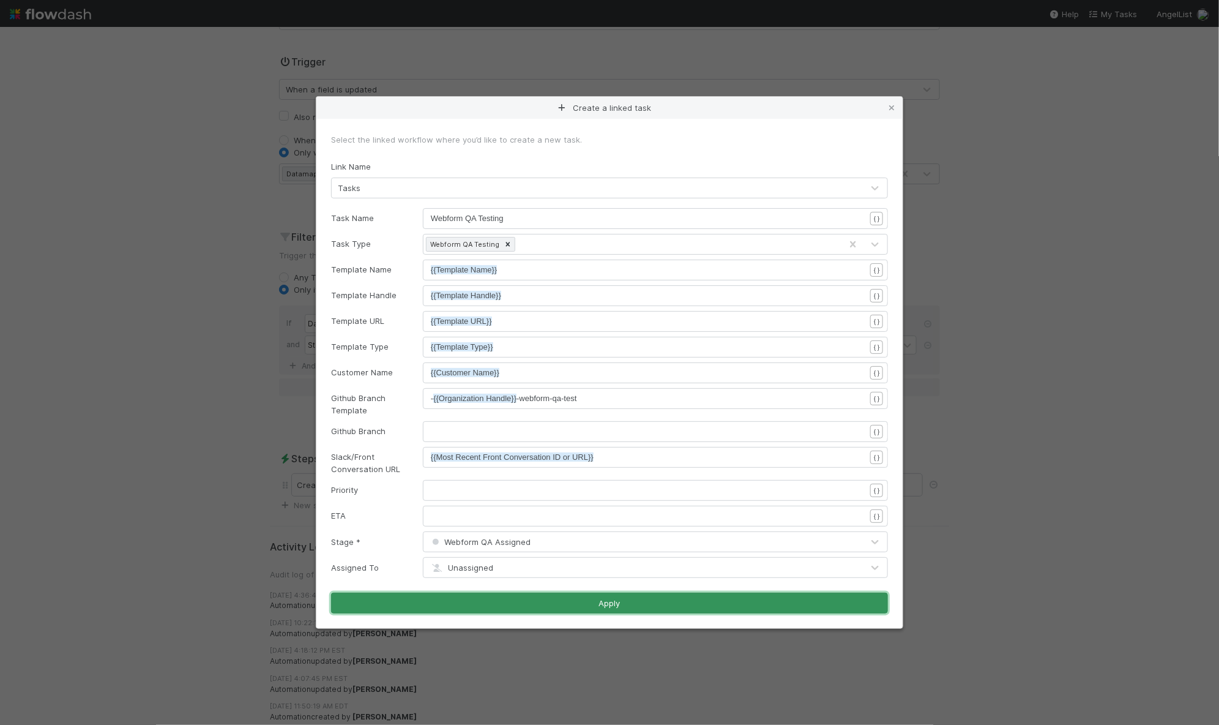
click at [498, 604] on button "Apply" at bounding box center [609, 602] width 557 height 21
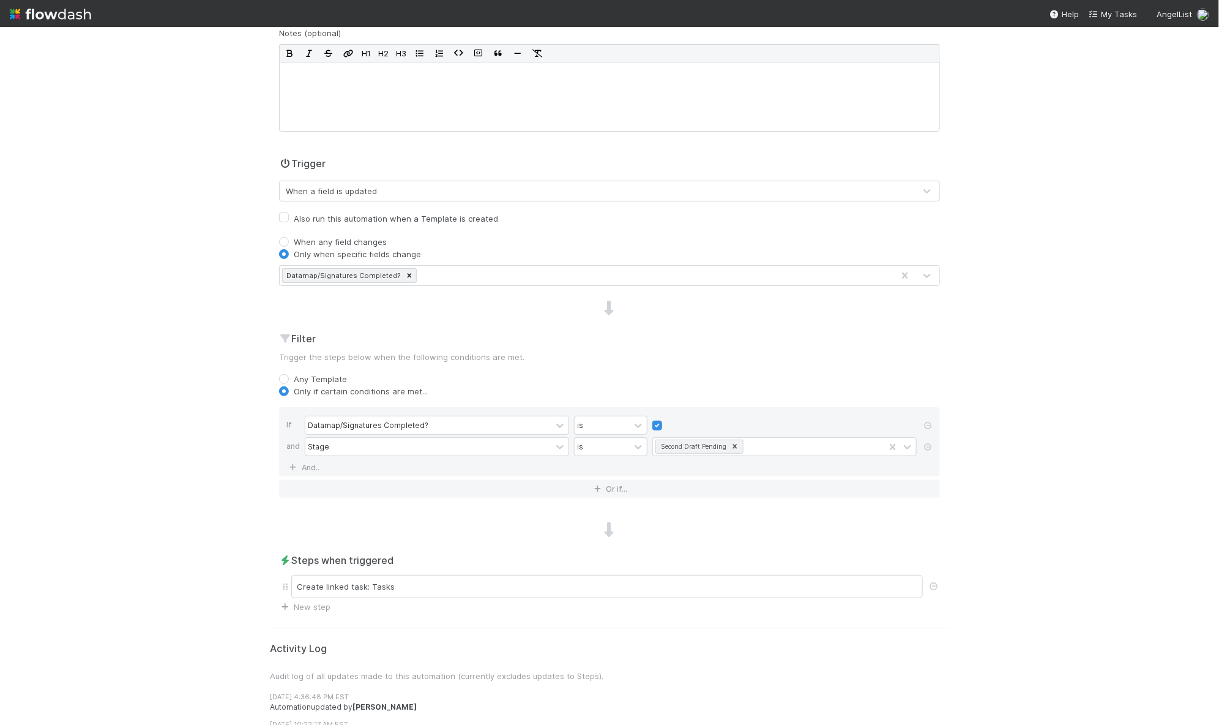
scroll to position [0, 0]
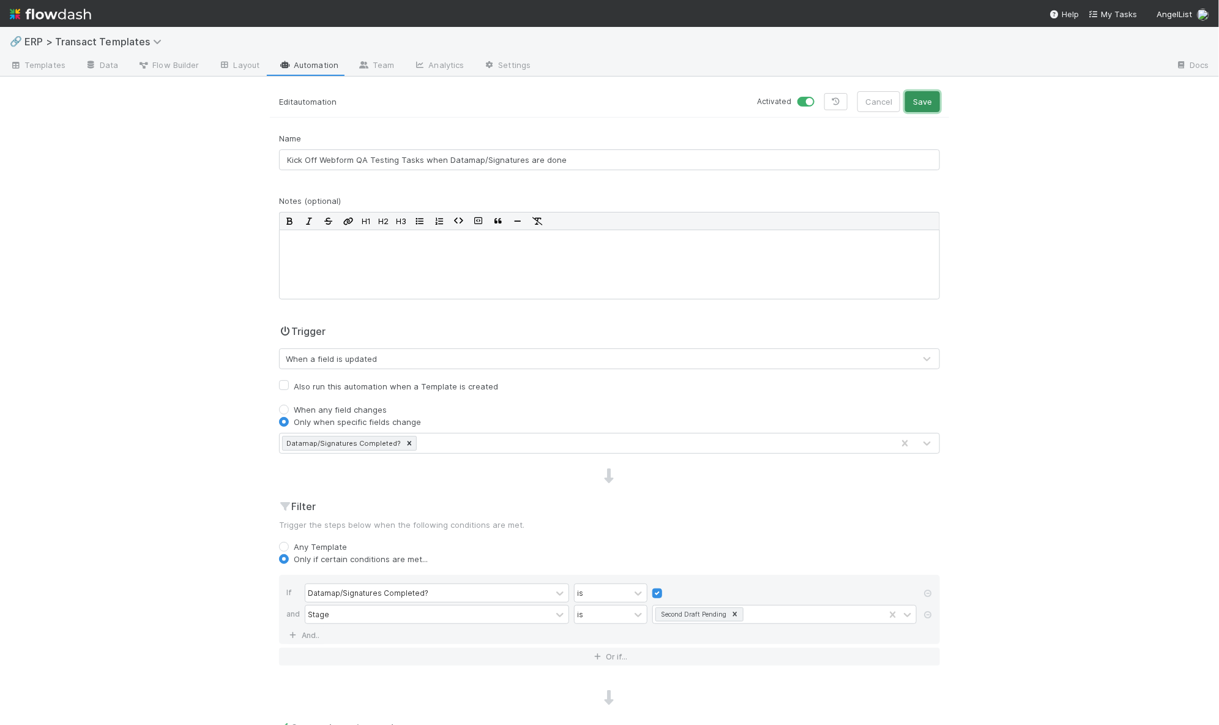
click at [916, 107] on button "Save" at bounding box center [922, 101] width 35 height 21
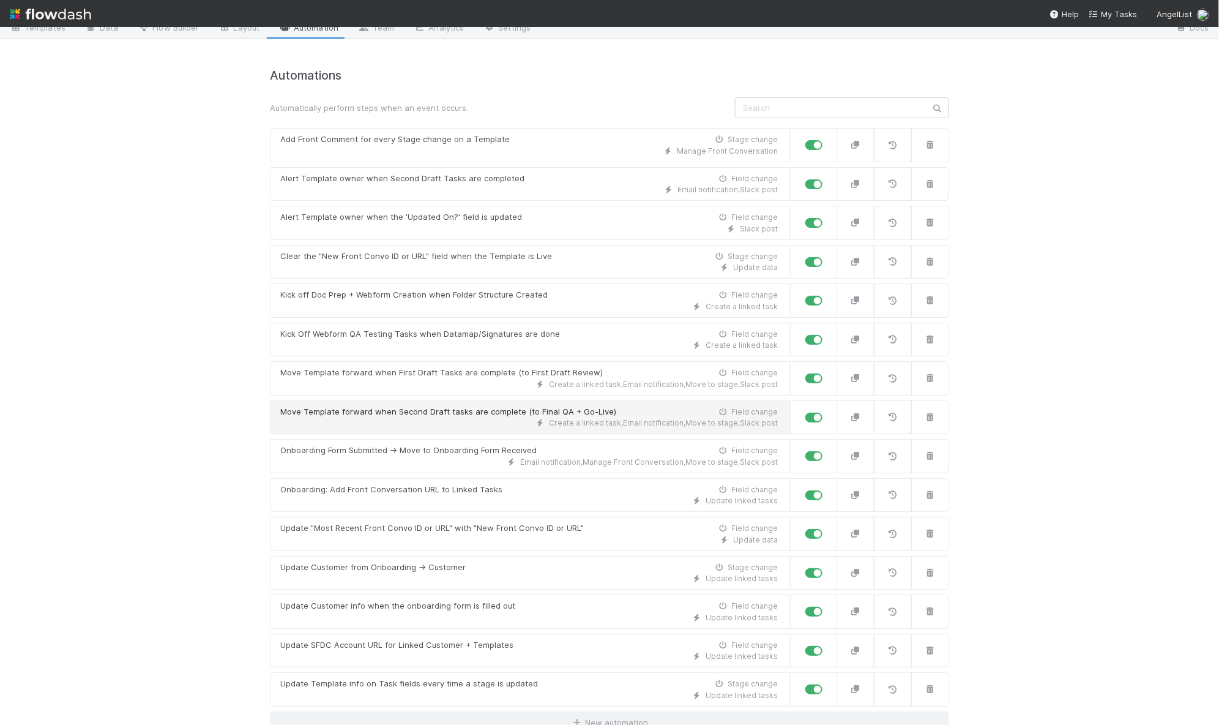
scroll to position [39, 0]
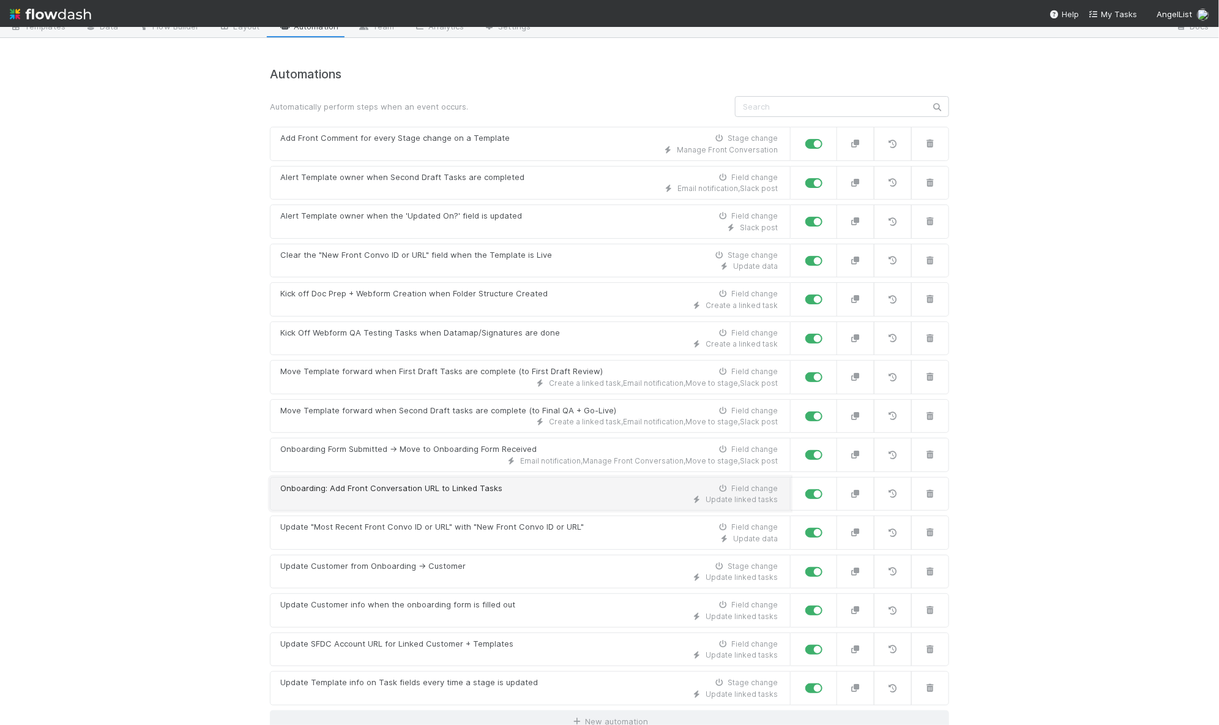
click at [408, 484] on div "Onboarding: Add Front Conversation URL to Linked Tasks" at bounding box center [391, 488] width 222 height 12
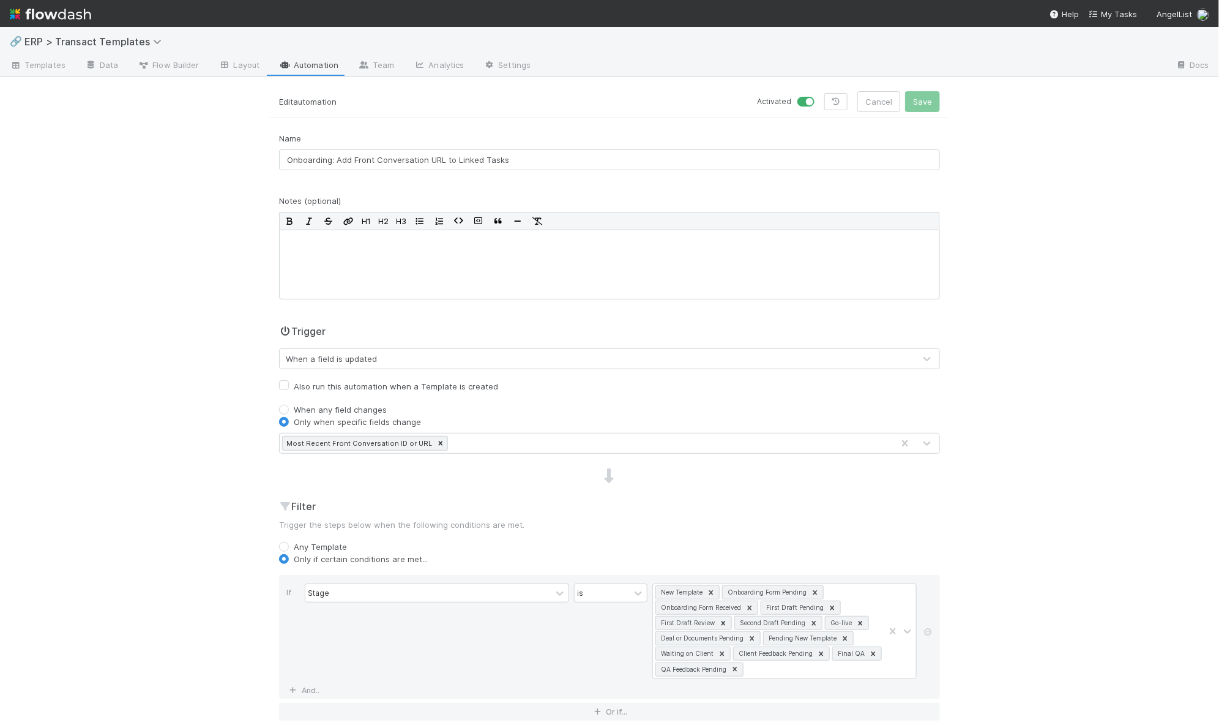
click at [820, 95] on label at bounding box center [820, 95] width 0 height 0
click at [805, 102] on input "checkbox" at bounding box center [803, 100] width 10 height 11
checkbox input "false"
click at [927, 106] on button "Save" at bounding box center [922, 101] width 35 height 21
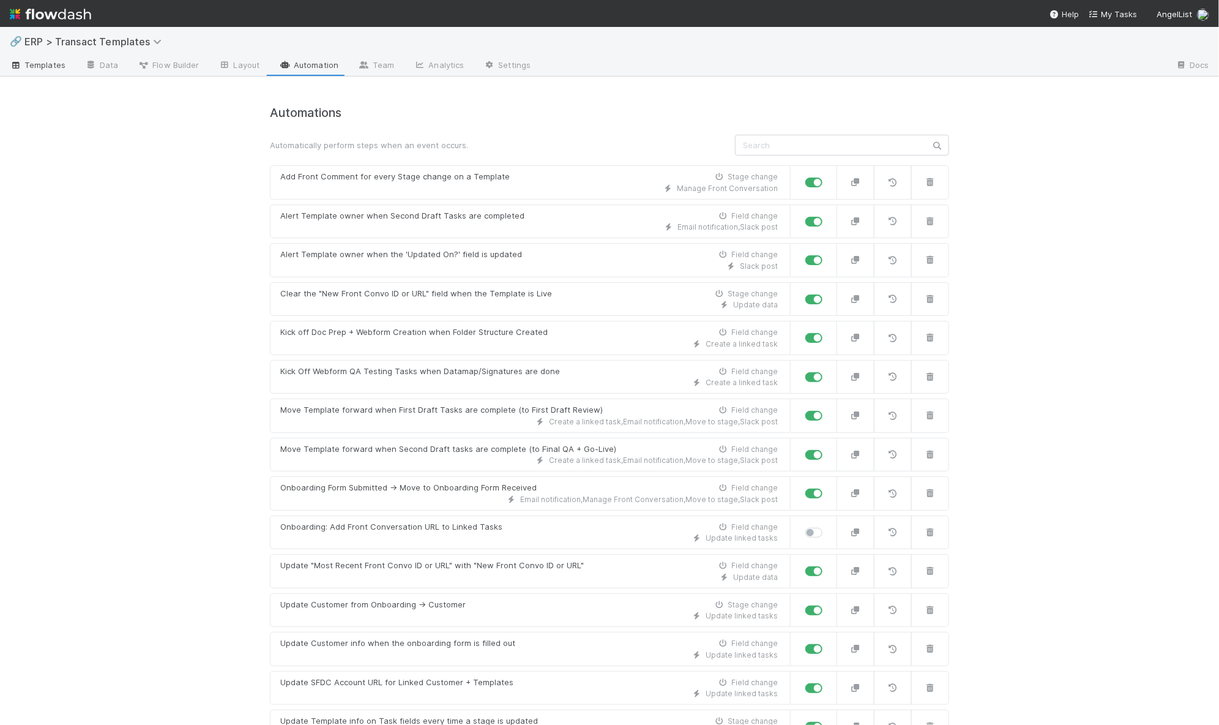
click at [35, 69] on span "Templates" at bounding box center [38, 65] width 56 height 12
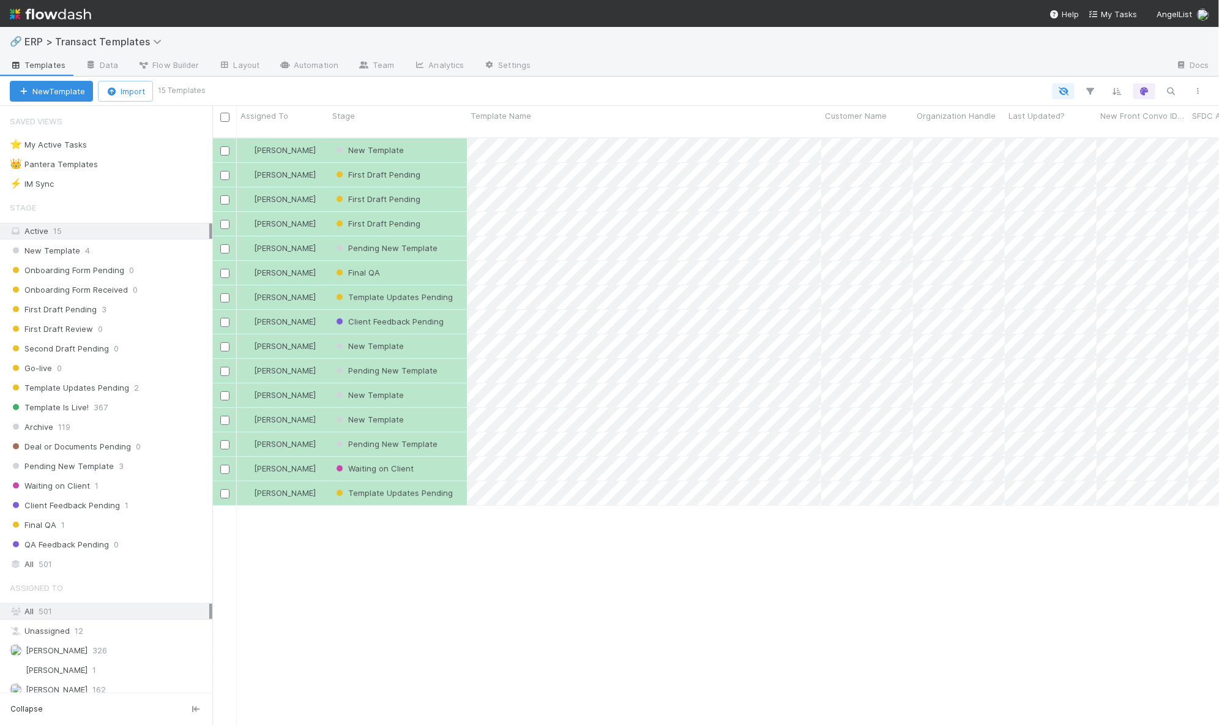
scroll to position [586, 995]
click at [440, 141] on div "New Template" at bounding box center [398, 150] width 138 height 24
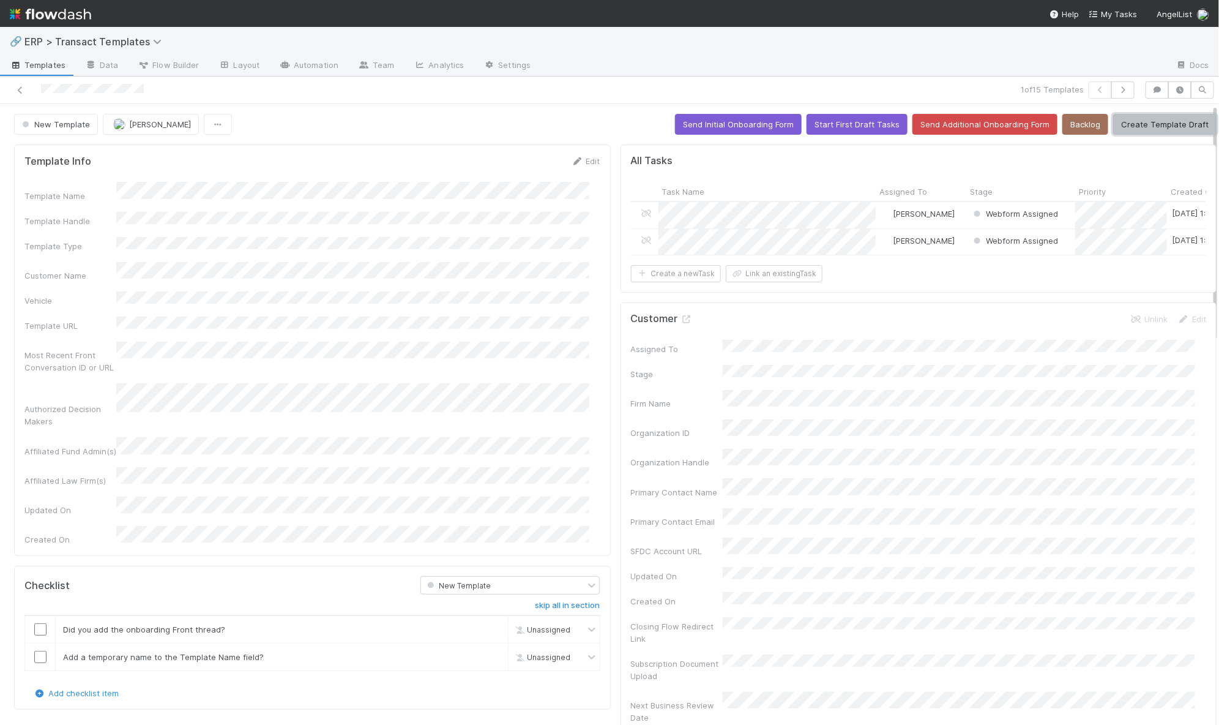
click at [1138, 125] on button "Create Template Draft" at bounding box center [1164, 124] width 103 height 21
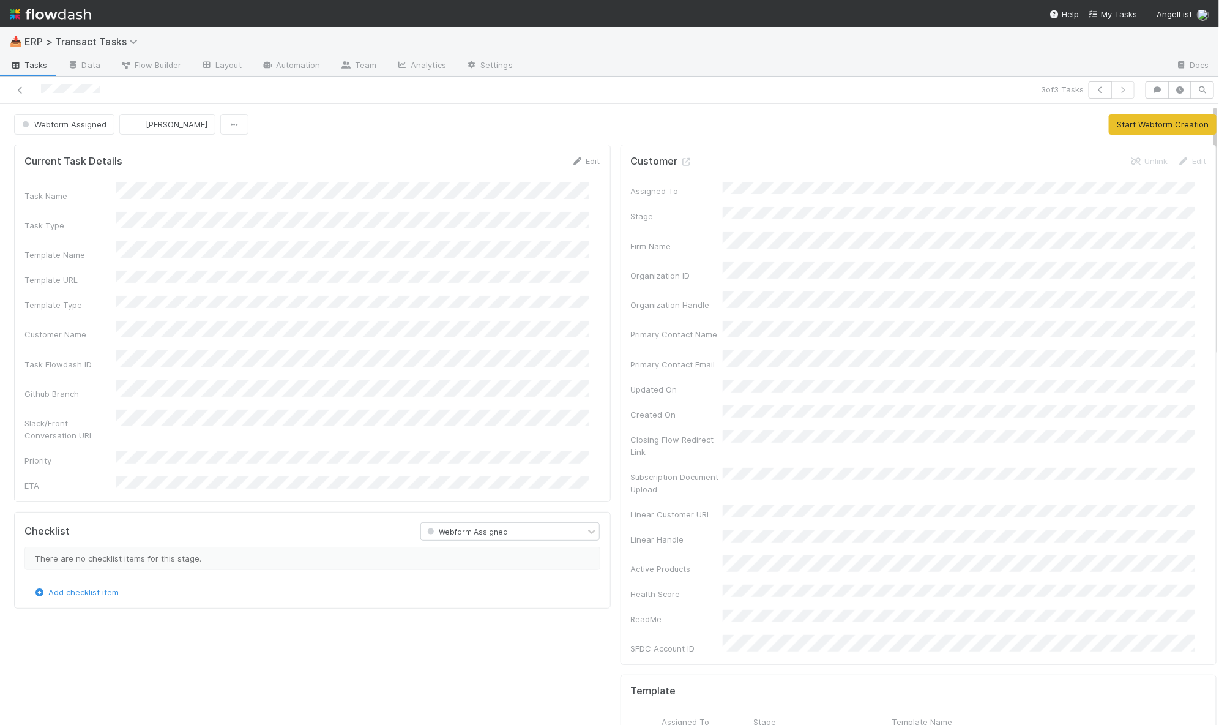
drag, startPoint x: 832, startPoint y: 278, endPoint x: 815, endPoint y: 268, distance: 19.7
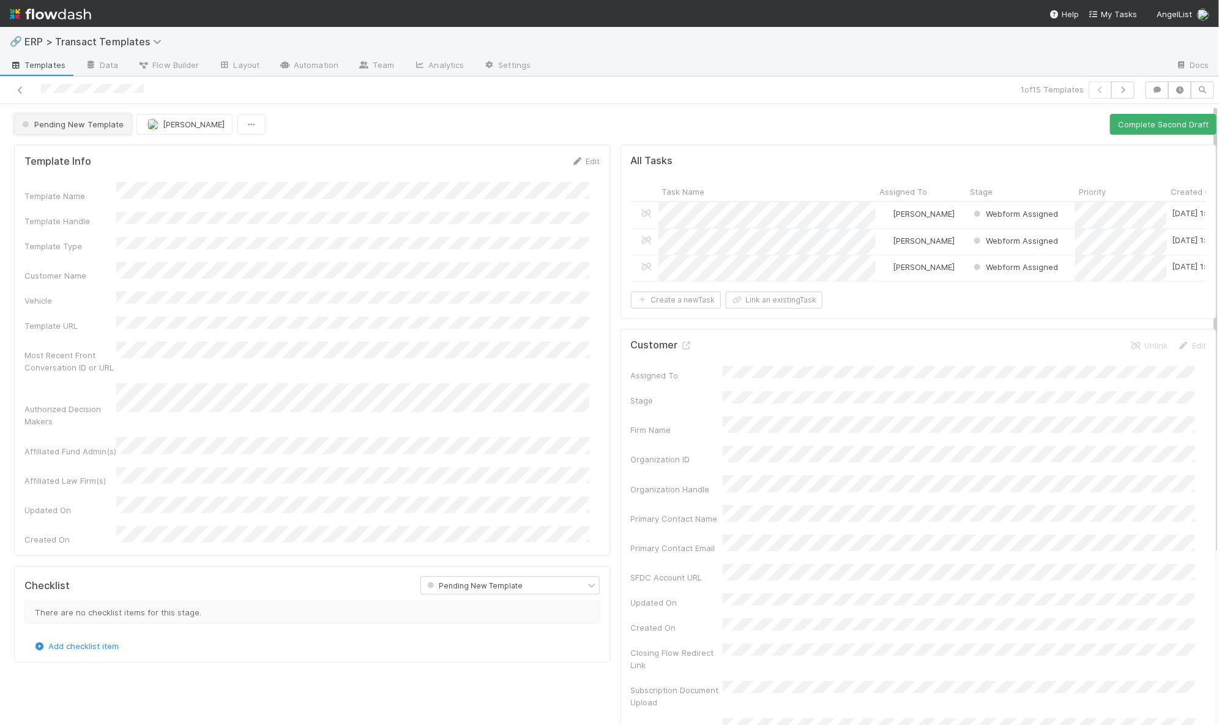
click at [64, 114] on button "Pending New Template" at bounding box center [73, 124] width 118 height 21
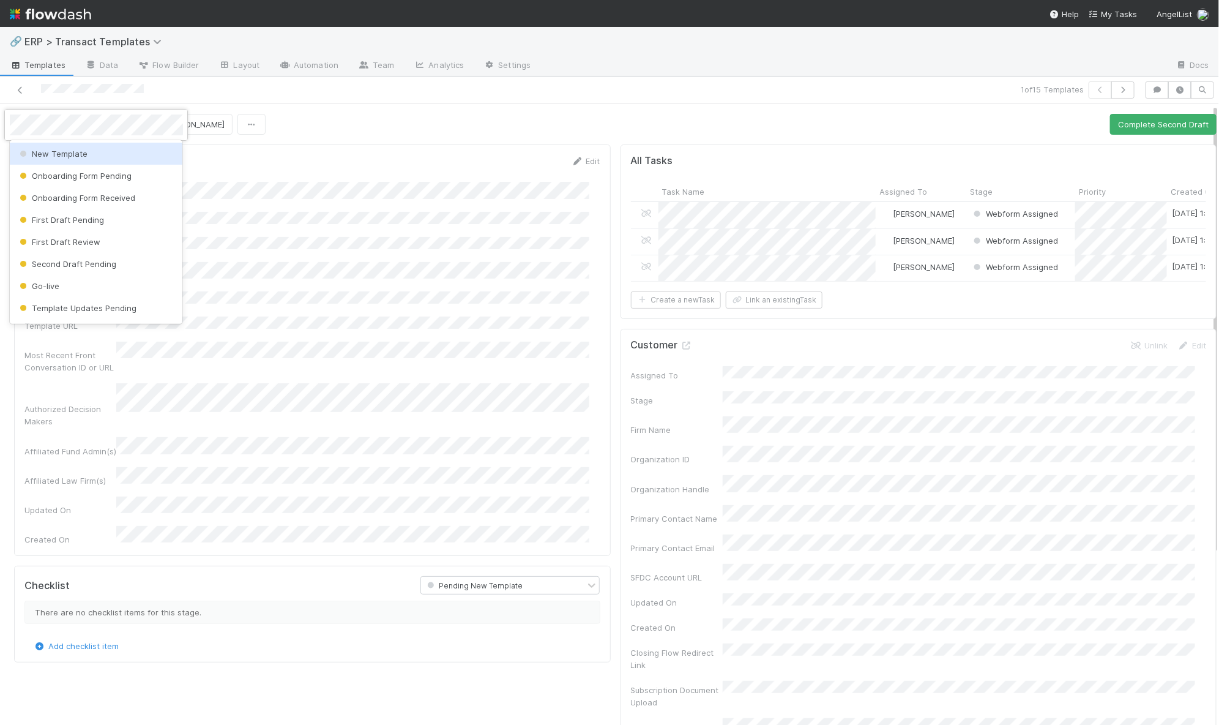
click at [76, 154] on span "New Template" at bounding box center [52, 154] width 70 height 10
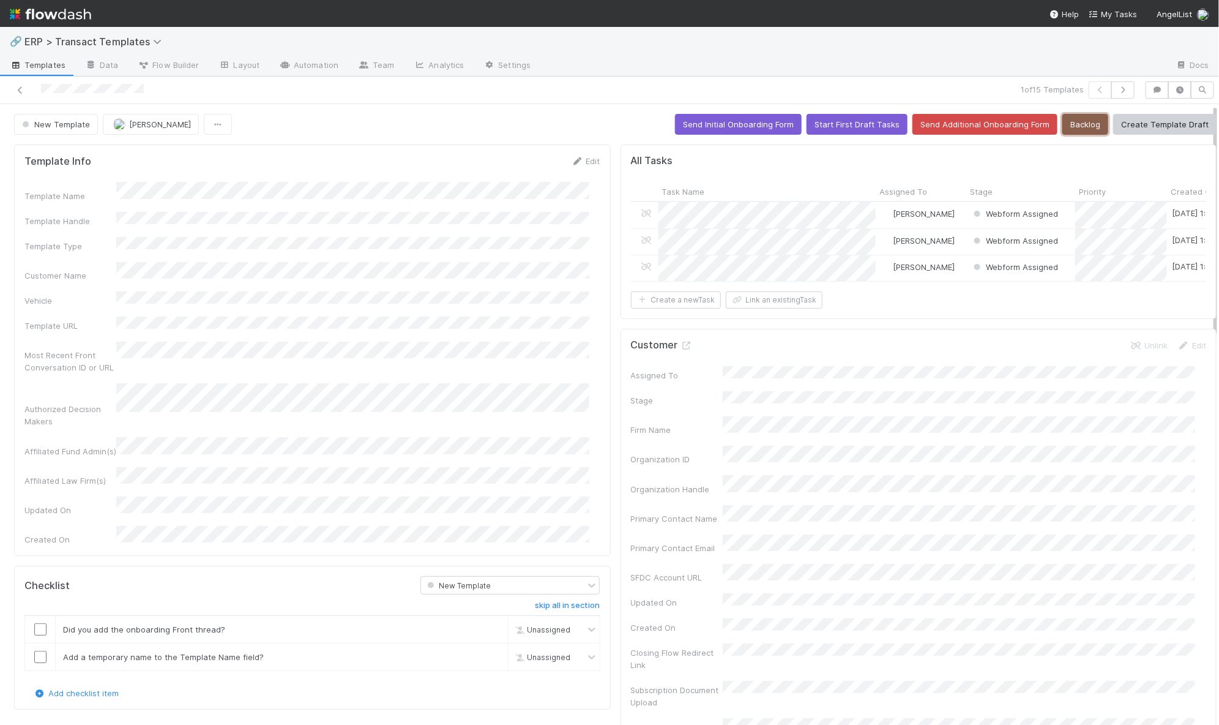
click at [1063, 125] on button "Backlog" at bounding box center [1086, 124] width 46 height 21
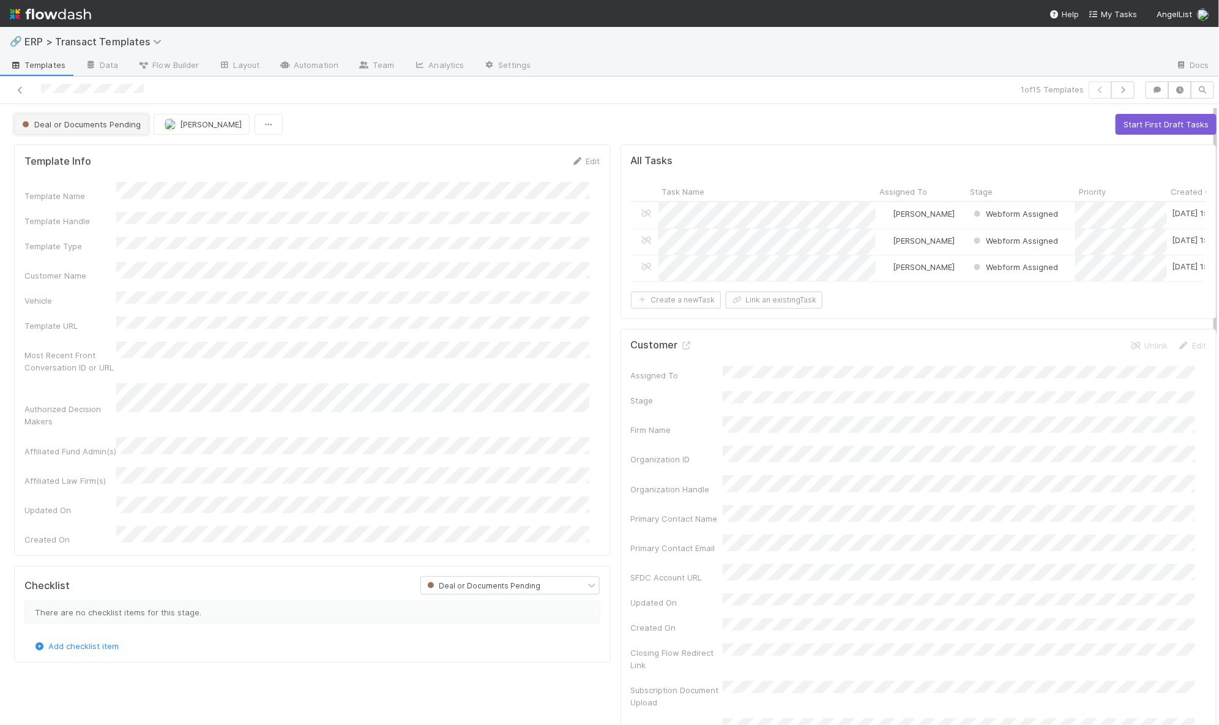
click at [103, 126] on span "Deal or Documents Pending" at bounding box center [80, 124] width 121 height 10
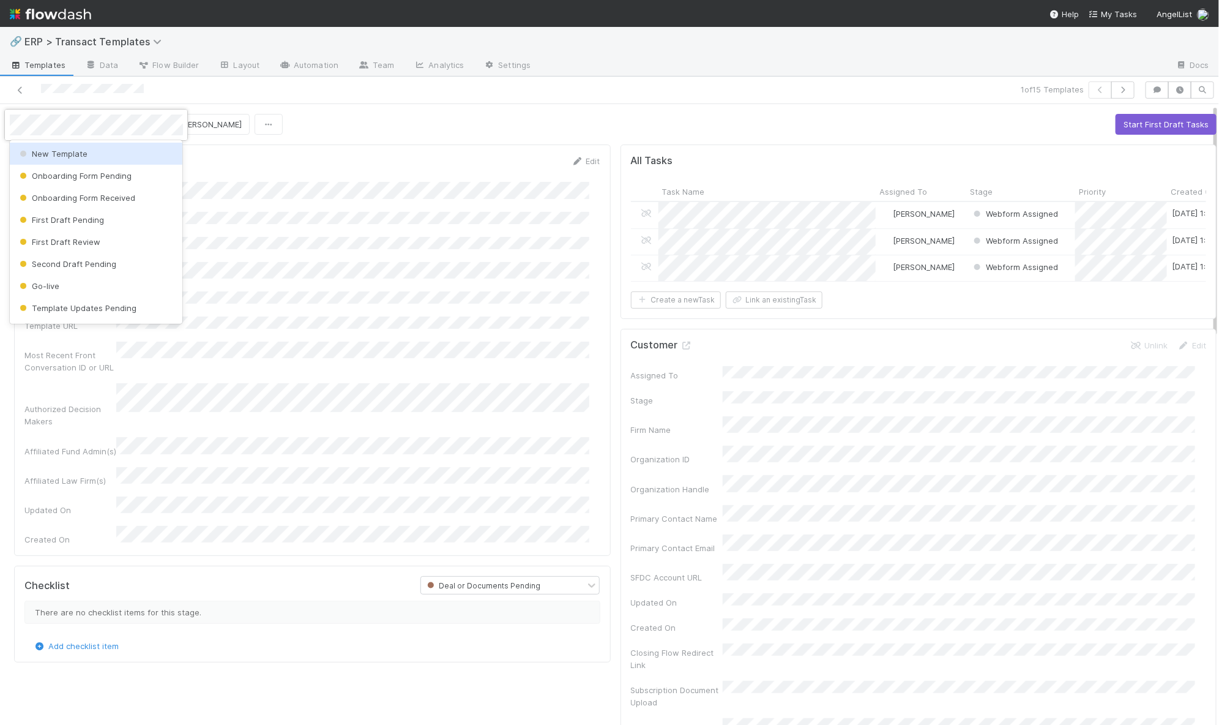
click at [109, 148] on div "New Template" at bounding box center [96, 154] width 173 height 22
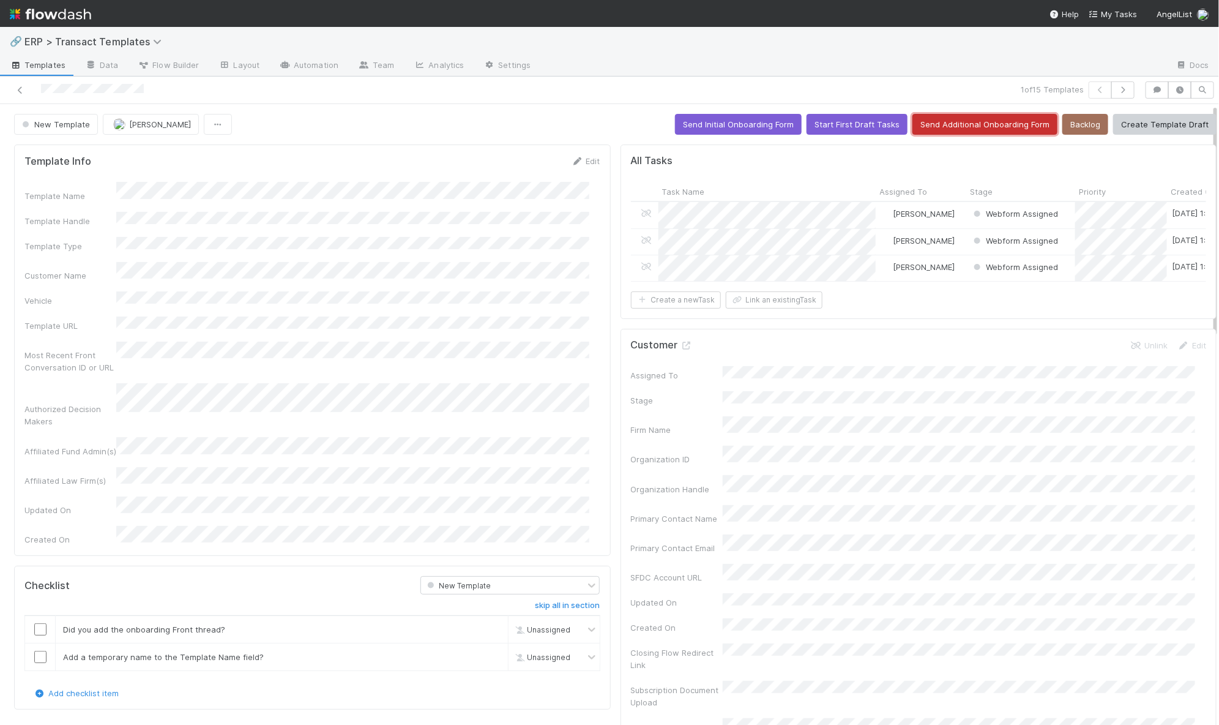
click at [989, 122] on button "Send Additional Onboarding Form" at bounding box center [985, 124] width 145 height 21
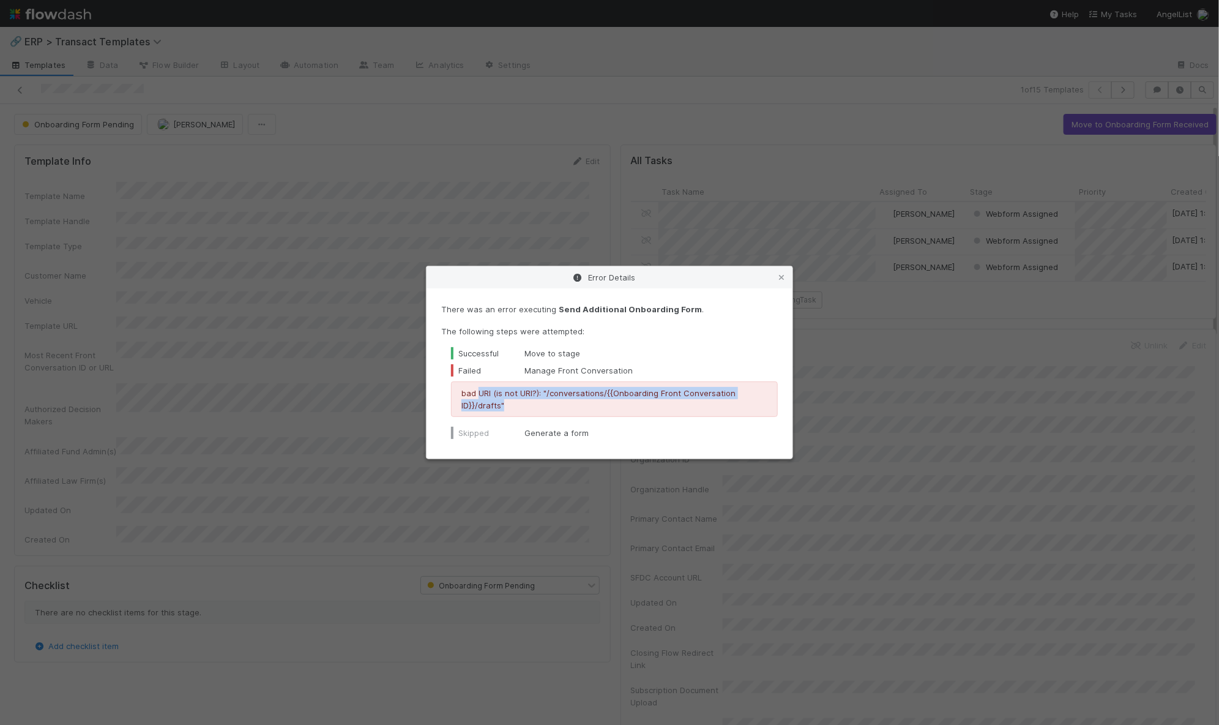
drag, startPoint x: 514, startPoint y: 405, endPoint x: 477, endPoint y: 395, distance: 37.6
click at [477, 395] on p "bad URI (is not URI?): "/conversations/{{Onboarding Front Conversation ID}}/dra…" at bounding box center [614, 399] width 306 height 24
click at [520, 397] on p "bad URI (is not URI?): "/conversations/{{Onboarding Front Conversation ID}}/dra…" at bounding box center [614, 399] width 306 height 24
drag, startPoint x: 512, startPoint y: 406, endPoint x: 463, endPoint y: 389, distance: 51.3
click at [463, 389] on p "bad URI (is not URI?): "/conversations/{{Onboarding Front Conversation ID}}/dra…" at bounding box center [614, 399] width 306 height 24
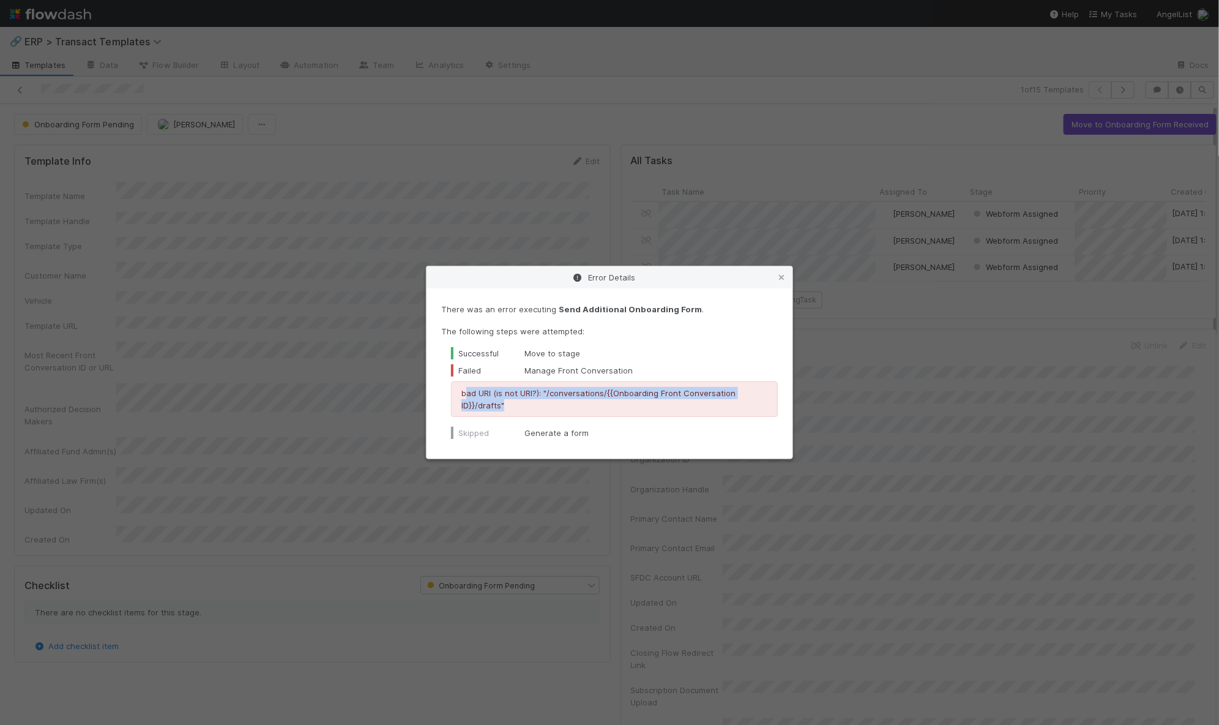
click at [465, 390] on p "bad URI (is not URI?): "/conversations/{{Onboarding Front Conversation ID}}/dra…" at bounding box center [614, 399] width 306 height 24
drag, startPoint x: 462, startPoint y: 391, endPoint x: 522, endPoint y: 403, distance: 61.2
click at [516, 403] on p "bad URI (is not URI?): "/conversations/{{Onboarding Front Conversation ID}}/dra…" at bounding box center [614, 399] width 306 height 24
click at [522, 403] on p "bad URI (is not URI?): "/conversations/{{Onboarding Front Conversation ID}}/dra…" at bounding box center [614, 399] width 306 height 24
drag, startPoint x: 489, startPoint y: 401, endPoint x: 466, endPoint y: 394, distance: 23.8
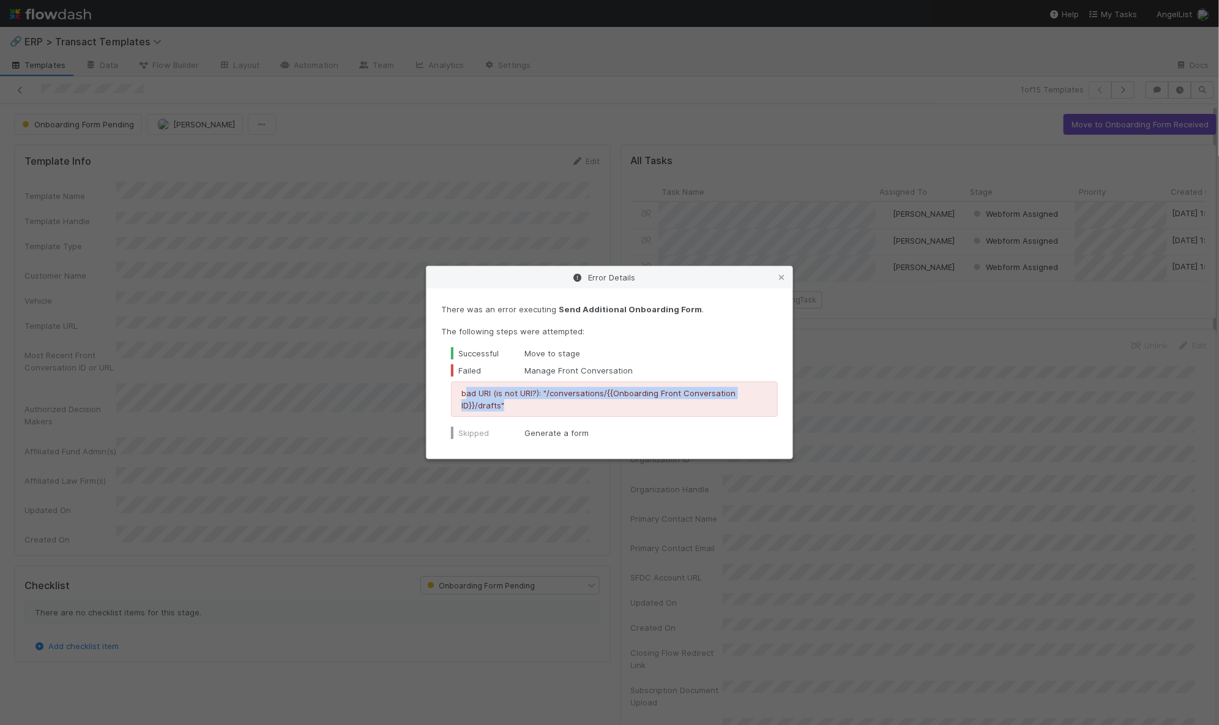
click at [466, 394] on p "bad URI (is not URI?): "/conversations/{{Onboarding Front Conversation ID}}/dra…" at bounding box center [614, 399] width 306 height 24
click at [463, 394] on p "bad URI (is not URI?): "/conversations/{{Onboarding Front Conversation ID}}/dra…" at bounding box center [614, 399] width 306 height 24
drag, startPoint x: 458, startPoint y: 392, endPoint x: 523, endPoint y: 403, distance: 66.3
click at [518, 403] on div "bad URI (is not URI?): "/conversations/{{Onboarding Front Conversation ID}}/dra…" at bounding box center [614, 398] width 327 height 35
click at [526, 402] on p "bad URI (is not URI?): "/conversations/{{Onboarding Front Conversation ID}}/dra…" at bounding box center [614, 399] width 306 height 24
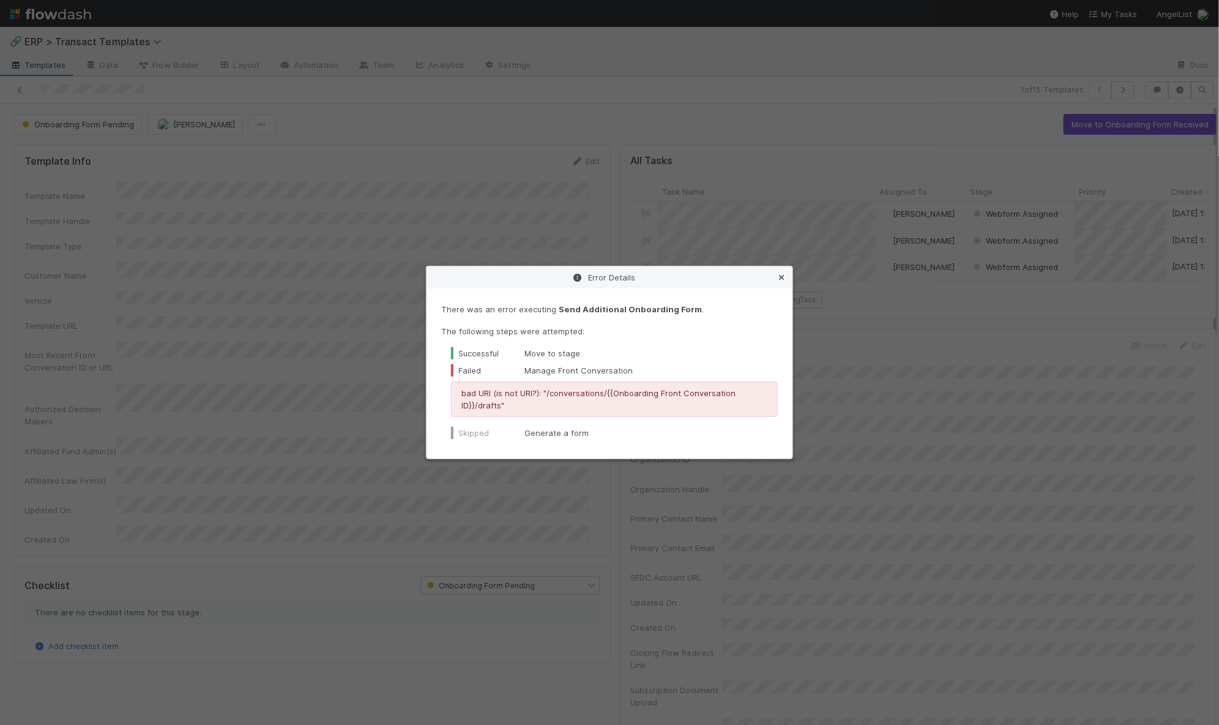
click at [780, 275] on icon at bounding box center [781, 278] width 12 height 8
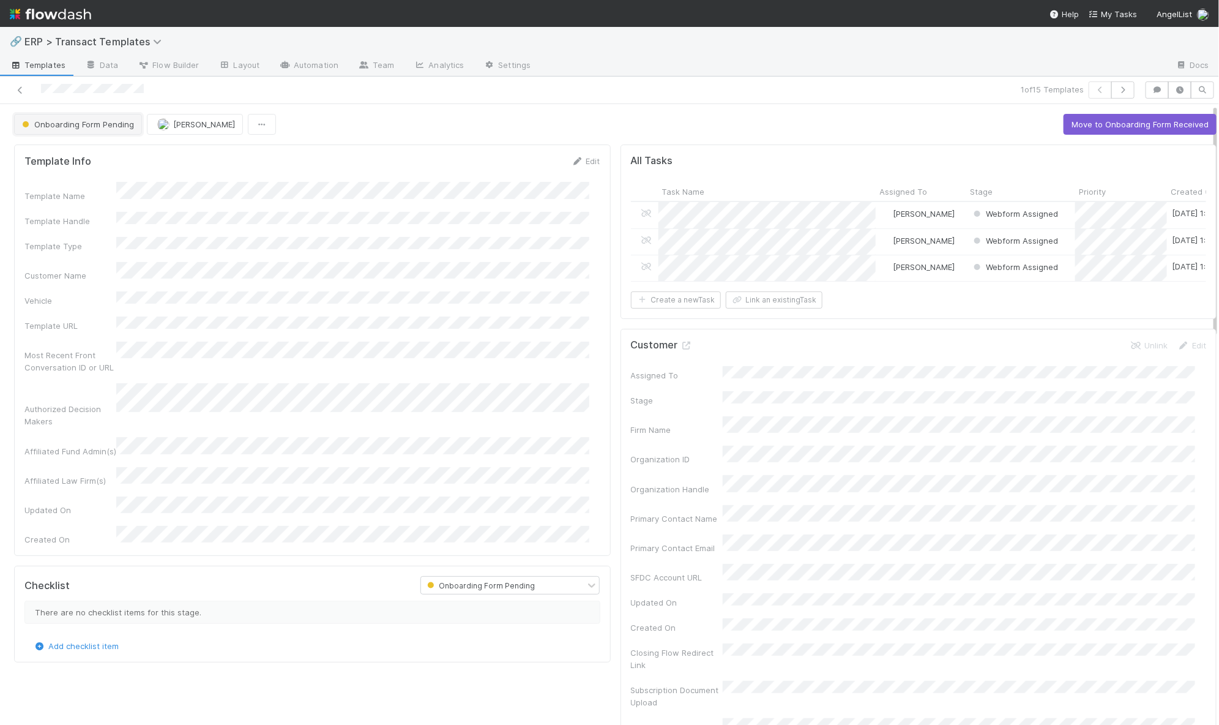
click at [39, 122] on span "Onboarding Form Pending" at bounding box center [77, 124] width 114 height 10
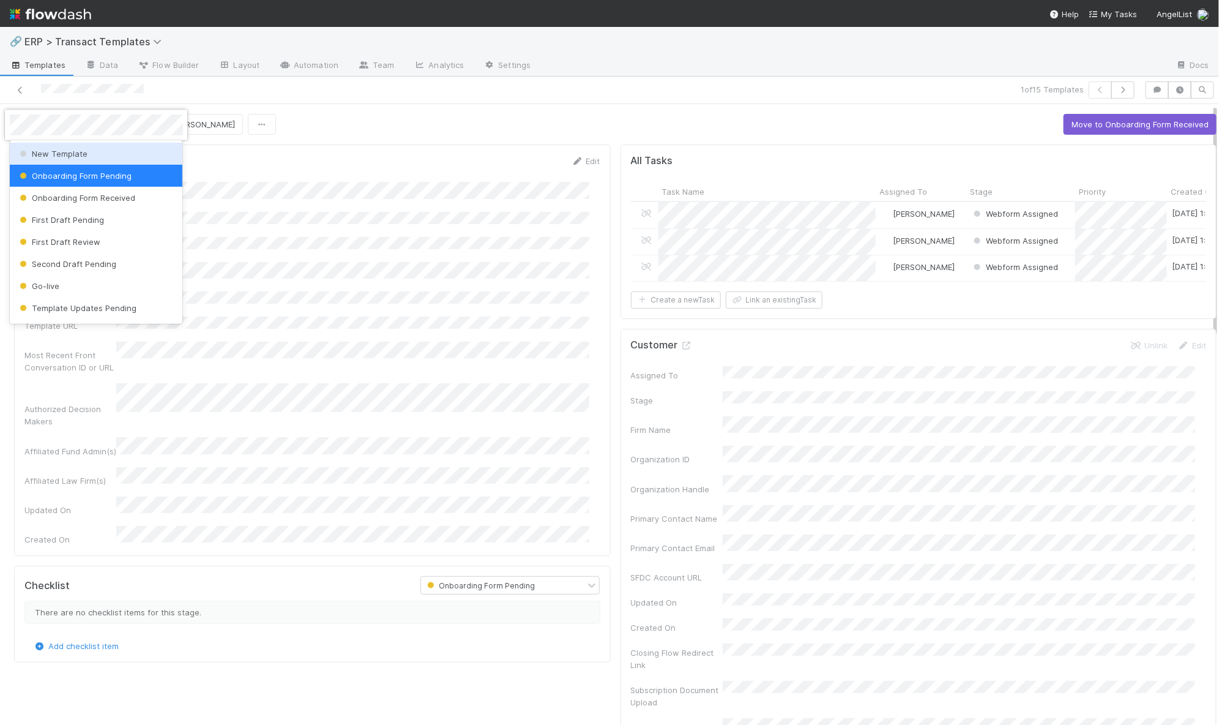
click at [69, 154] on span "New Template" at bounding box center [52, 154] width 70 height 10
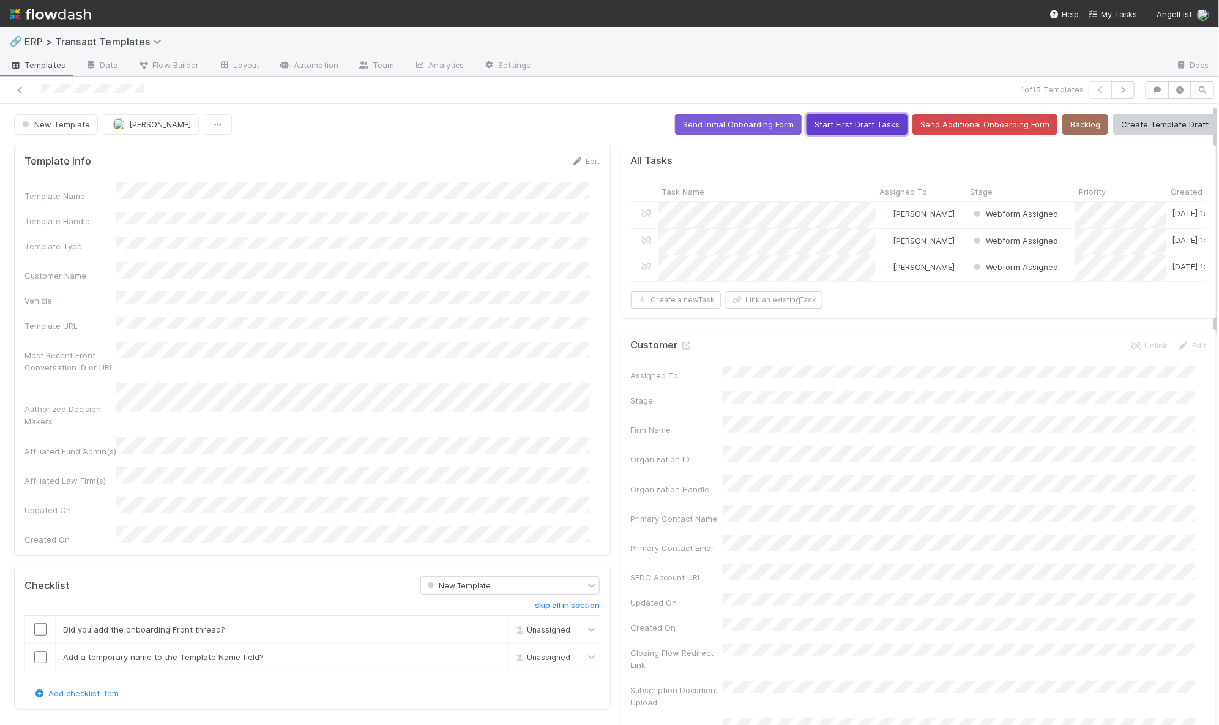
click at [831, 127] on button "Start First Draft Tasks" at bounding box center [857, 124] width 101 height 21
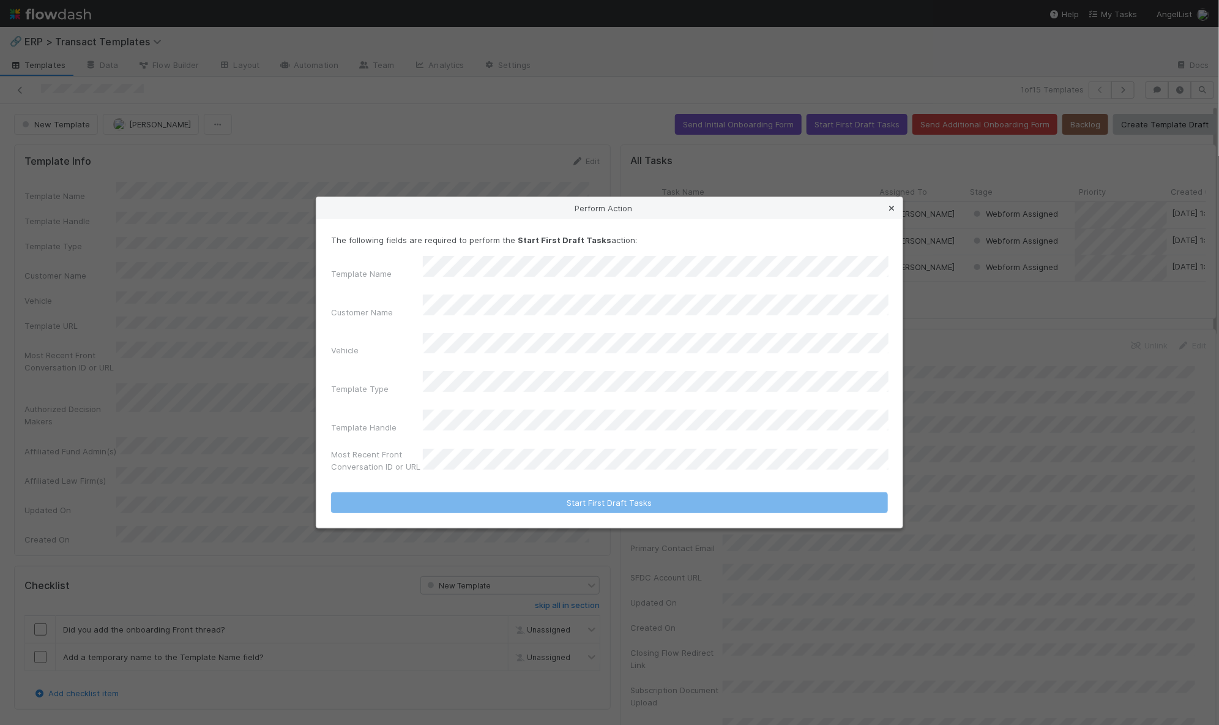
click at [891, 212] on icon at bounding box center [892, 208] width 12 height 8
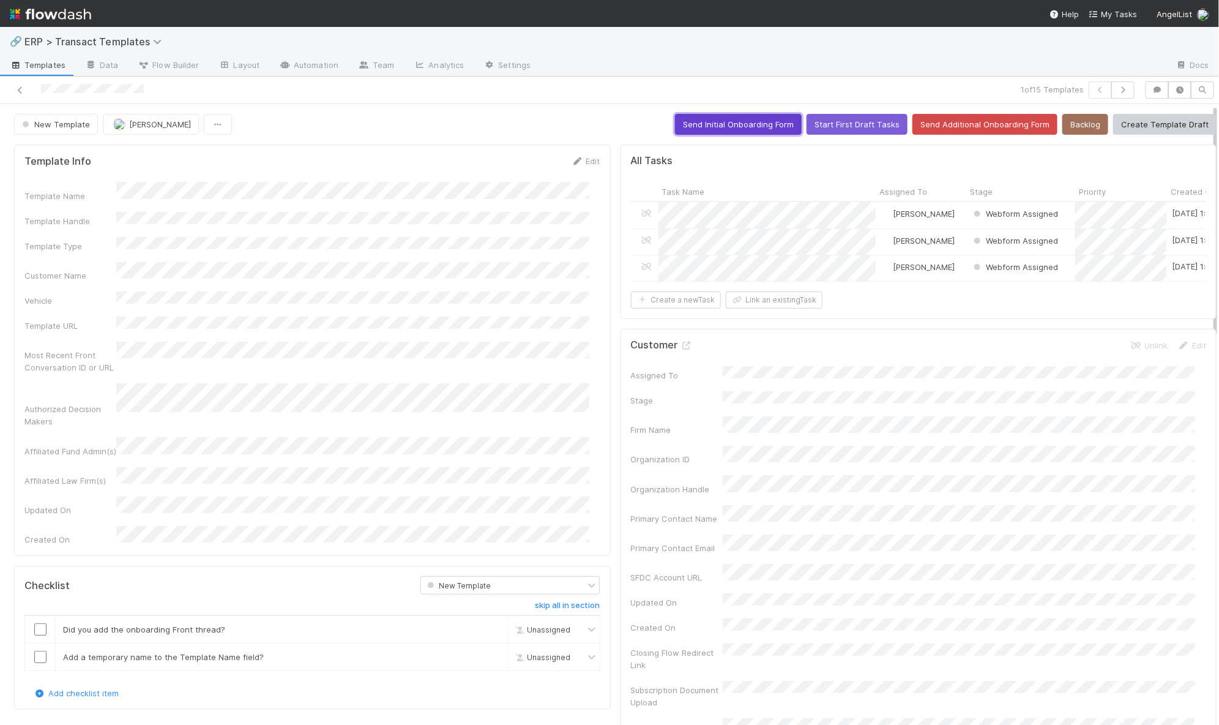
click at [719, 121] on button "Send Initial Onboarding Form" at bounding box center [738, 124] width 127 height 21
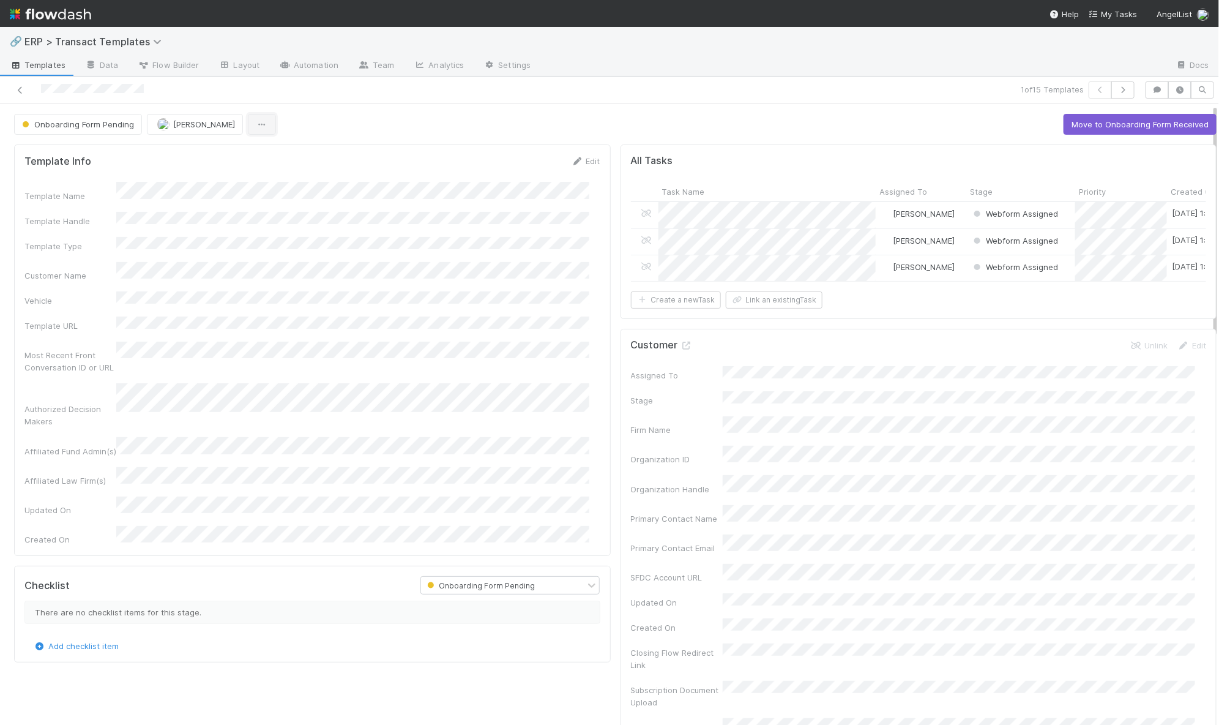
click at [256, 125] on icon "button" at bounding box center [262, 125] width 12 height 8
click at [113, 45] on span "ERP > Transact Templates" at bounding box center [95, 41] width 143 height 12
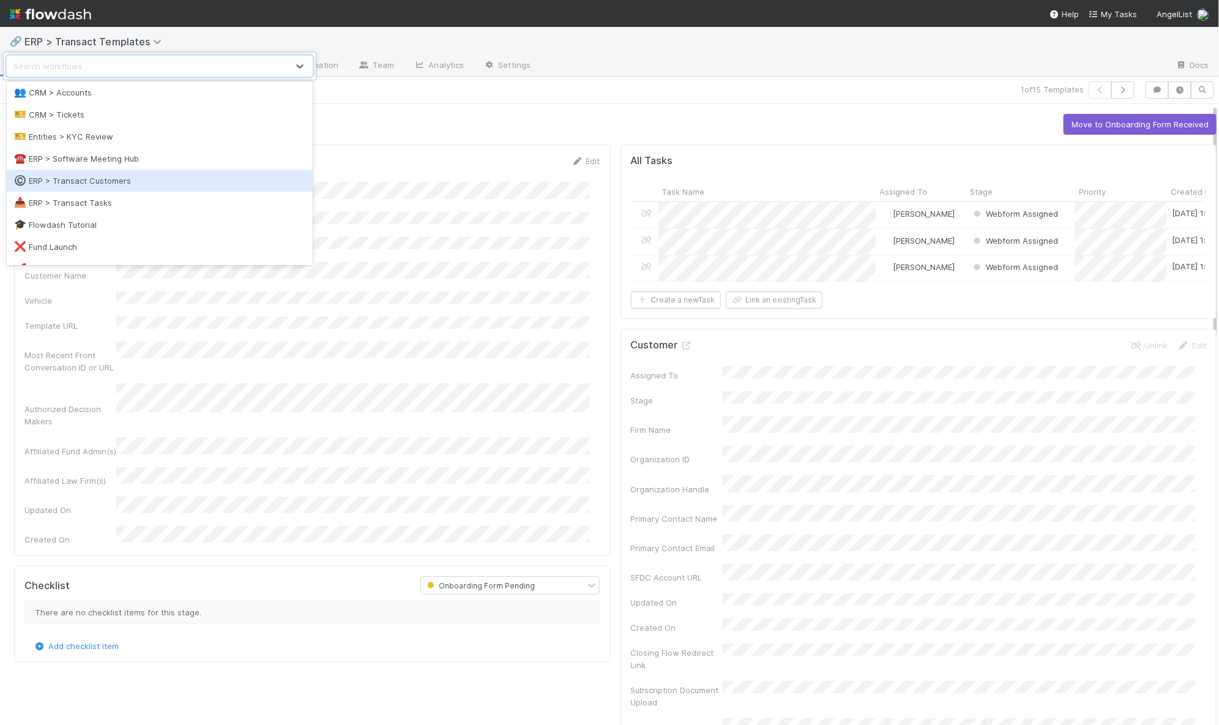
scroll to position [121, 0]
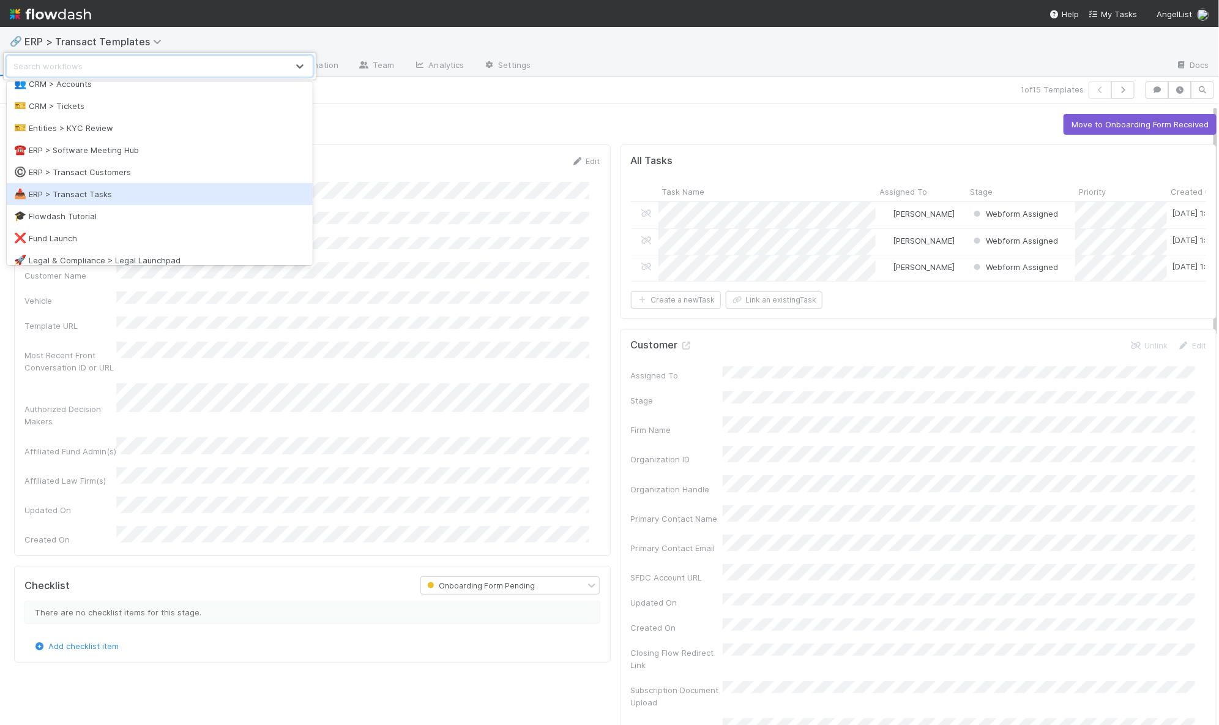
click at [108, 193] on div "📥 ERP > Transact Tasks" at bounding box center [159, 194] width 291 height 12
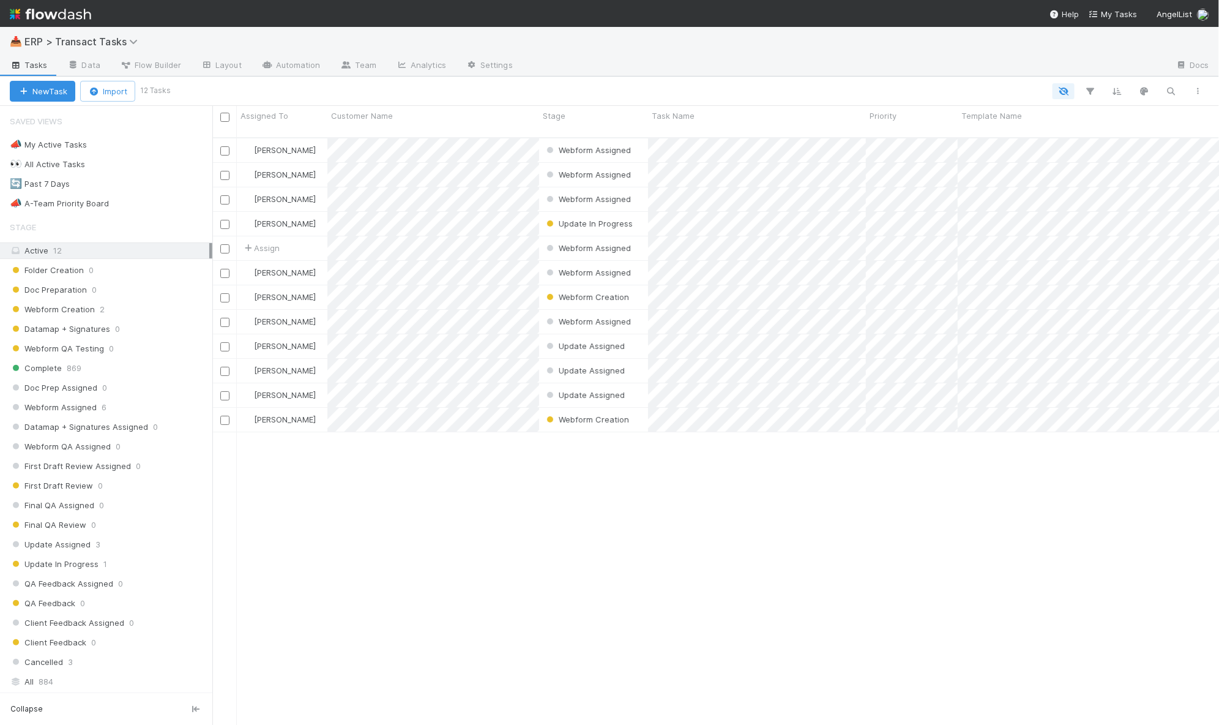
scroll to position [586, 995]
click at [223, 146] on input "checkbox" at bounding box center [224, 150] width 9 height 9
click at [231, 168] on div at bounding box center [224, 174] width 15 height 13
click at [222, 168] on div at bounding box center [224, 175] width 24 height 24
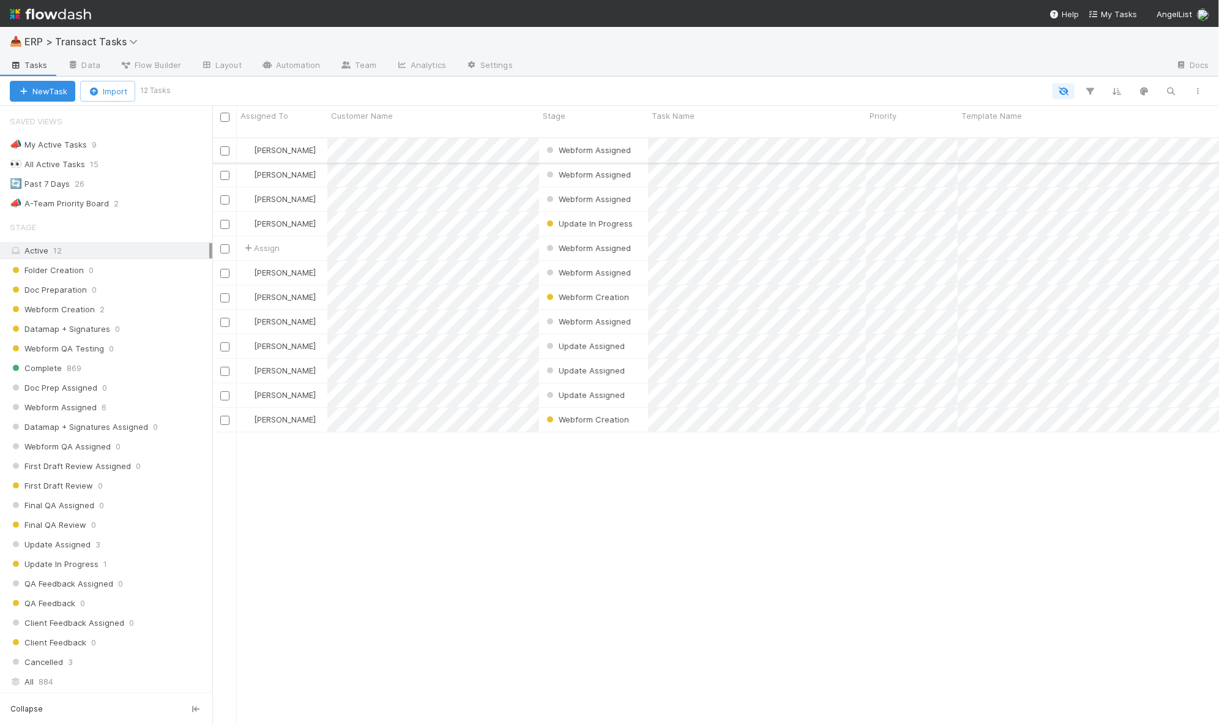
click at [228, 146] on input "checkbox" at bounding box center [224, 150] width 9 height 9
click at [226, 171] on input "checkbox" at bounding box center [224, 175] width 9 height 9
click at [223, 195] on input "checkbox" at bounding box center [224, 199] width 9 height 9
click at [212, 92] on icon "button" at bounding box center [211, 92] width 12 height 8
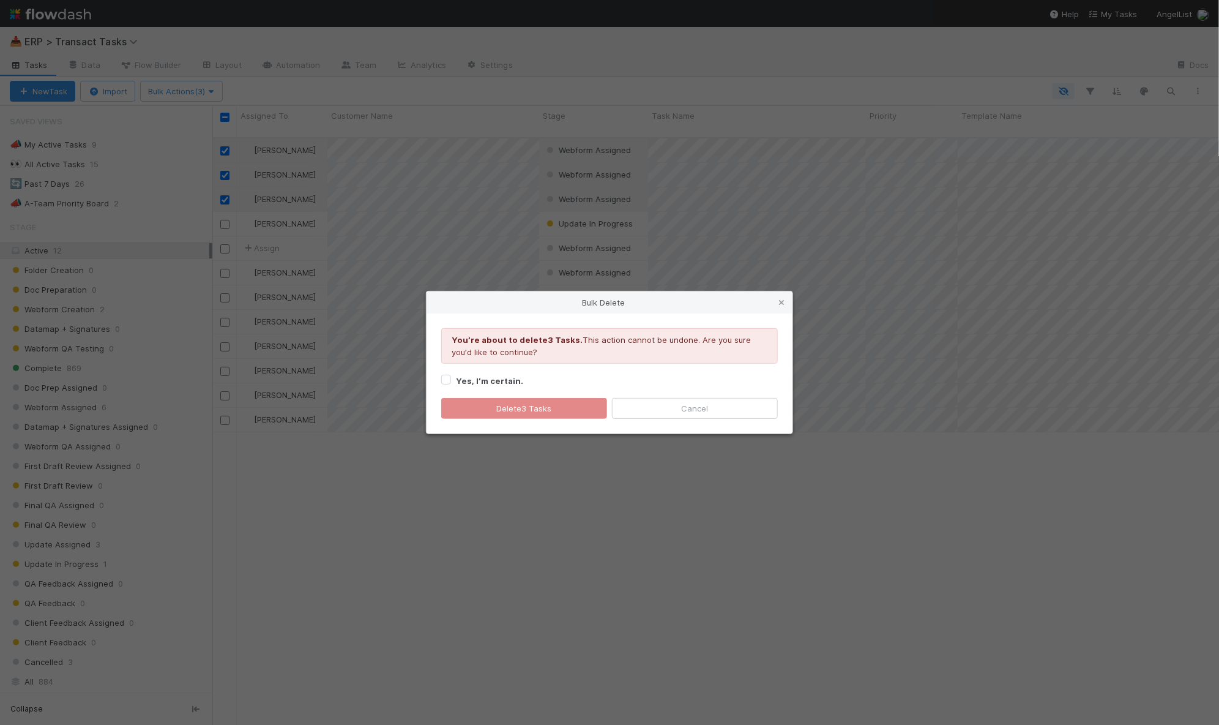
click at [457, 379] on strong "Yes, I’m certain." at bounding box center [489, 381] width 67 height 10
click at [451, 379] on input "Yes, I’m certain." at bounding box center [446, 378] width 10 height 11
checkbox input "true"
click at [550, 410] on button "Delete 3 Tasks" at bounding box center [524, 408] width 166 height 21
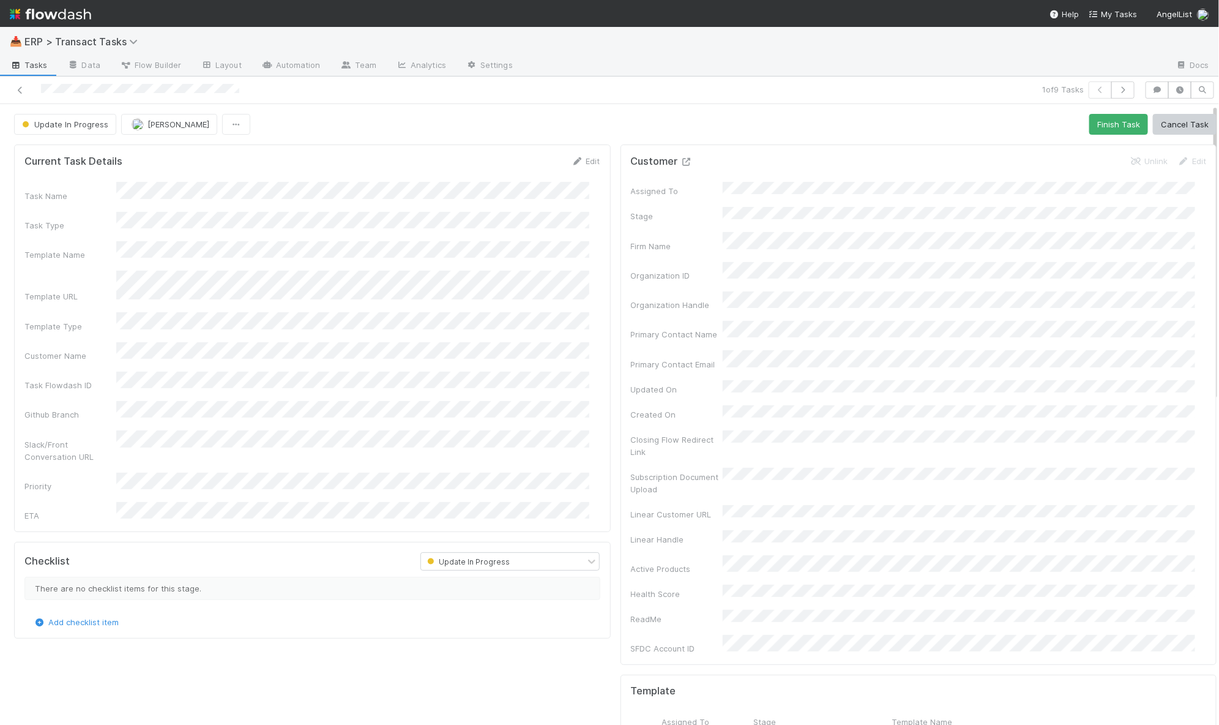
click at [681, 159] on div "Customer Unlink Edit" at bounding box center [919, 161] width 576 height 12
click at [681, 159] on icon at bounding box center [687, 162] width 12 height 8
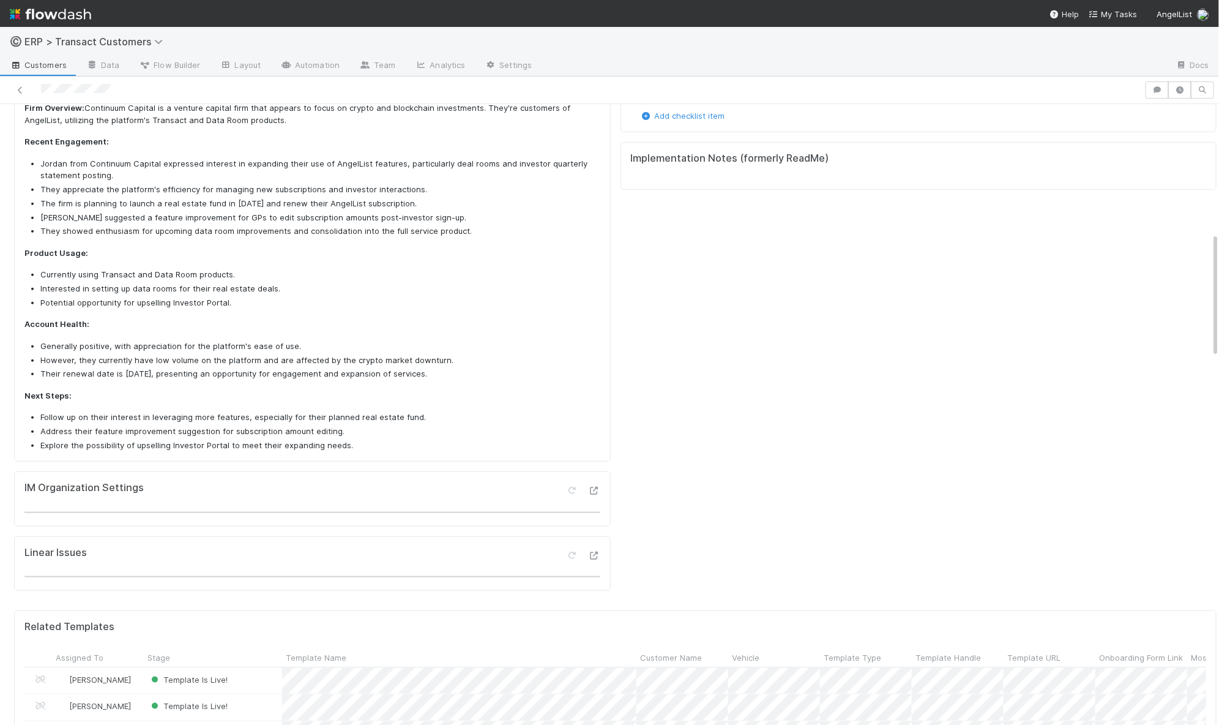
scroll to position [806, 0]
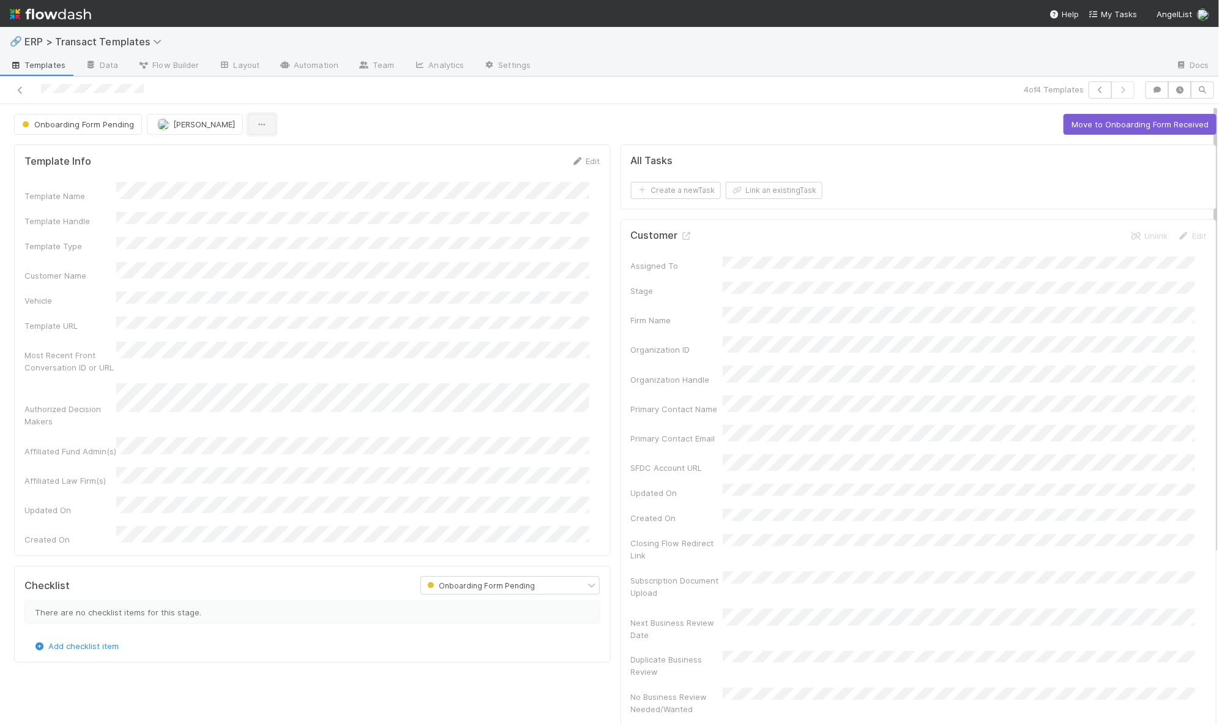
click at [263, 122] on button "button" at bounding box center [262, 124] width 28 height 21
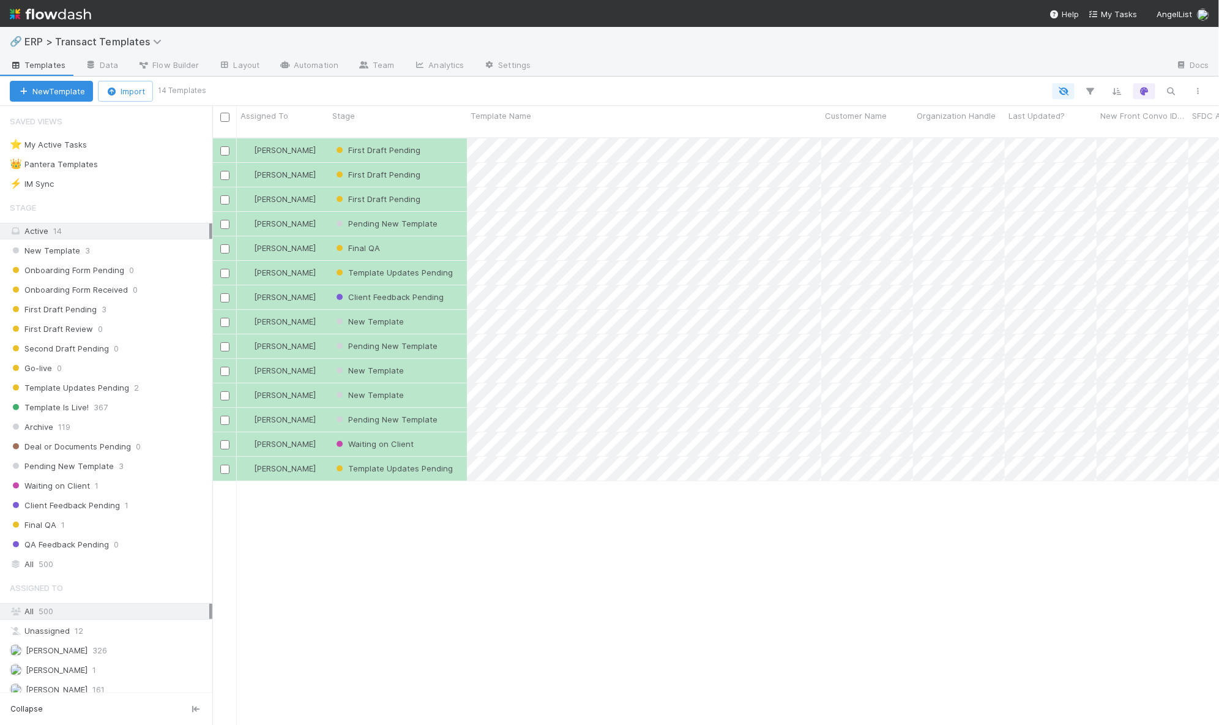
scroll to position [586, 995]
click at [399, 595] on div "Dillon Fagler First Draft Pending Dillon Fagler First Draft Pending Dillon Fagl…" at bounding box center [715, 436] width 1007 height 597
